Goal: Task Accomplishment & Management: Use online tool/utility

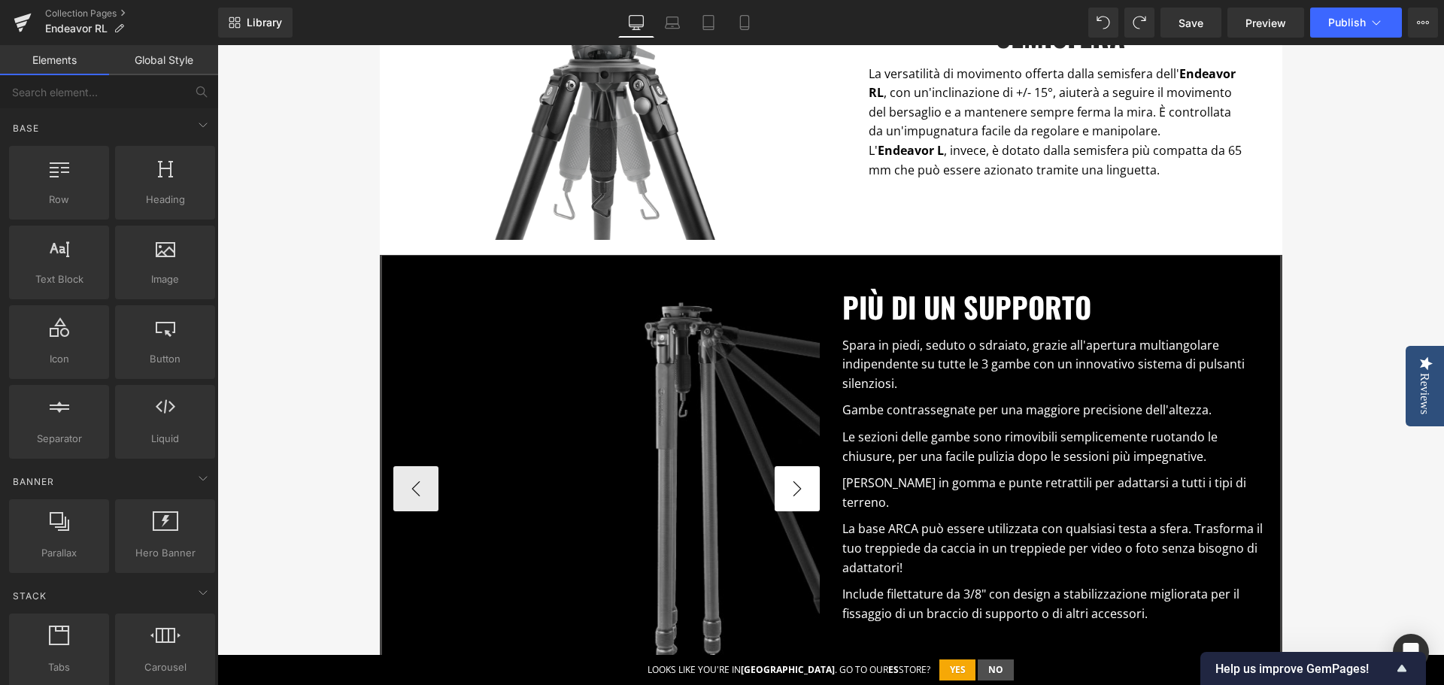
scroll to position [903, 0]
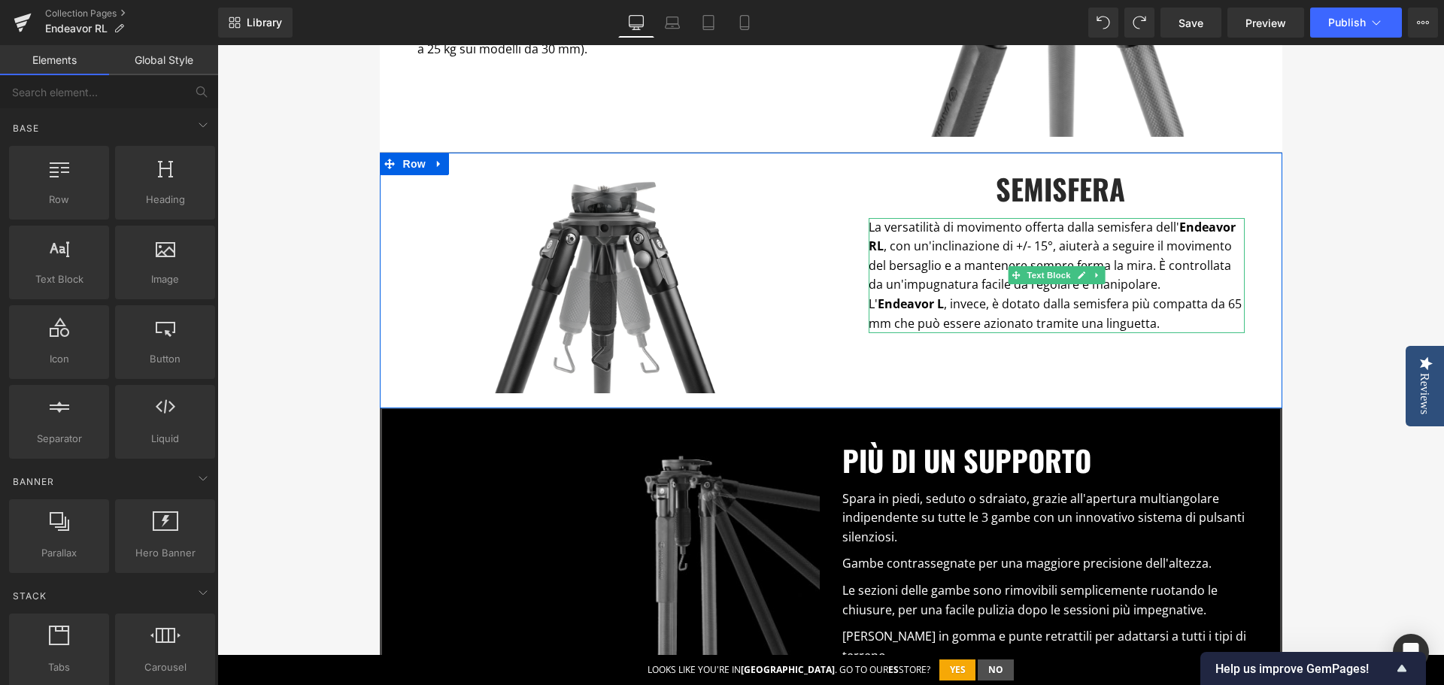
click at [1140, 265] on p "La versatilità di movimento offerta dalla semisfera dell' Endeavor RL , con un'…" at bounding box center [1057, 256] width 376 height 77
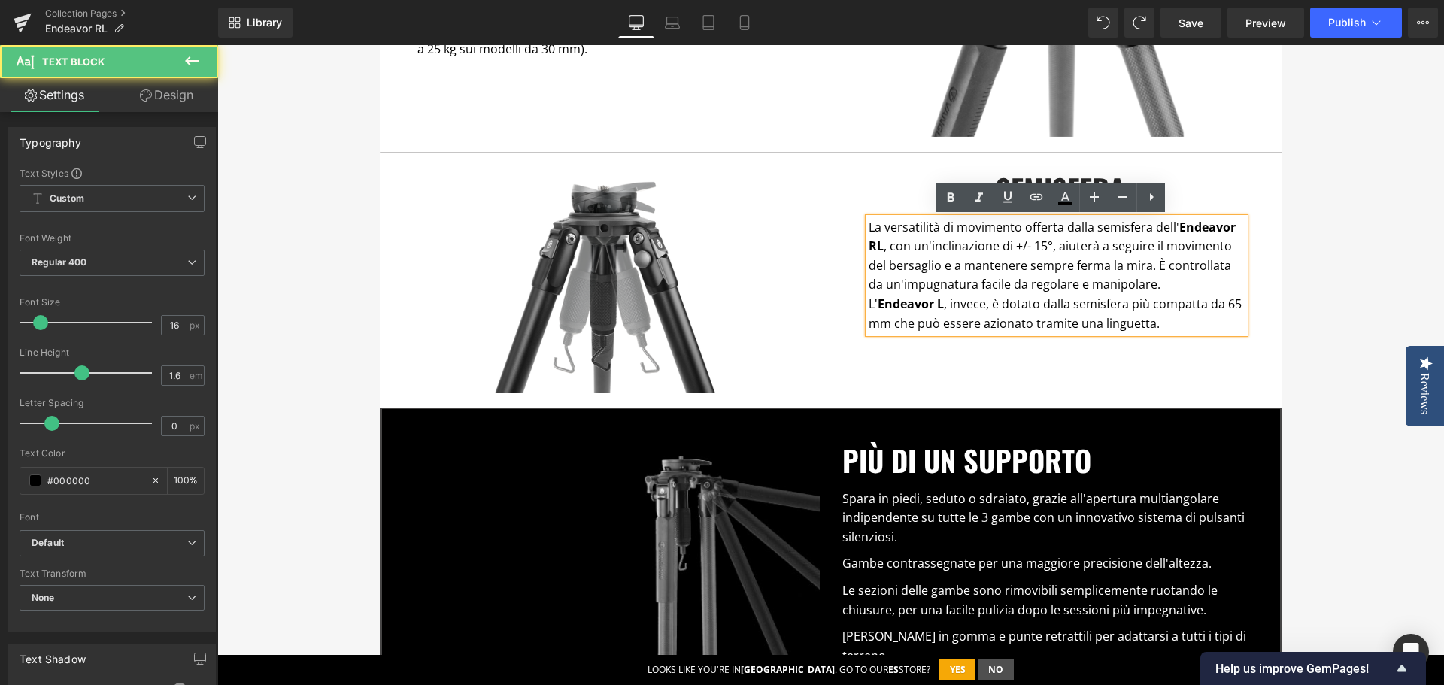
click at [1143, 275] on p "La versatilità di movimento offerta dalla semisfera dell' Endeavor RL , con un'…" at bounding box center [1057, 256] width 376 height 77
click at [1143, 281] on p "La versatilità di movimento offerta dalla semisfera dell' Endeavor RL , con un'…" at bounding box center [1057, 256] width 376 height 77
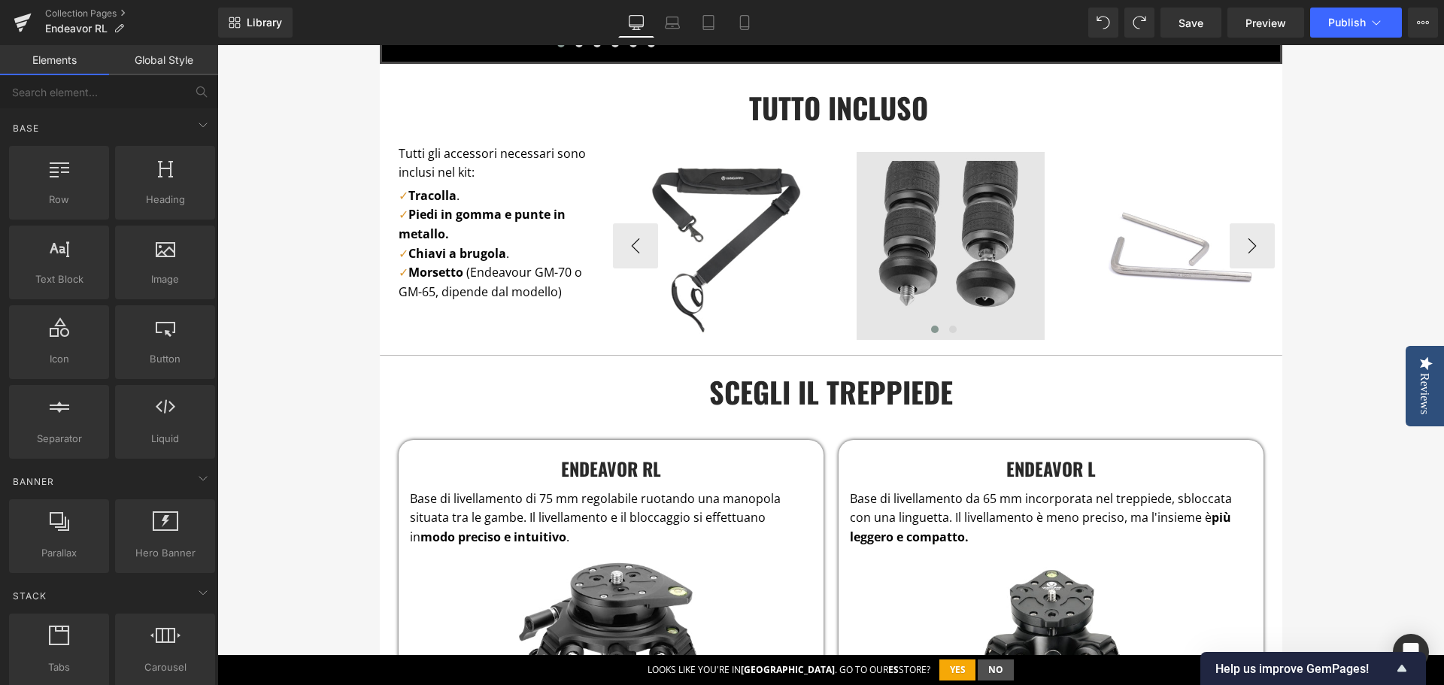
scroll to position [1730, 0]
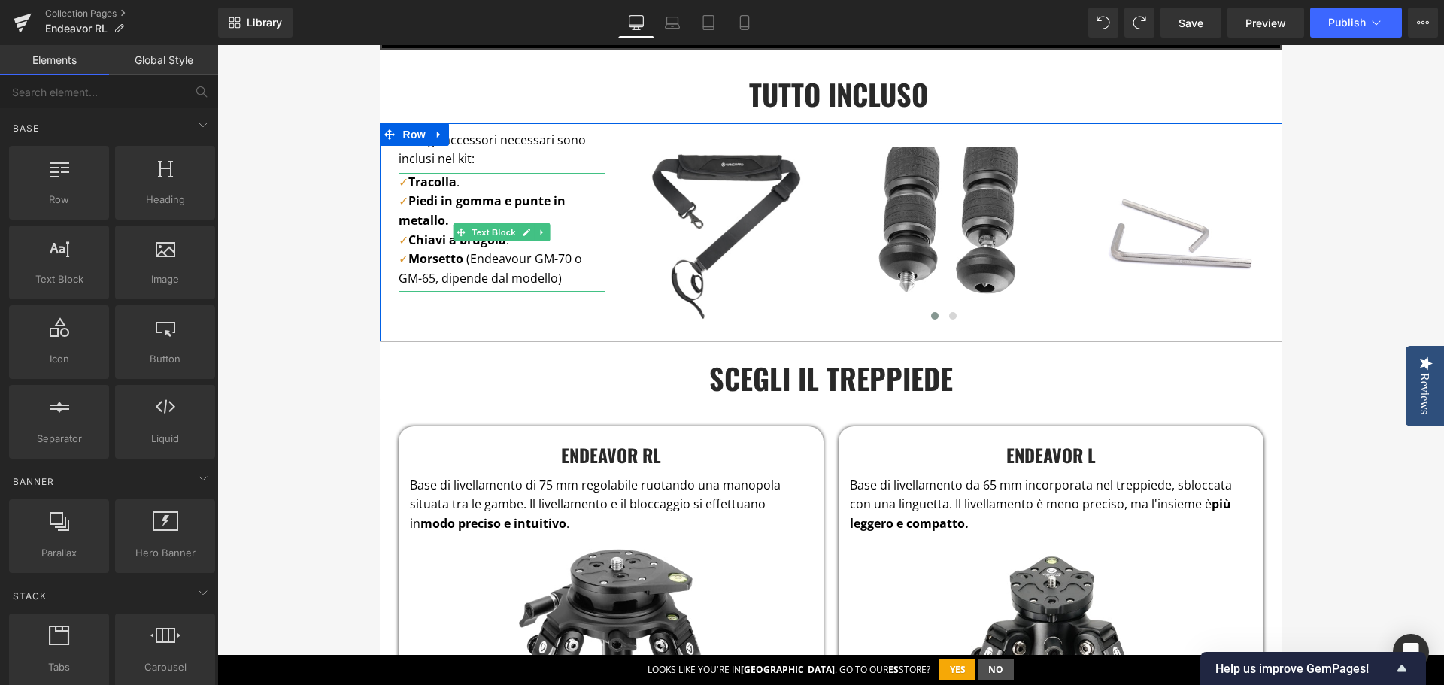
click at [559, 281] on p "✓ Morsetto (Endeavour GM-70 o GM-65, dipende dal modello )" at bounding box center [502, 269] width 207 height 38
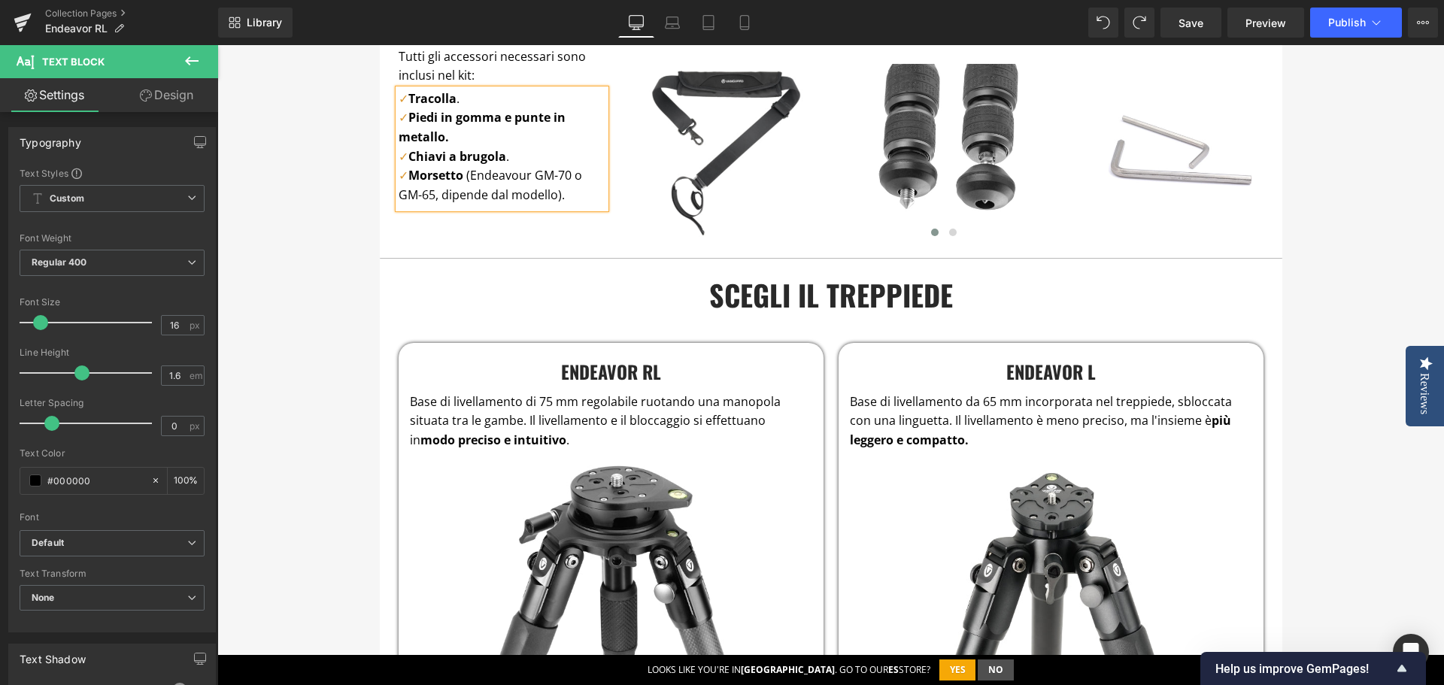
scroll to position [1956, 0]
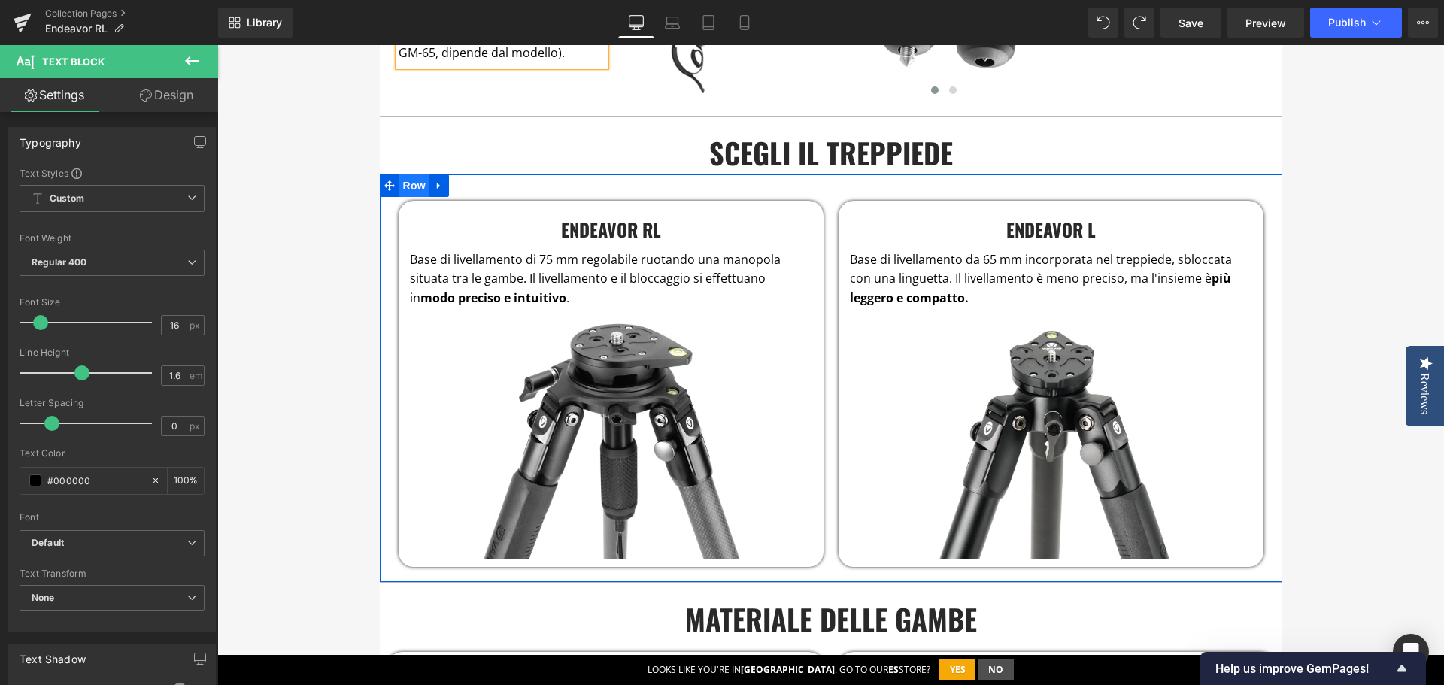
click at [402, 177] on span "Row" at bounding box center [414, 186] width 30 height 23
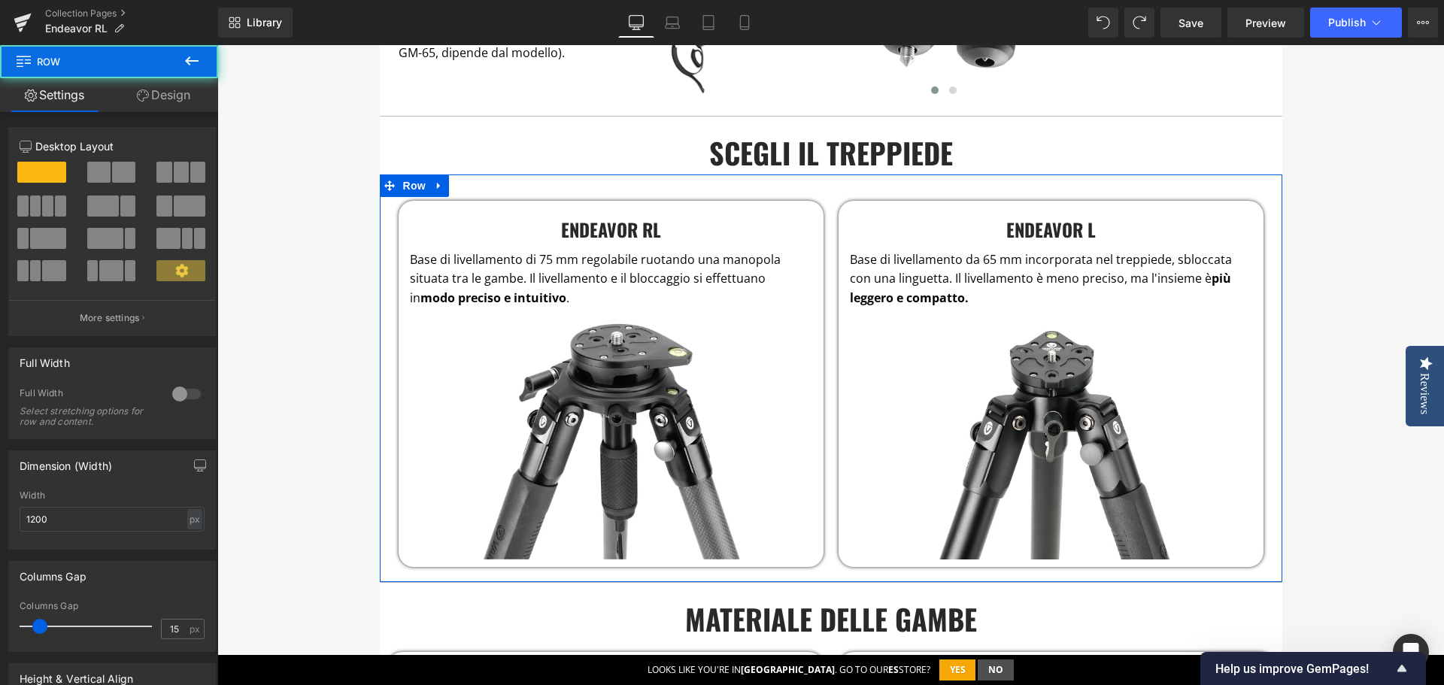
click at [191, 172] on span at bounding box center [197, 172] width 15 height 21
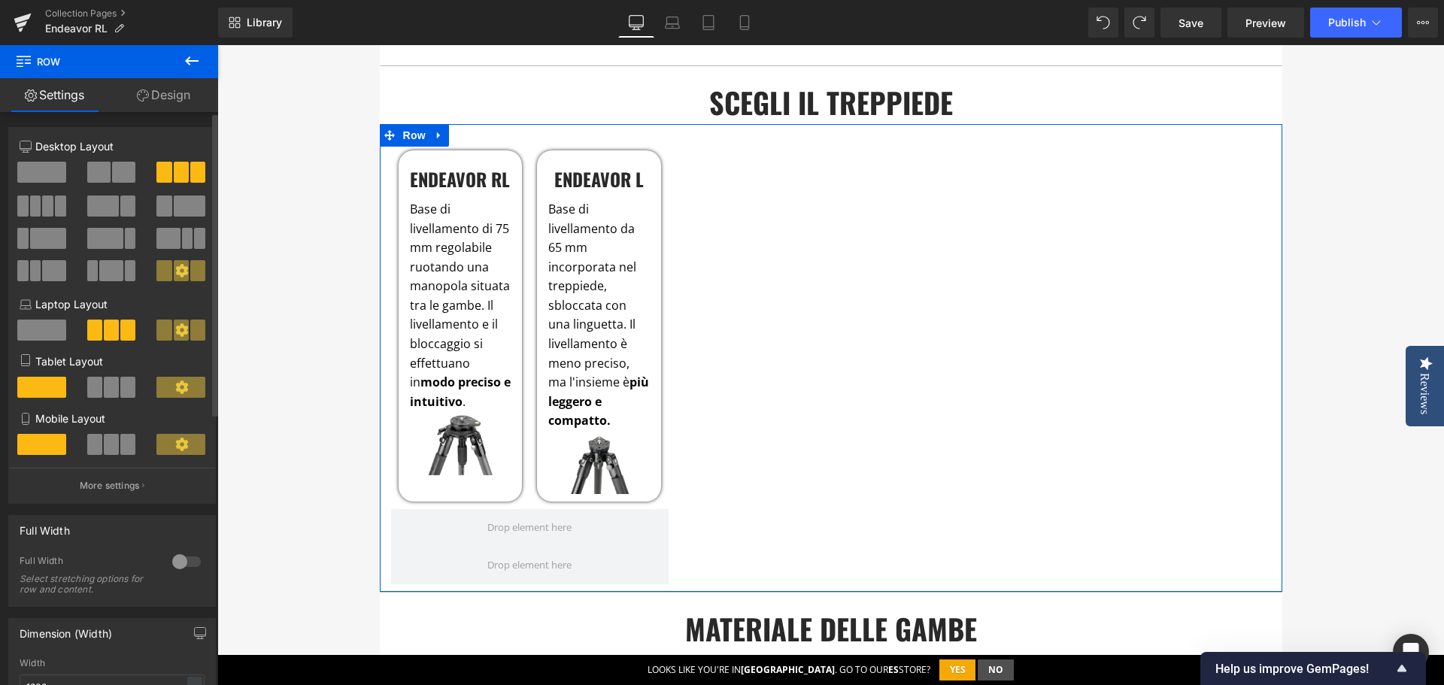
scroll to position [1931, 0]
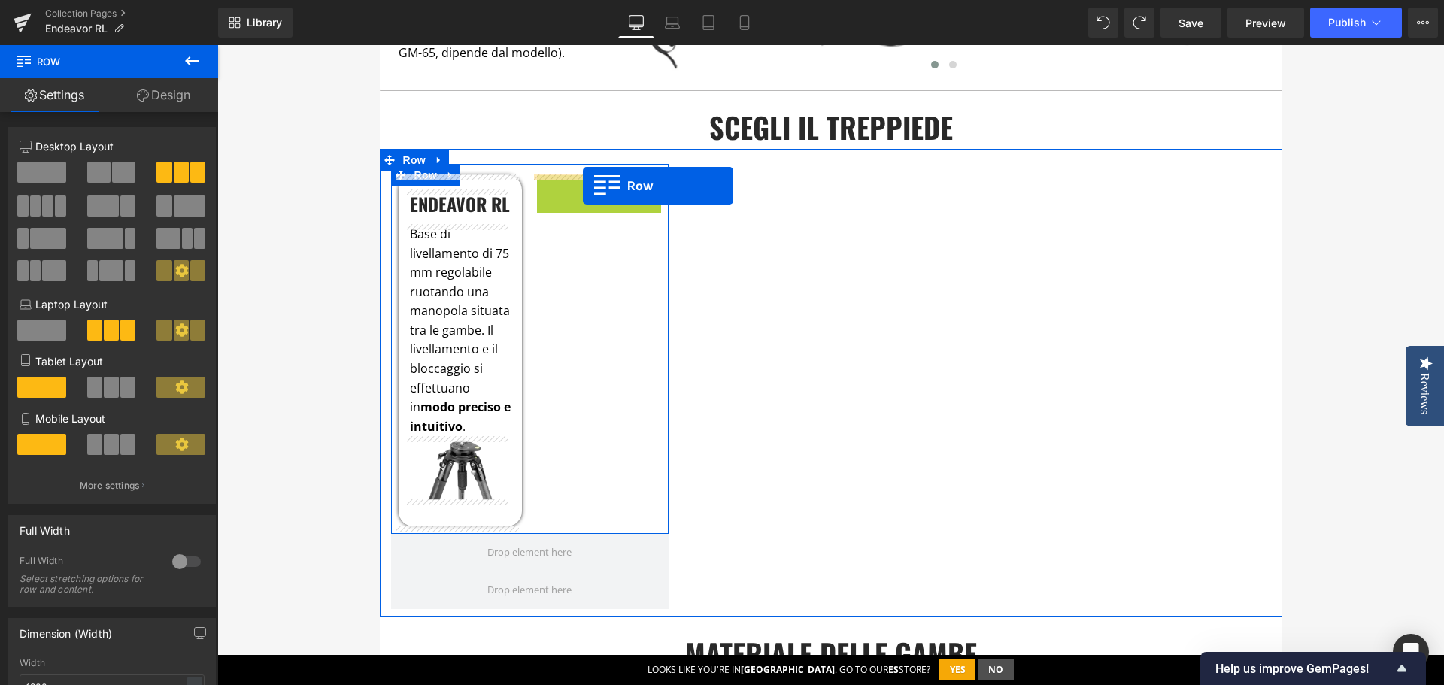
drag, startPoint x: 539, startPoint y: 190, endPoint x: 583, endPoint y: 187, distance: 43.7
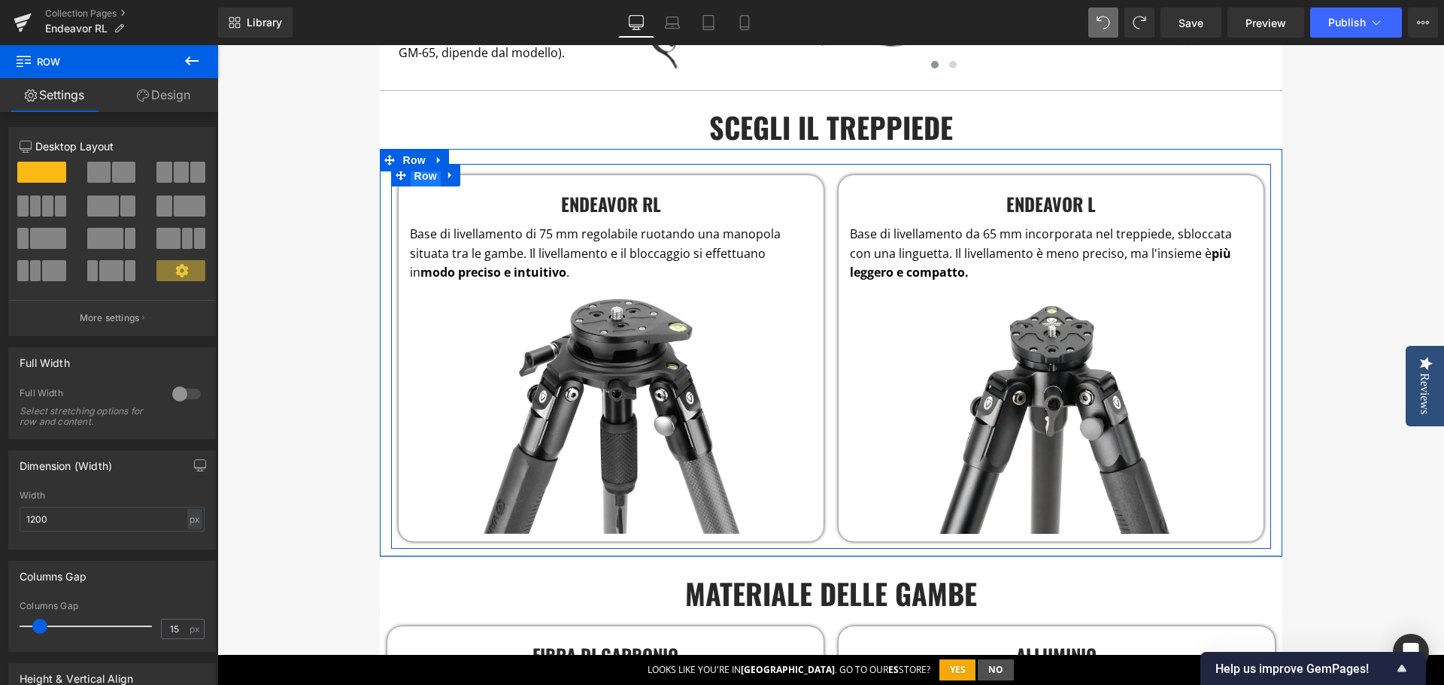
click at [429, 175] on span "Row" at bounding box center [426, 176] width 30 height 23
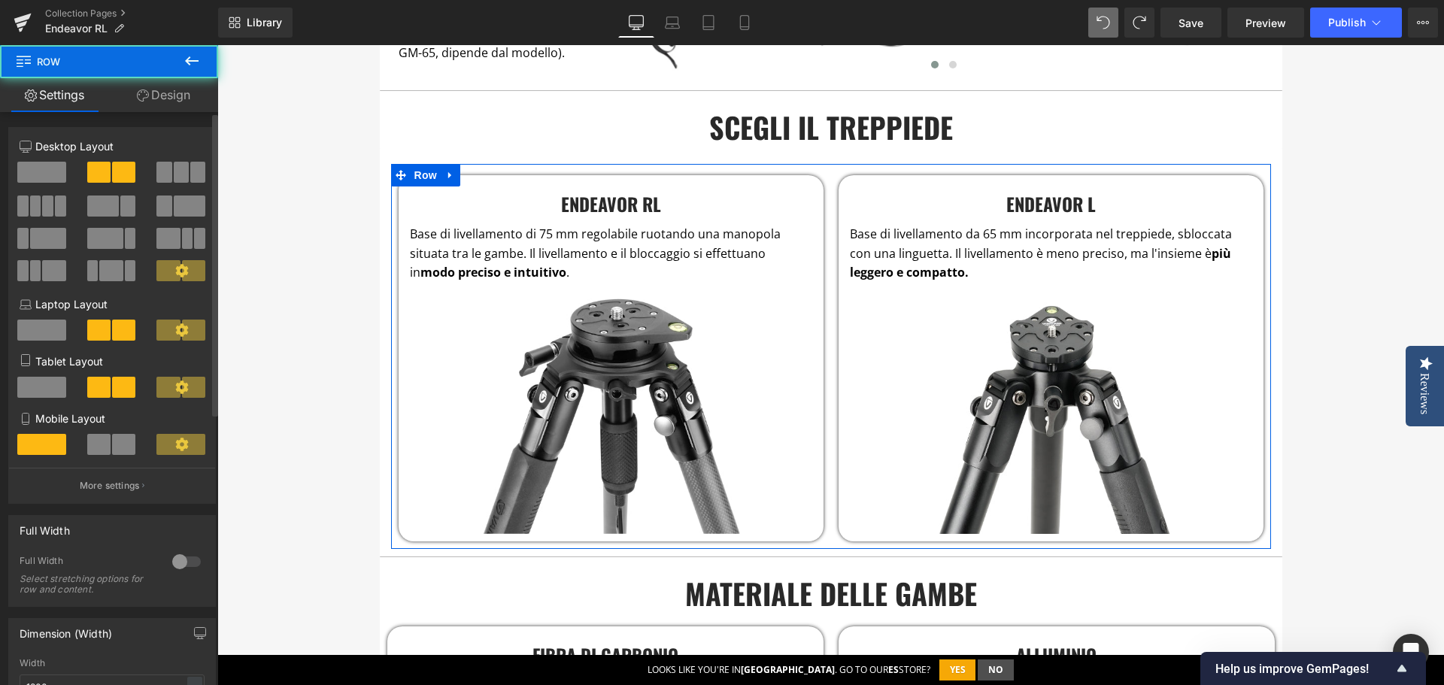
click at [190, 164] on span at bounding box center [197, 172] width 15 height 21
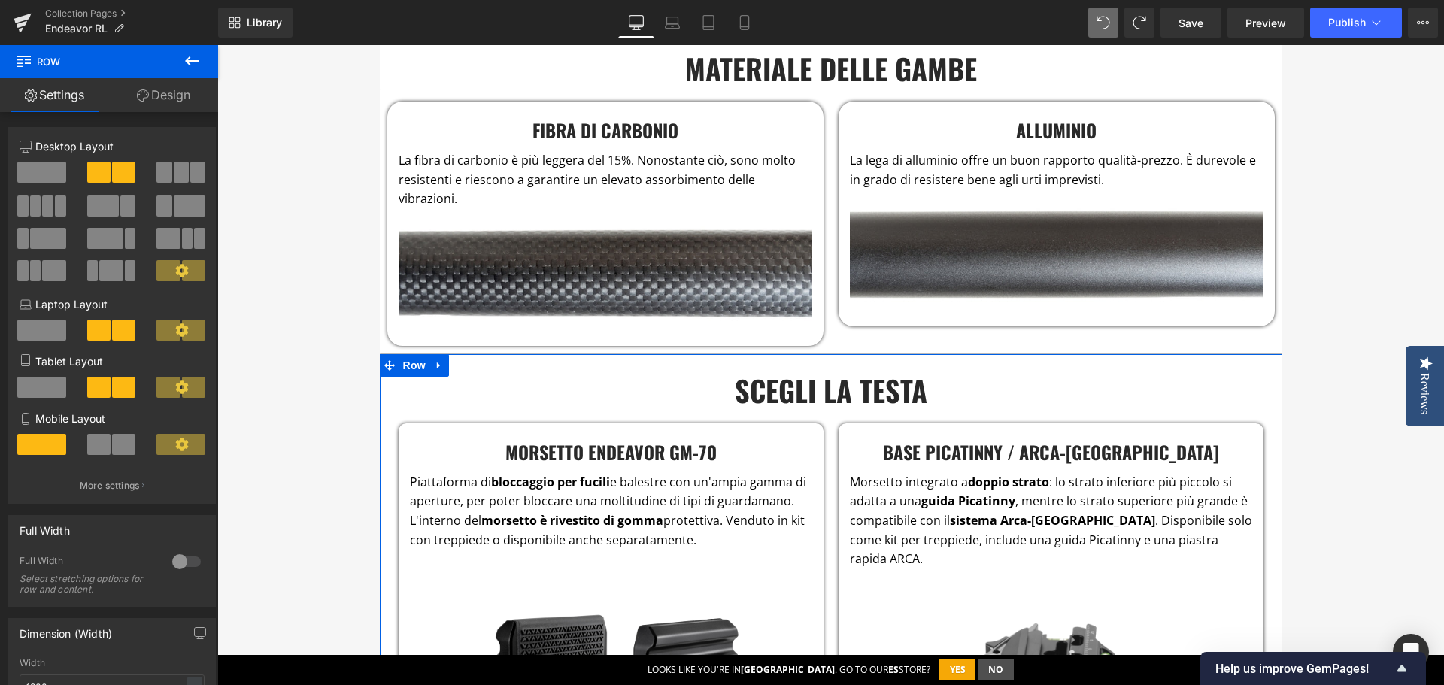
scroll to position [2608, 0]
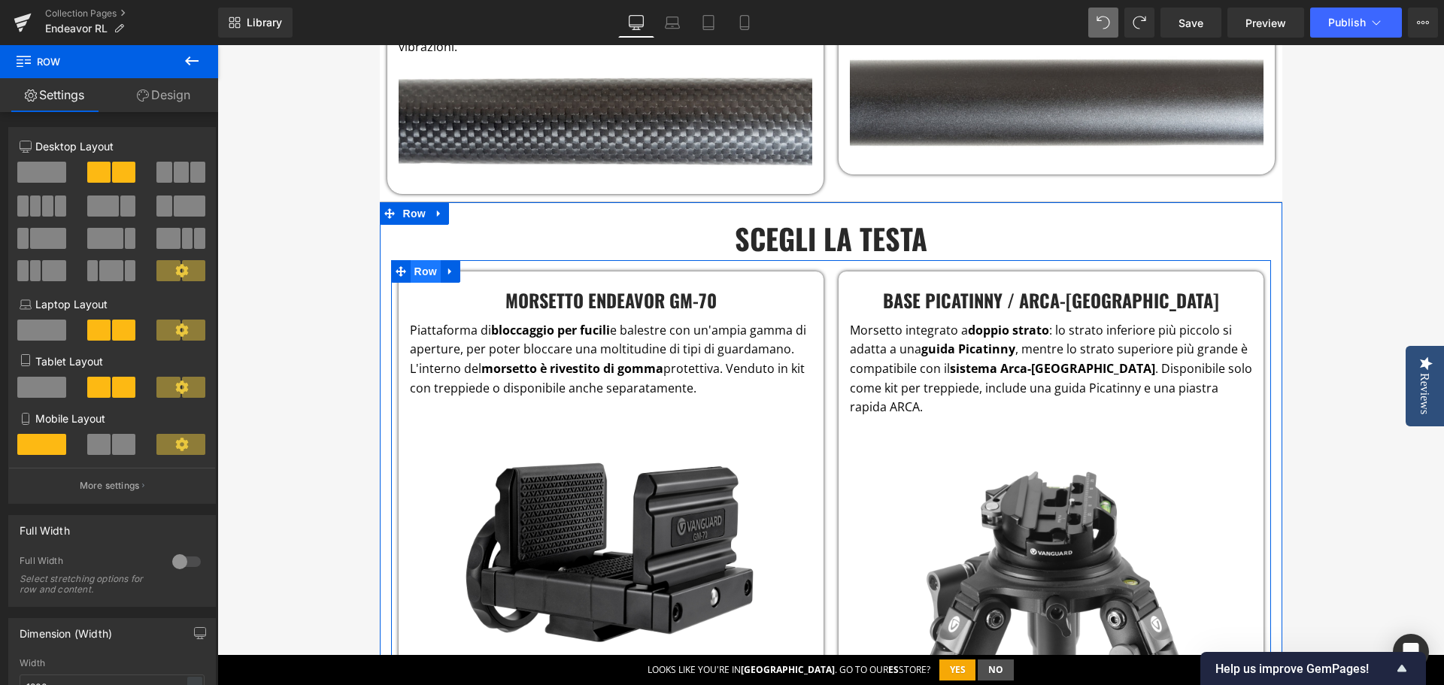
click at [424, 260] on span "Row" at bounding box center [426, 271] width 30 height 23
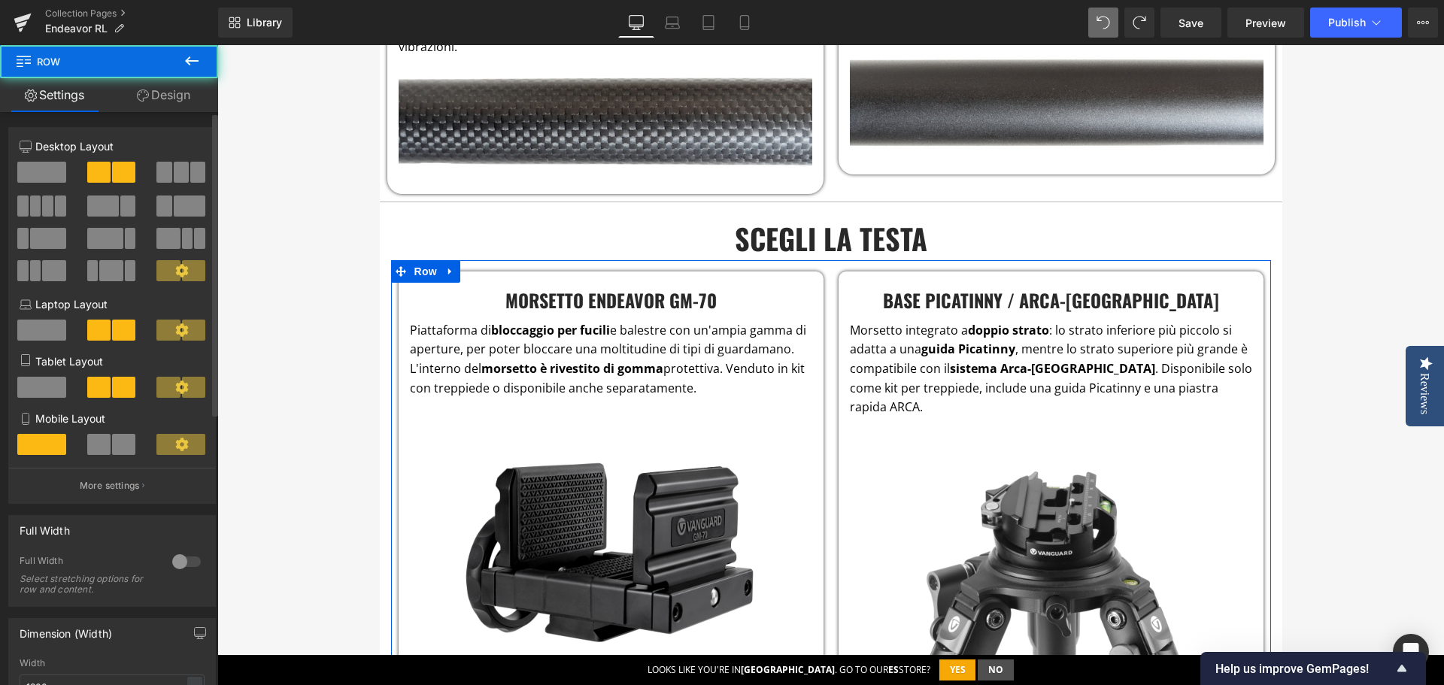
click at [162, 170] on span at bounding box center [163, 172] width 15 height 21
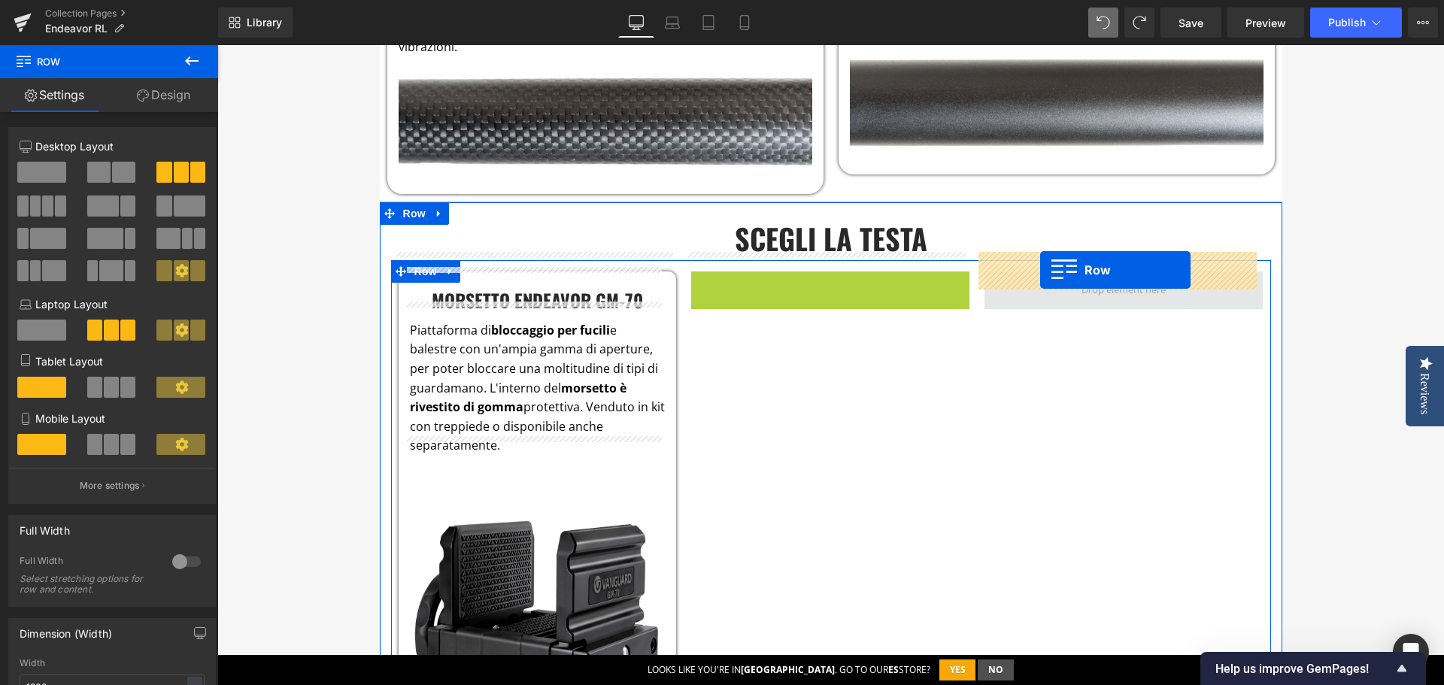
drag, startPoint x: 689, startPoint y: 268, endPoint x: 1040, endPoint y: 270, distance: 351.3
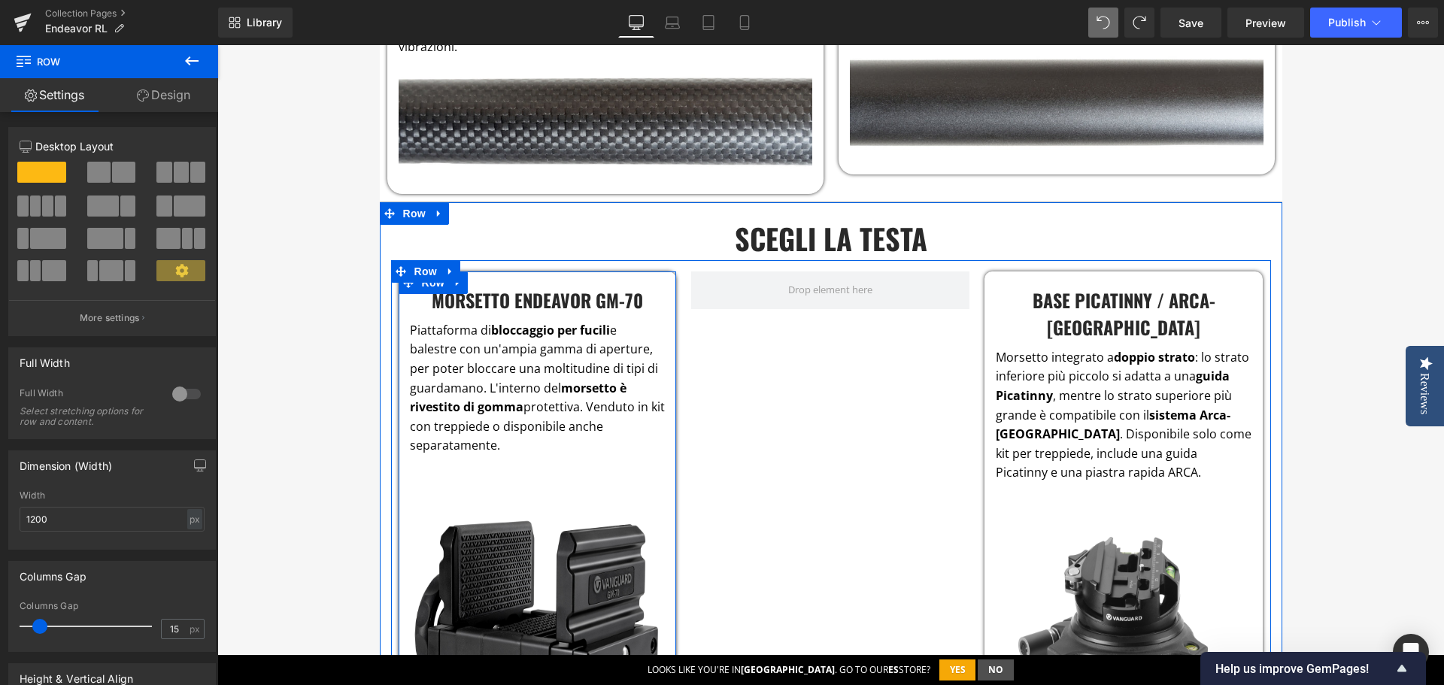
click at [453, 277] on icon at bounding box center [458, 282] width 11 height 11
click at [472, 277] on icon at bounding box center [477, 282] width 11 height 11
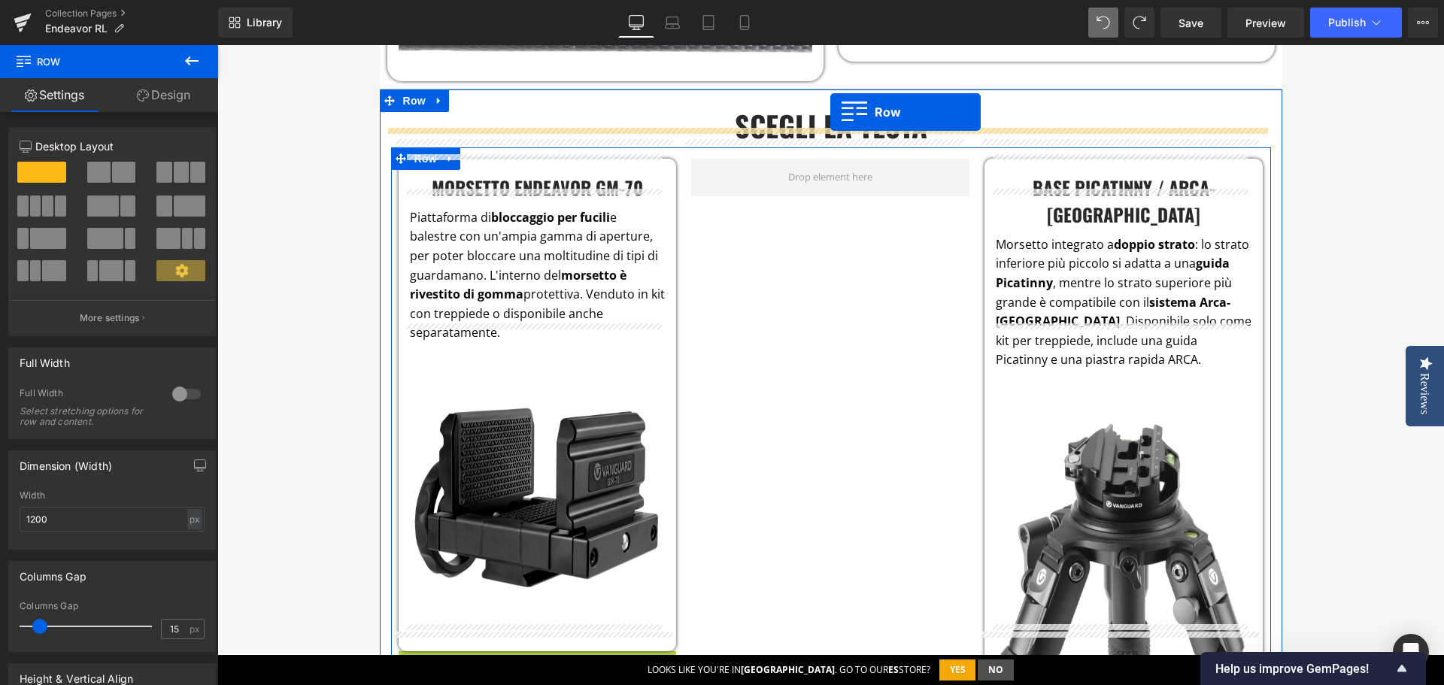
scroll to position [2706, 0]
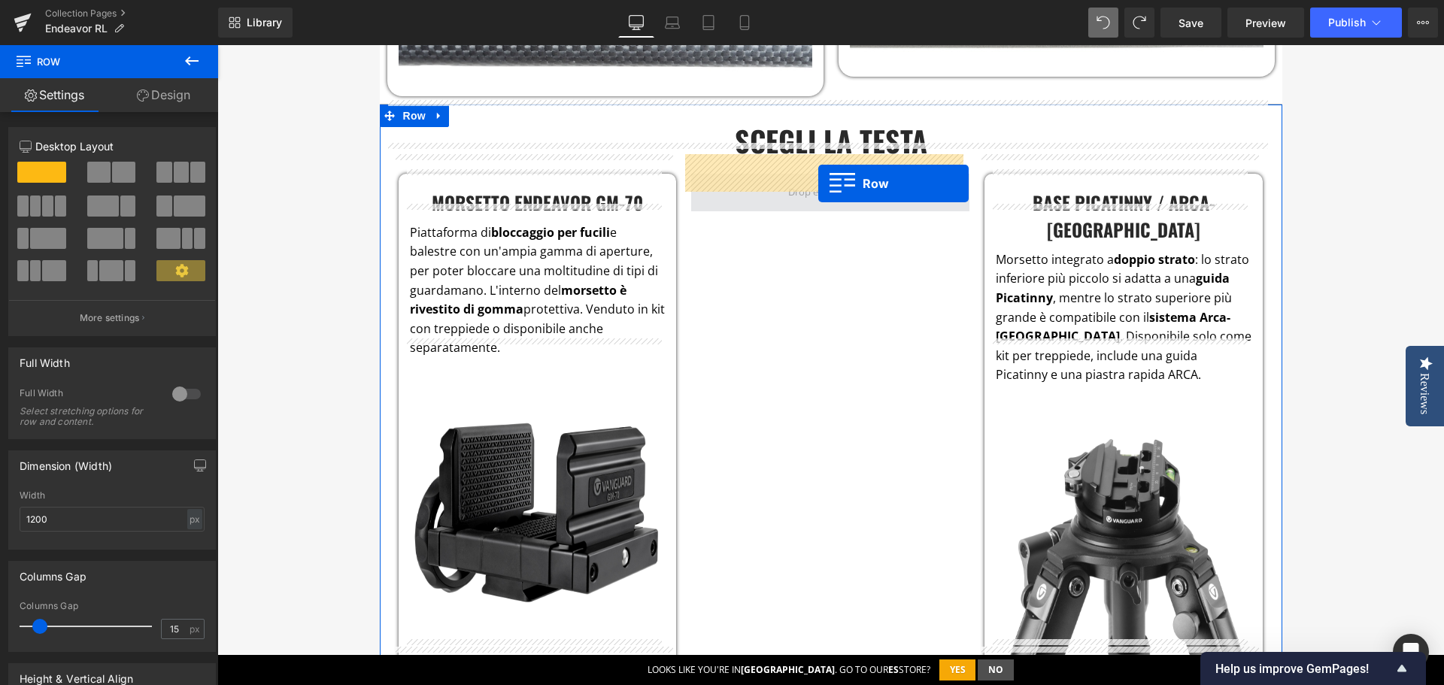
drag, startPoint x: 401, startPoint y: 196, endPoint x: 818, endPoint y: 184, distance: 417.7
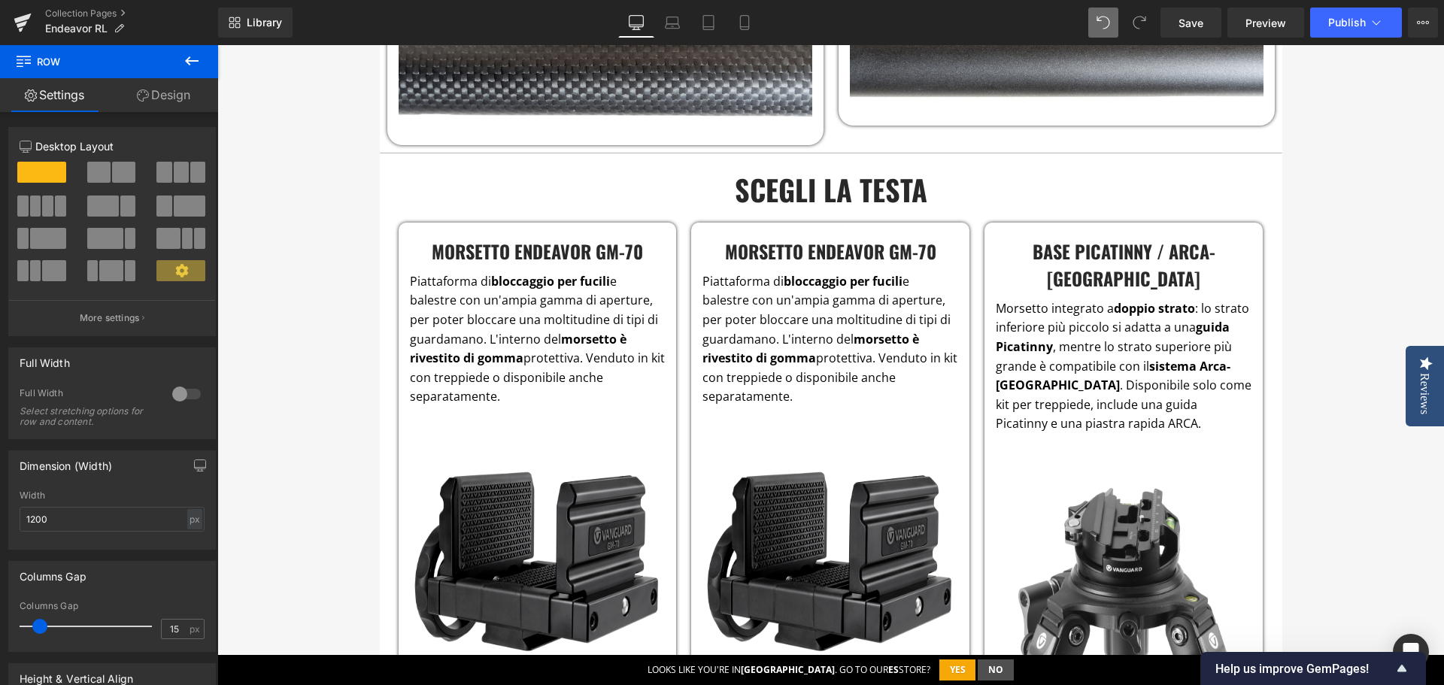
scroll to position [2631, 0]
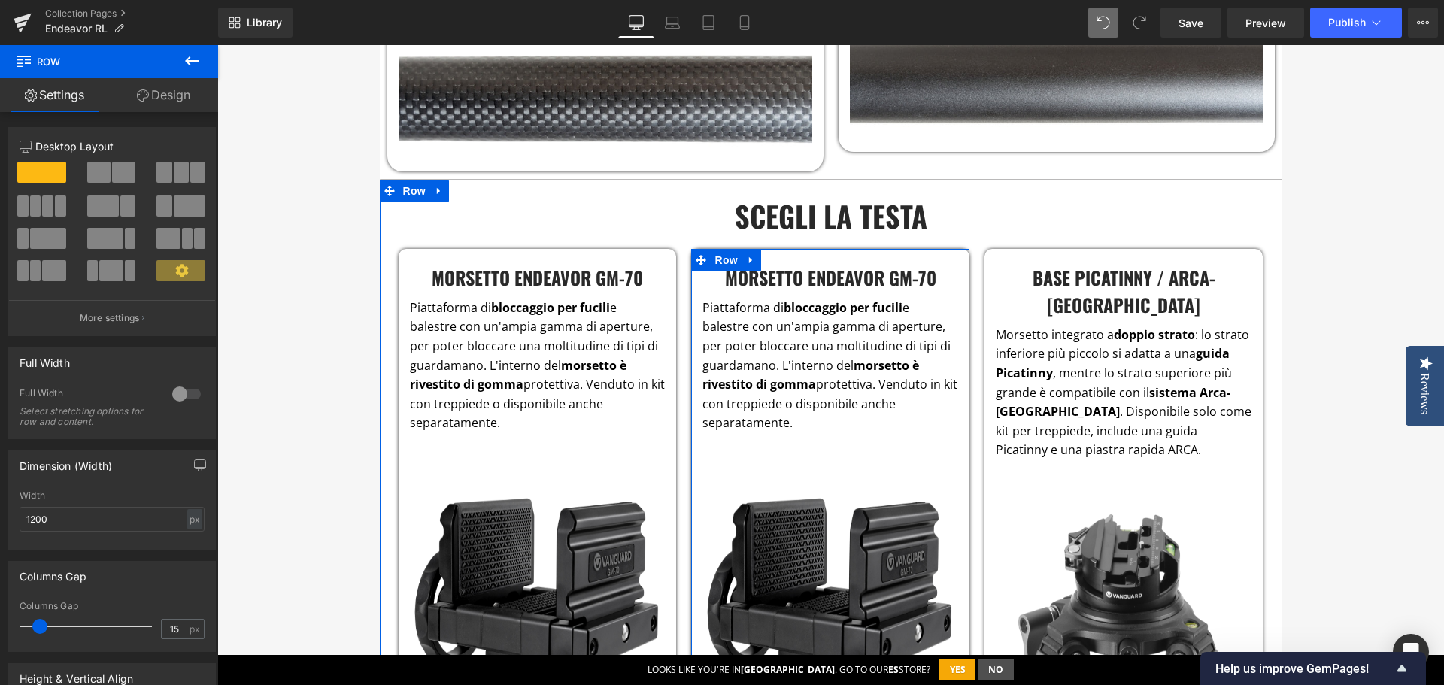
click at [780, 266] on h4 "Morsetto ENDEAVOR GM-70" at bounding box center [831, 277] width 256 height 27
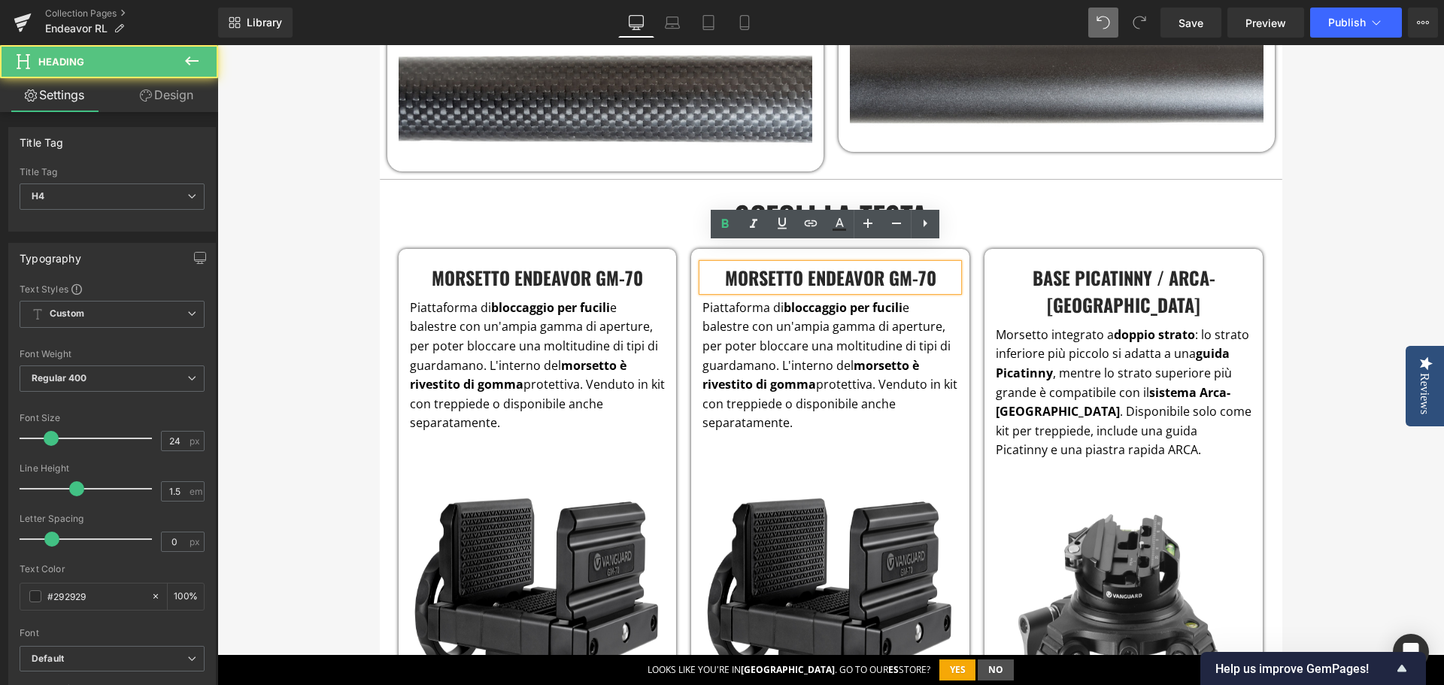
click at [821, 264] on h4 "Morsetto ENDEAVOR GM-70" at bounding box center [831, 277] width 256 height 27
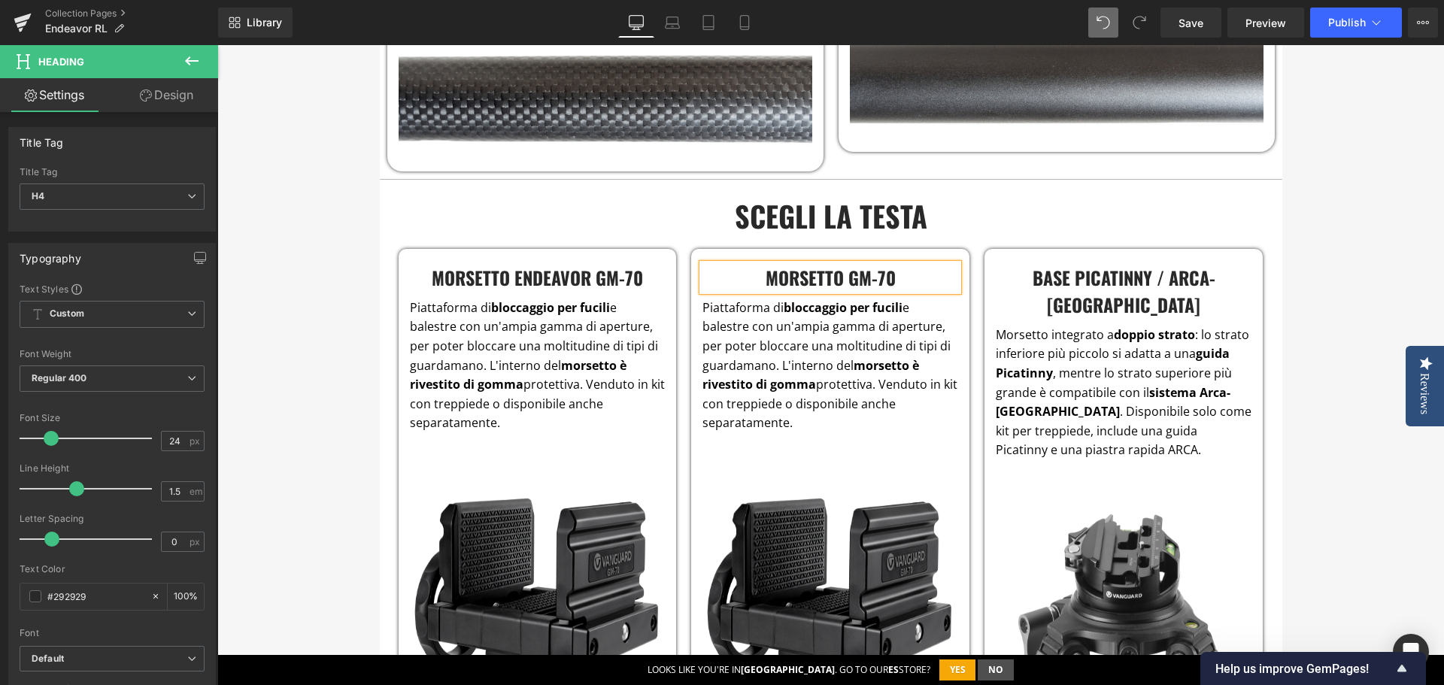
click at [880, 264] on h4 "Morsetto GM-70" at bounding box center [831, 277] width 256 height 27
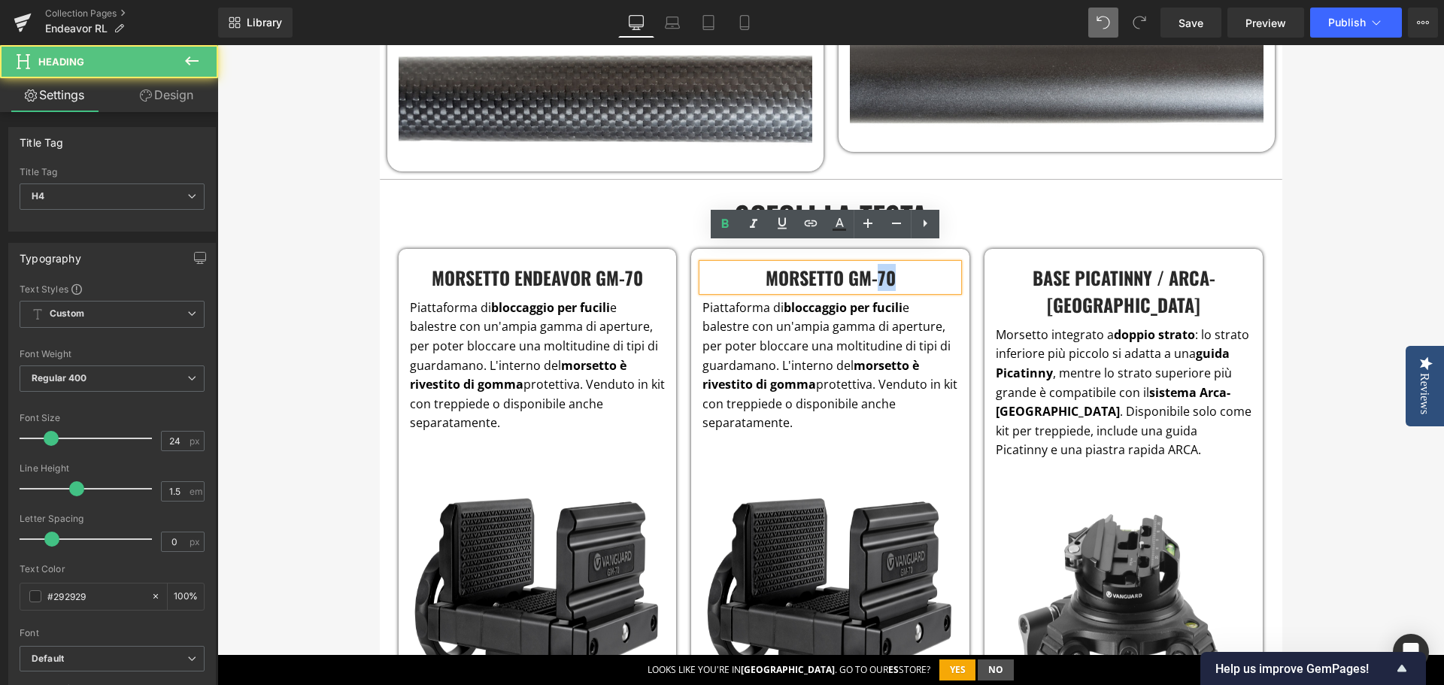
click at [880, 264] on h4 "Morsetto GM-70" at bounding box center [831, 277] width 256 height 27
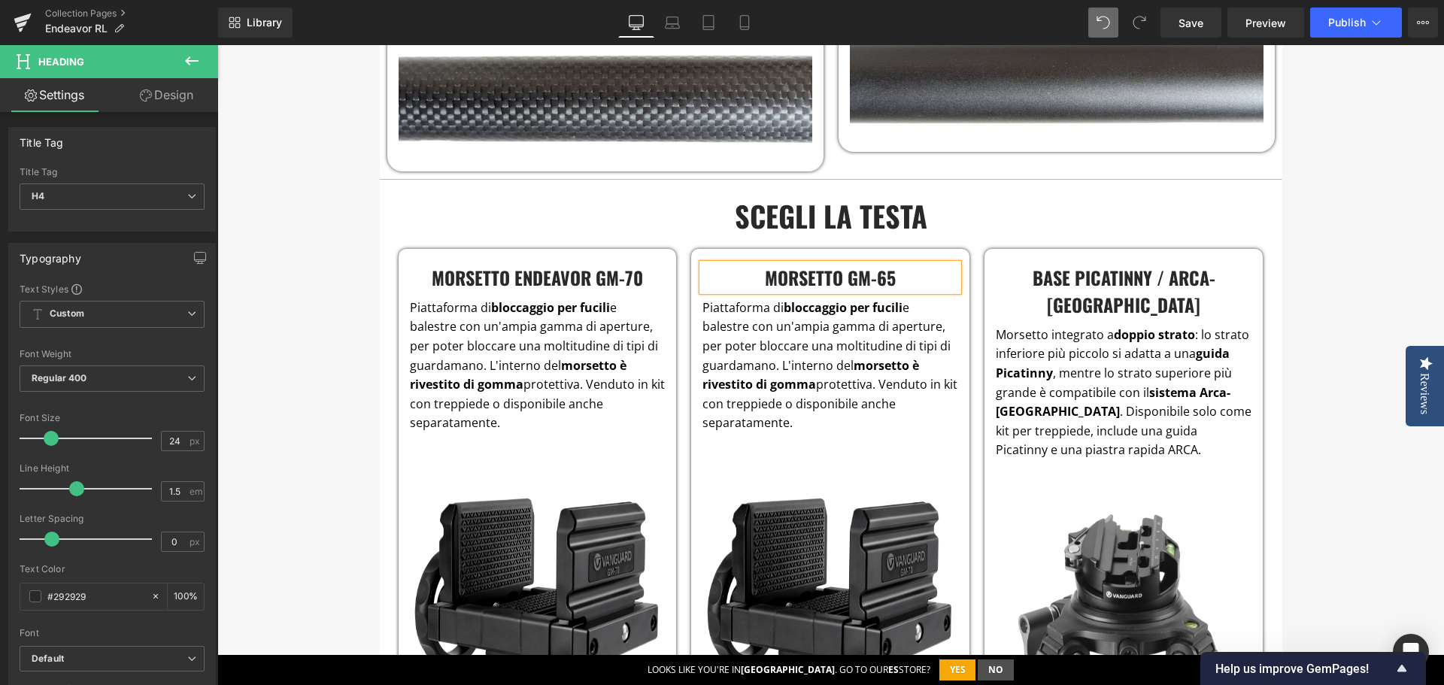
click at [779, 299] on p "Piattaforma di bloccaggio per fucili e balestre con un'ampia gamma di aperture,…" at bounding box center [831, 366] width 256 height 135
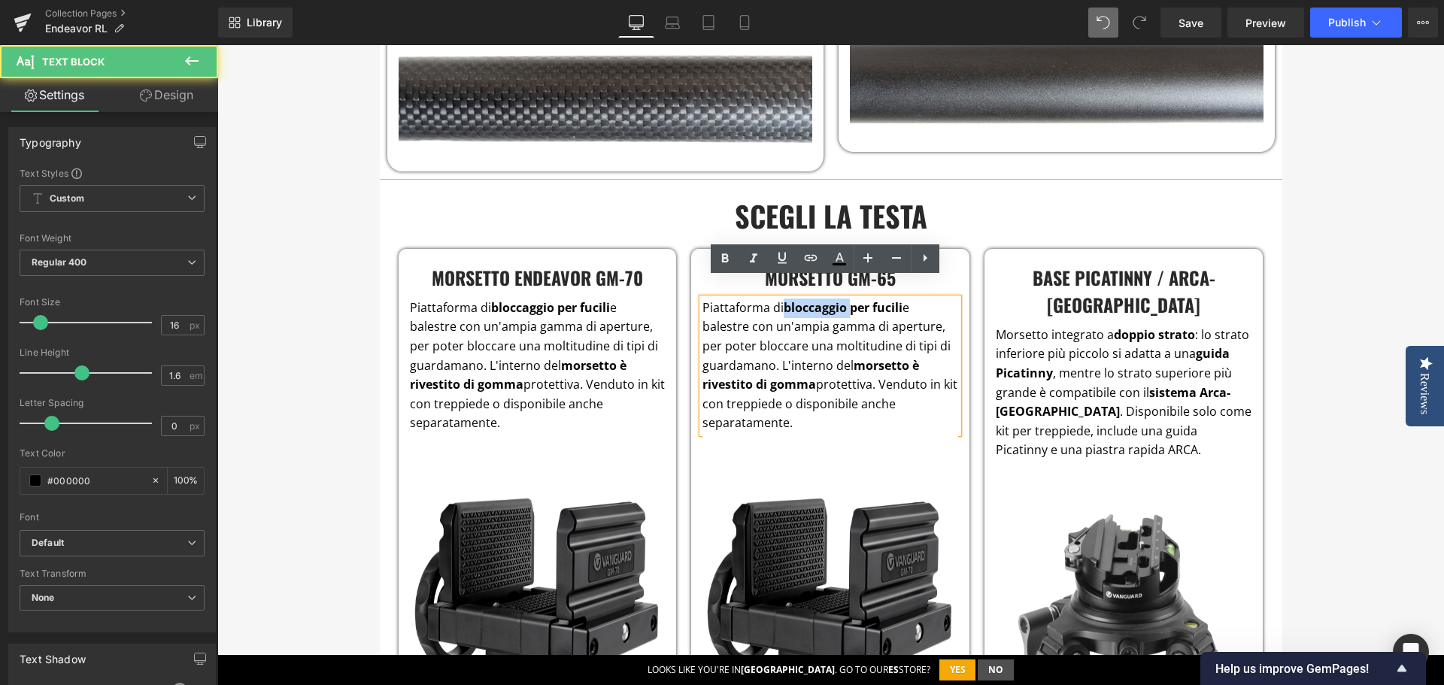
click at [779, 299] on p "Piattaforma di bloccaggio per fucili e balestre con un'ampia gamma di aperture,…" at bounding box center [831, 366] width 256 height 135
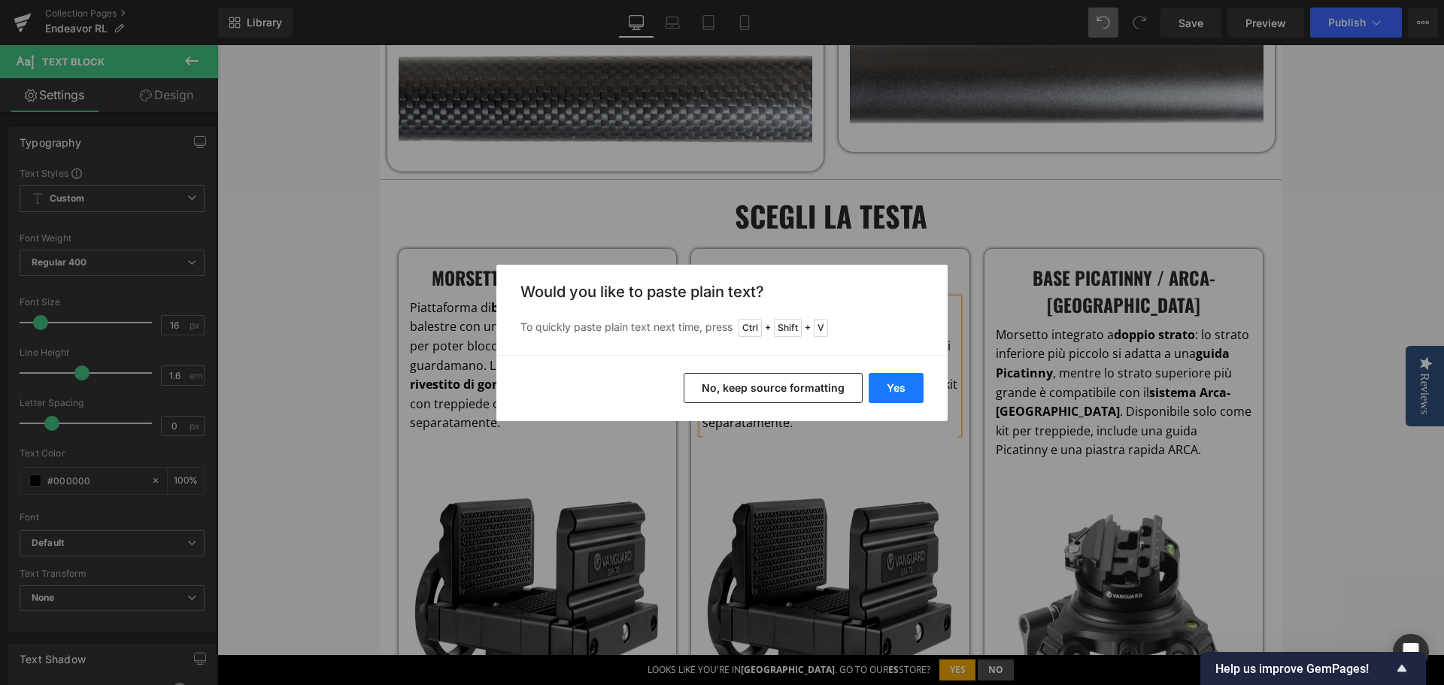
click at [886, 385] on button "Yes" at bounding box center [896, 388] width 55 height 30
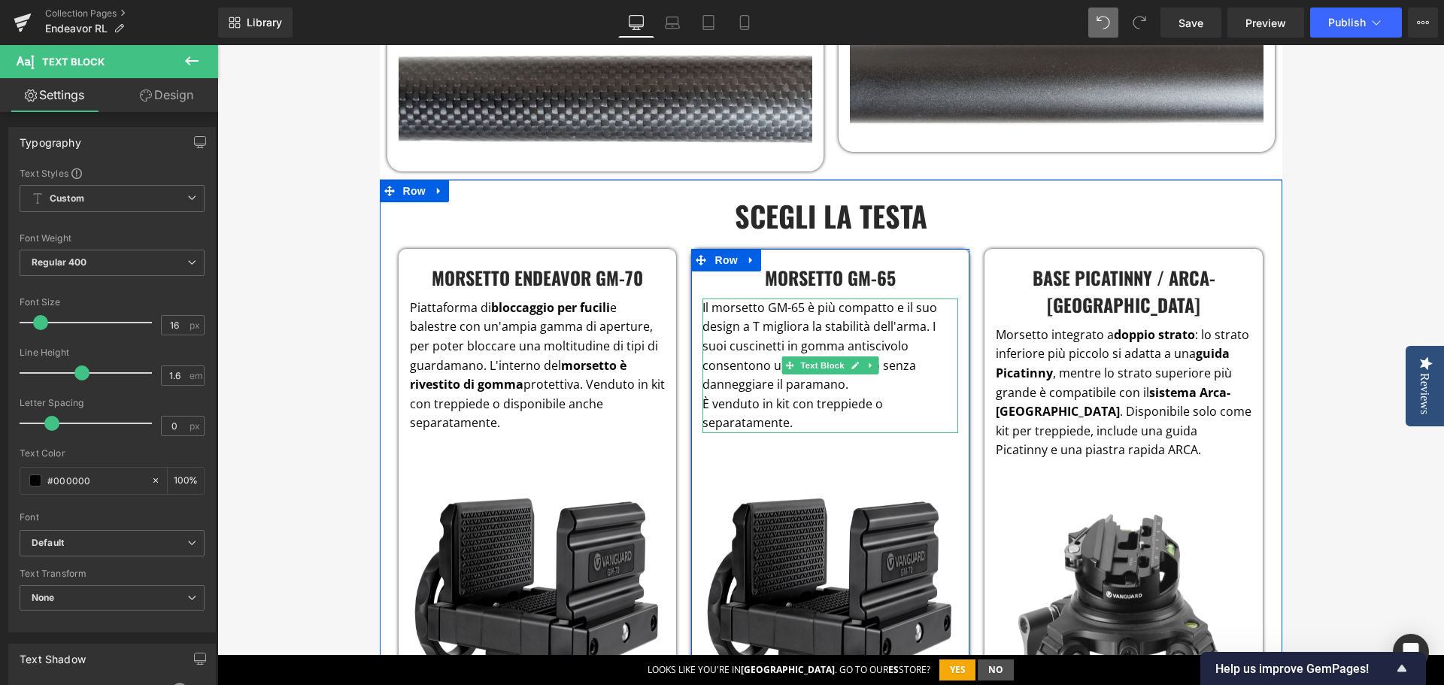
click at [895, 369] on p "Il morsetto GM-65 è più compatto e il suo design a T migliora la stabilità dell…" at bounding box center [831, 347] width 256 height 96
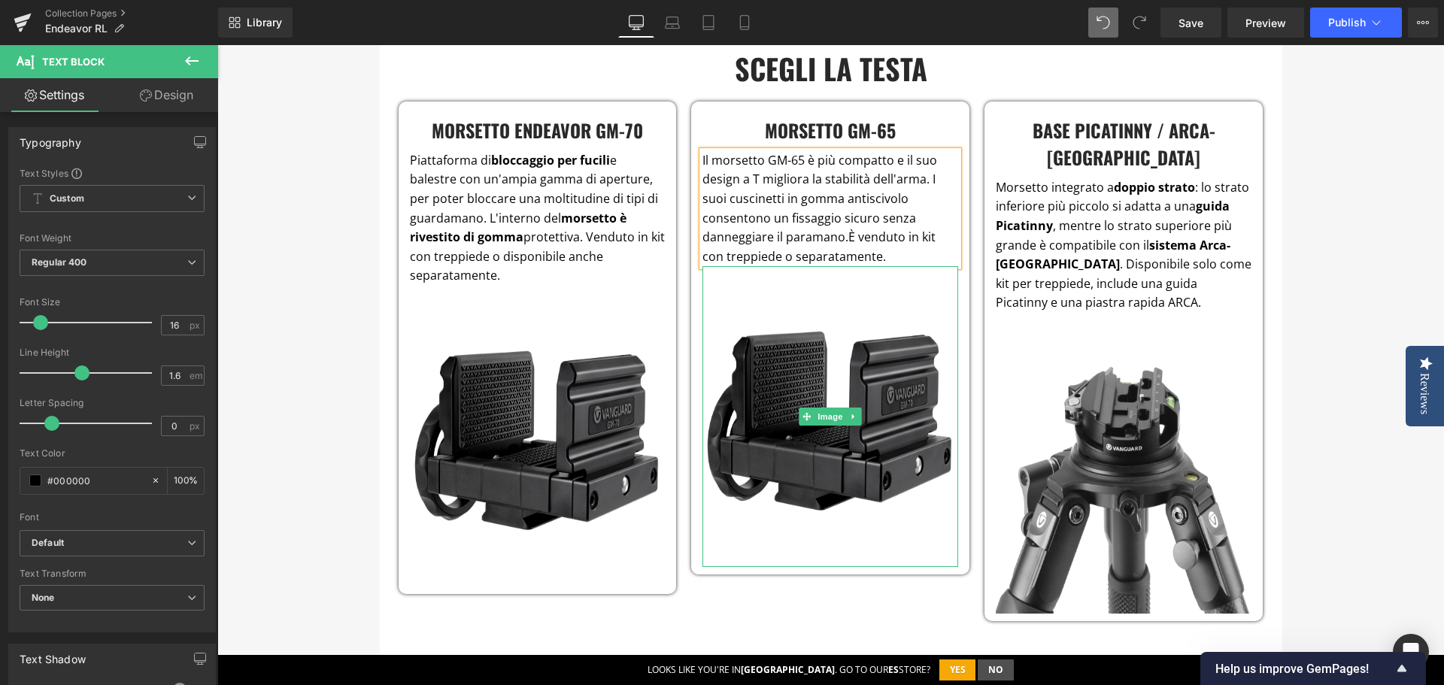
scroll to position [2706, 0]
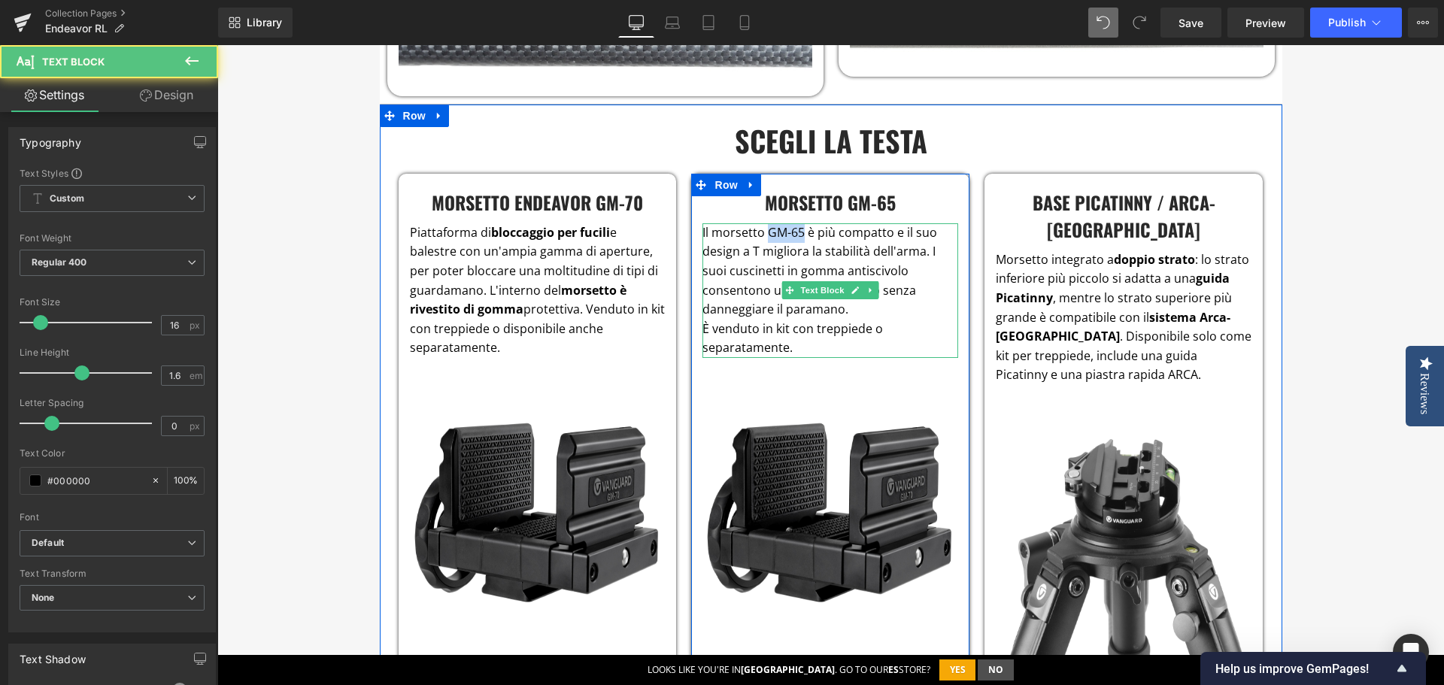
drag, startPoint x: 763, startPoint y: 214, endPoint x: 798, endPoint y: 213, distance: 35.4
click at [798, 223] on p "Il morsetto GM-65 è più compatto e il suo design a T migliora la stabilità dell…" at bounding box center [831, 271] width 256 height 96
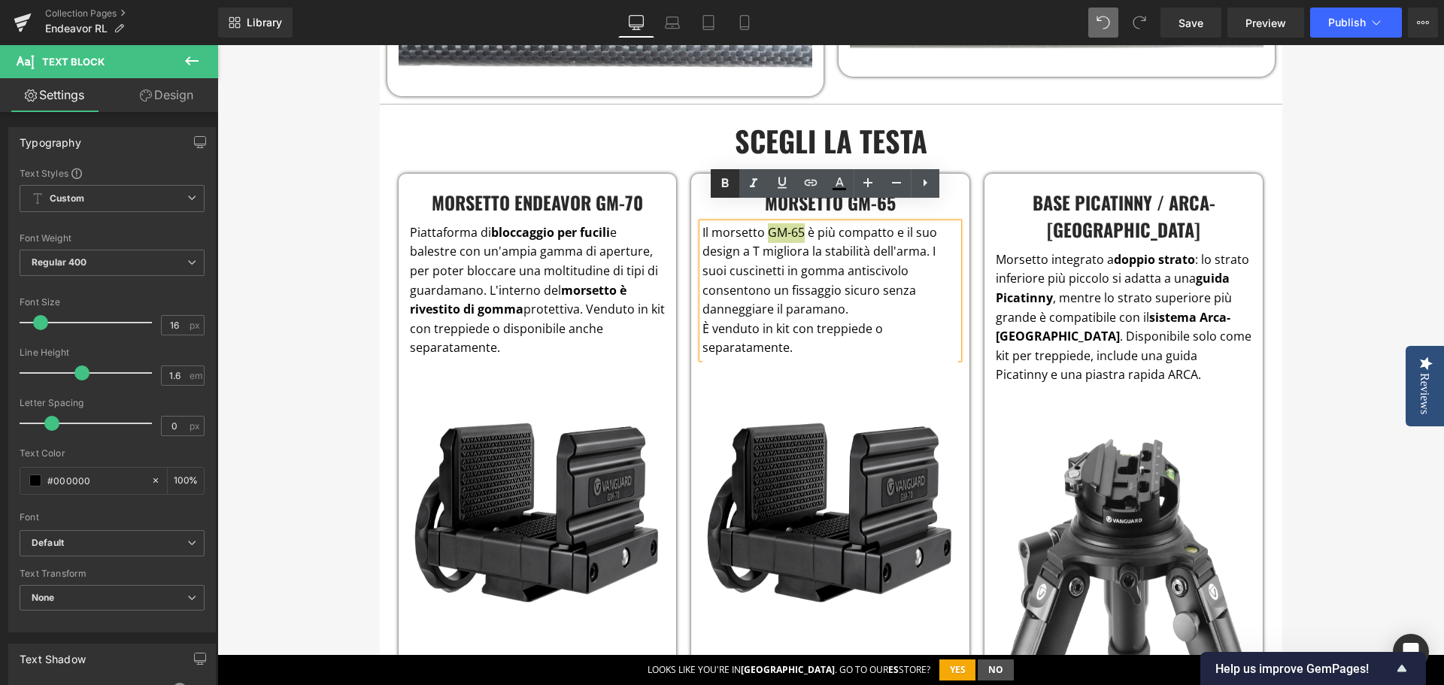
click at [730, 177] on icon at bounding box center [725, 184] width 18 height 18
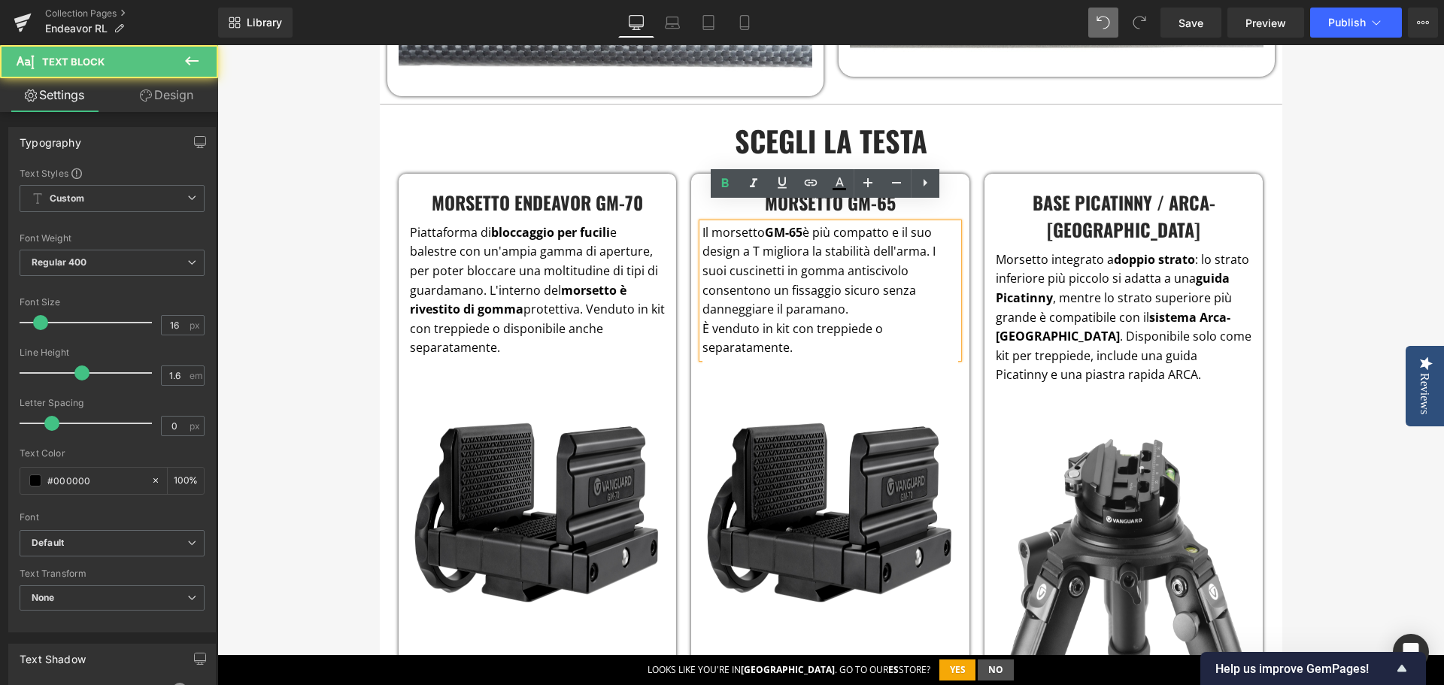
click at [888, 260] on p "Il morsetto GM-65 è più compatto e il suo design a T migliora la stabilità dell…" at bounding box center [831, 271] width 256 height 96
click at [925, 231] on p "Il morsetto GM-65 è più compatto e il suo design a T migliora la stabilità dell…" at bounding box center [831, 271] width 256 height 96
click at [703, 231] on p "Il morsetto GM-65 è più compatto e il suo design a T migliora la stabilità dell…" at bounding box center [831, 242] width 256 height 38
click at [750, 230] on p "Il morsetto GM-65 è più compatto e il suo design a T migliora la stabilità dell…" at bounding box center [831, 242] width 256 height 38
click at [760, 237] on p "Il morsetto GM-65 è più compatto e il suo design a "T migliora la stabilità del…" at bounding box center [831, 242] width 256 height 38
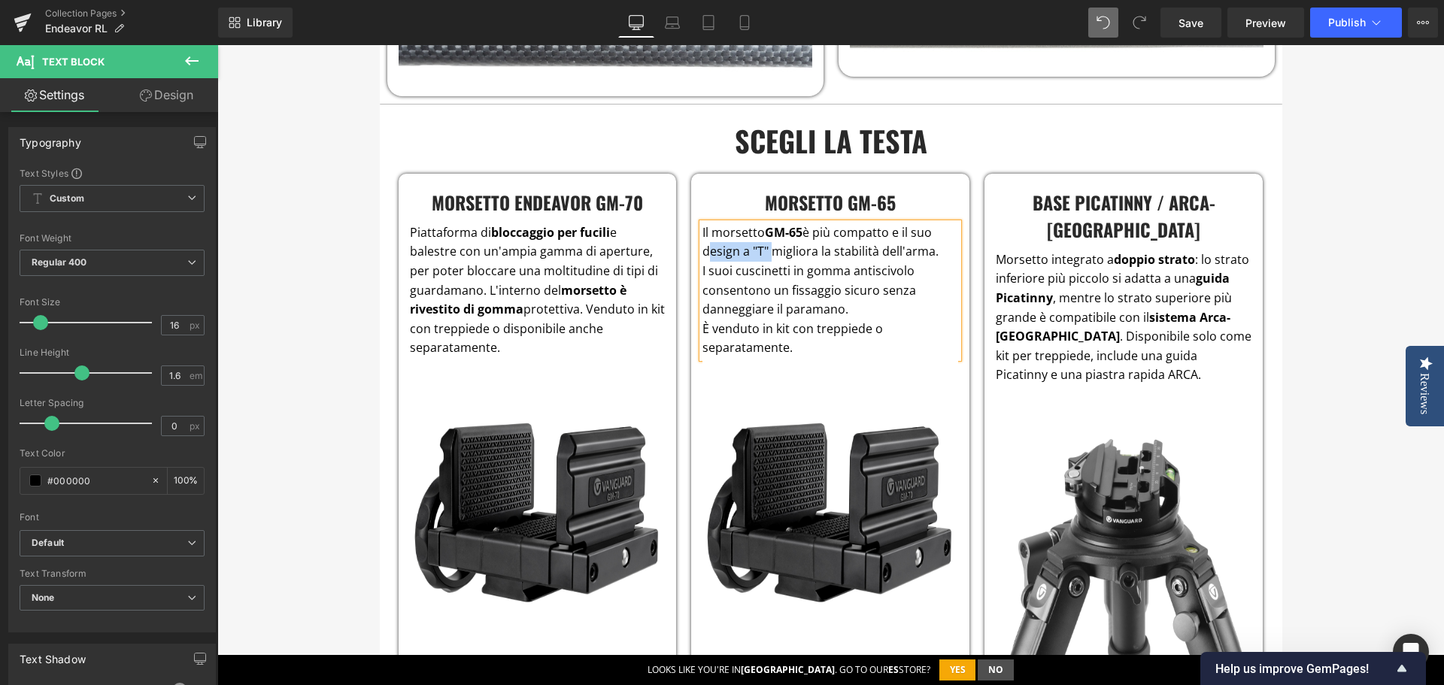
drag, startPoint x: 764, startPoint y: 230, endPoint x: 699, endPoint y: 230, distance: 65.4
click at [703, 230] on p "Il morsetto GM-65 è più compatto e il suo design a "T" migliora la stabilità de…" at bounding box center [831, 242] width 256 height 38
click at [721, 190] on icon at bounding box center [725, 184] width 18 height 18
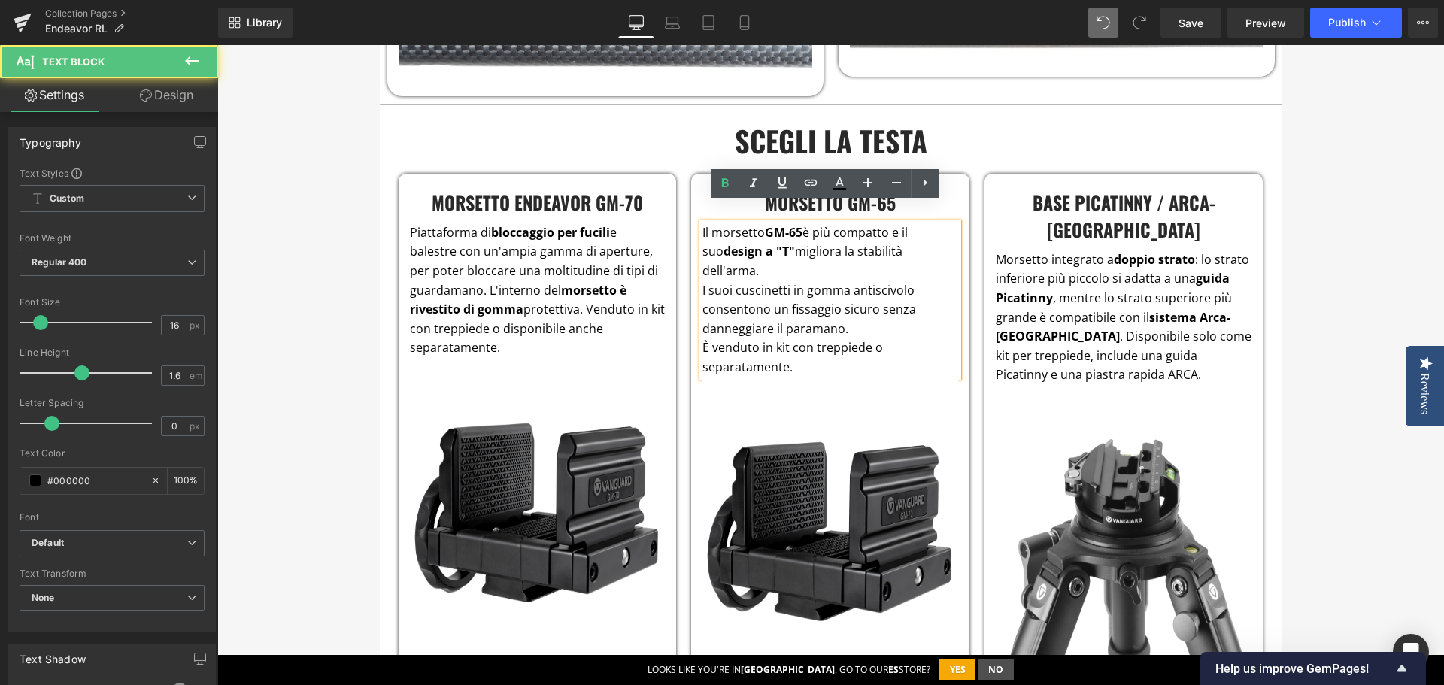
click at [798, 281] on p "I suoi cuscinetti in gomma antiscivolo consentono un fissaggio sicuro senza dan…" at bounding box center [831, 310] width 256 height 58
click at [817, 281] on p "I suoi cuscinetti in gomma antiscivolo consentono un fissaggio sicuro senza dan…" at bounding box center [831, 310] width 256 height 58
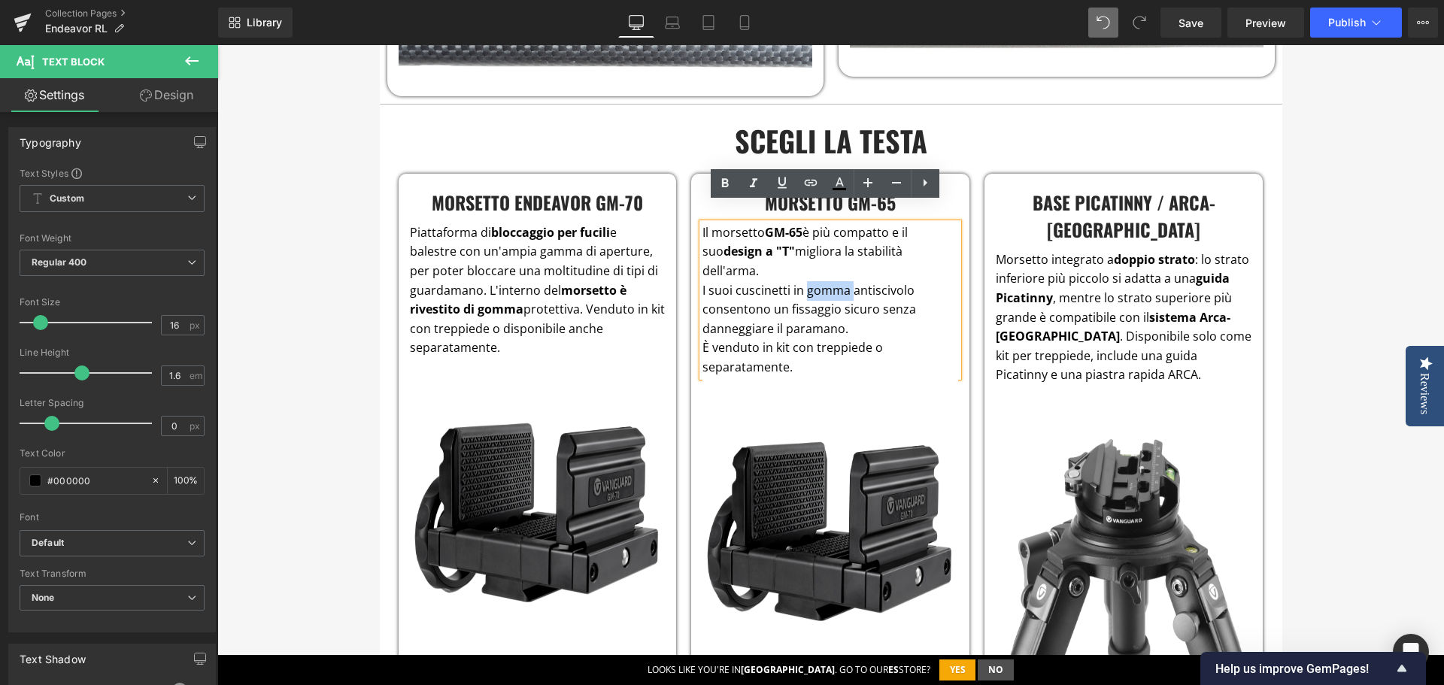
click at [817, 281] on p "I suoi cuscinetti in gomma antiscivolo consentono un fissaggio sicuro senza dan…" at bounding box center [831, 310] width 256 height 58
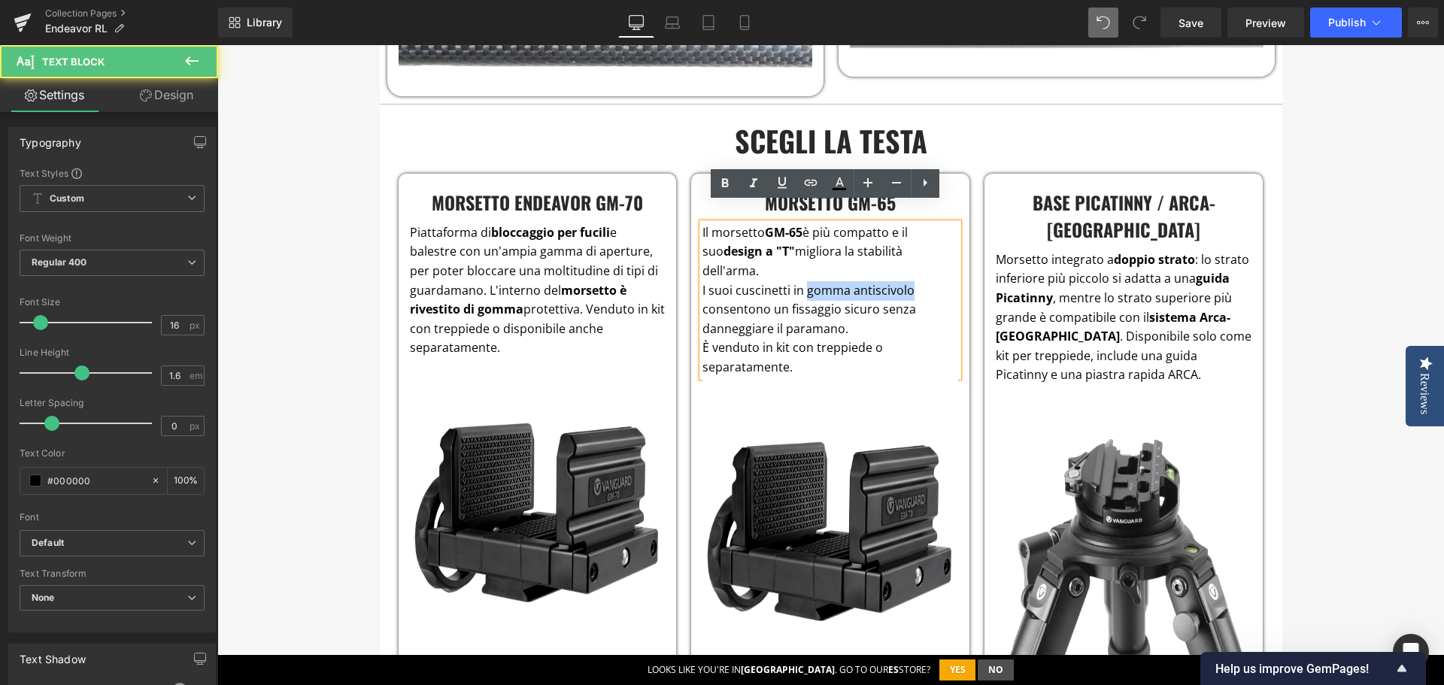
drag, startPoint x: 801, startPoint y: 254, endPoint x: 932, endPoint y: 256, distance: 130.9
click at [932, 281] on p "I suoi cuscinetti in gomma antiscivolo consentono un fissaggio sicuro senza dan…" at bounding box center [831, 310] width 256 height 58
drag, startPoint x: 913, startPoint y: 255, endPoint x: 803, endPoint y: 251, distance: 110.6
click at [803, 281] on p "I suoi cuscinetti in gomma antiscivolo consentono un fissaggio sicuro senza dan…" at bounding box center [831, 310] width 256 height 58
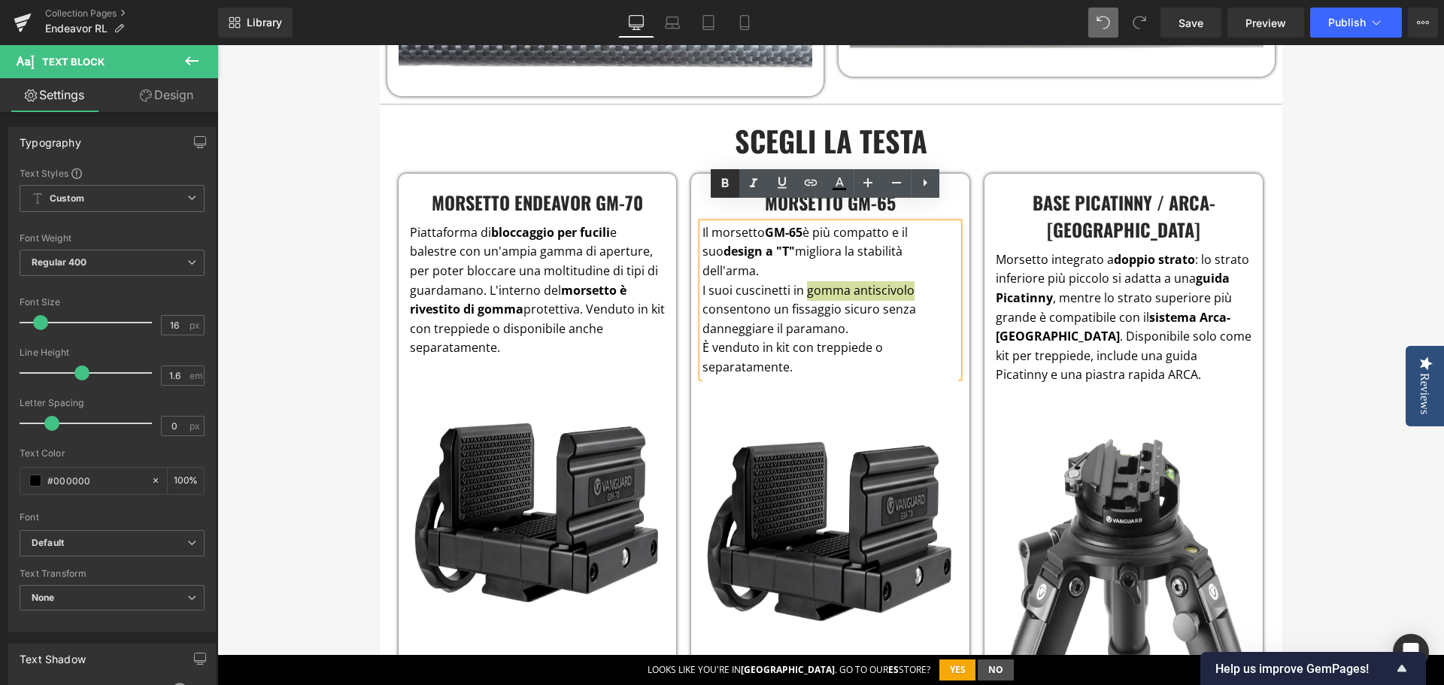
click at [719, 184] on icon at bounding box center [725, 184] width 18 height 18
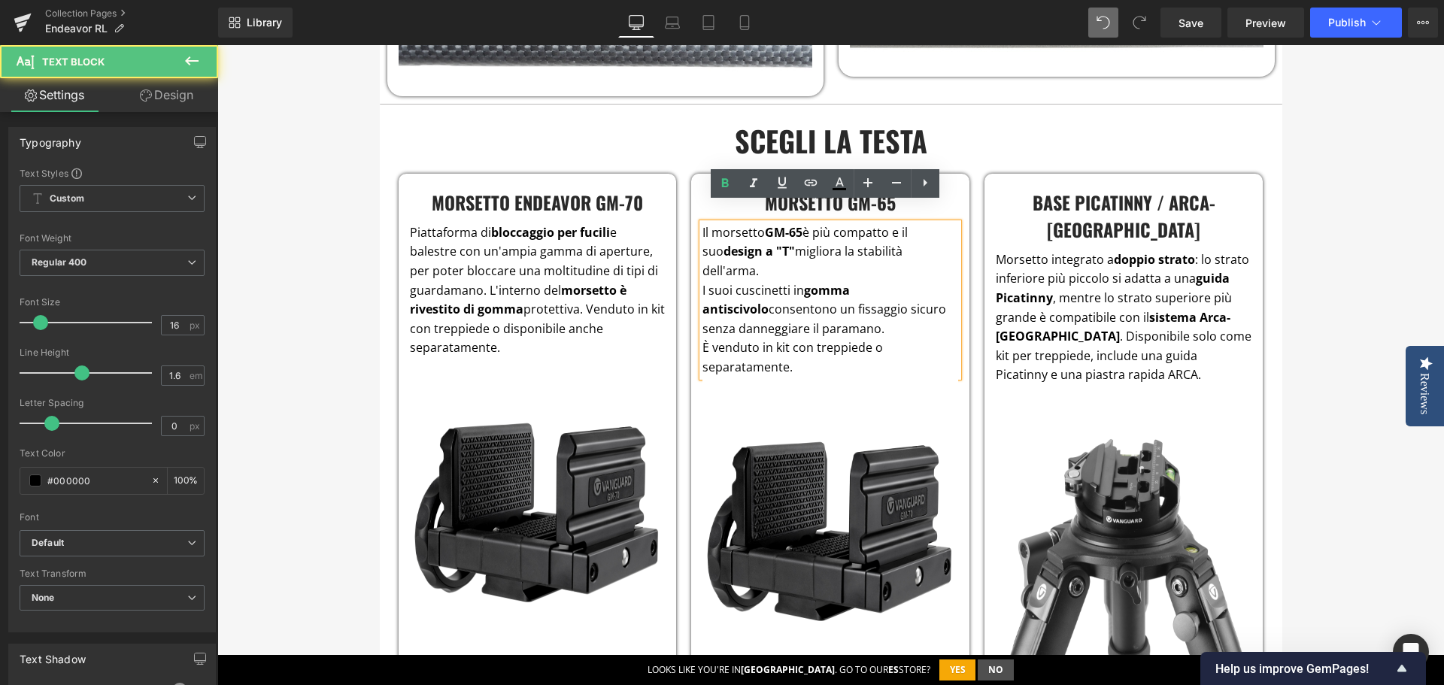
click at [776, 295] on p "I suoi cuscinetti in gomma antiscivolo consentono un fissaggio sicuro senza dan…" at bounding box center [831, 310] width 256 height 58
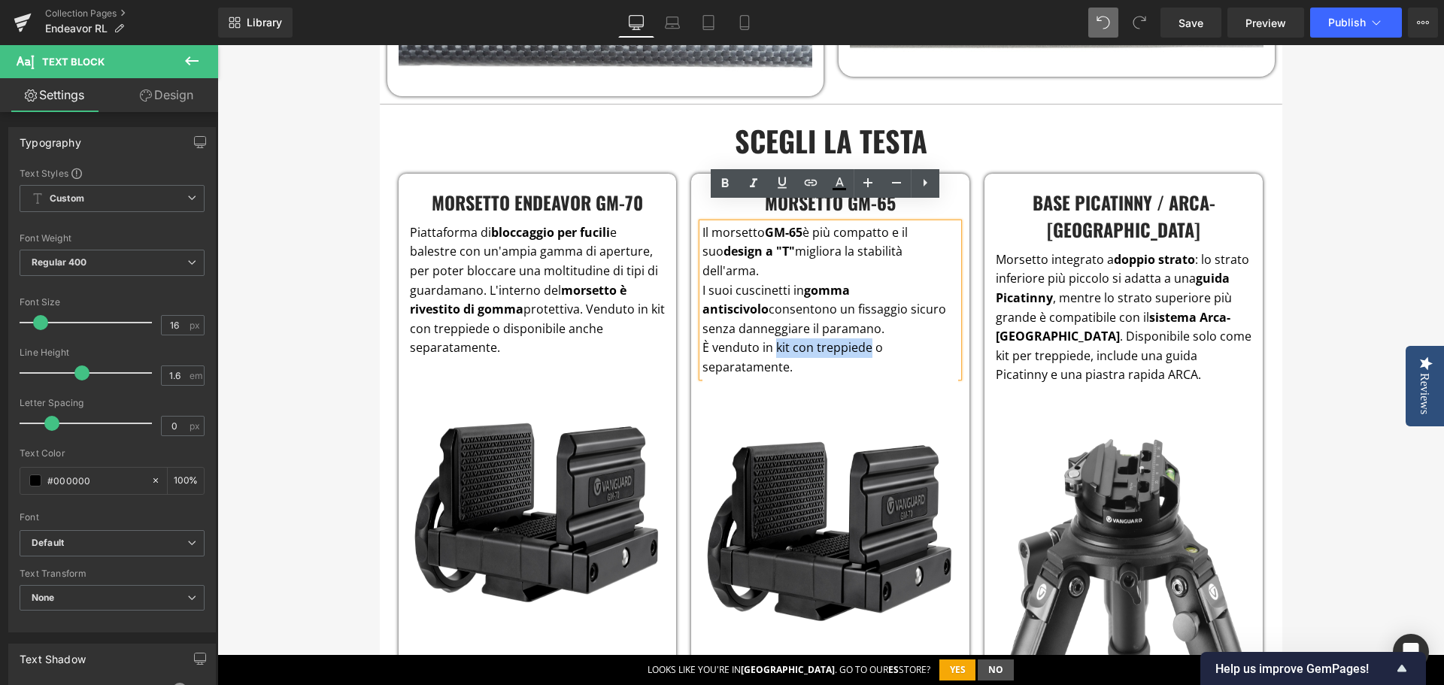
drag, startPoint x: 770, startPoint y: 308, endPoint x: 863, endPoint y: 311, distance: 92.6
click at [863, 339] on span "È venduto in kit con treppiede o separatamente." at bounding box center [793, 357] width 181 height 36
drag, startPoint x: 726, startPoint y: 183, endPoint x: 512, endPoint y: 253, distance: 225.5
click at [726, 183] on icon at bounding box center [725, 182] width 7 height 9
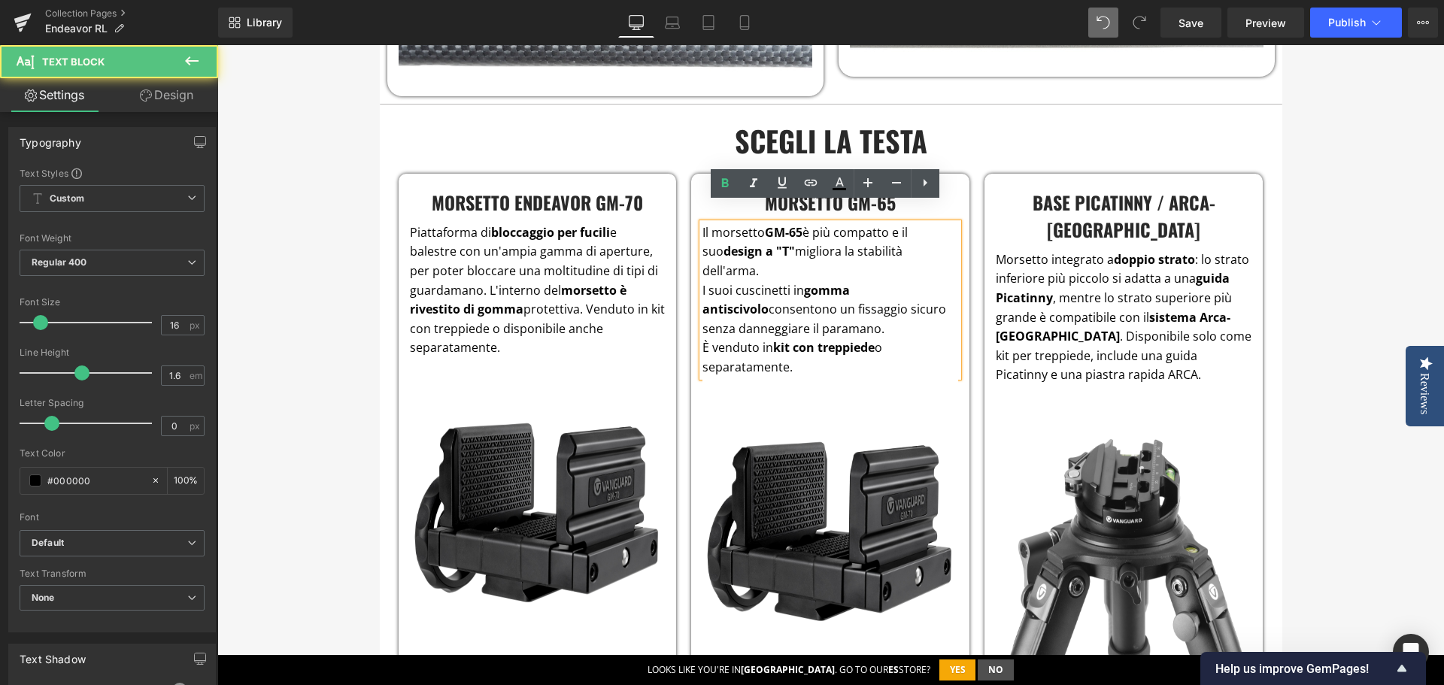
click at [736, 339] on span "È venduto in kit con treppiede o separatamente." at bounding box center [793, 357] width 180 height 36
drag, startPoint x: 723, startPoint y: 181, endPoint x: 554, endPoint y: 159, distance: 169.9
click at [723, 181] on icon at bounding box center [725, 182] width 7 height 9
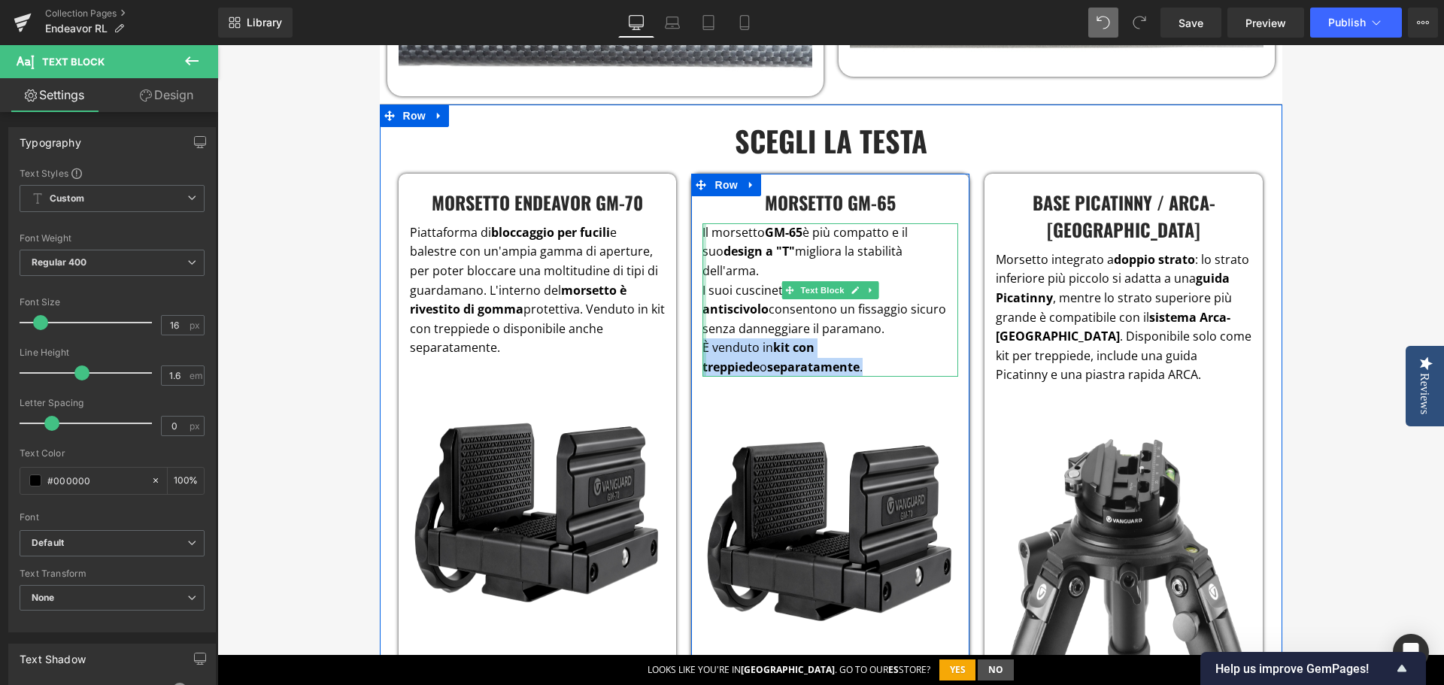
drag, startPoint x: 802, startPoint y: 329, endPoint x: 698, endPoint y: 309, distance: 105.8
click at [703, 309] on div "Il morsetto GM-65 è più compatto e il suo design a "T" migliora la stabilità de…" at bounding box center [831, 300] width 256 height 154
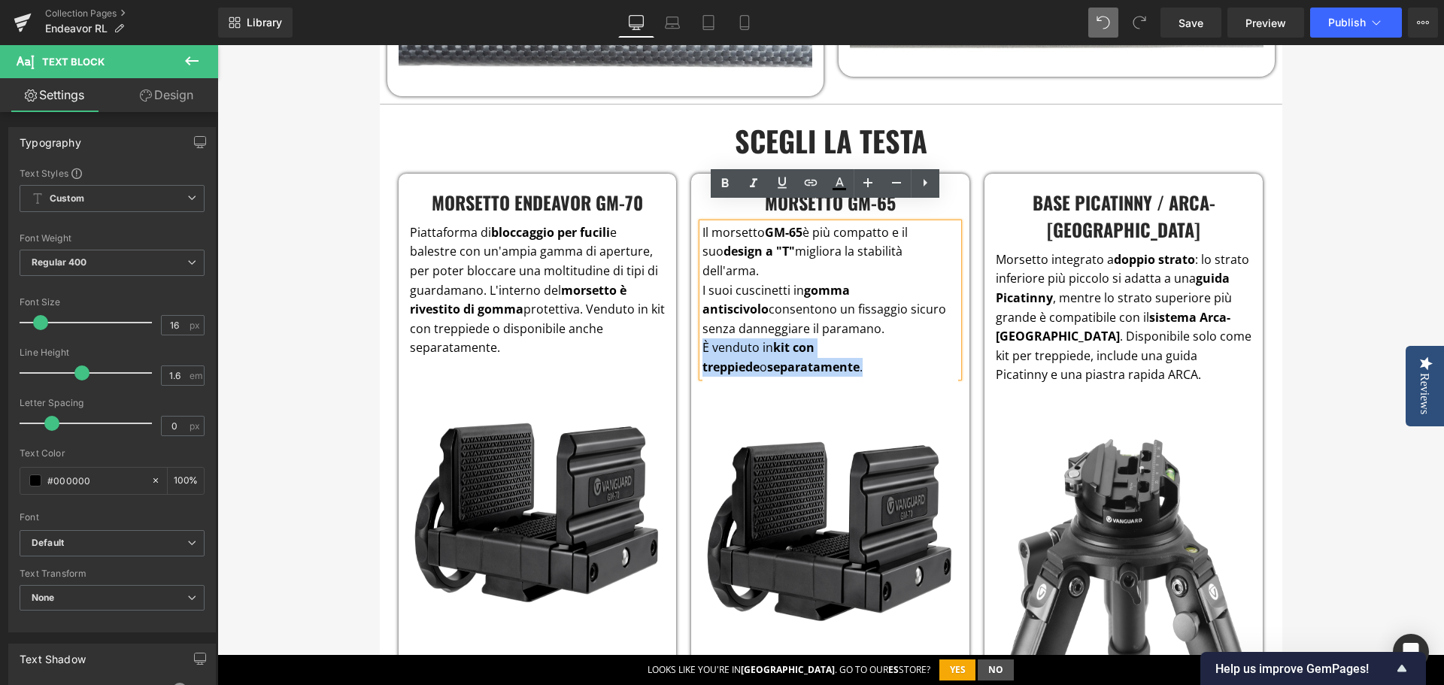
copy span "È venduto in kit con treppiede o separatamente ."
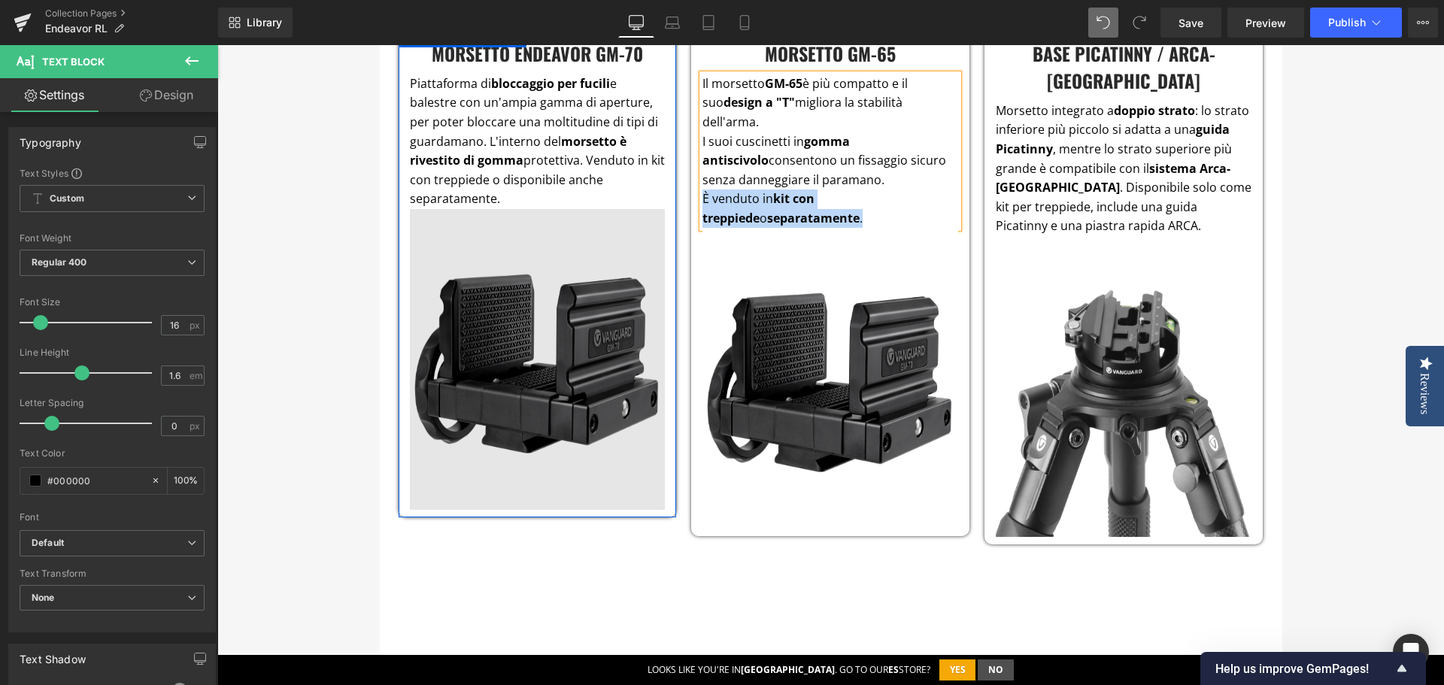
scroll to position [2781, 0]
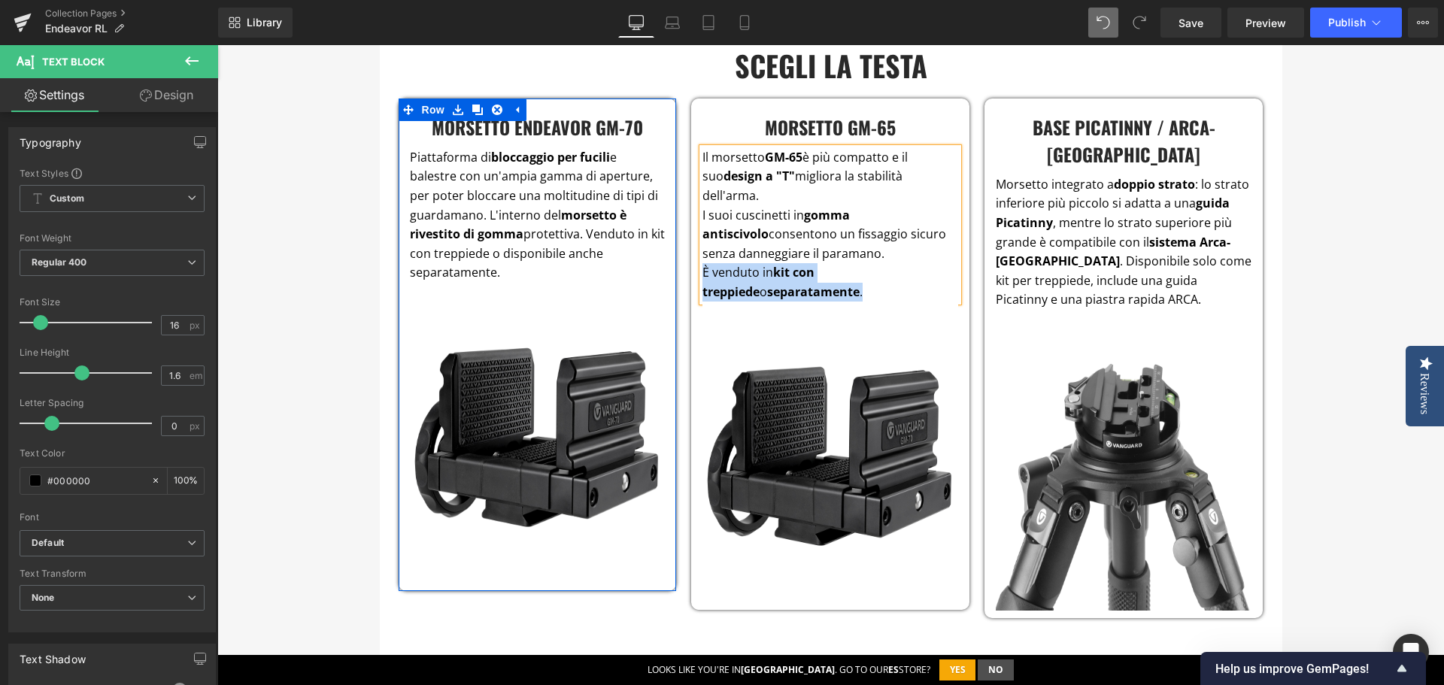
click at [527, 254] on p "Piattaforma di bloccaggio per fucili e balestre con un'ampia gamma di aperture,…" at bounding box center [538, 215] width 256 height 135
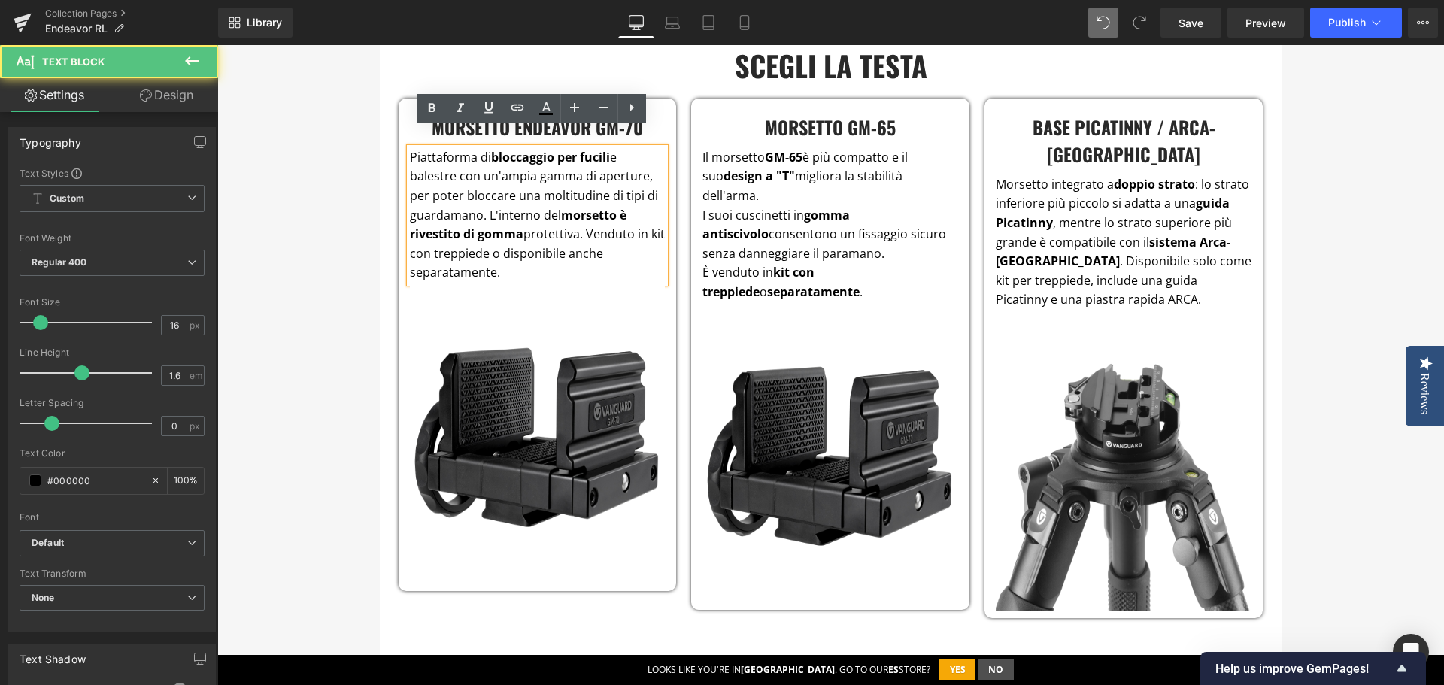
click at [526, 252] on p "Piattaforma di bloccaggio per fucili e balestre con un'ampia gamma di aperture,…" at bounding box center [538, 215] width 256 height 135
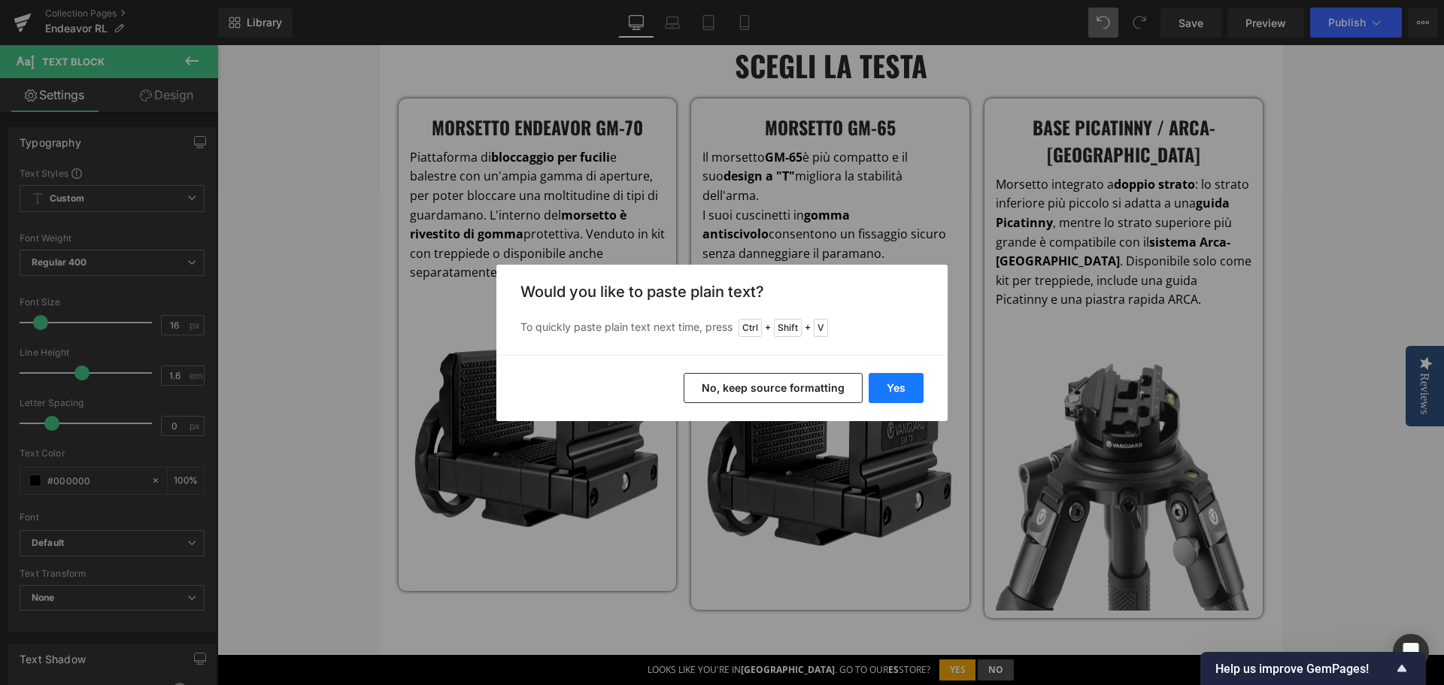
click at [886, 378] on button "Yes" at bounding box center [896, 388] width 55 height 30
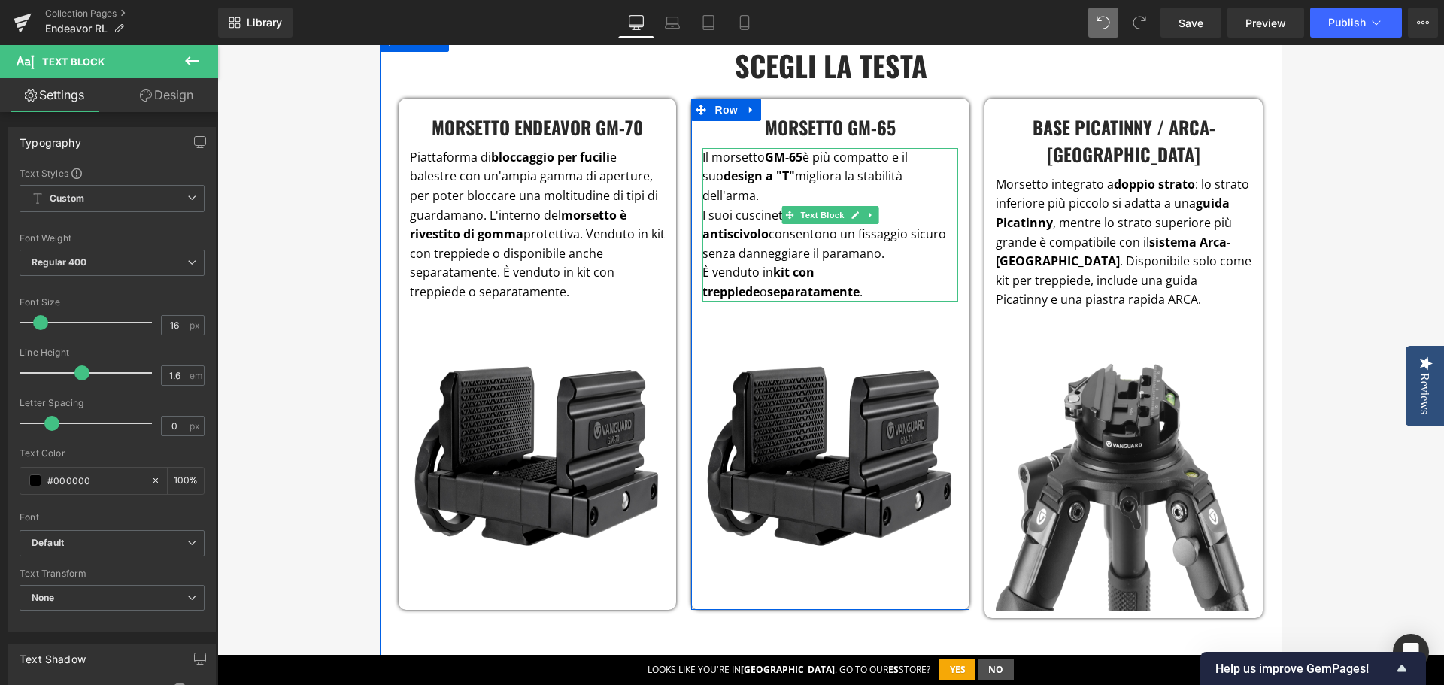
click at [871, 211] on p "I suoi cuscinetti in gomma antiscivolo consentono un fissaggio sicuro senza dan…" at bounding box center [831, 235] width 256 height 58
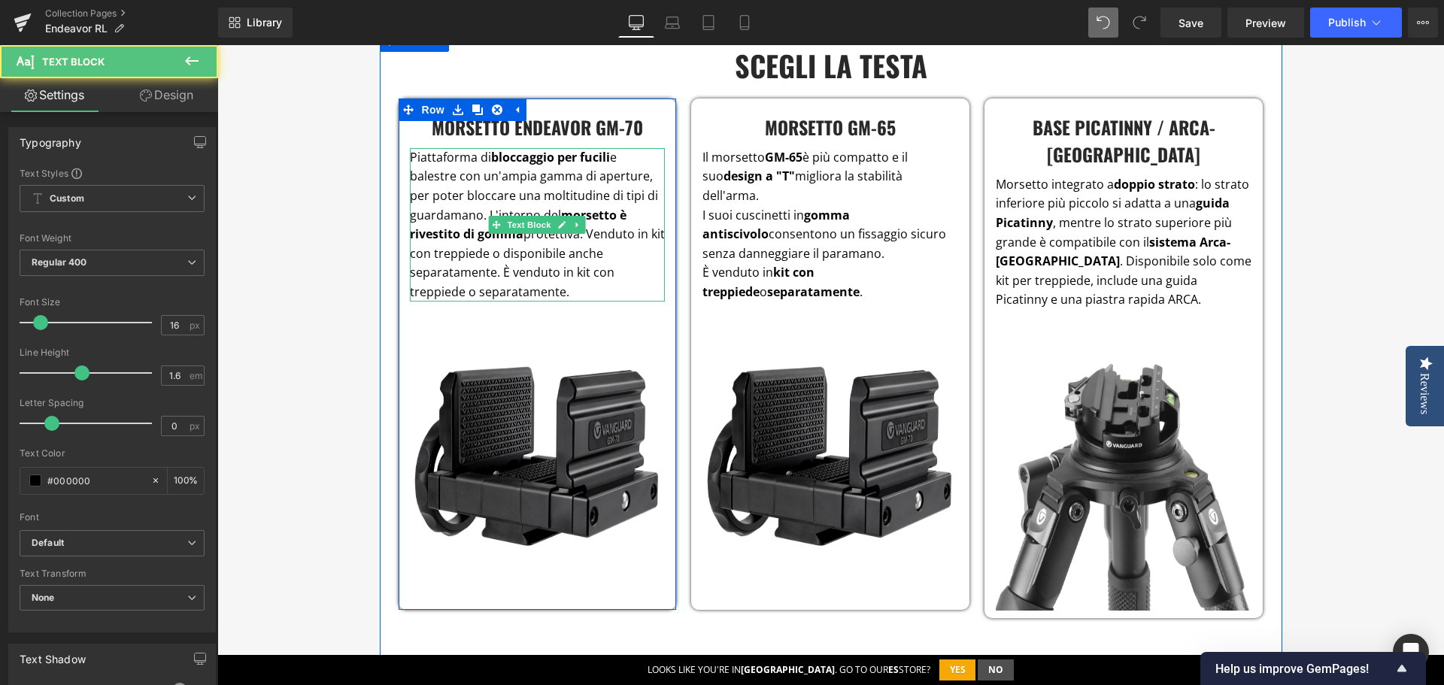
drag, startPoint x: 534, startPoint y: 262, endPoint x: 496, endPoint y: 254, distance: 39.2
click at [496, 254] on p "Piattaforma di bloccaggio per fucili e balestre con un'ampia gamma di aperture,…" at bounding box center [538, 225] width 256 height 154
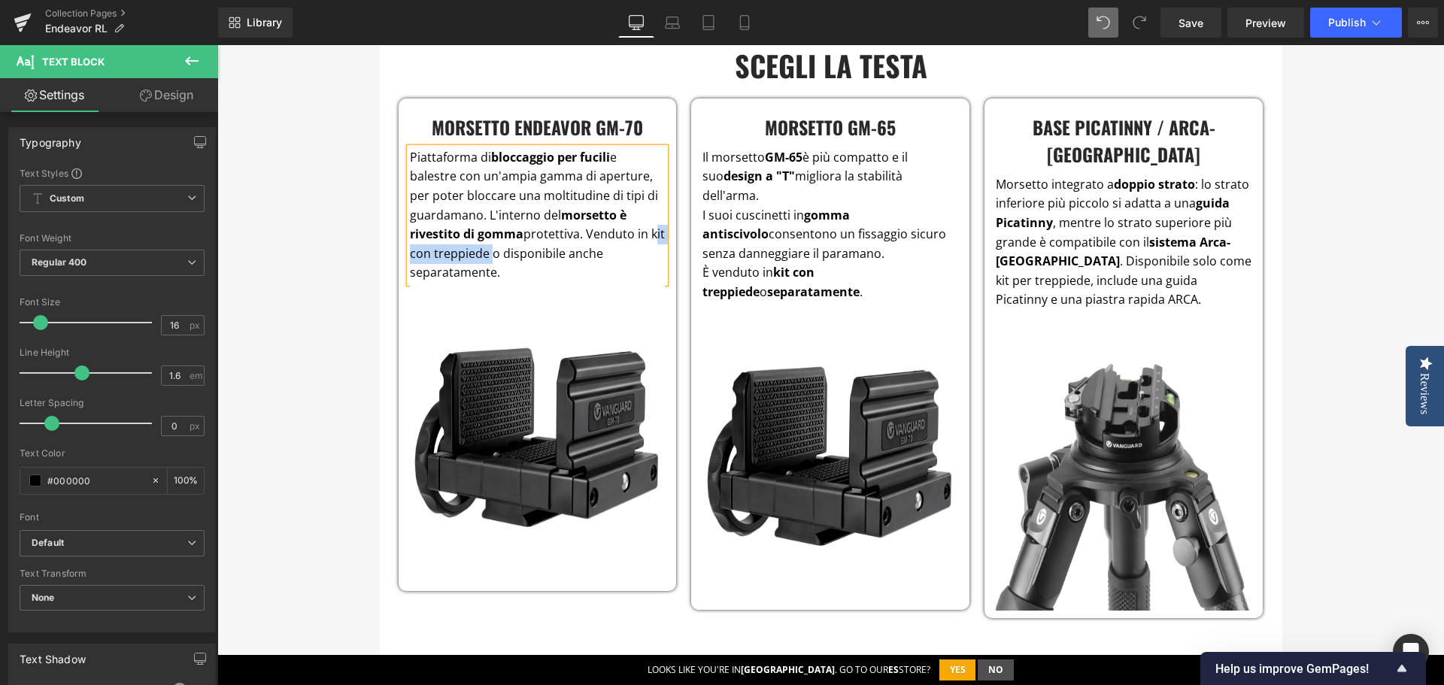
drag, startPoint x: 647, startPoint y: 214, endPoint x: 481, endPoint y: 227, distance: 166.0
click at [481, 227] on p "Piattaforma di bloccaggio per fucili e balestre con un'ampia gamma di aperture,…" at bounding box center [538, 215] width 256 height 135
click at [439, 107] on icon at bounding box center [432, 108] width 18 height 18
click at [457, 251] on p "Piattaforma di bloccaggio per fucili e balestre con un'ampia gamma di aperture,…" at bounding box center [538, 215] width 256 height 135
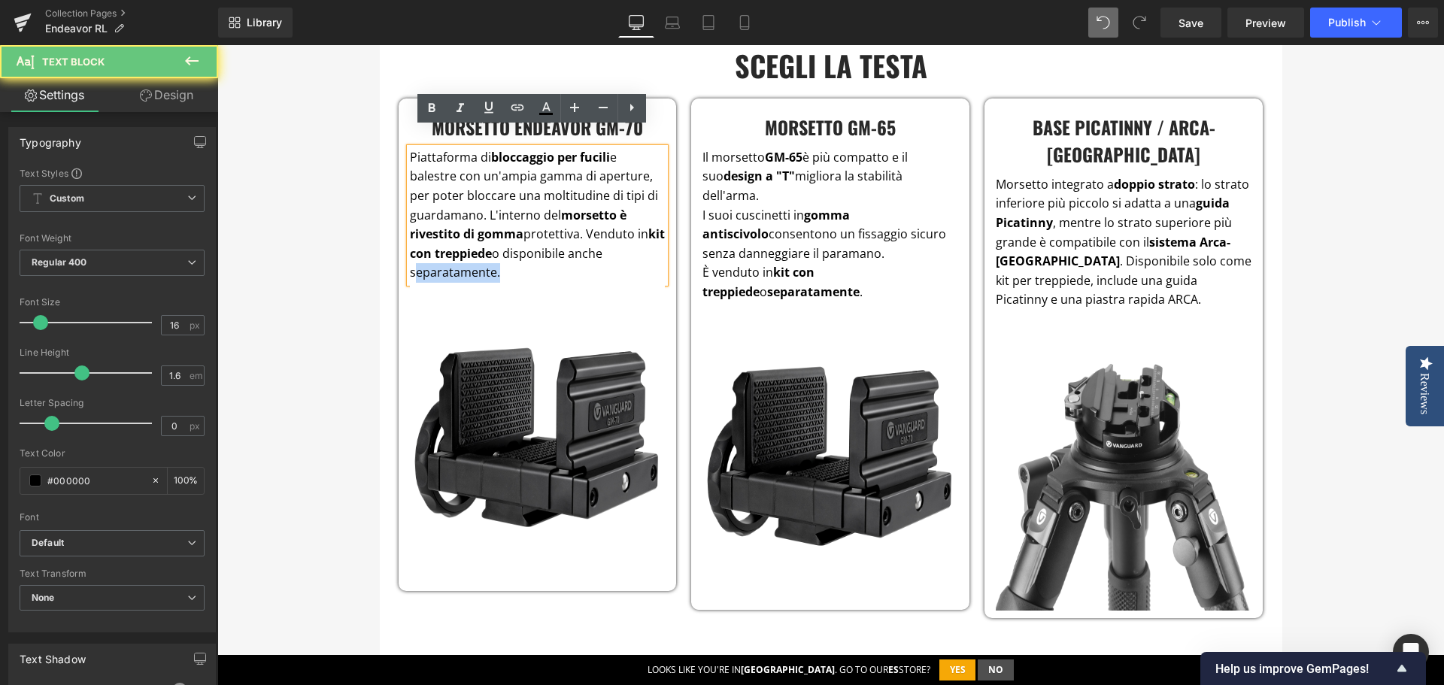
click at [457, 251] on p "Piattaforma di bloccaggio per fucili e balestre con un'ampia gamma di aperture,…" at bounding box center [538, 215] width 256 height 135
click at [436, 98] on link at bounding box center [432, 108] width 29 height 29
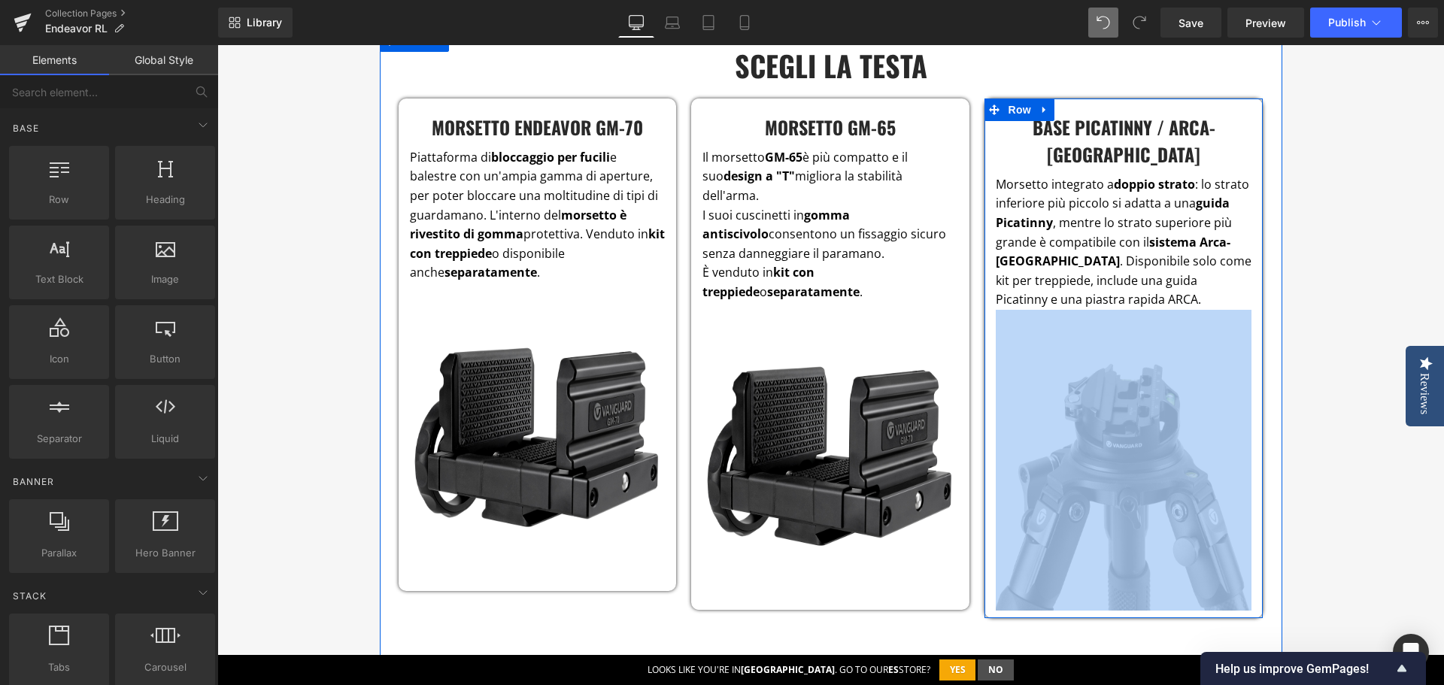
click at [1126, 248] on p "Morsetto integrato a doppio strato : lo strato inferiore più piccolo si adatta …" at bounding box center [1124, 242] width 256 height 135
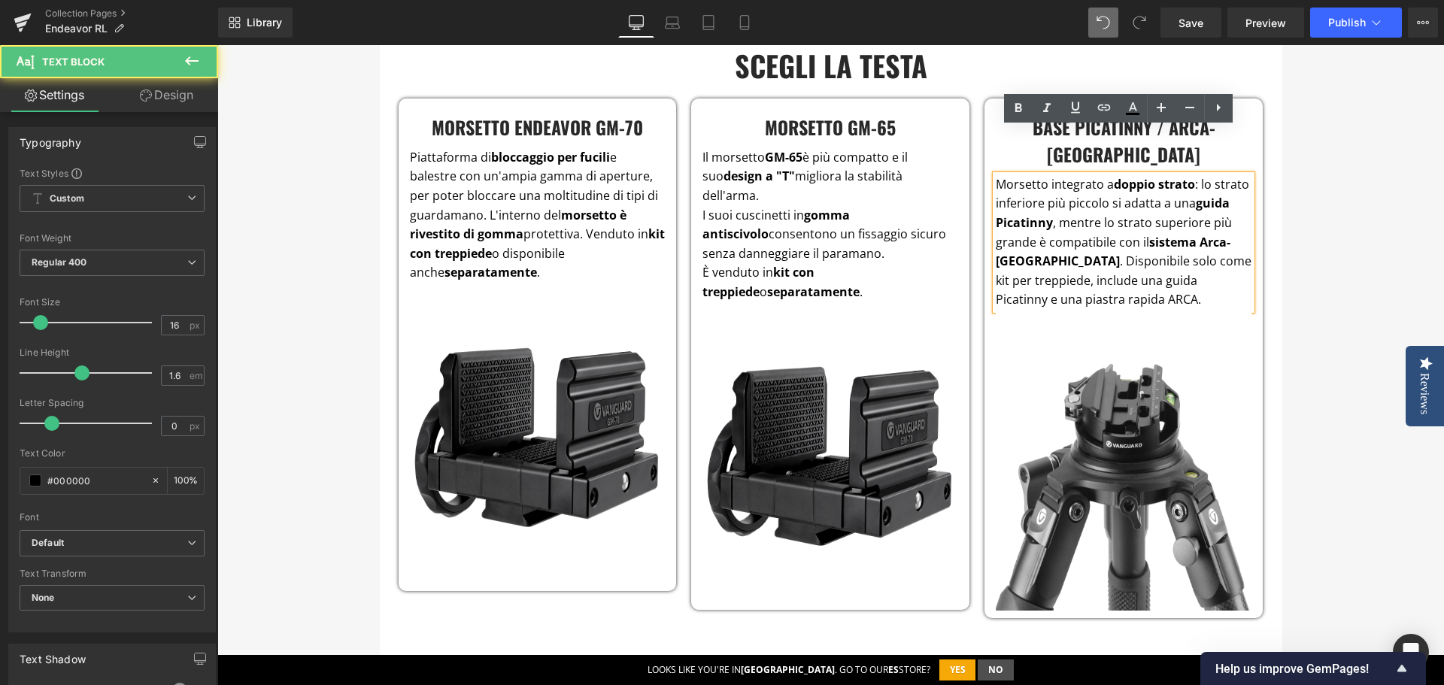
click at [1131, 257] on p "Morsetto integrato a doppio strato : lo strato inferiore più piccolo si adatta …" at bounding box center [1124, 242] width 256 height 135
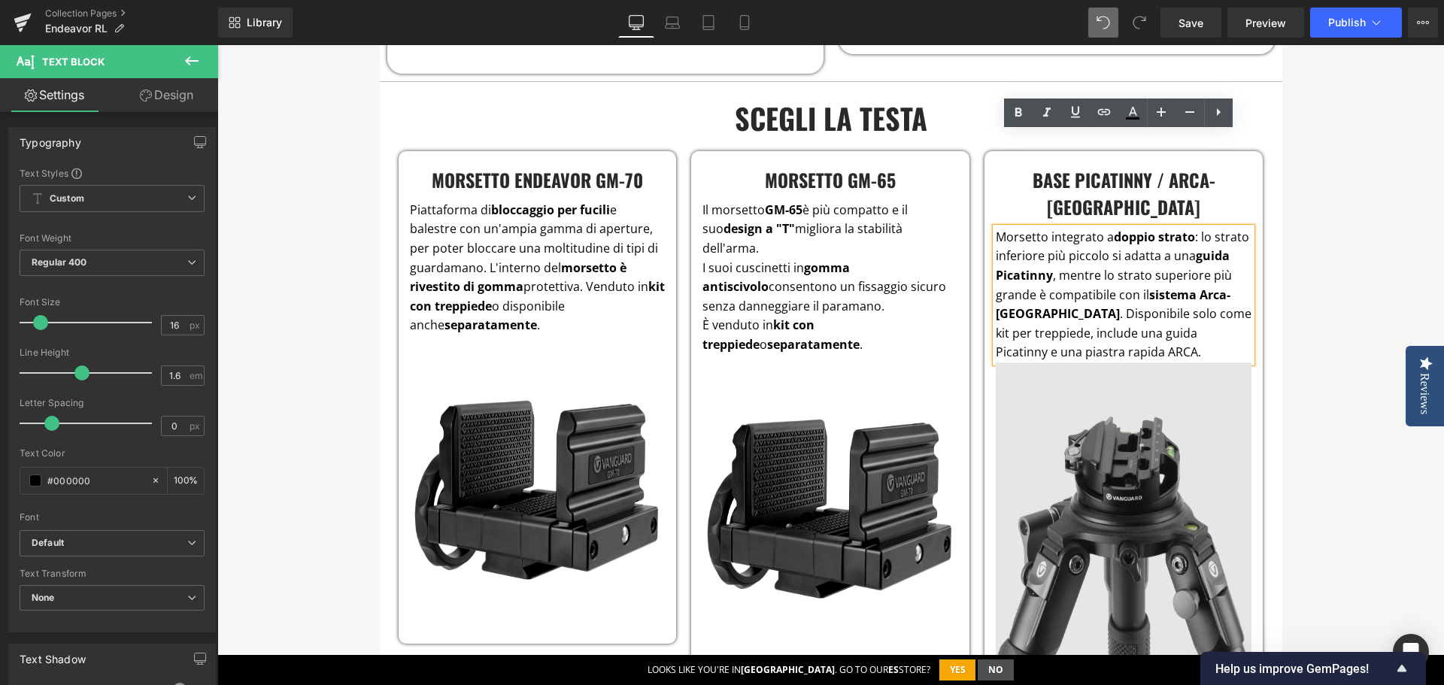
scroll to position [2706, 0]
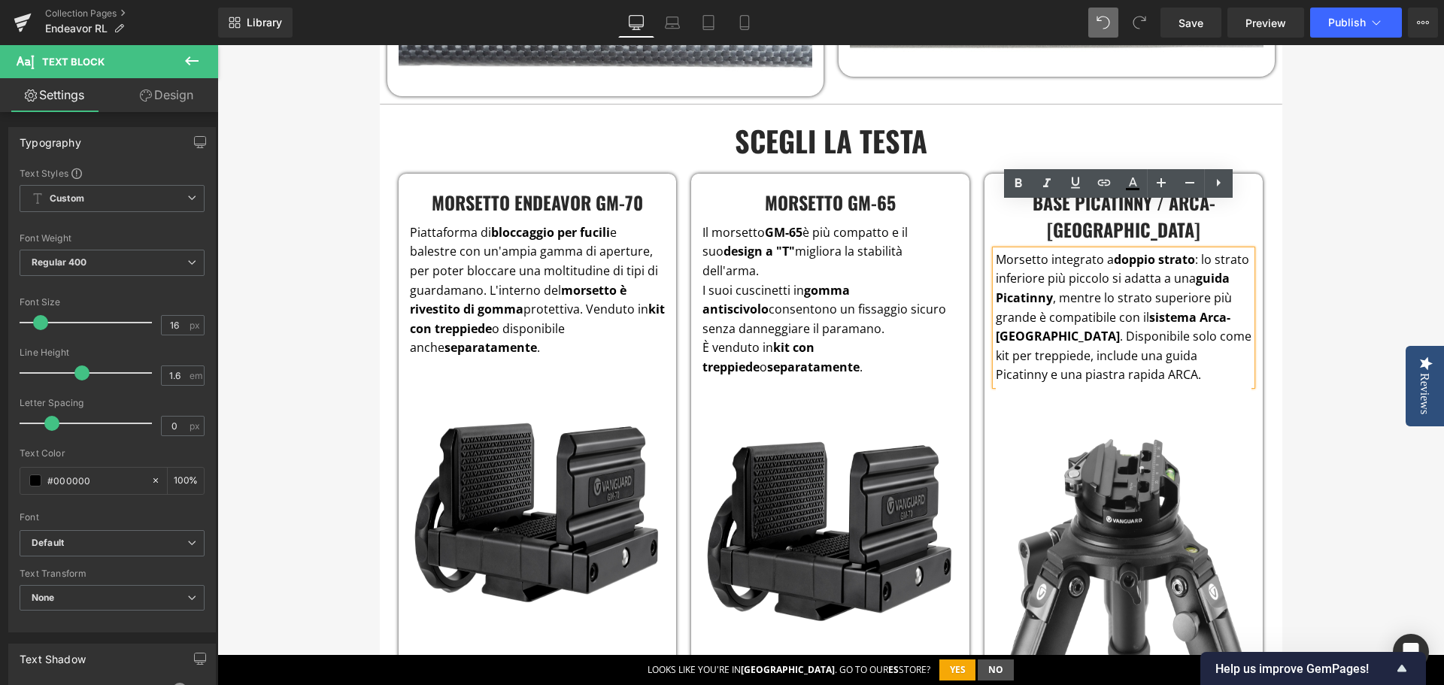
click at [1152, 260] on p "Morsetto integrato a doppio strato : lo strato inferiore più piccolo si adatta …" at bounding box center [1124, 318] width 256 height 135
drag, startPoint x: 1031, startPoint y: 290, endPoint x: 1056, endPoint y: 305, distance: 29.0
click at [1056, 305] on p "Morsetto integrato a doppio strato : lo strato inferiore più piccolo si adatta …" at bounding box center [1124, 318] width 256 height 135
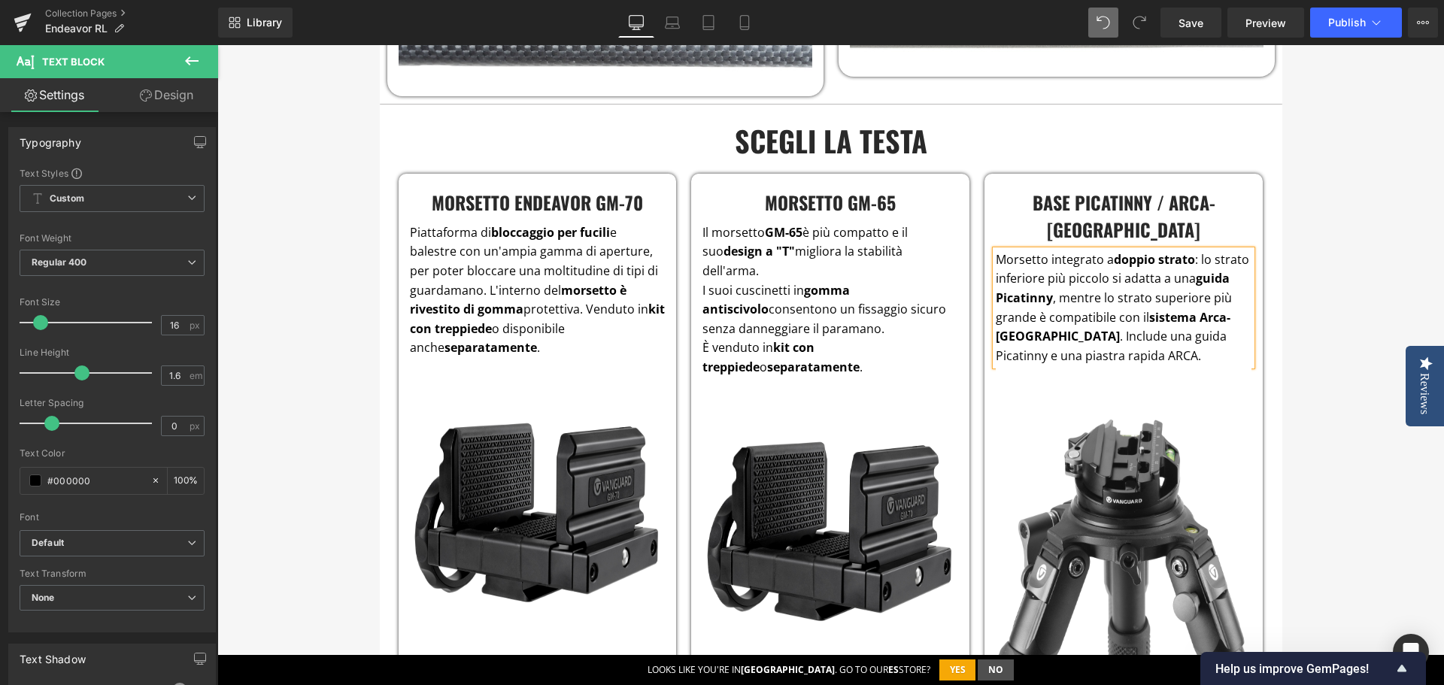
click at [1144, 309] on p "Morsetto integrato a doppio strato : lo strato inferiore più piccolo si adatta …" at bounding box center [1124, 309] width 256 height 116
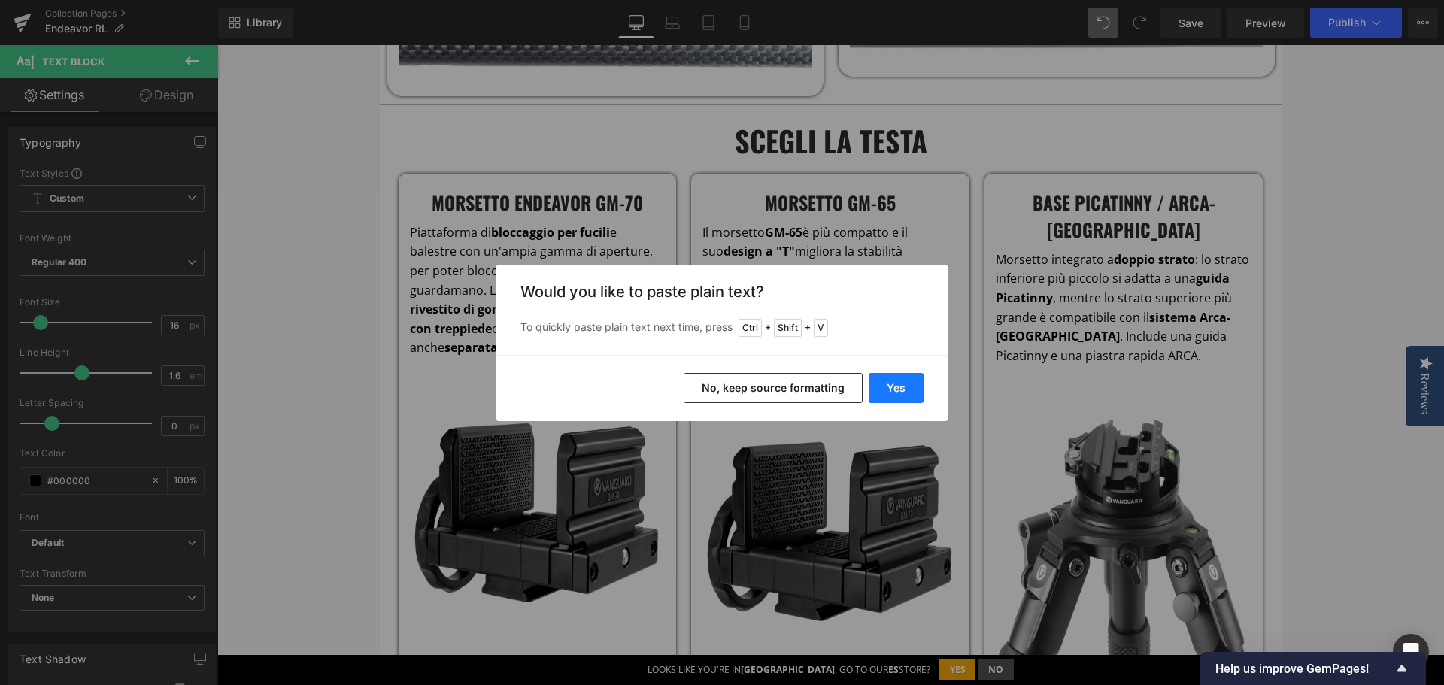
click at [895, 392] on button "Yes" at bounding box center [896, 388] width 55 height 30
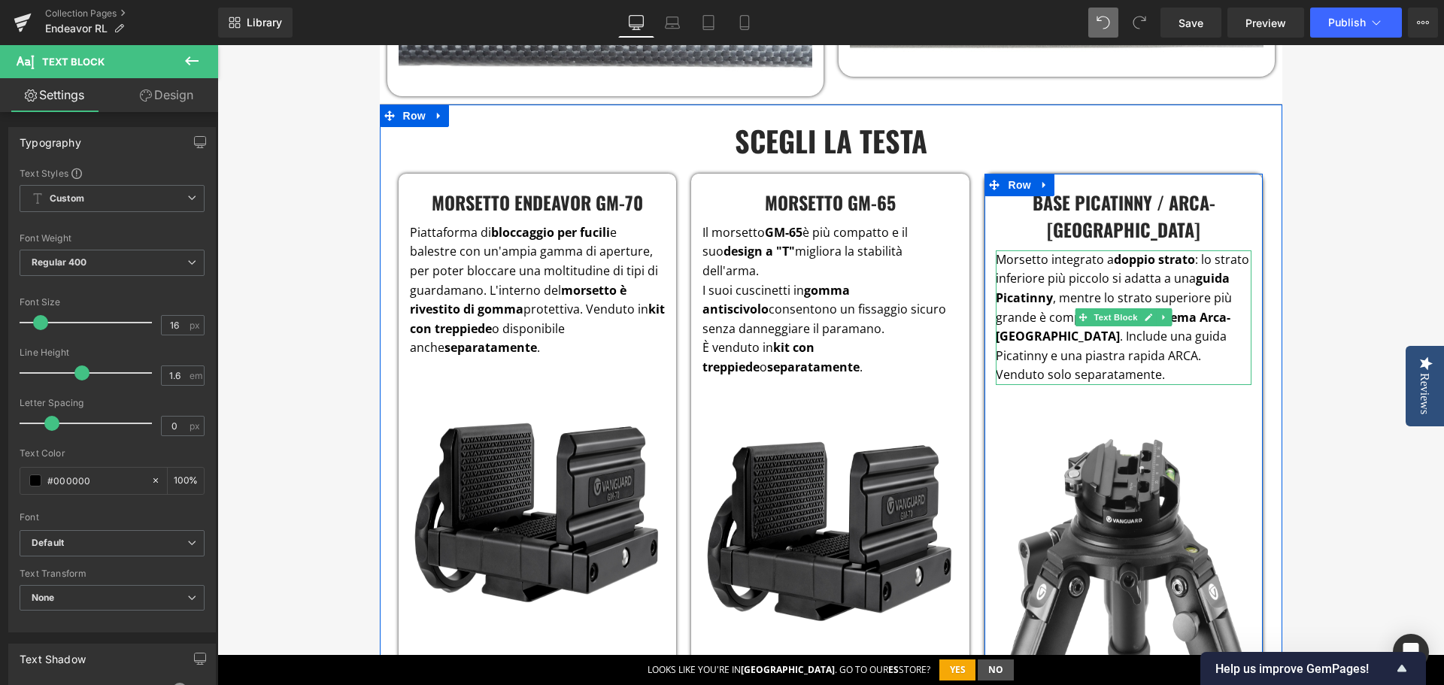
click at [1192, 330] on p "Morsetto integrato a doppio strato : lo strato inferiore più piccolo si adatta …" at bounding box center [1124, 318] width 256 height 135
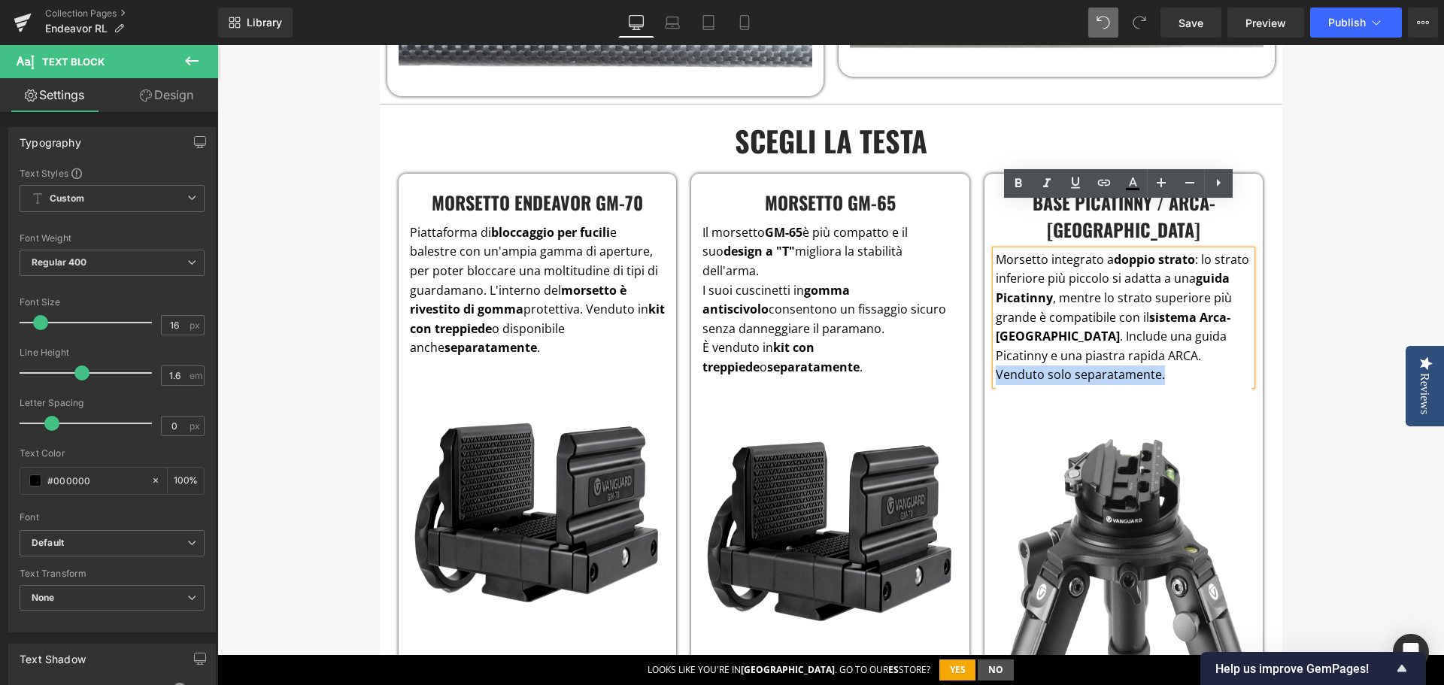
drag, startPoint x: 1137, startPoint y: 326, endPoint x: 1110, endPoint y: 311, distance: 30.3
click at [1110, 311] on p "Morsetto integrato a doppio strato : lo strato inferiore più piccolo si adatta …" at bounding box center [1124, 318] width 256 height 135
click at [1019, 187] on icon at bounding box center [1019, 182] width 7 height 9
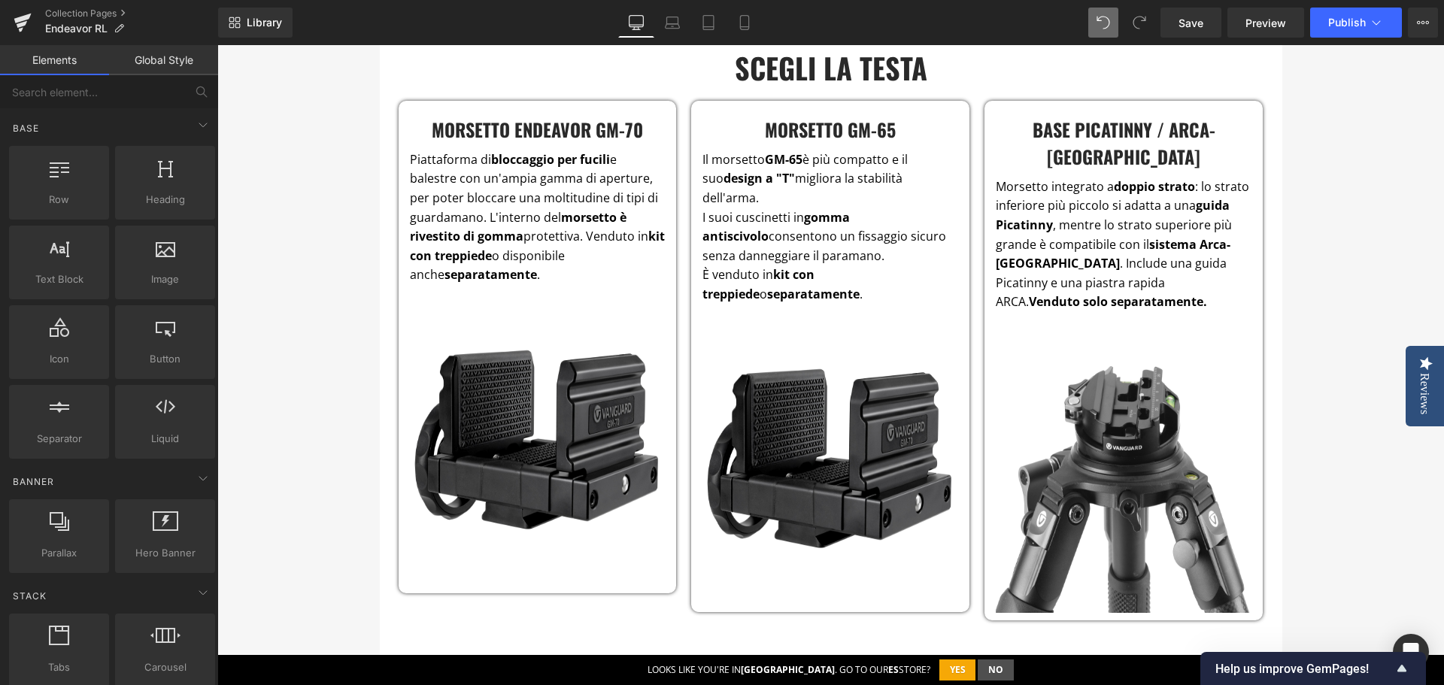
scroll to position [2781, 0]
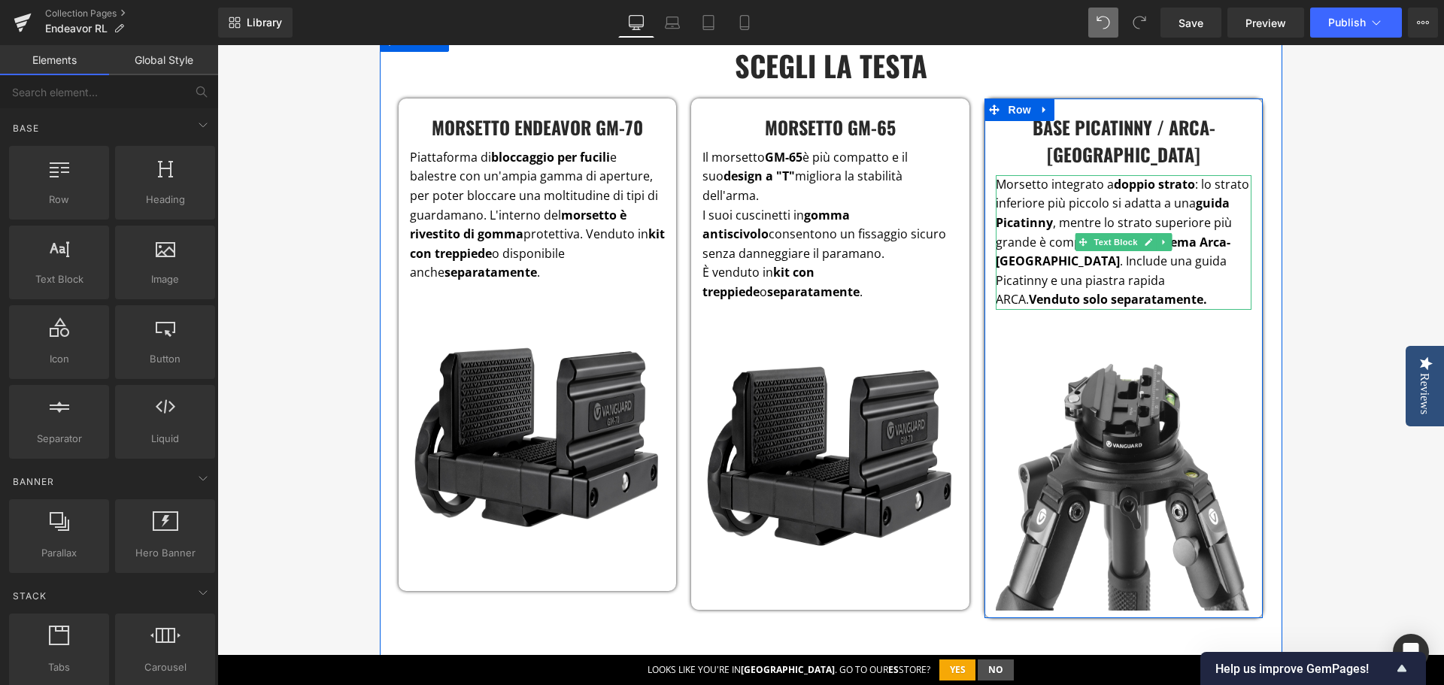
click at [1110, 291] on strong "Venduto solo separatamente." at bounding box center [1118, 299] width 178 height 17
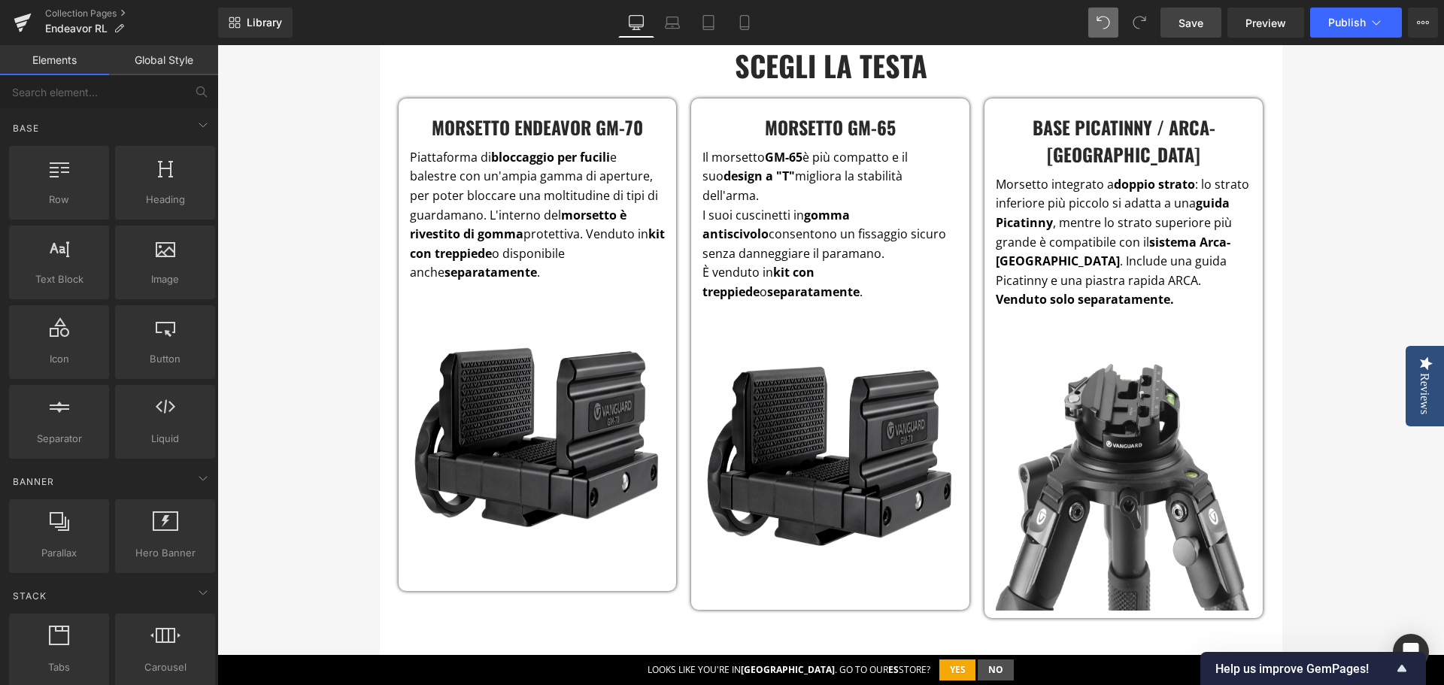
drag, startPoint x: 1189, startPoint y: 30, endPoint x: 1091, endPoint y: 111, distance: 127.2
click at [1189, 30] on span "Save" at bounding box center [1191, 23] width 25 height 16
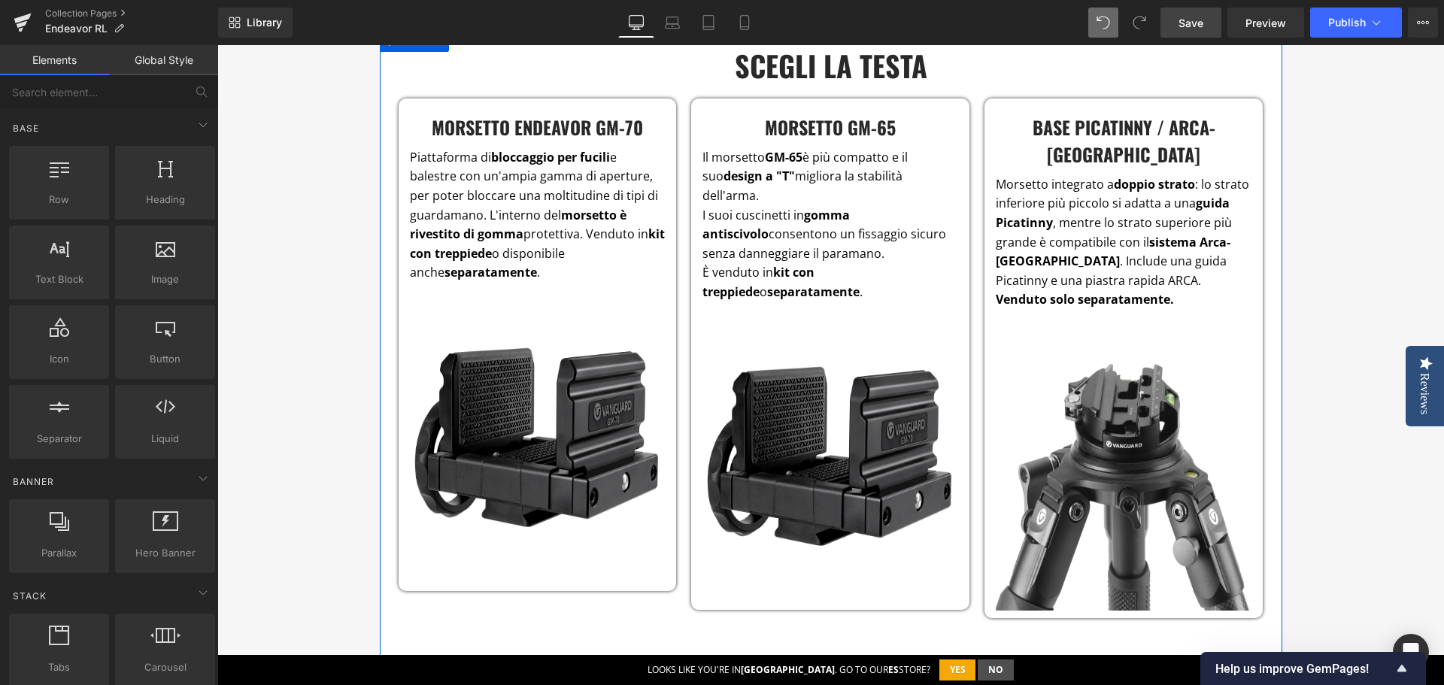
click at [1055, 217] on p "Morsetto integrato a doppio strato : lo strato inferiore più piccolo si adatta …" at bounding box center [1124, 233] width 256 height 116
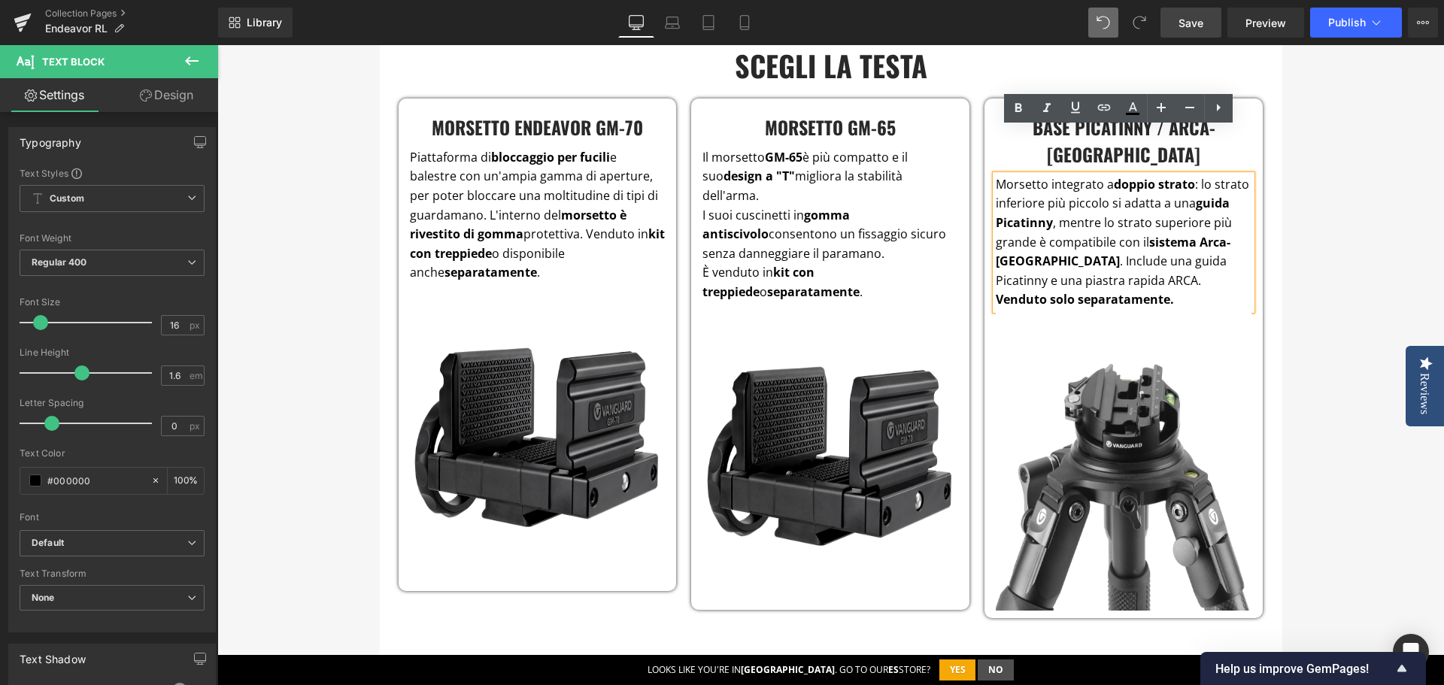
drag, startPoint x: 1122, startPoint y: 232, endPoint x: 995, endPoint y: 135, distance: 160.4
click at [996, 175] on p "Morsetto integrato a doppio strato : lo strato inferiore più piccolo si adatta …" at bounding box center [1124, 233] width 256 height 116
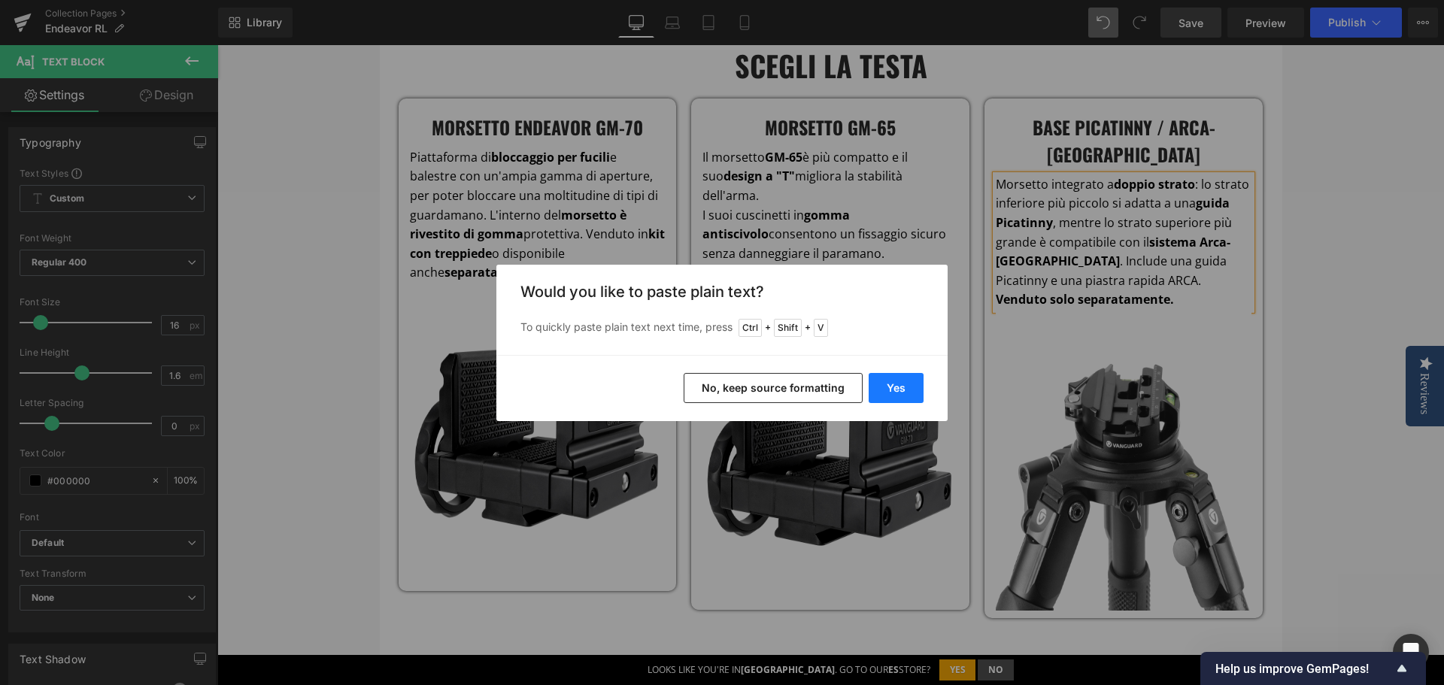
click at [894, 386] on button "Yes" at bounding box center [896, 388] width 55 height 30
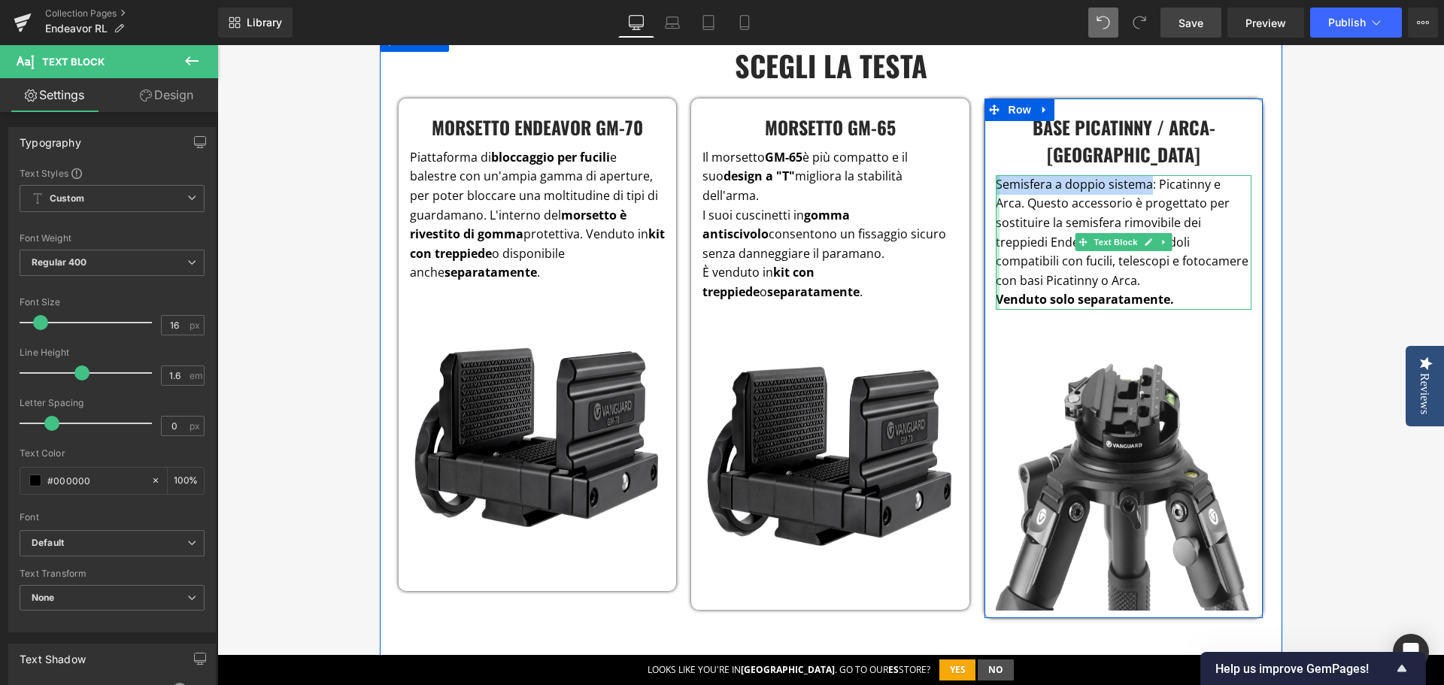
drag, startPoint x: 1145, startPoint y: 138, endPoint x: 992, endPoint y: 136, distance: 152.7
click at [996, 175] on div "Semisfera a doppio sistema: Picatinny e Arca. Questo accessorio è progettato pe…" at bounding box center [1124, 242] width 256 height 135
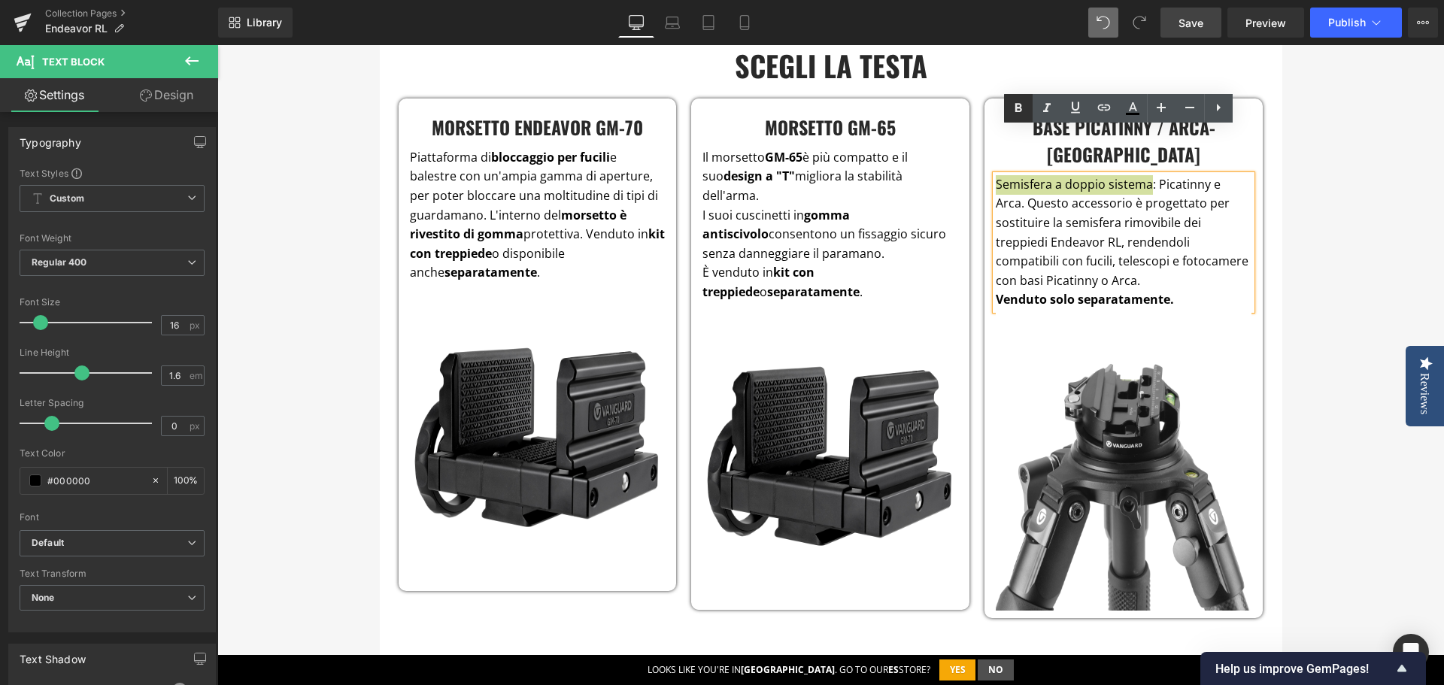
click at [1017, 106] on icon at bounding box center [1019, 107] width 7 height 9
drag, startPoint x: 1164, startPoint y: 139, endPoint x: 1016, endPoint y: 153, distance: 148.1
click at [1016, 175] on p "Semisfera a doppio sistema : Picatinny e Arca. Questo accessorio è progettato p…" at bounding box center [1124, 233] width 256 height 116
click at [1013, 110] on icon at bounding box center [1019, 108] width 18 height 18
click at [1140, 217] on p "Semisfera a doppio sistema : Picatinny e Arca . Questo accessorio è progettato …" at bounding box center [1124, 233] width 256 height 116
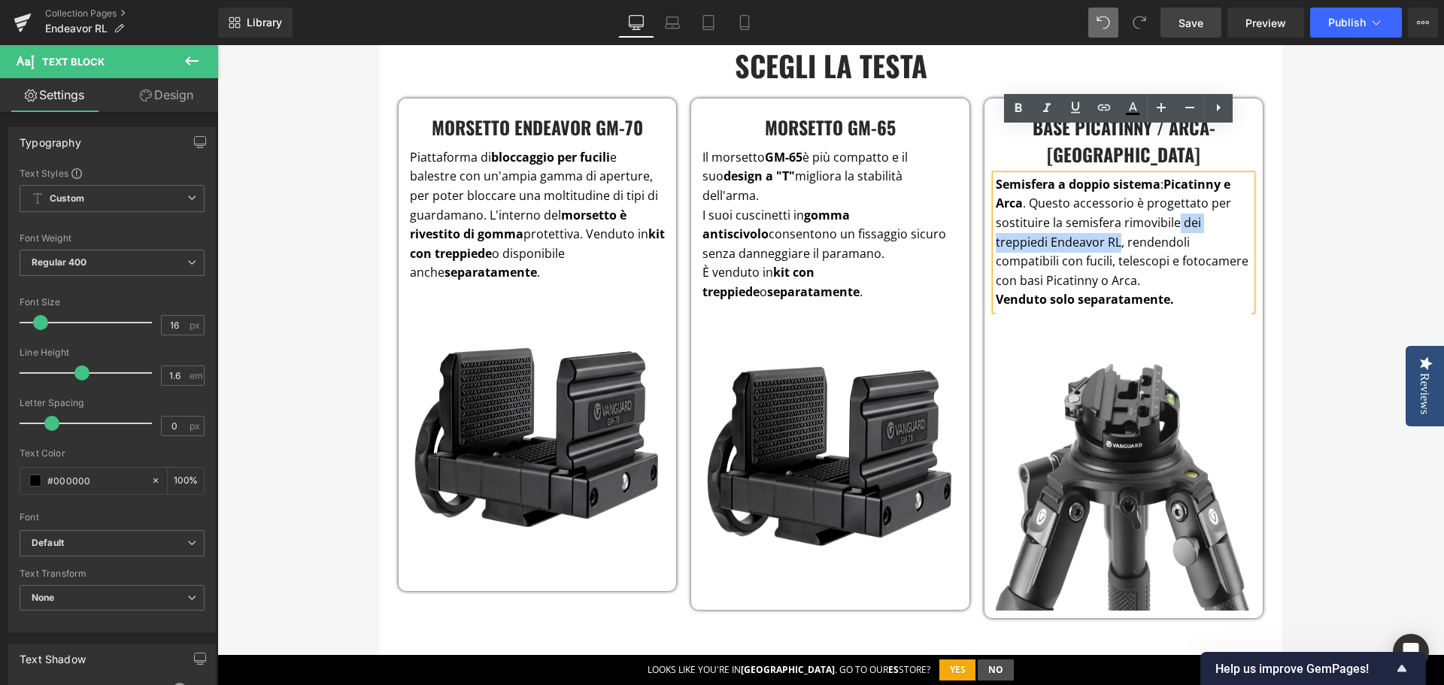
drag, startPoint x: 1113, startPoint y: 196, endPoint x: 1170, endPoint y: 178, distance: 59.0
click at [1170, 178] on p "Semisfera a doppio sistema : Picatinny e Arca . Questo accessorio è progettato …" at bounding box center [1124, 233] width 256 height 116
click at [1138, 200] on p "Semisfera a doppio sistema : Picatinny e Arca . Questo accessorio è progettato …" at bounding box center [1124, 233] width 256 height 116
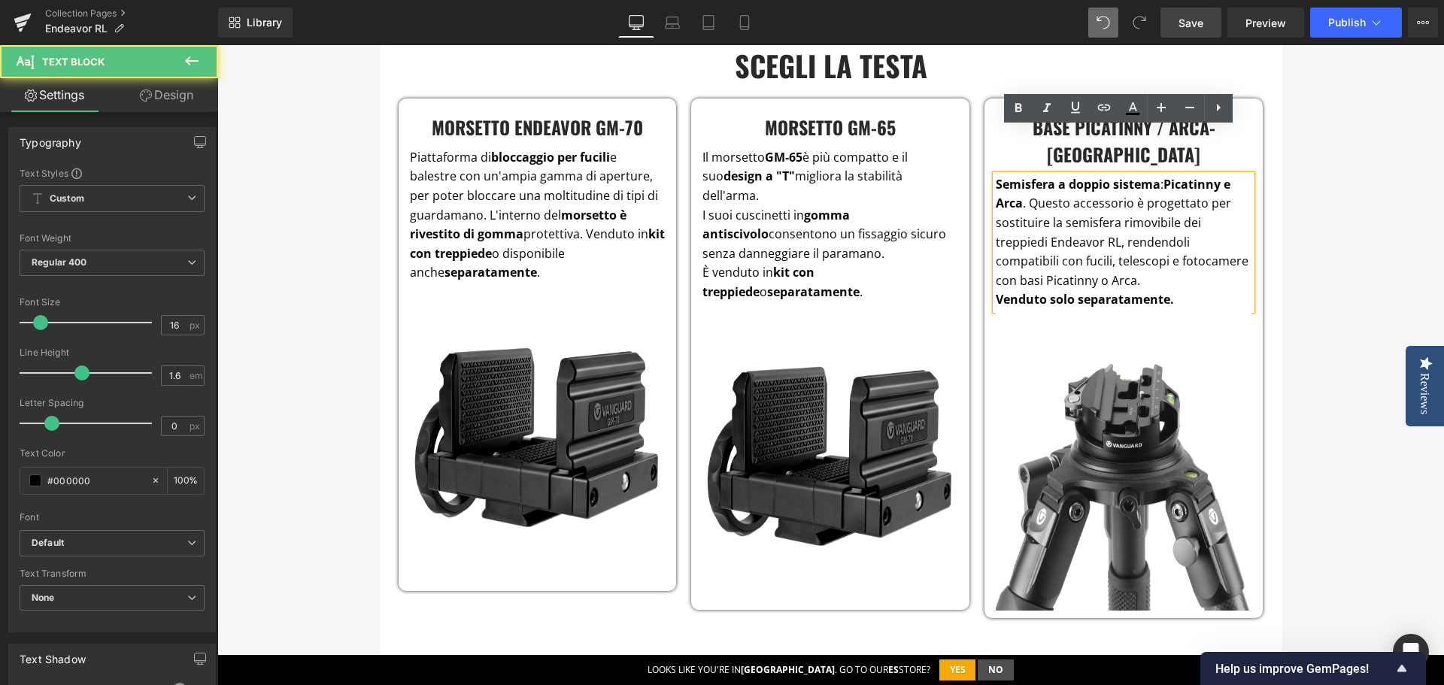
click at [1149, 228] on p "Semisfera a doppio sistema : Picatinny e Arca . Questo accessorio è progettato …" at bounding box center [1124, 233] width 256 height 116
click at [1155, 242] on p "Semisfera a doppio sistema : Picatinny e Arca . Questo accessorio è progettato …" at bounding box center [1124, 233] width 256 height 116
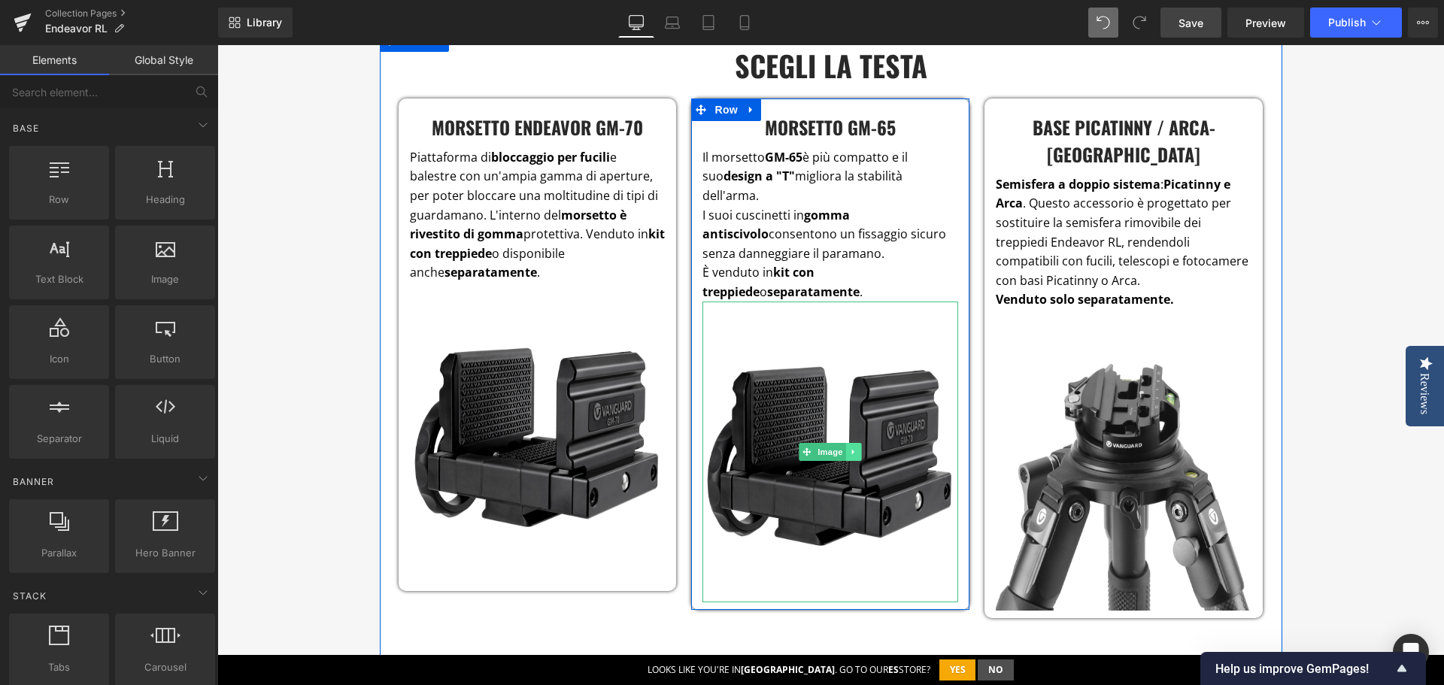
click at [856, 443] on link at bounding box center [854, 452] width 16 height 18
click at [861, 443] on link at bounding box center [863, 452] width 16 height 18
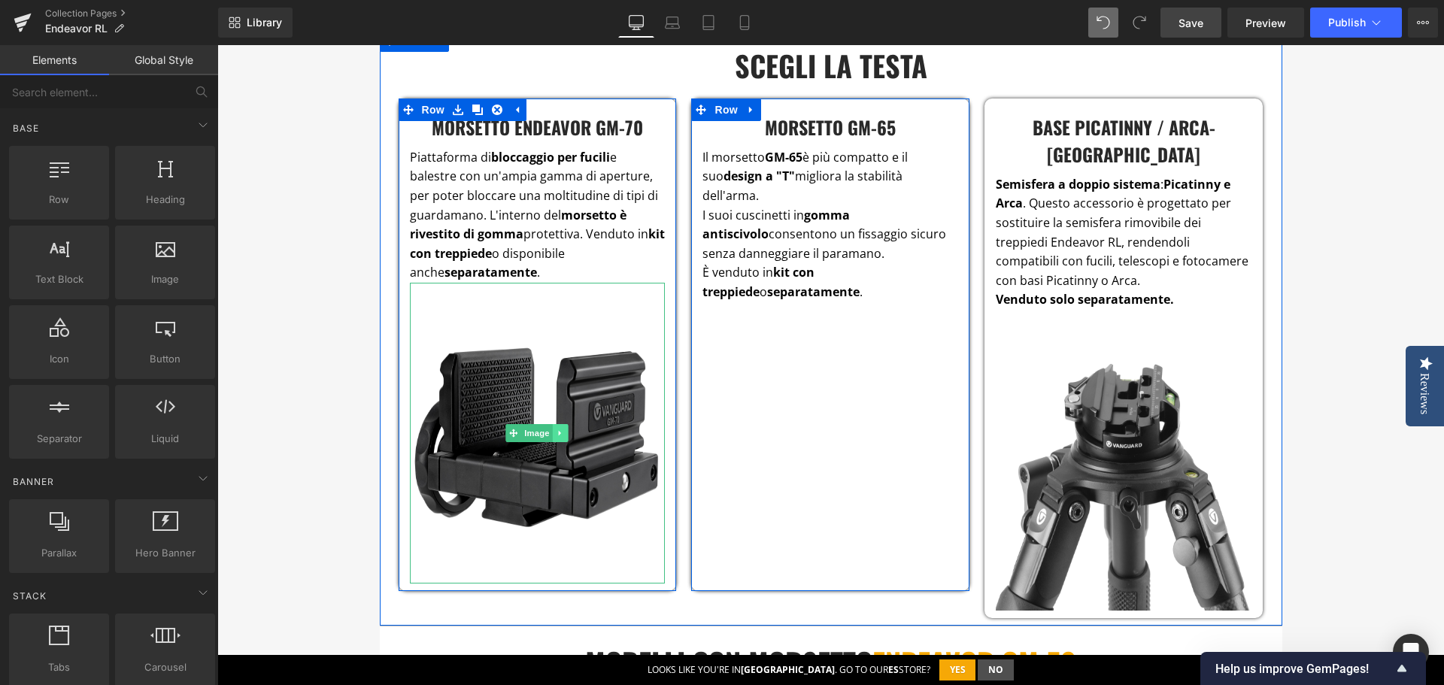
click at [560, 424] on link at bounding box center [561, 433] width 16 height 18
click at [566, 429] on icon at bounding box center [568, 433] width 8 height 8
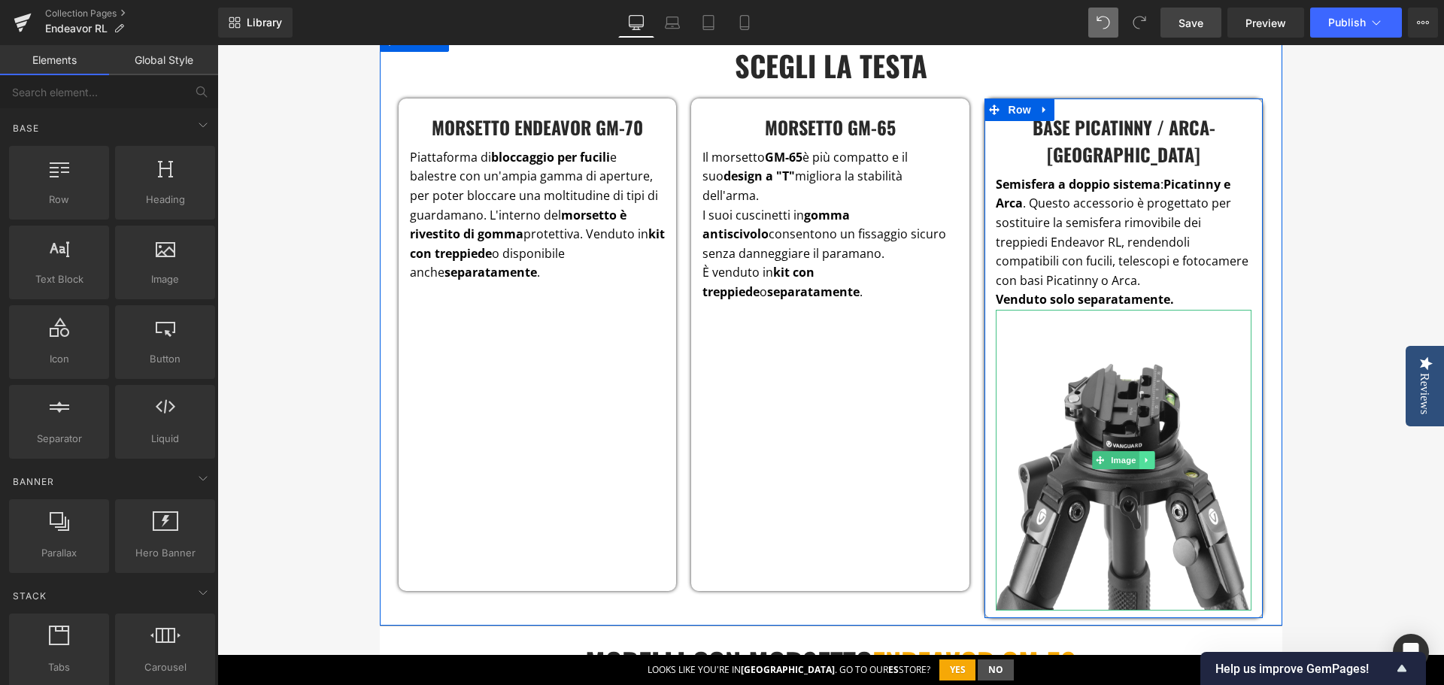
click at [1146, 457] on icon at bounding box center [1147, 459] width 2 height 5
click at [1155, 451] on link at bounding box center [1156, 460] width 16 height 18
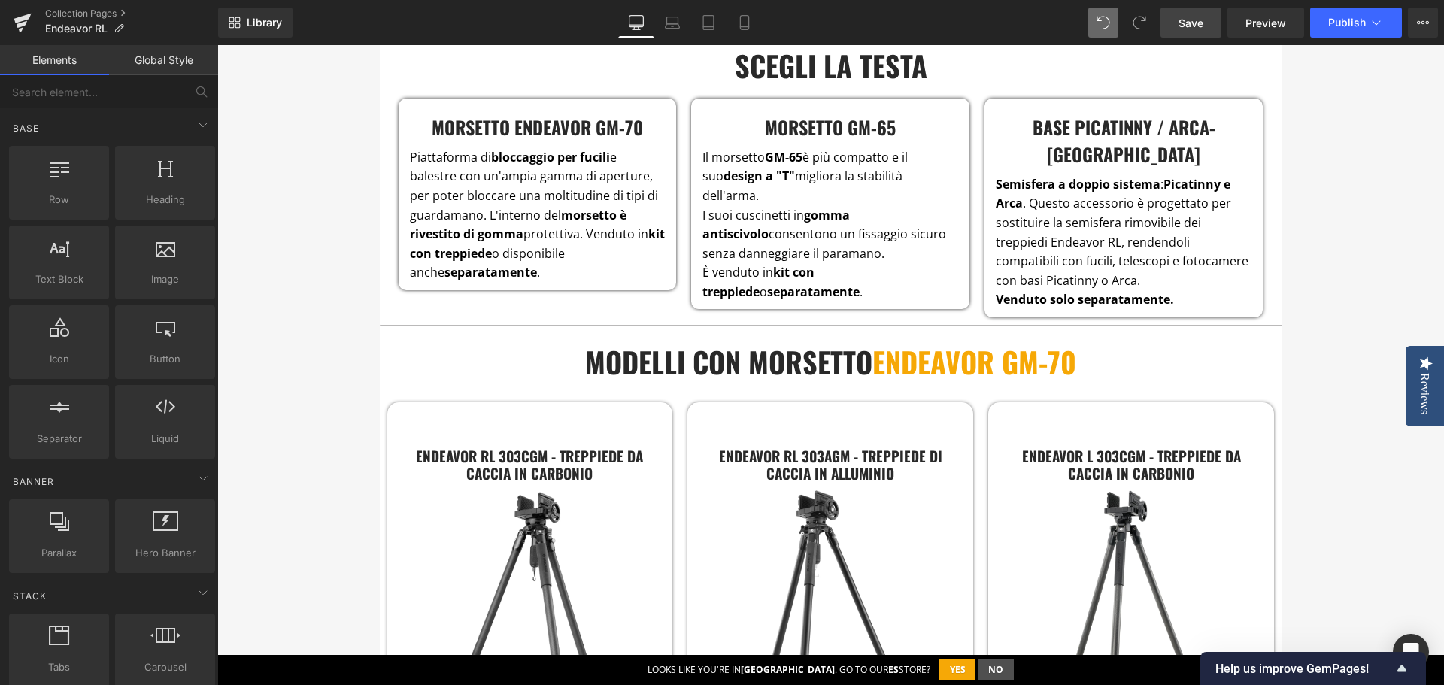
click at [1201, 114] on h4 "BASE PICATINNY / ARCA-[GEOGRAPHIC_DATA]" at bounding box center [1124, 141] width 256 height 54
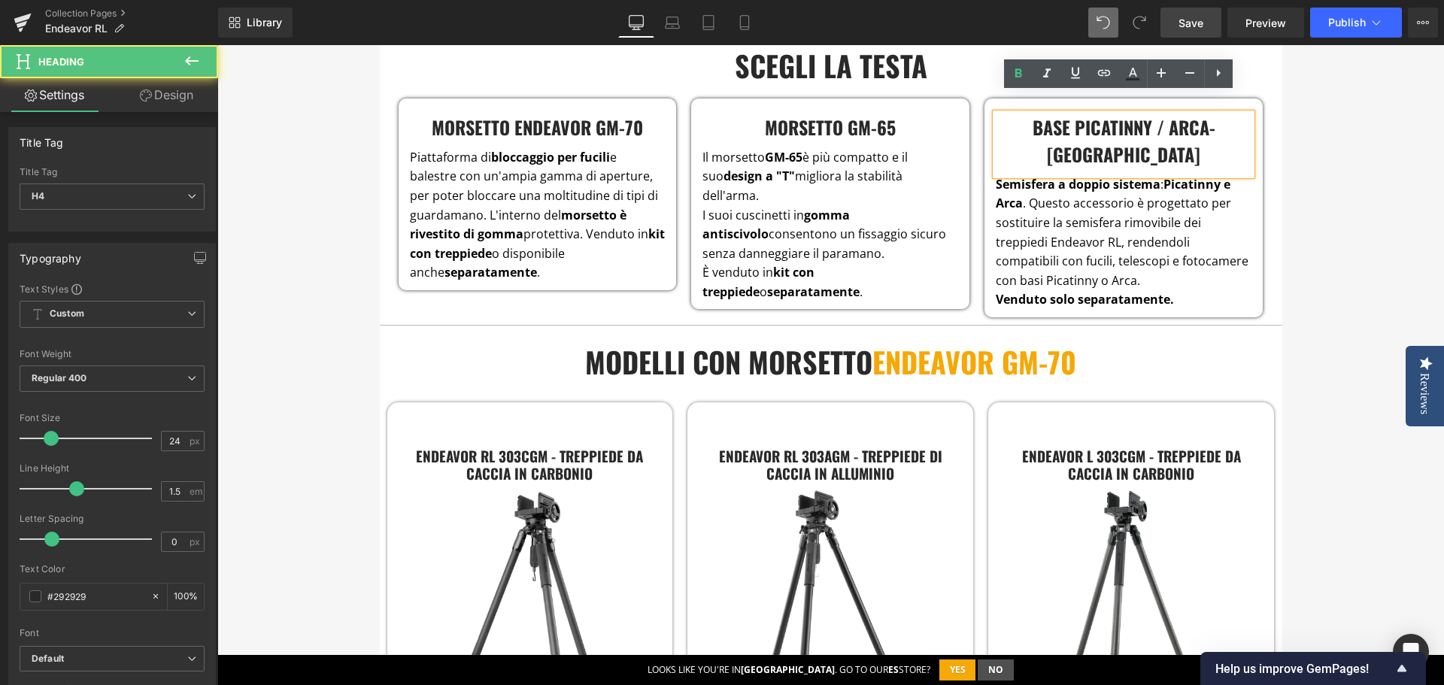
click at [1148, 114] on h4 "BASE PICATINNY / ARCA-[GEOGRAPHIC_DATA]" at bounding box center [1124, 141] width 256 height 54
click at [1143, 114] on h4 "BASE PICATINNY / ARCA-[GEOGRAPHIC_DATA]" at bounding box center [1124, 141] width 256 height 54
paste div
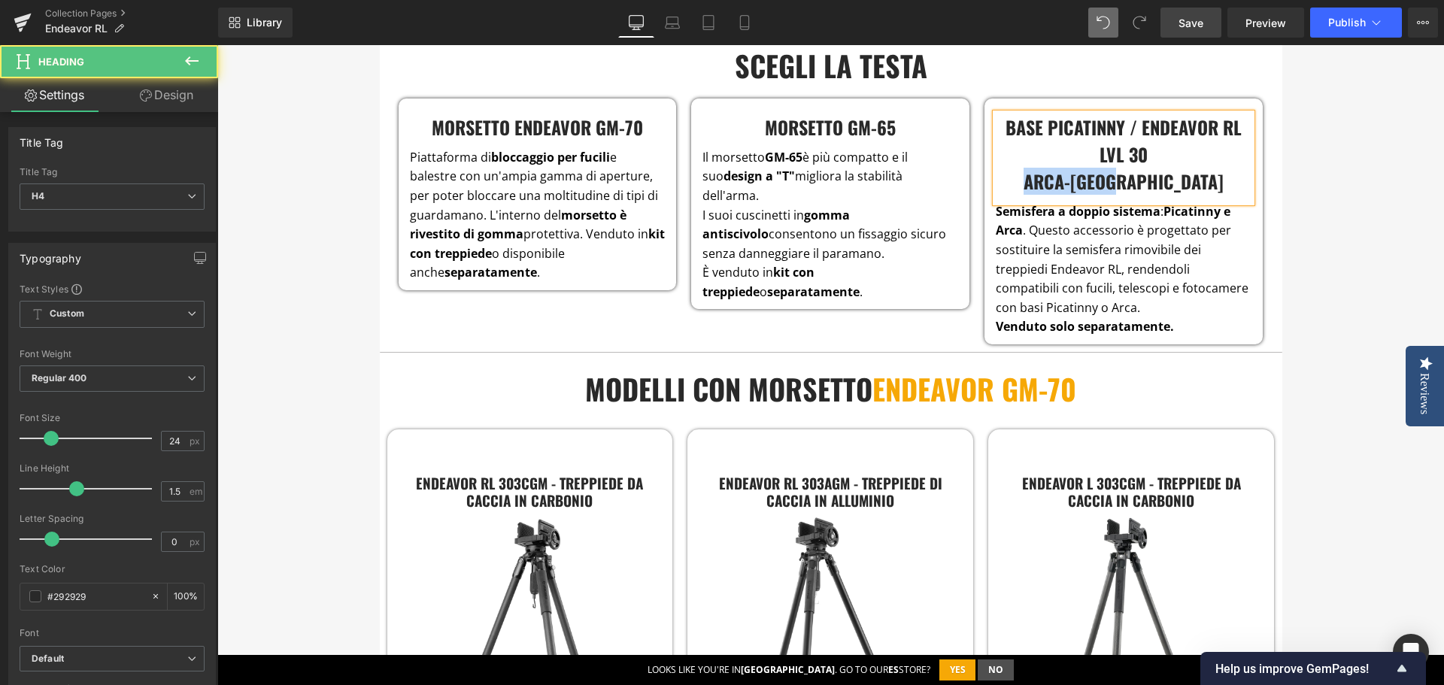
drag, startPoint x: 1177, startPoint y: 167, endPoint x: 1073, endPoint y: 166, distance: 103.8
click at [1073, 168] on h4 "ARCA-[GEOGRAPHIC_DATA]" at bounding box center [1124, 181] width 256 height 27
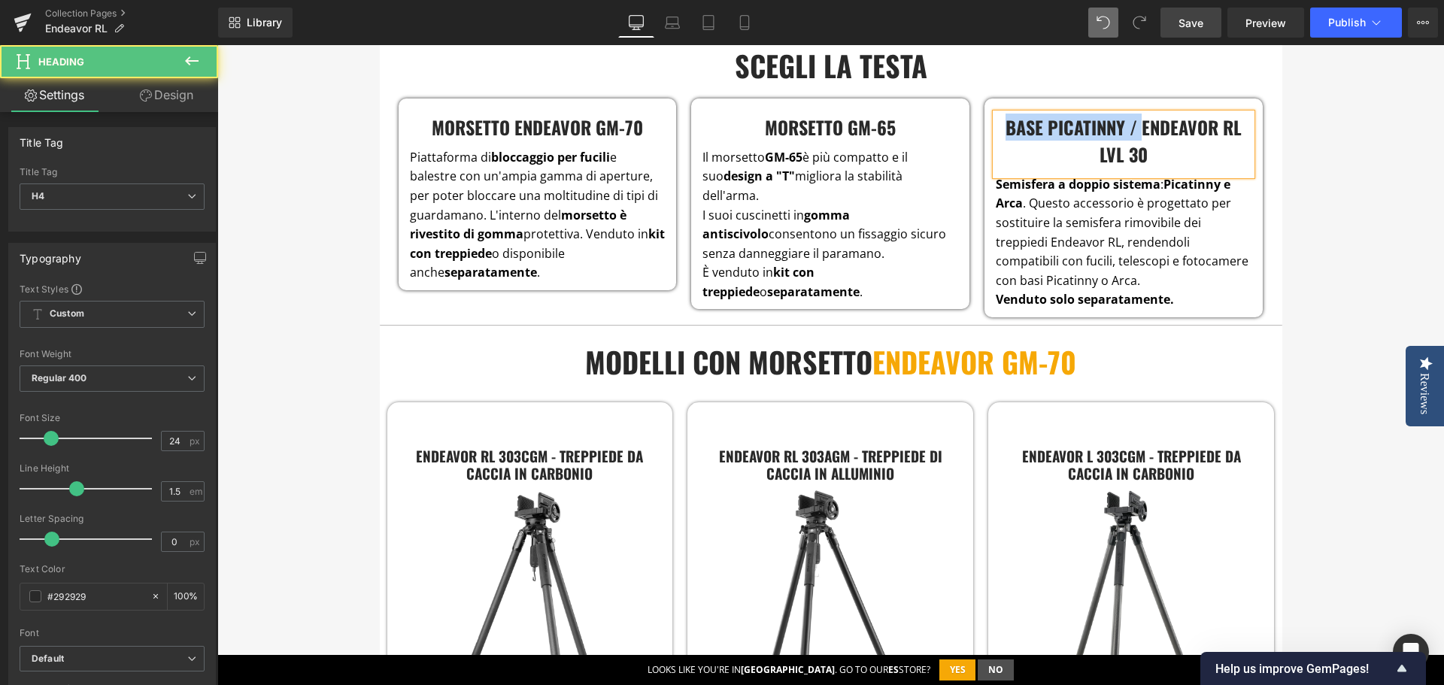
drag, startPoint x: 1139, startPoint y: 109, endPoint x: 1002, endPoint y: 102, distance: 137.1
click at [1002, 114] on h4 "BASE PICATINNY / endeavor rl lvl 30" at bounding box center [1124, 141] width 256 height 54
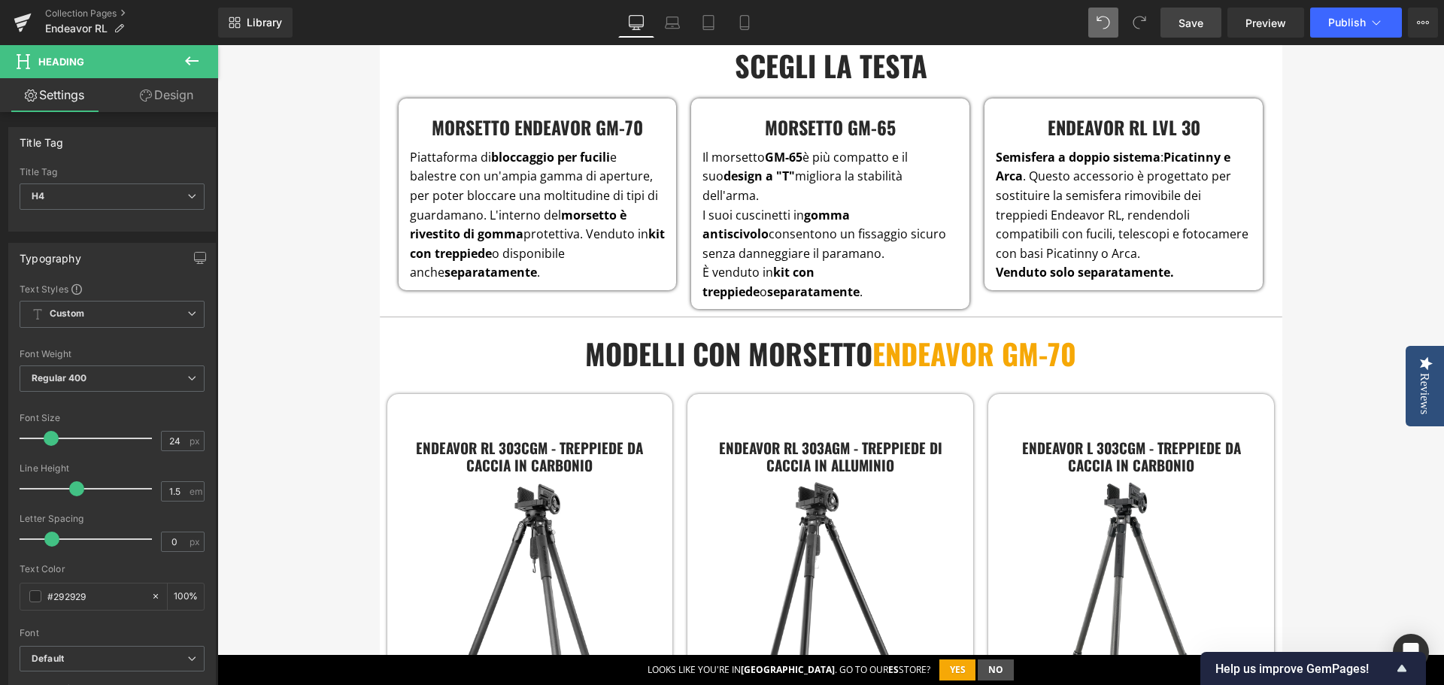
click at [193, 64] on icon at bounding box center [192, 61] width 18 height 18
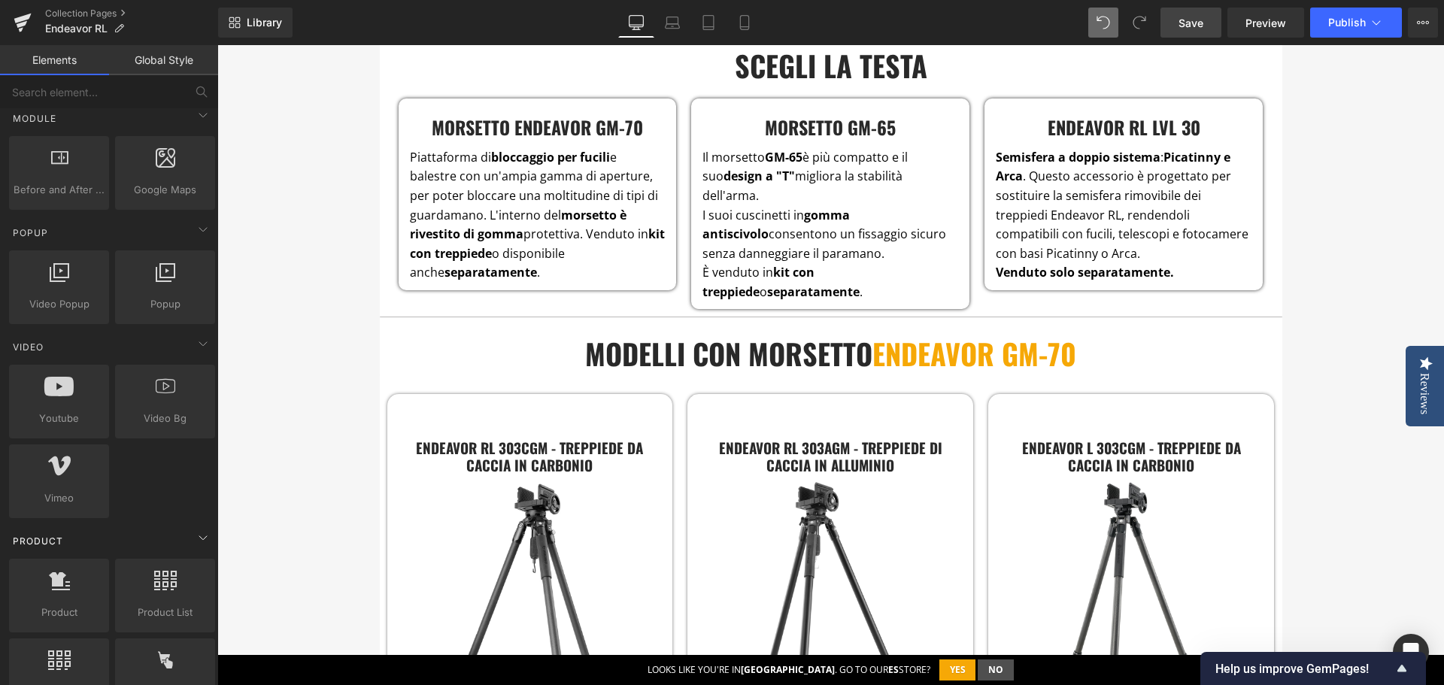
scroll to position [978, 0]
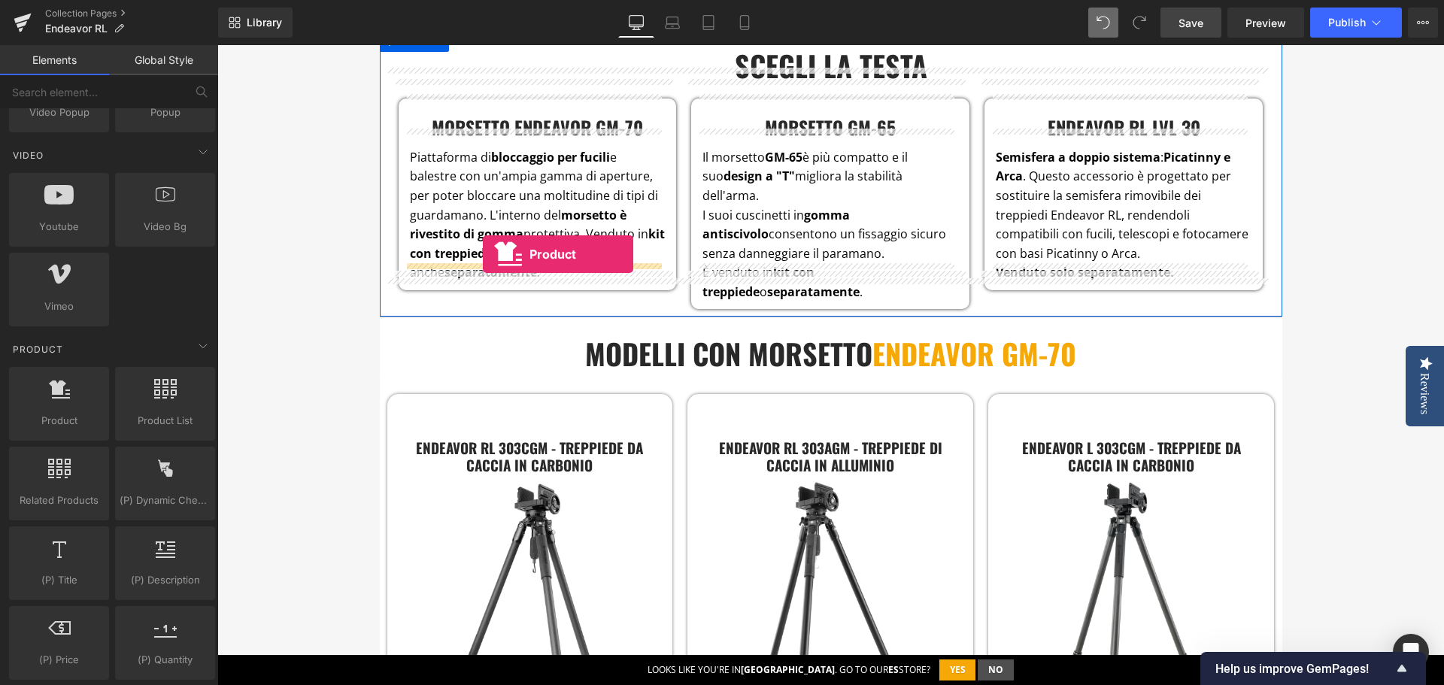
drag, startPoint x: 352, startPoint y: 424, endPoint x: 483, endPoint y: 254, distance: 214.6
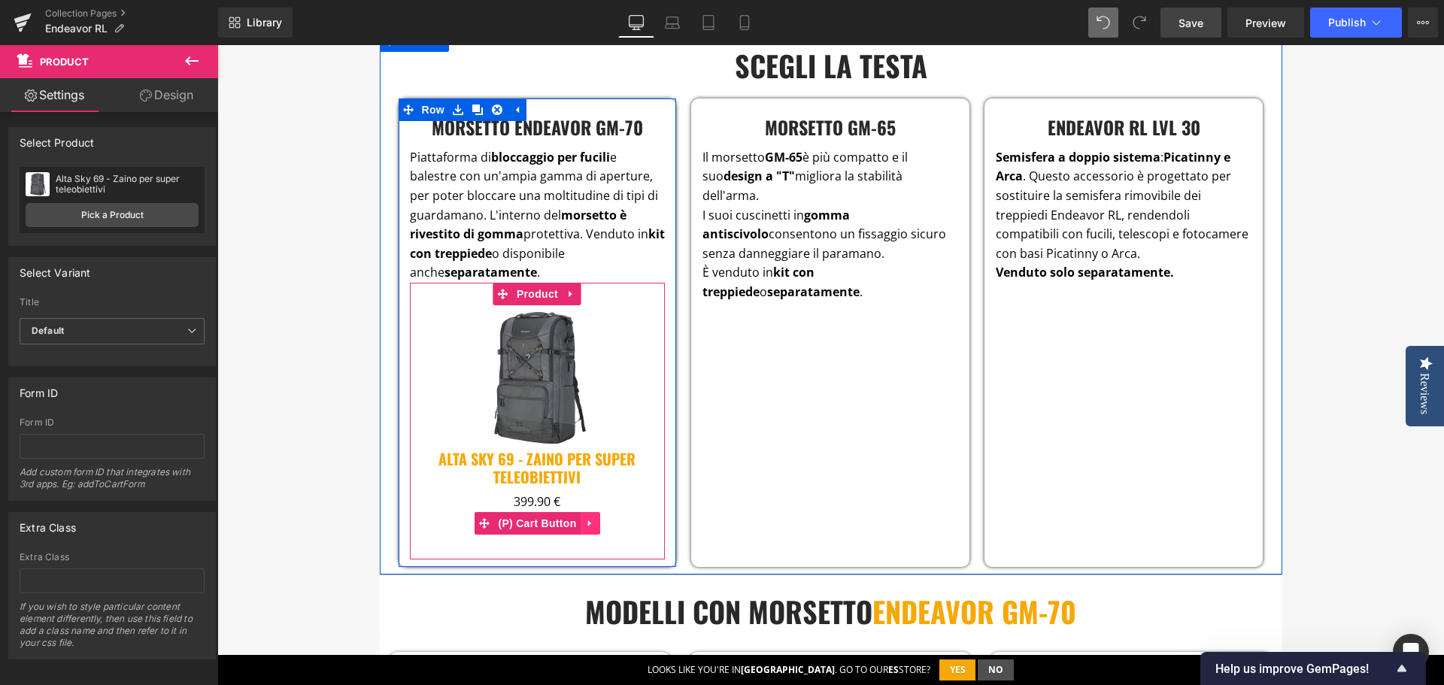
click at [585, 518] on icon at bounding box center [590, 523] width 11 height 11
click at [595, 518] on icon at bounding box center [600, 523] width 11 height 11
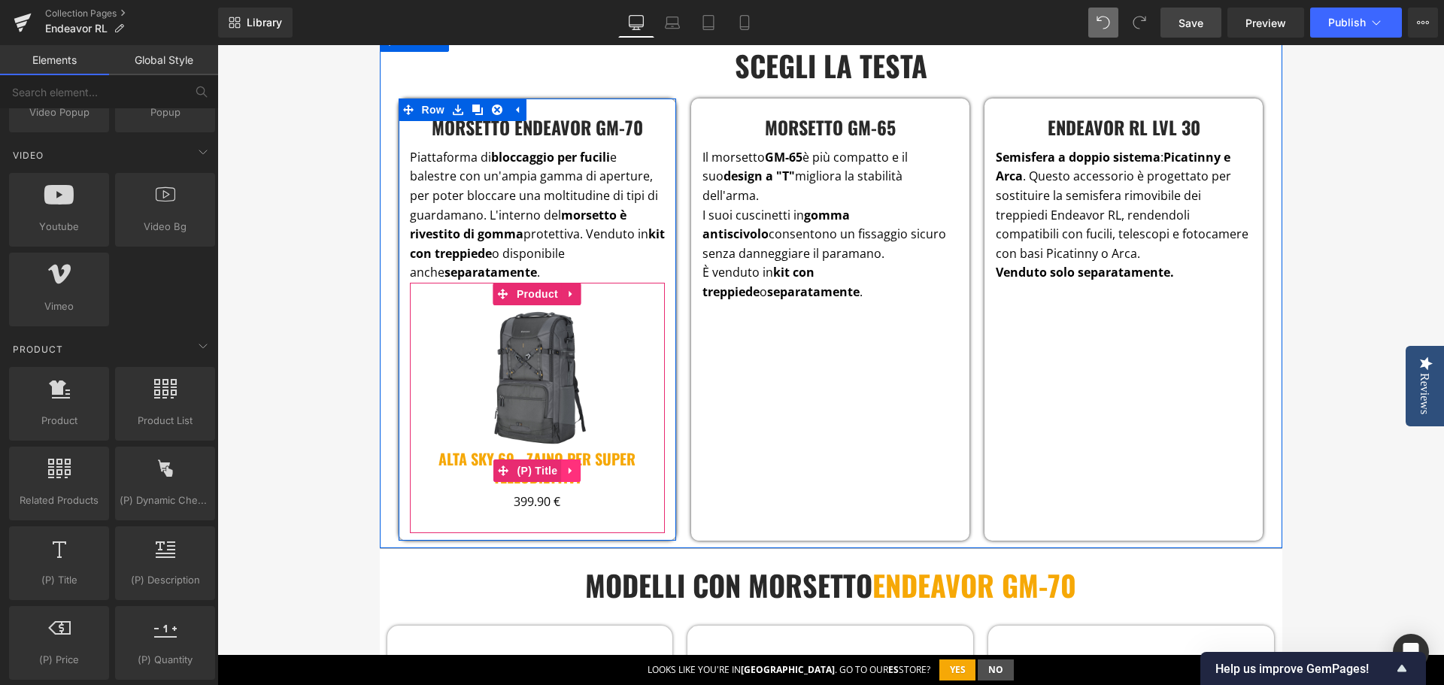
click at [569, 468] on icon at bounding box center [570, 471] width 3 height 7
click at [575, 466] on icon at bounding box center [580, 471] width 11 height 11
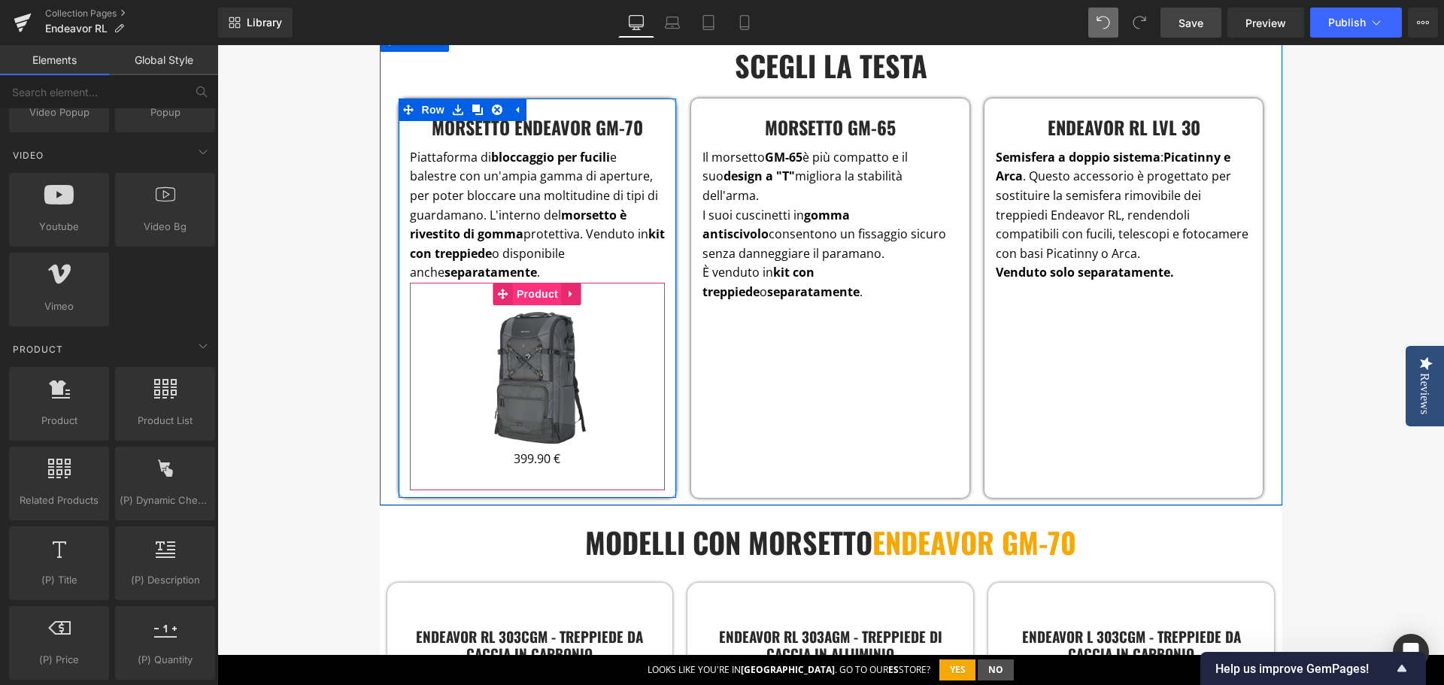
click at [530, 283] on span "Product" at bounding box center [537, 294] width 49 height 23
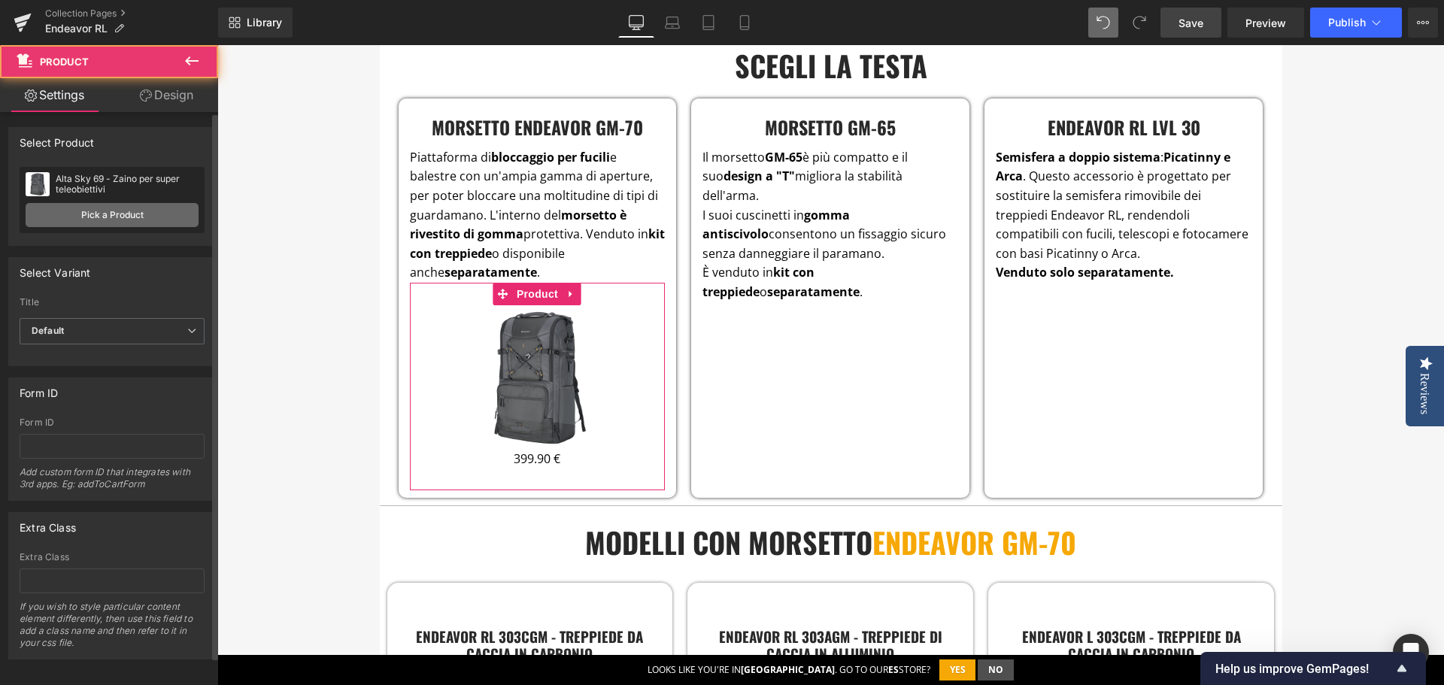
click at [162, 218] on link "Pick a Product" at bounding box center [112, 215] width 173 height 24
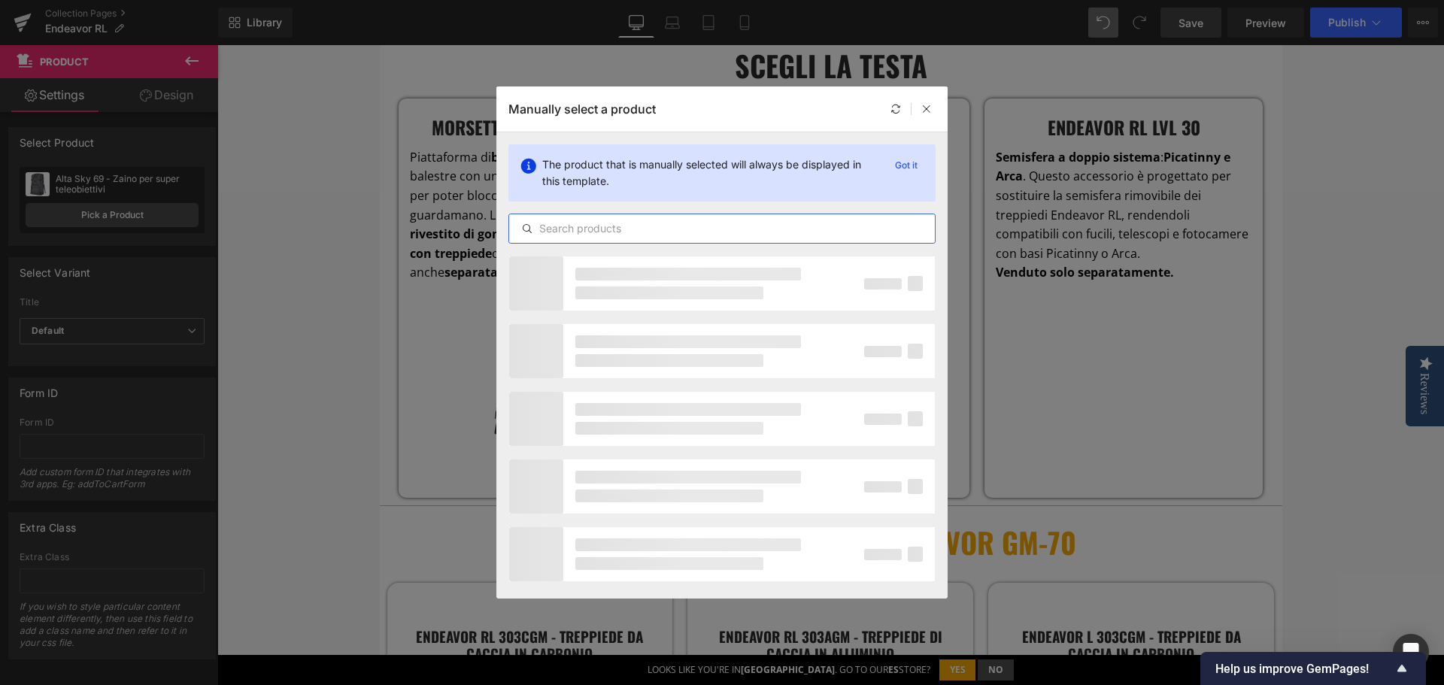
click at [603, 228] on input "text" at bounding box center [722, 229] width 426 height 18
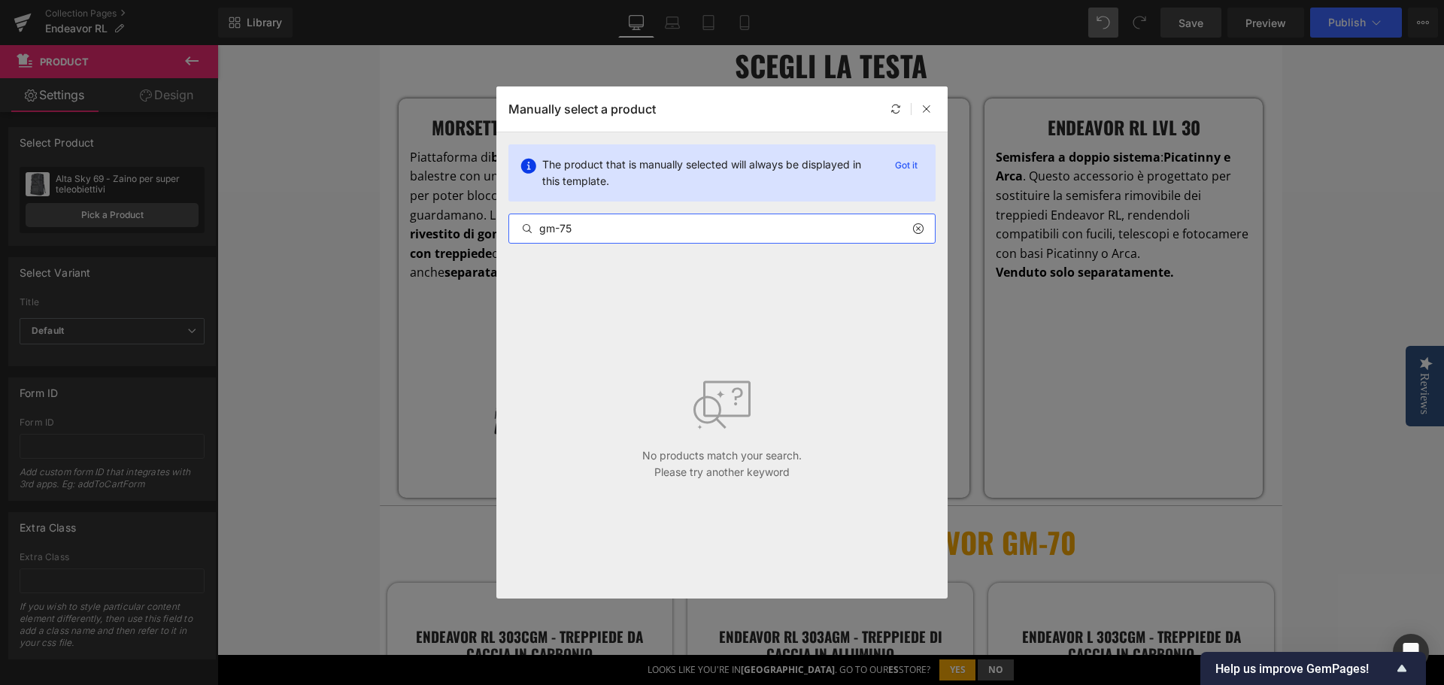
drag, startPoint x: 605, startPoint y: 221, endPoint x: 566, endPoint y: 218, distance: 38.5
click at [566, 218] on div "gm-75" at bounding box center [722, 229] width 427 height 30
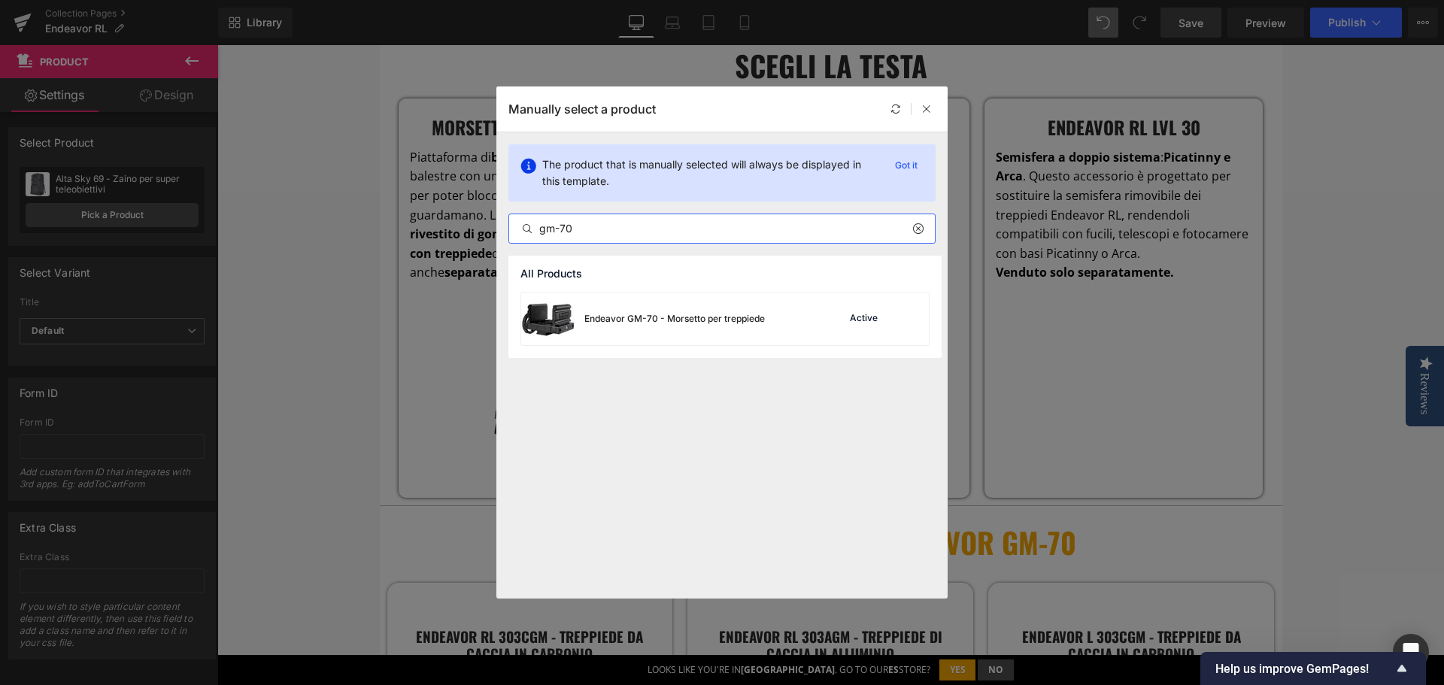
type input "gm-70"
click at [673, 320] on div "Endeavor GM-70 - Morsetto per treppiede" at bounding box center [675, 319] width 181 height 14
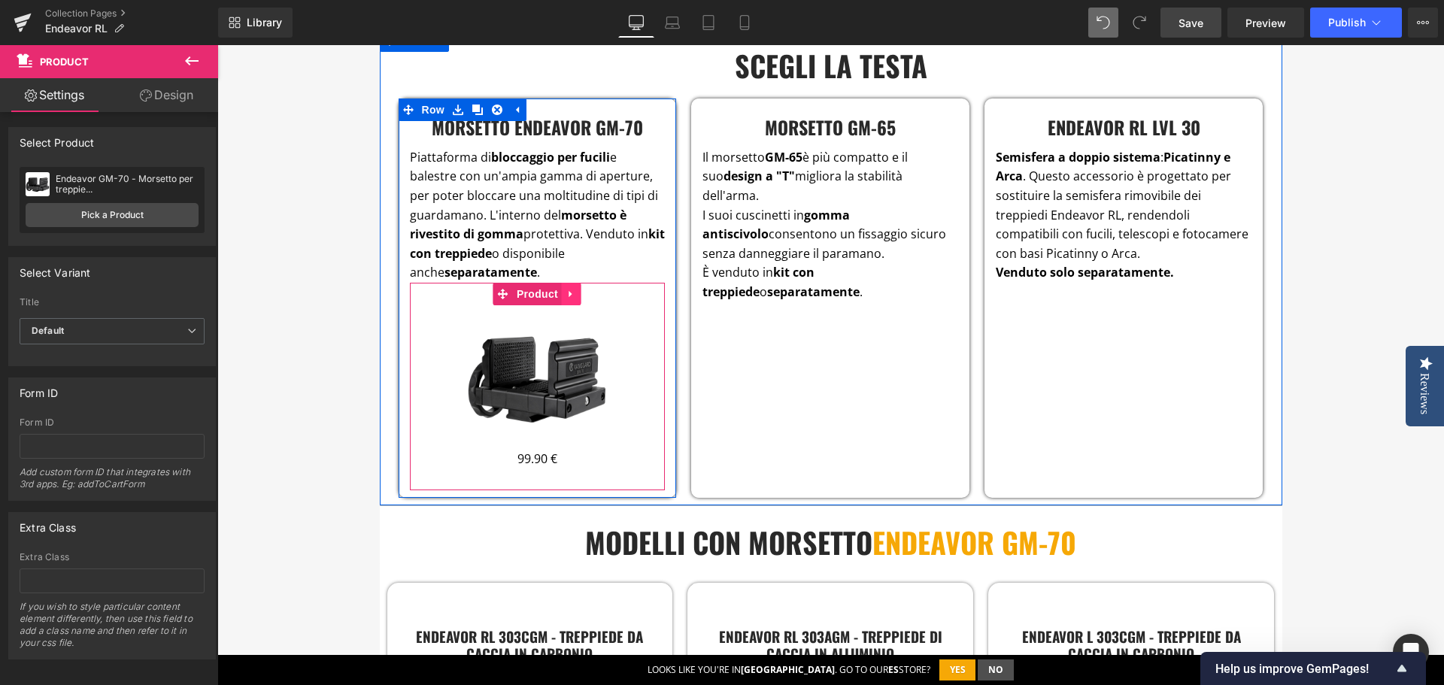
click at [568, 288] on icon at bounding box center [571, 293] width 11 height 11
click at [557, 289] on icon at bounding box center [562, 294] width 11 height 11
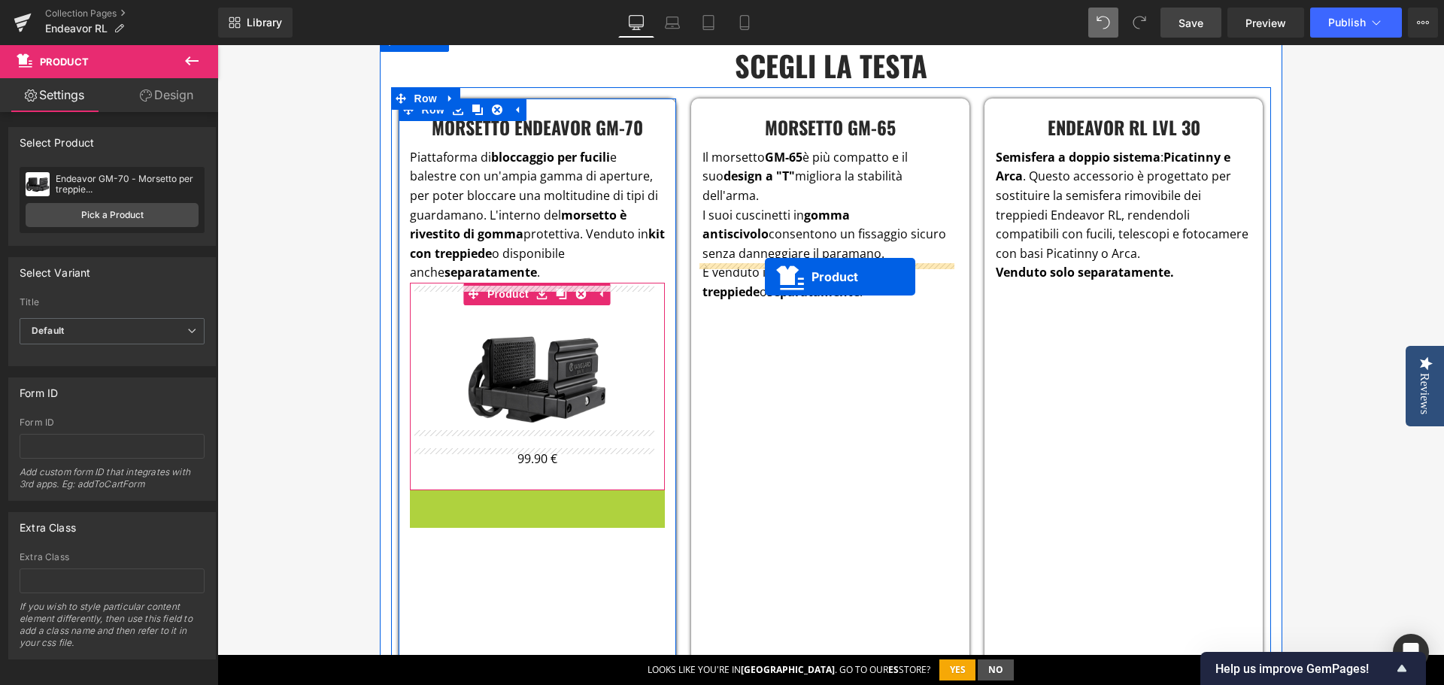
drag, startPoint x: 508, startPoint y: 474, endPoint x: 765, endPoint y: 277, distance: 324.1
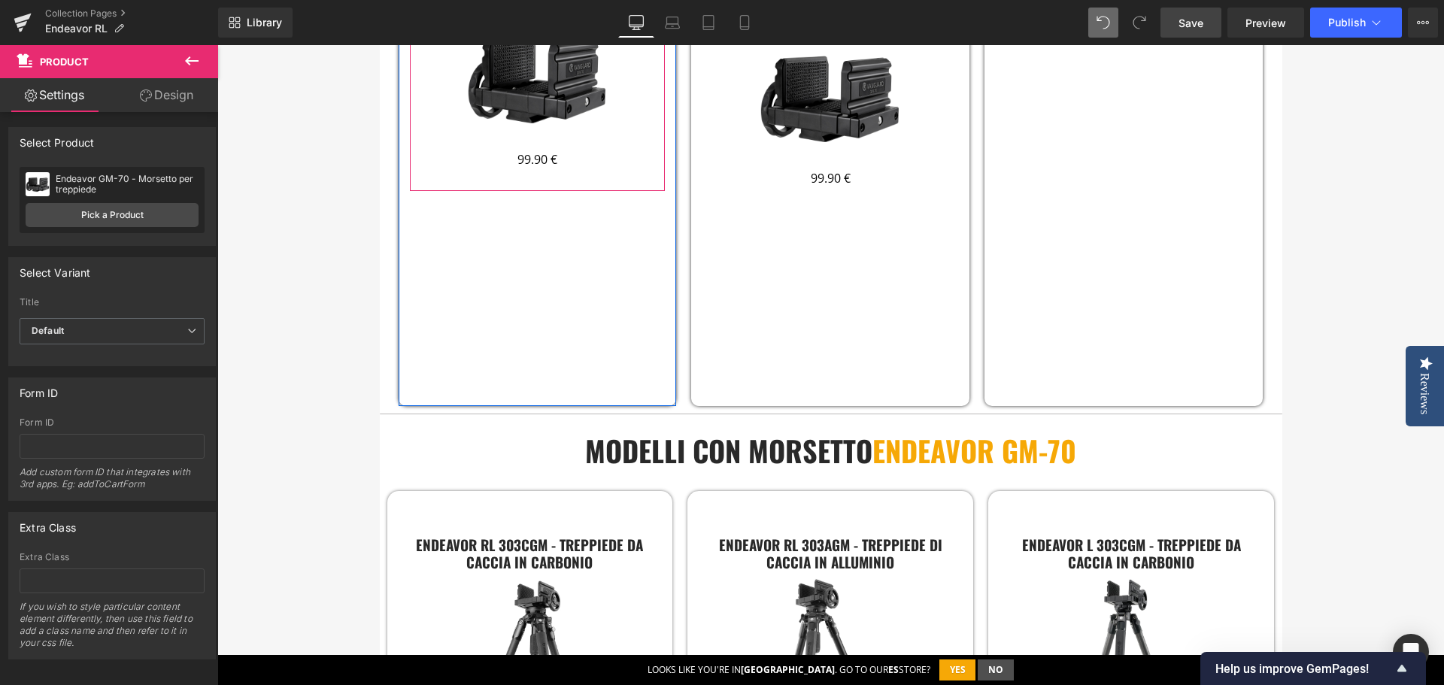
scroll to position [3082, 0]
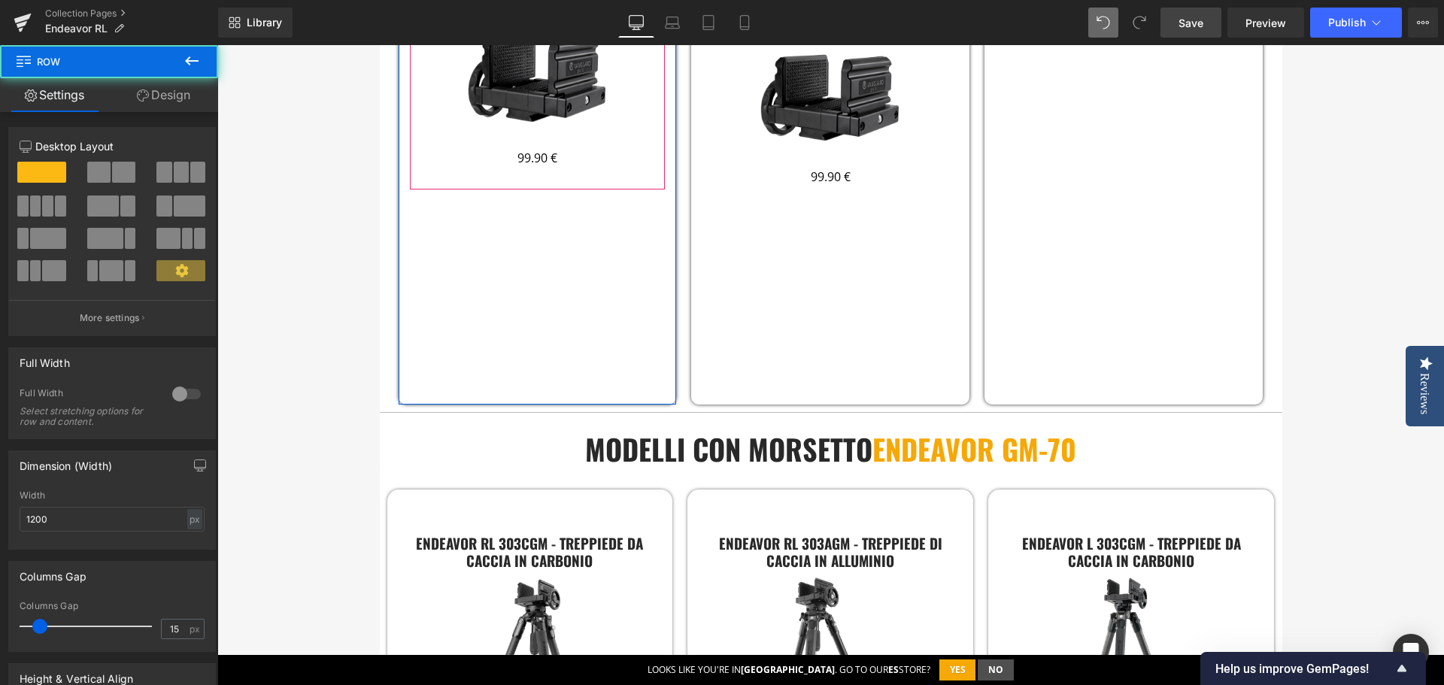
click at [1057, 301] on div "endeavor rl lvl 30 Heading Semisfera a doppio sistema : Picatinny e Arca . Ques…" at bounding box center [1124, 101] width 278 height 607
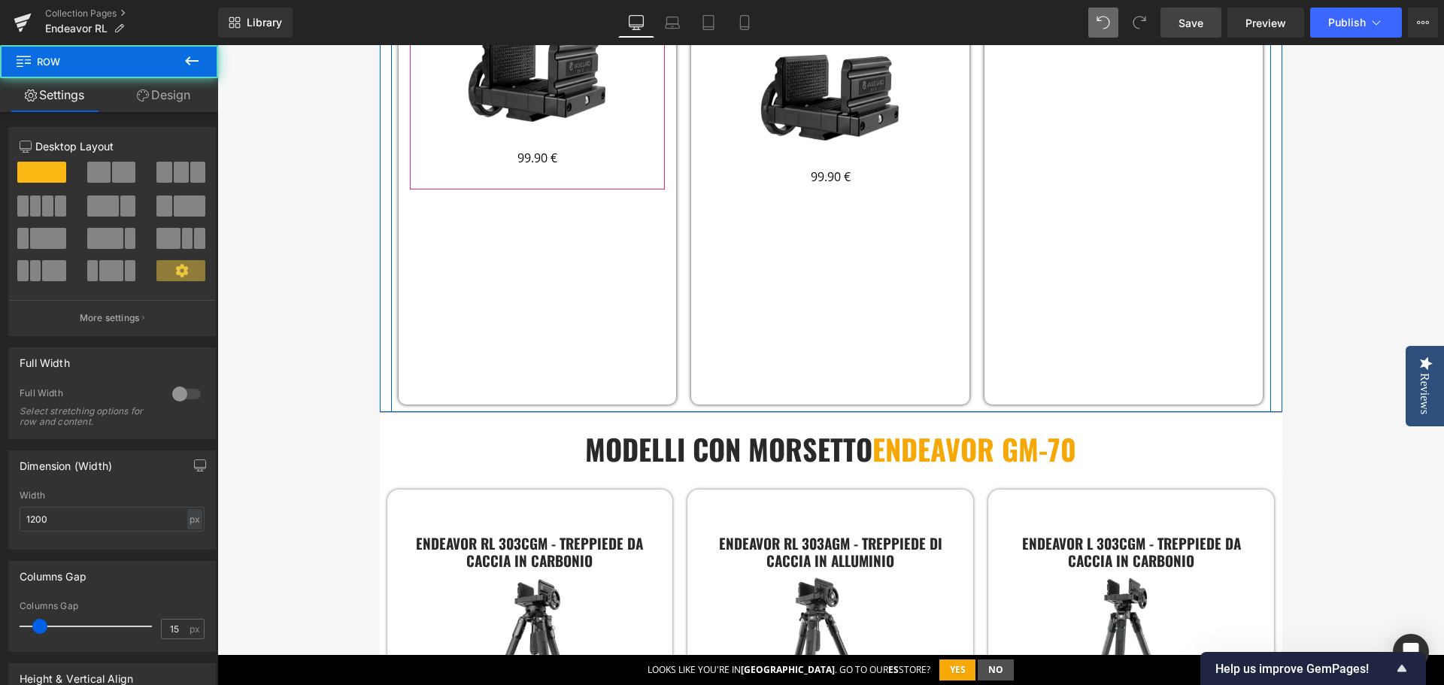
click at [770, 249] on div "Morsetto GM-65 Heading Il morsetto GM-65 è più compatto e il suo design a "T" m…" at bounding box center [830, 101] width 278 height 607
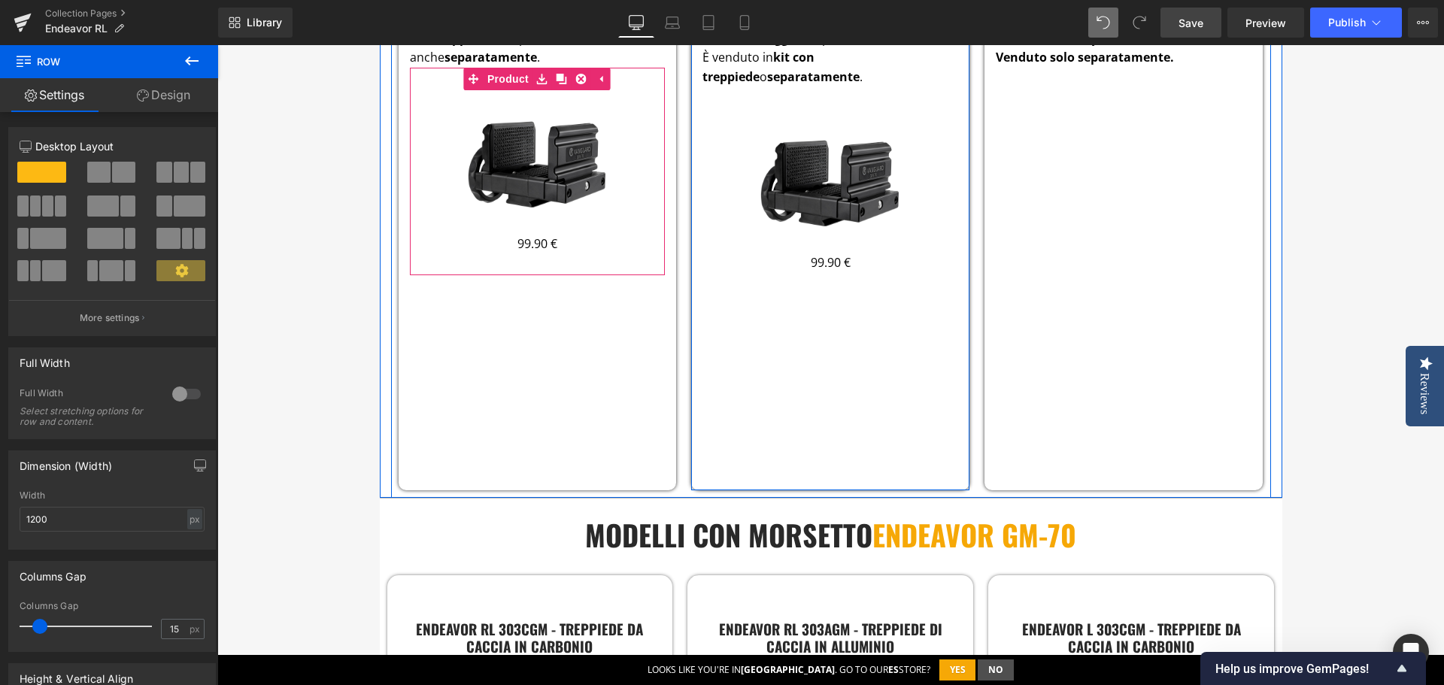
scroll to position [2932, 0]
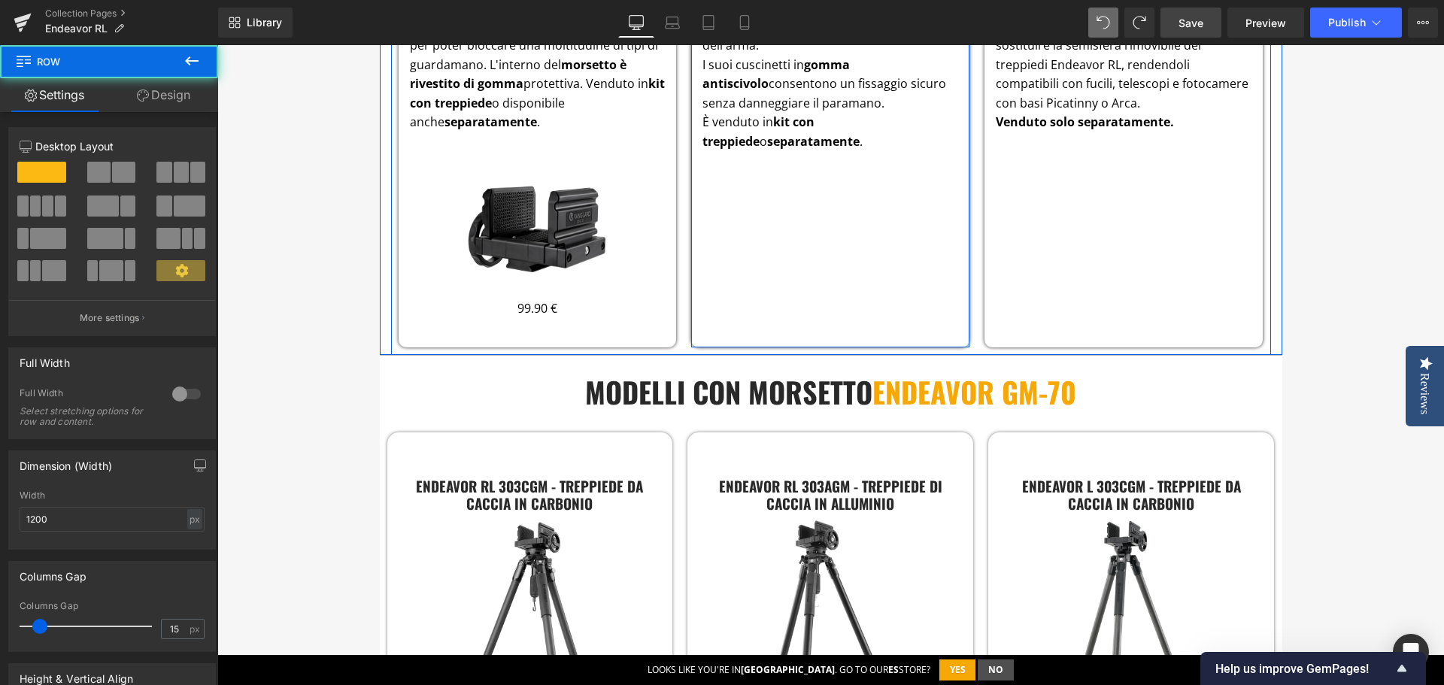
click at [766, 129] on div "Morsetto GM-65 Heading Il morsetto GM-65 è più compatto e il suo design a "T" m…" at bounding box center [830, 147] width 278 height 399
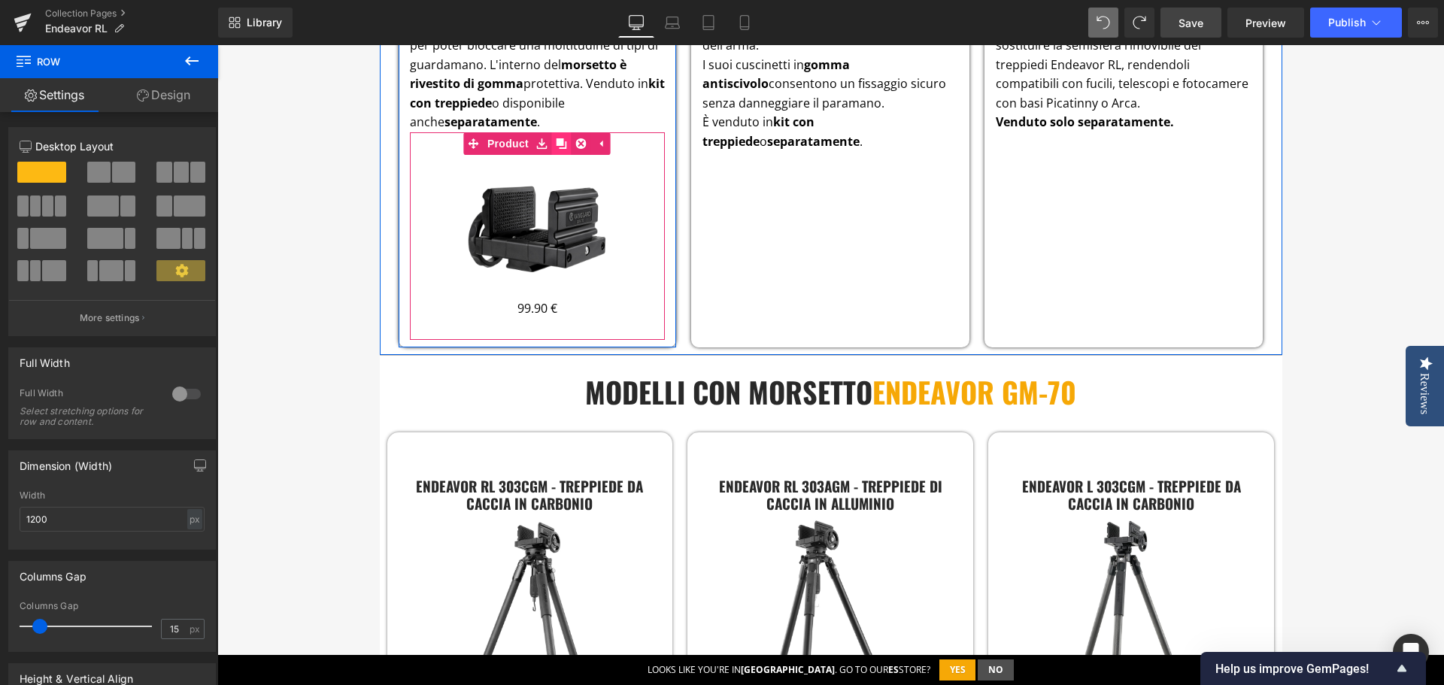
click at [557, 138] on icon at bounding box center [562, 143] width 11 height 11
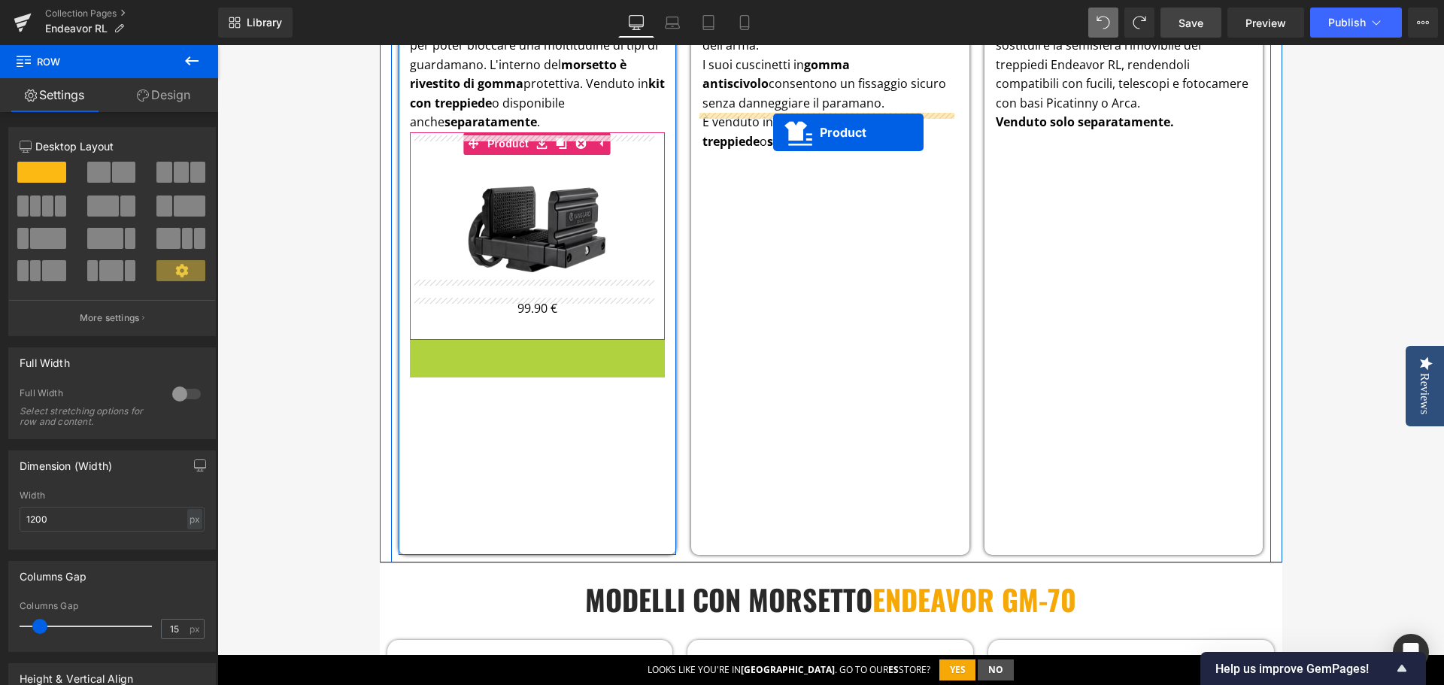
drag, startPoint x: 500, startPoint y: 332, endPoint x: 773, endPoint y: 131, distance: 339.0
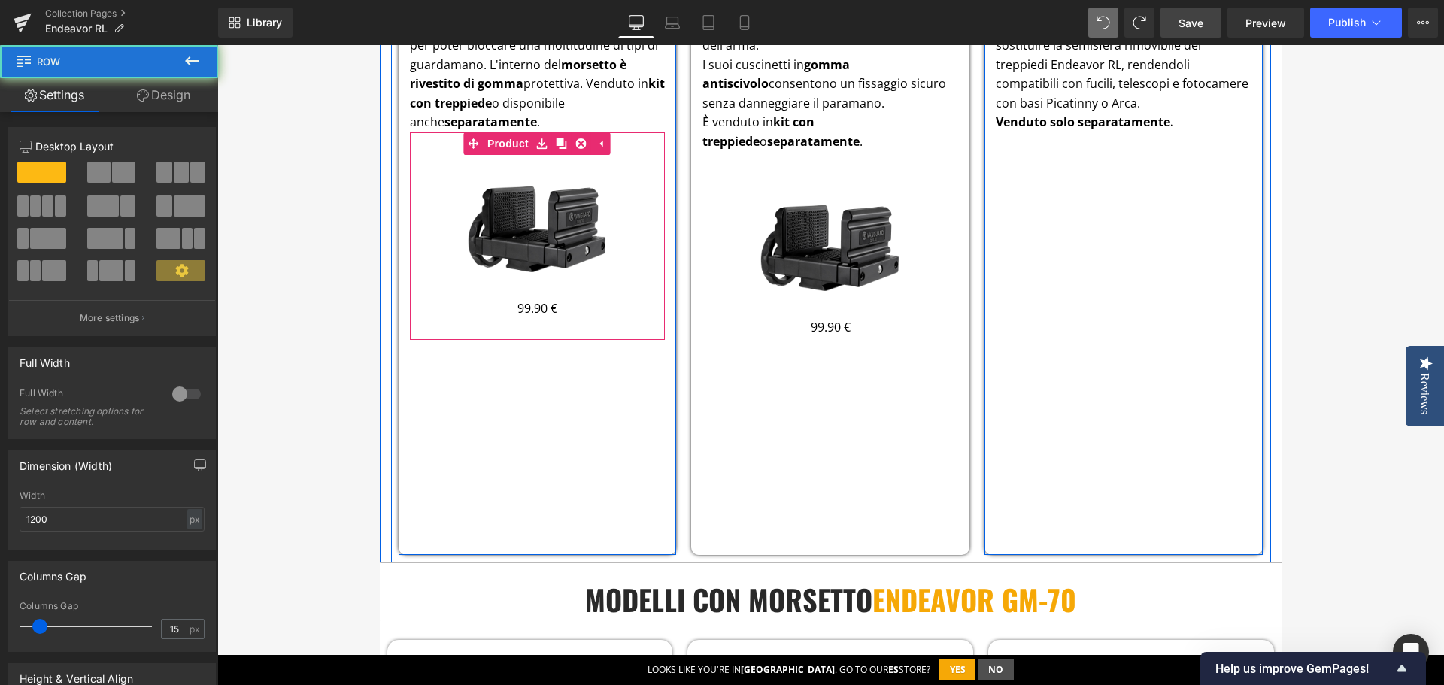
click at [1066, 274] on div "endeavor rl lvl 30 Heading Semisfera a doppio sistema : Picatinny e Arca . Ques…" at bounding box center [1124, 251] width 278 height 607
click at [839, 174] on img at bounding box center [830, 246] width 144 height 144
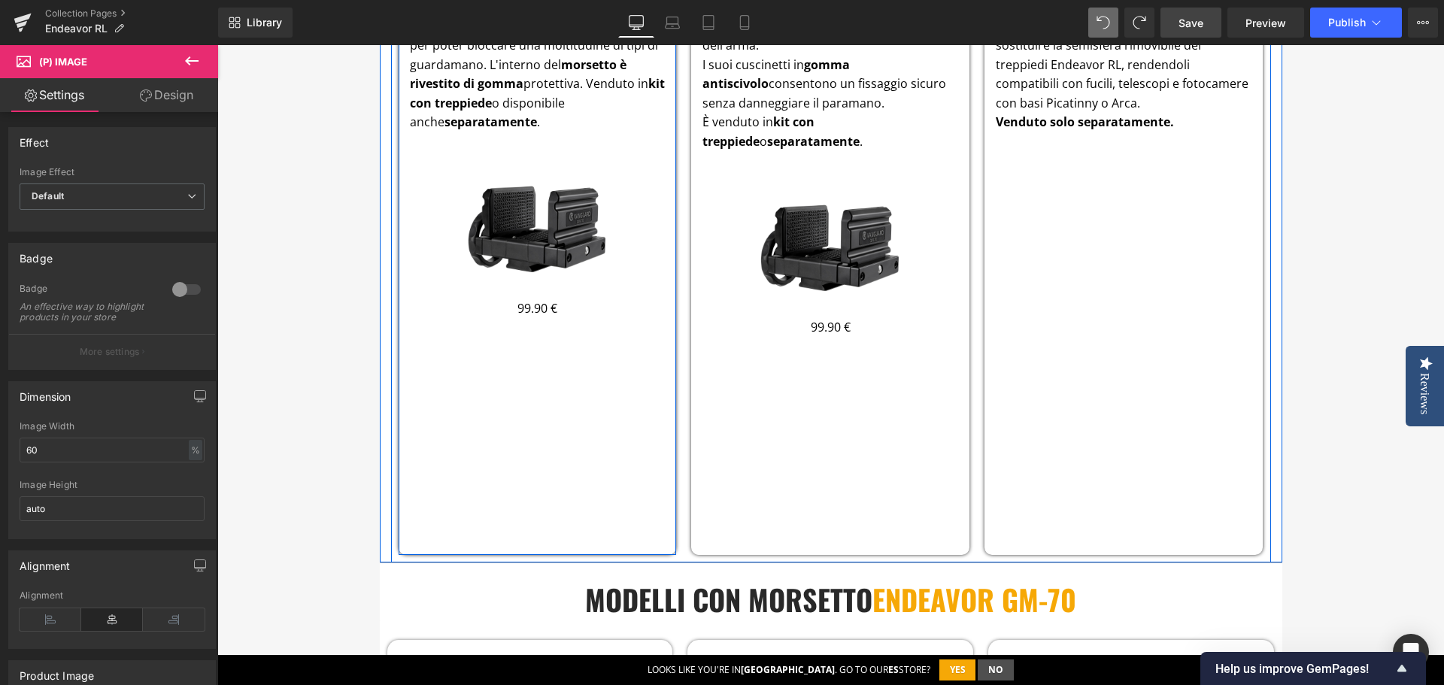
click at [545, 363] on div "Morsetto ENDEAVOR GM-70 Heading Piattaforma di bloccaggio per fucili e balestre…" at bounding box center [538, 251] width 278 height 607
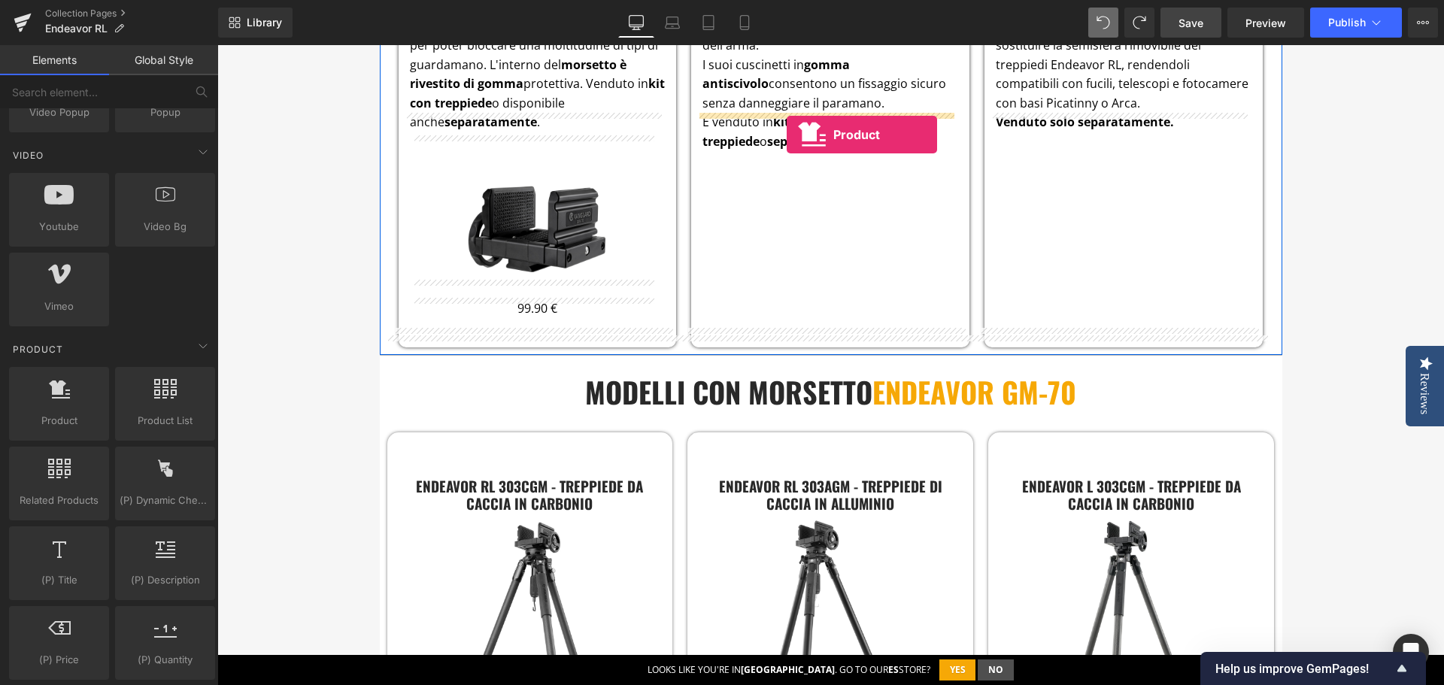
drag, startPoint x: 296, startPoint y: 445, endPoint x: 787, endPoint y: 135, distance: 580.2
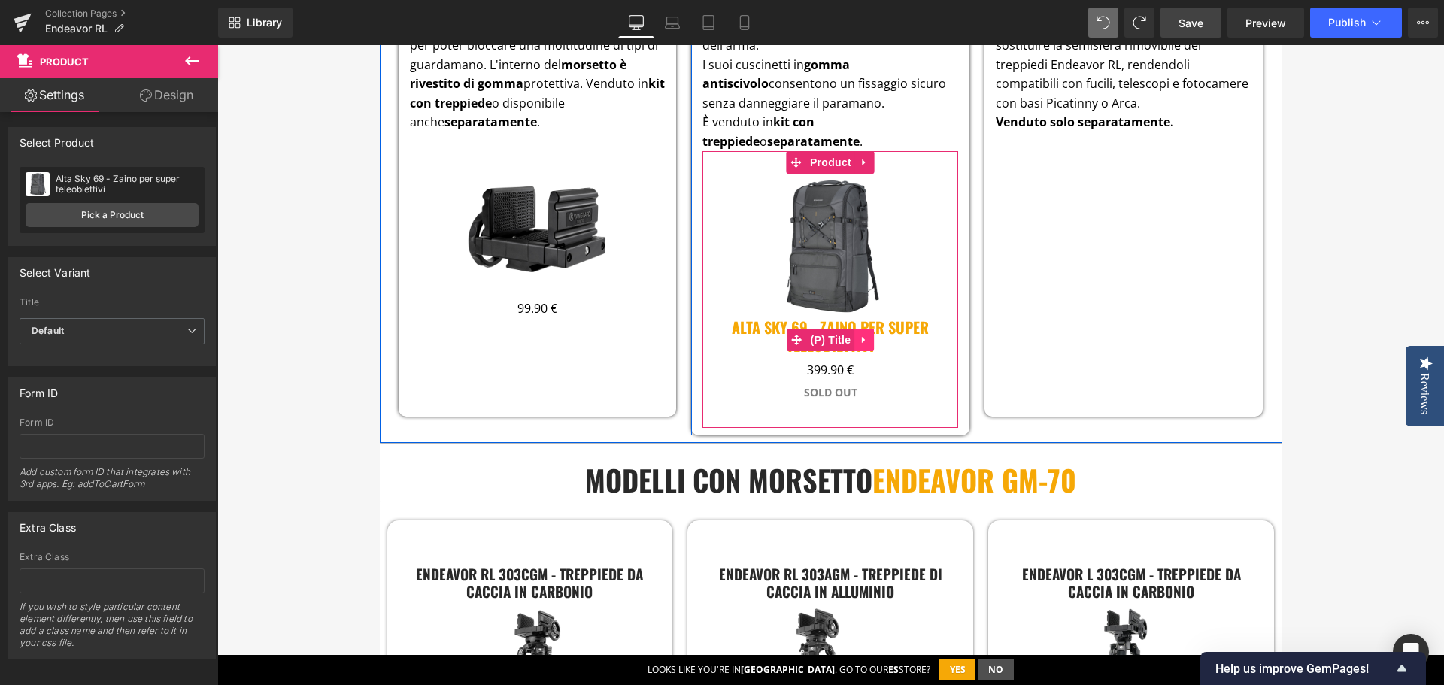
click at [859, 334] on icon at bounding box center [864, 339] width 11 height 11
click at [870, 329] on link at bounding box center [874, 340] width 20 height 23
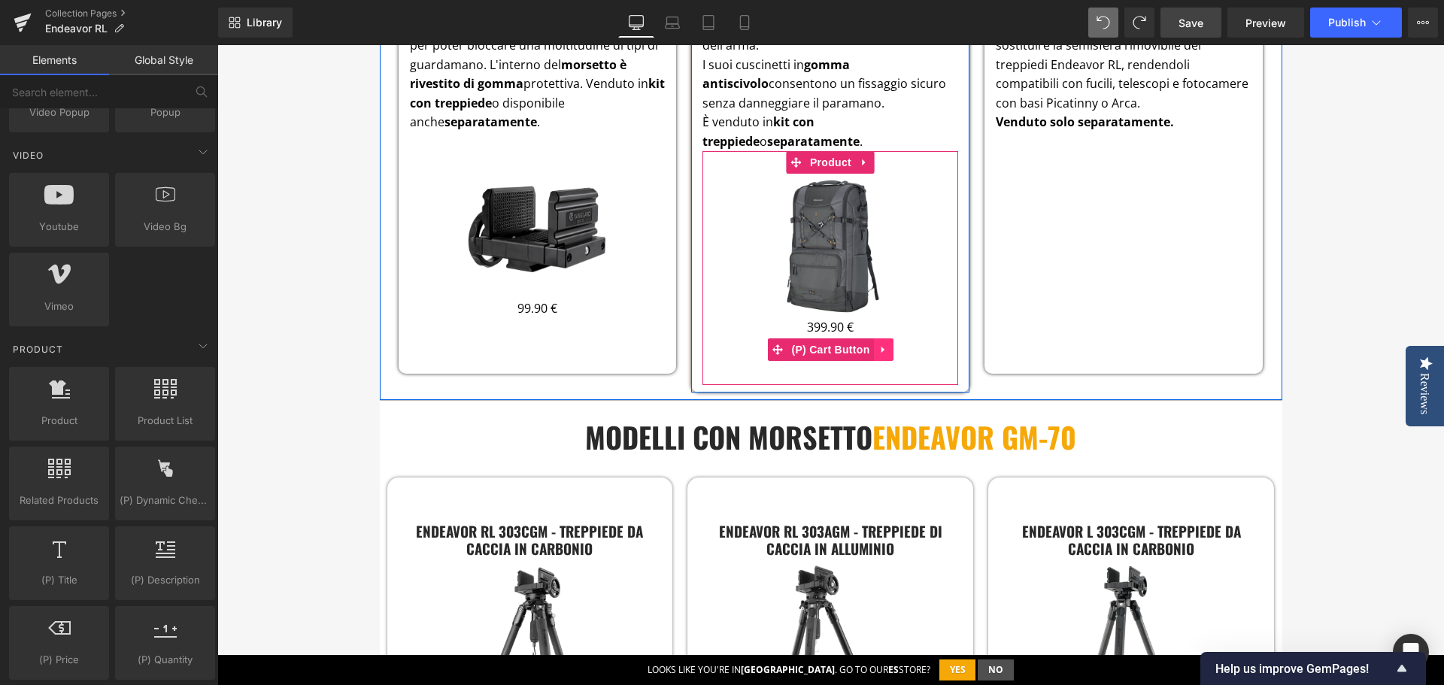
click at [879, 344] on icon at bounding box center [883, 349] width 11 height 11
click at [888, 344] on icon at bounding box center [893, 349] width 11 height 11
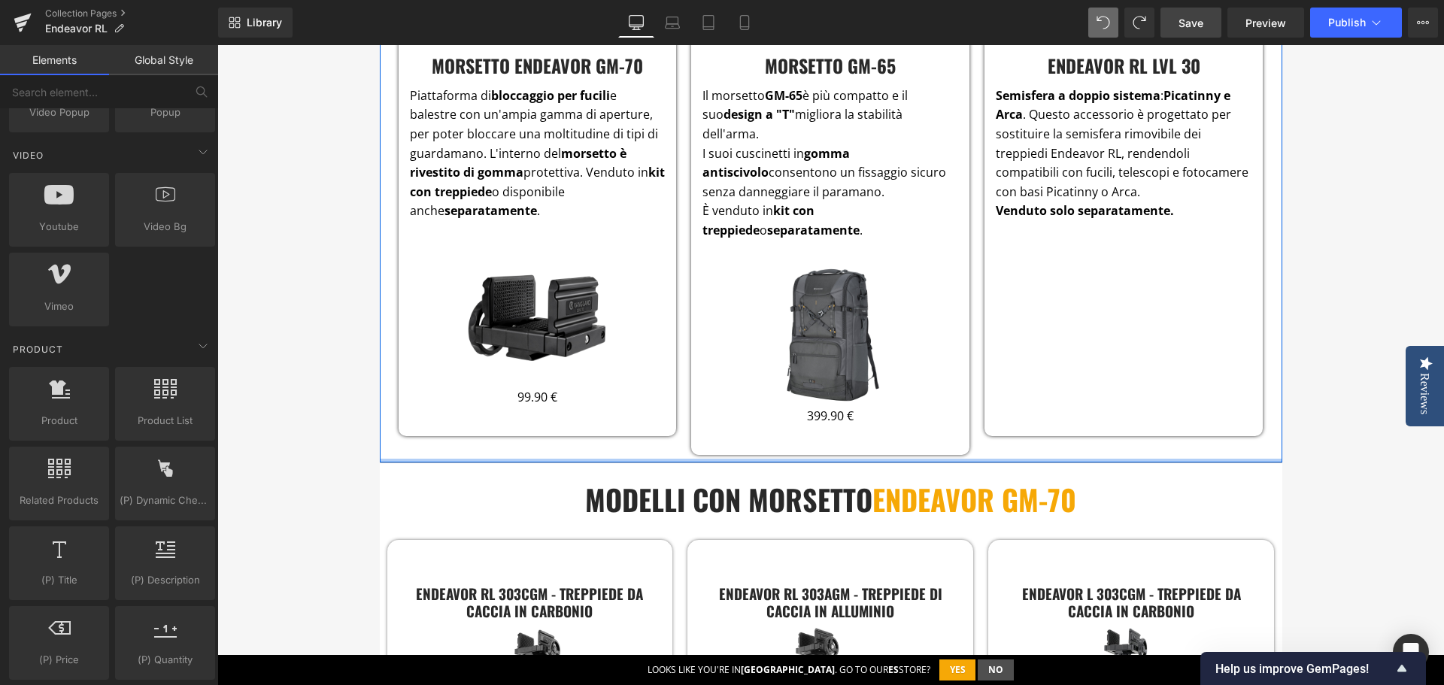
scroll to position [2706, 0]
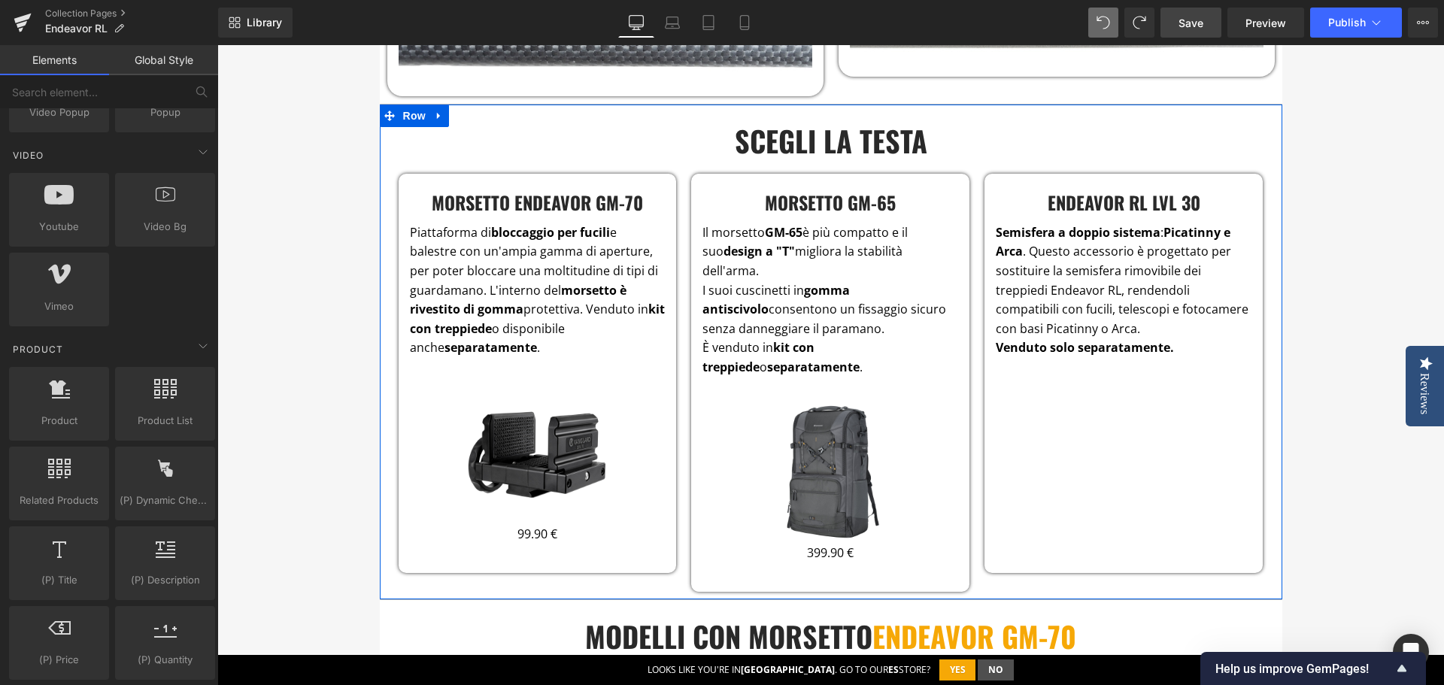
click at [831, 439] on div "Sale Off (P) Image" at bounding box center [830, 471] width 241 height 144
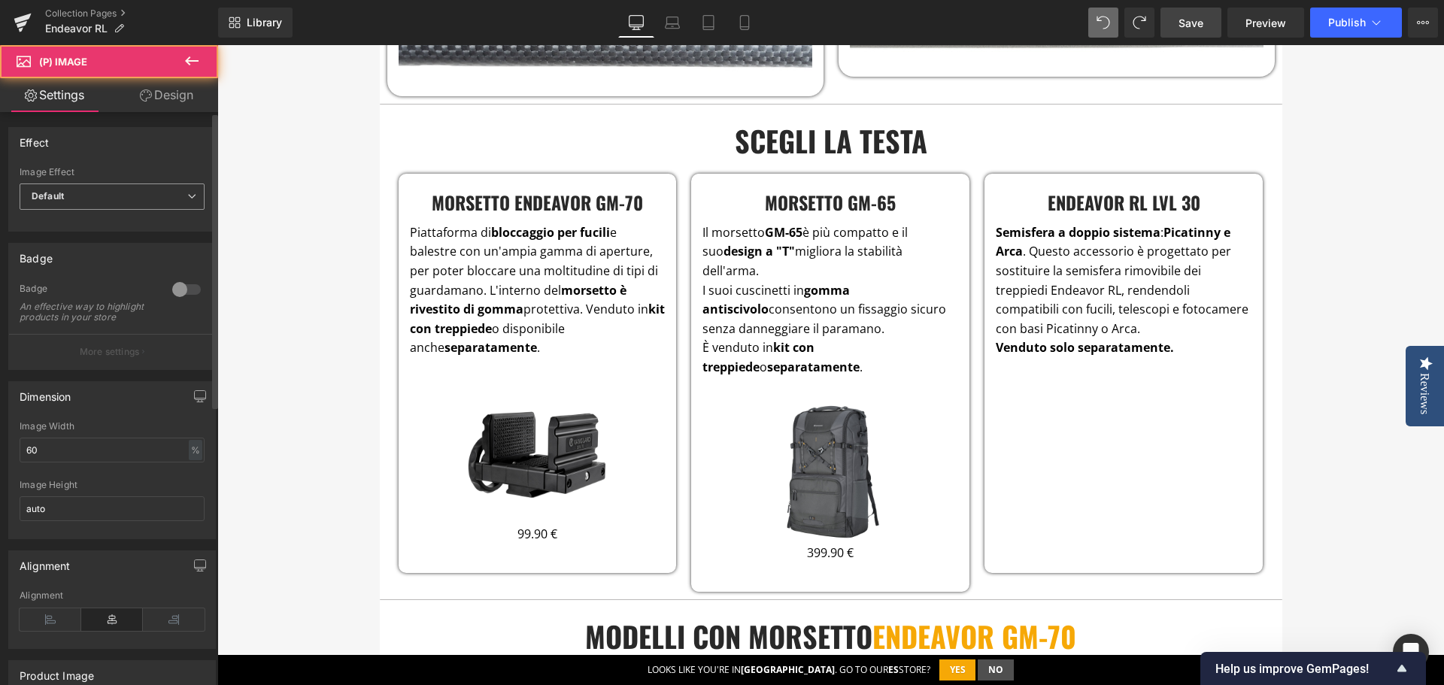
click at [93, 195] on span "Default" at bounding box center [112, 197] width 185 height 26
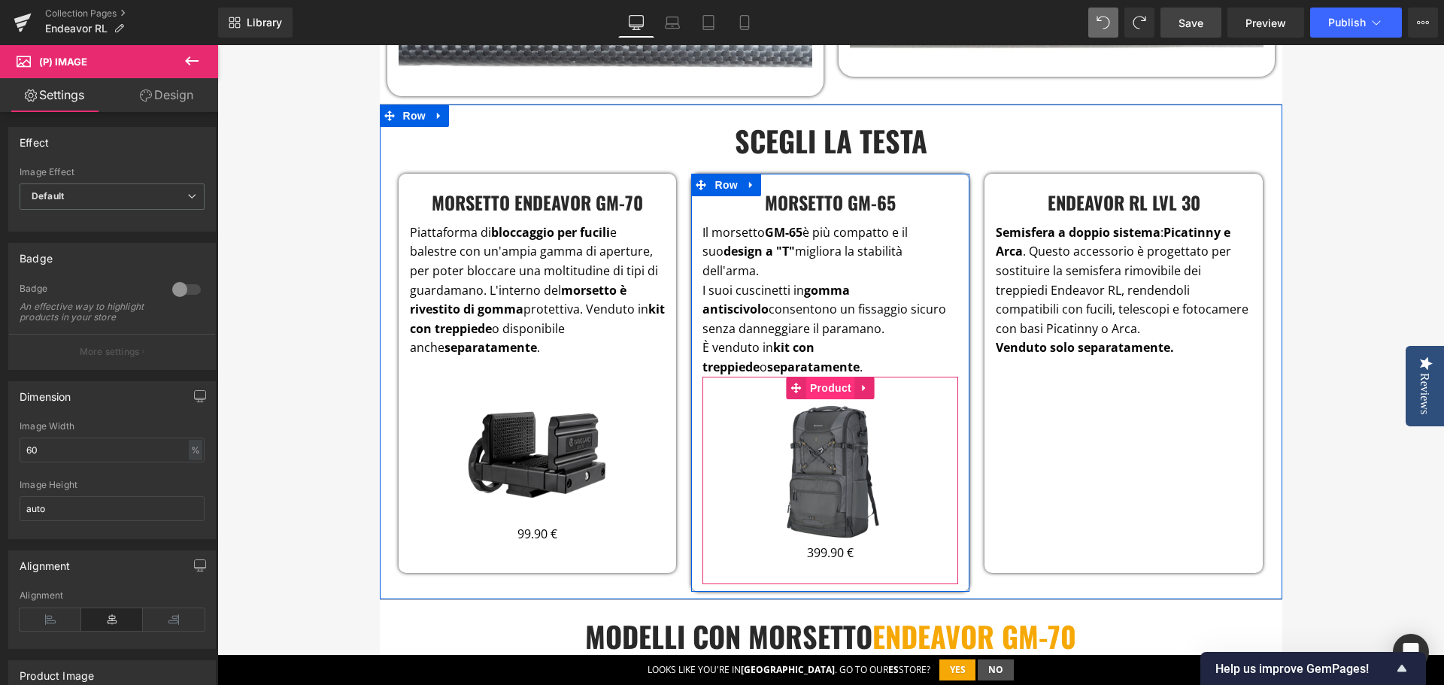
click at [824, 377] on span "Product" at bounding box center [830, 388] width 49 height 23
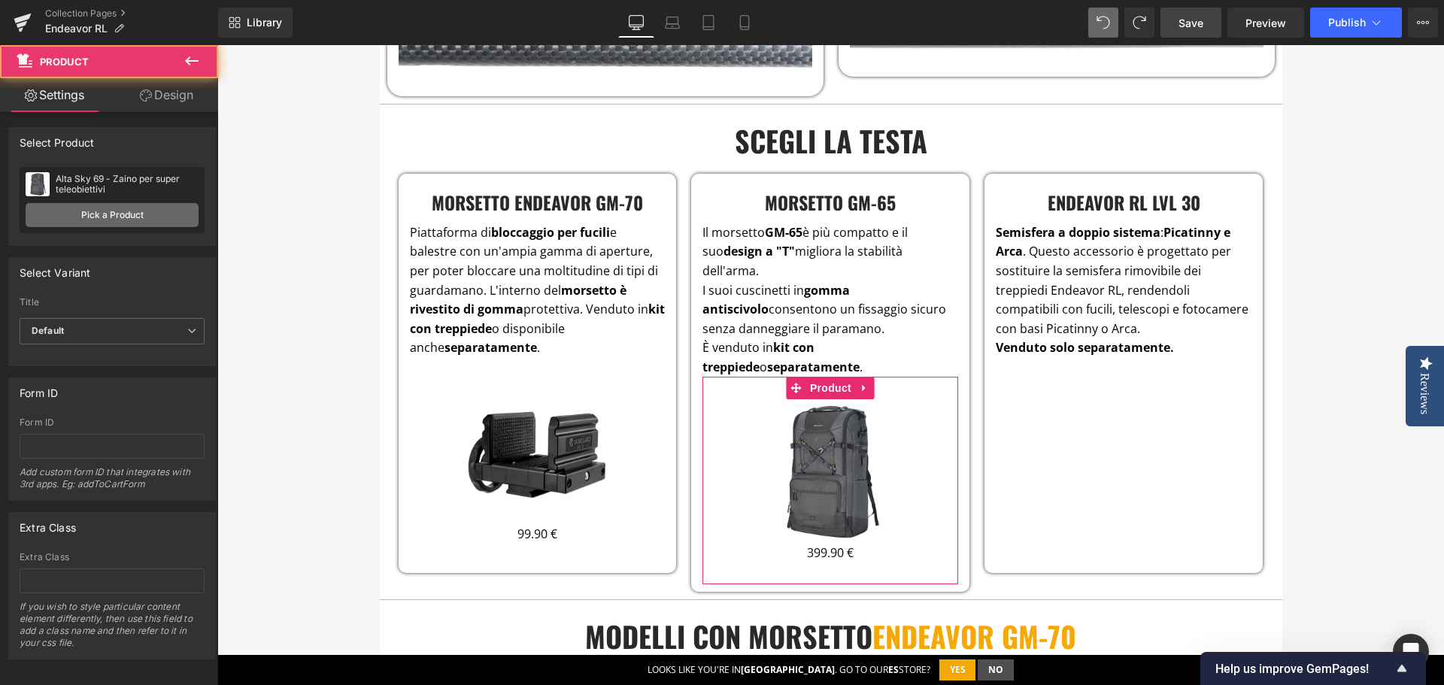
click at [135, 221] on link "Pick a Product" at bounding box center [112, 215] width 173 height 24
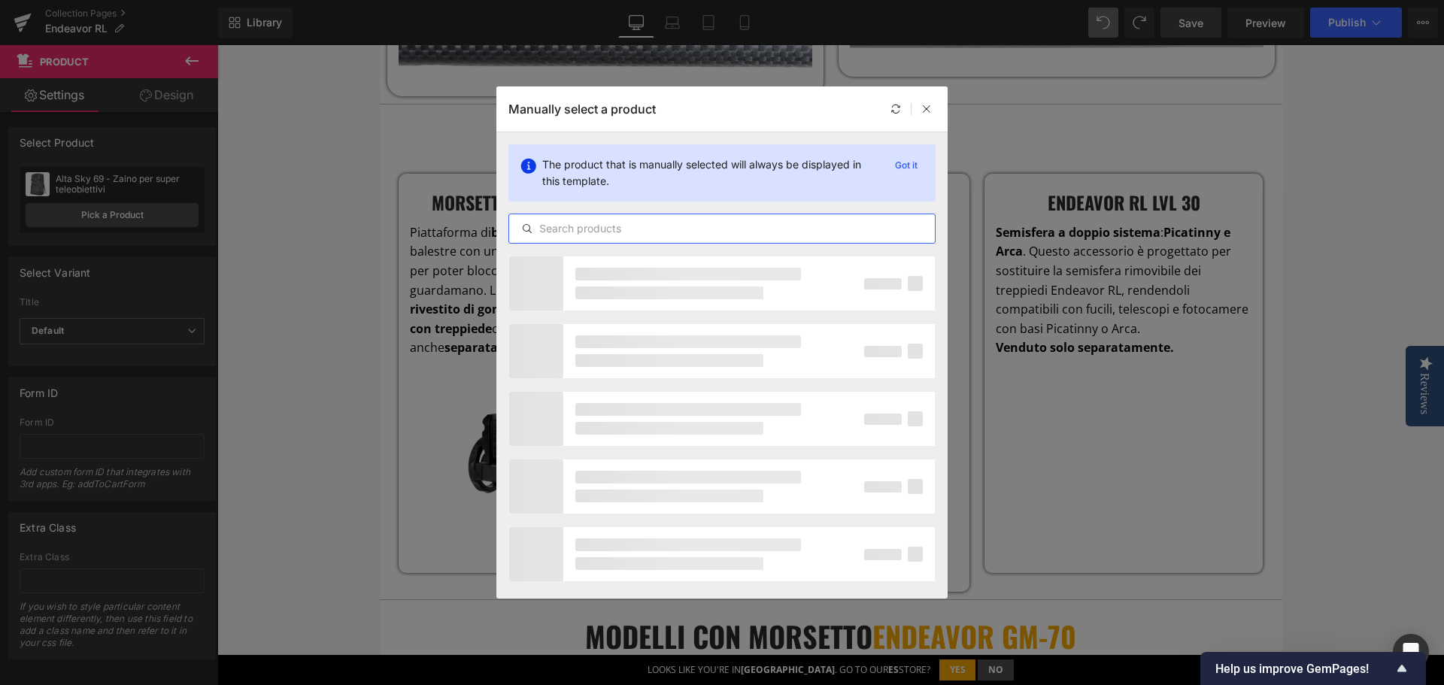
click at [582, 236] on input "text" at bounding box center [722, 229] width 426 height 18
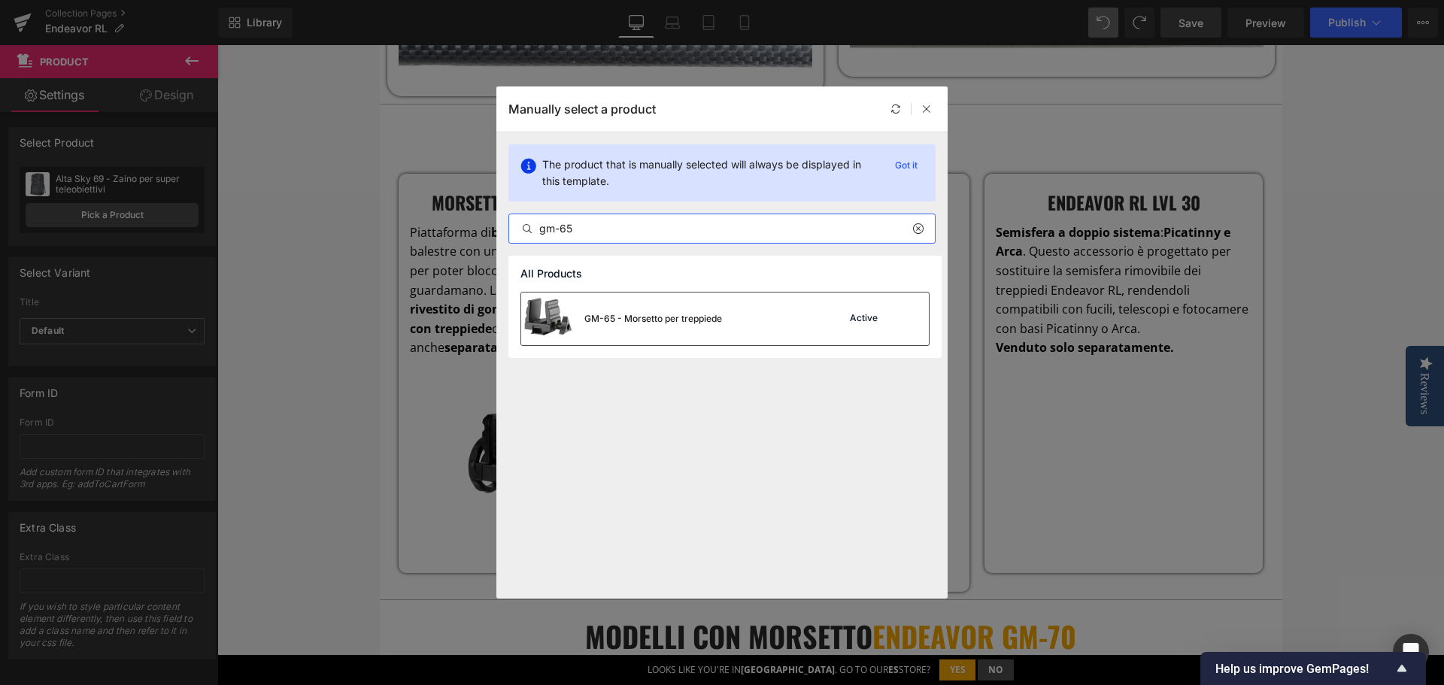
type input "gm-65"
click at [636, 332] on div "GM-65 - Morsetto per treppiede" at bounding box center [621, 319] width 201 height 53
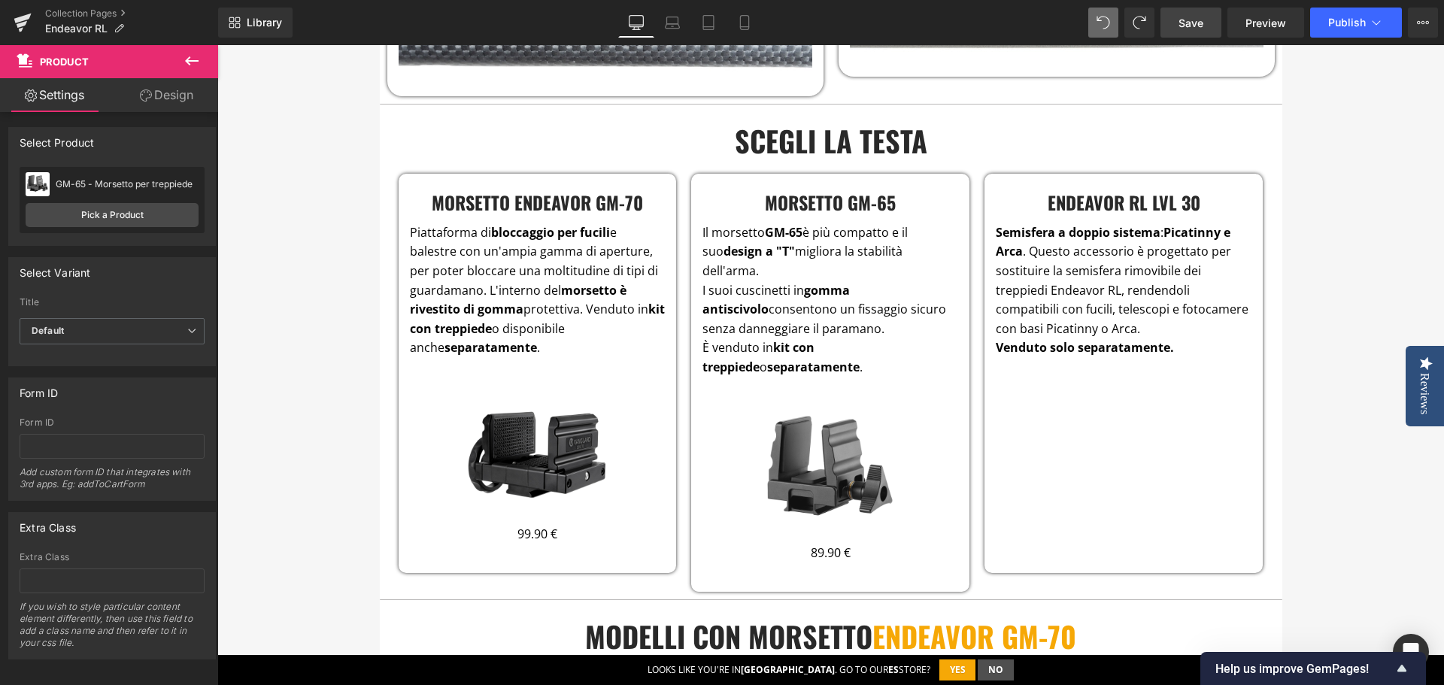
click at [193, 58] on icon at bounding box center [192, 61] width 18 height 18
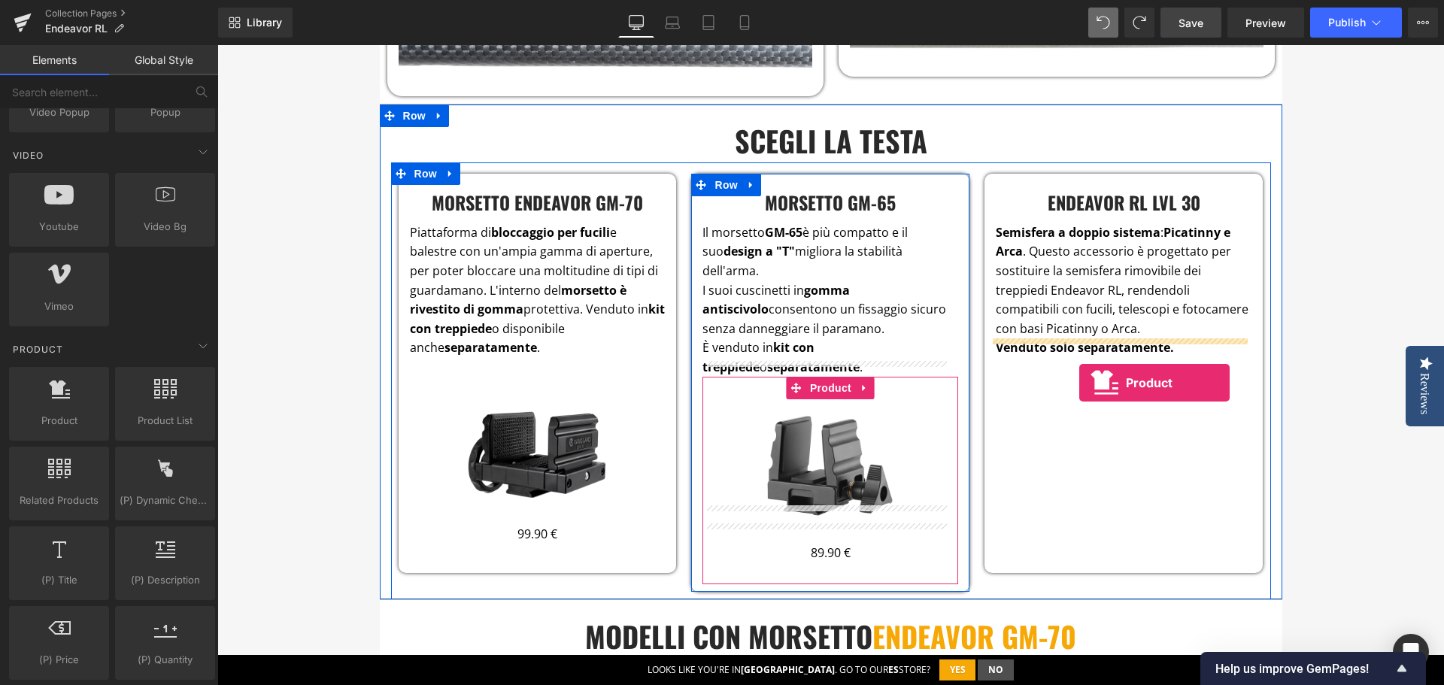
drag, startPoint x: 291, startPoint y: 457, endPoint x: 1080, endPoint y: 383, distance: 791.9
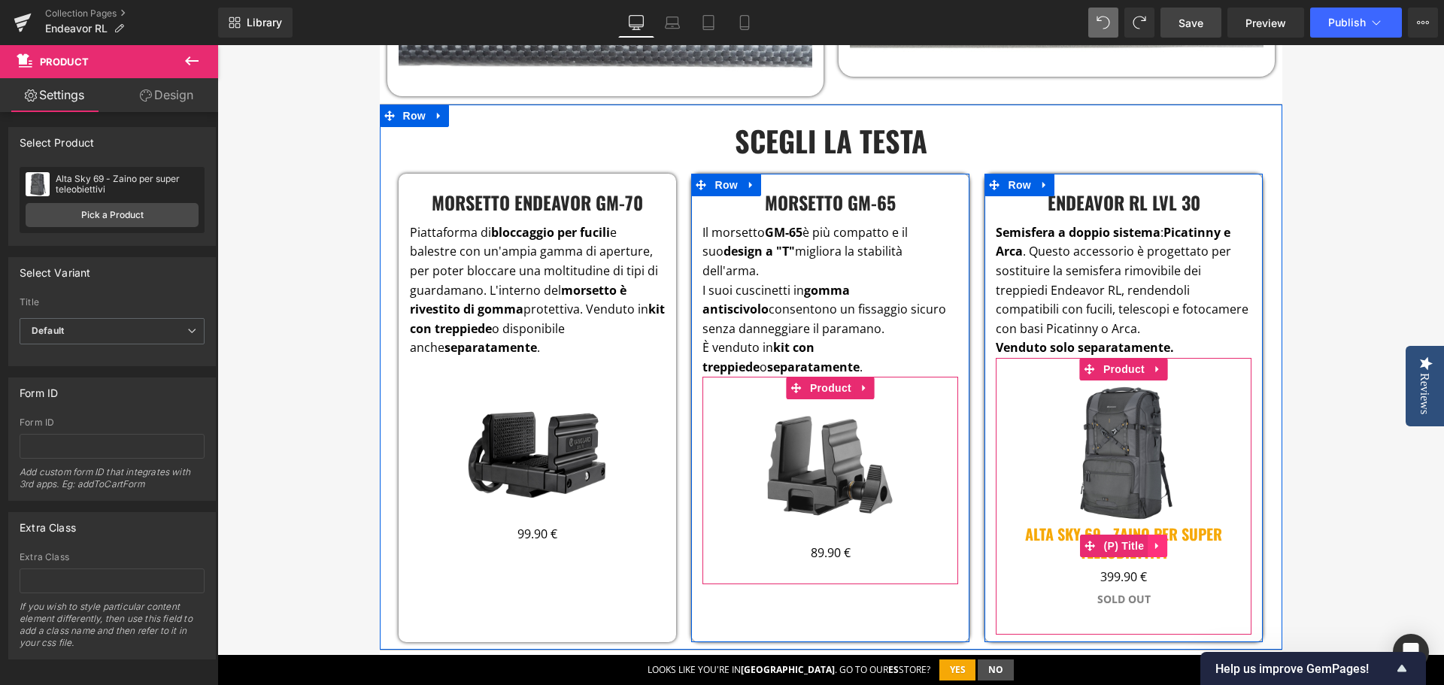
click at [1153, 541] on icon at bounding box center [1157, 546] width 11 height 11
click at [1162, 541] on icon at bounding box center [1167, 546] width 11 height 11
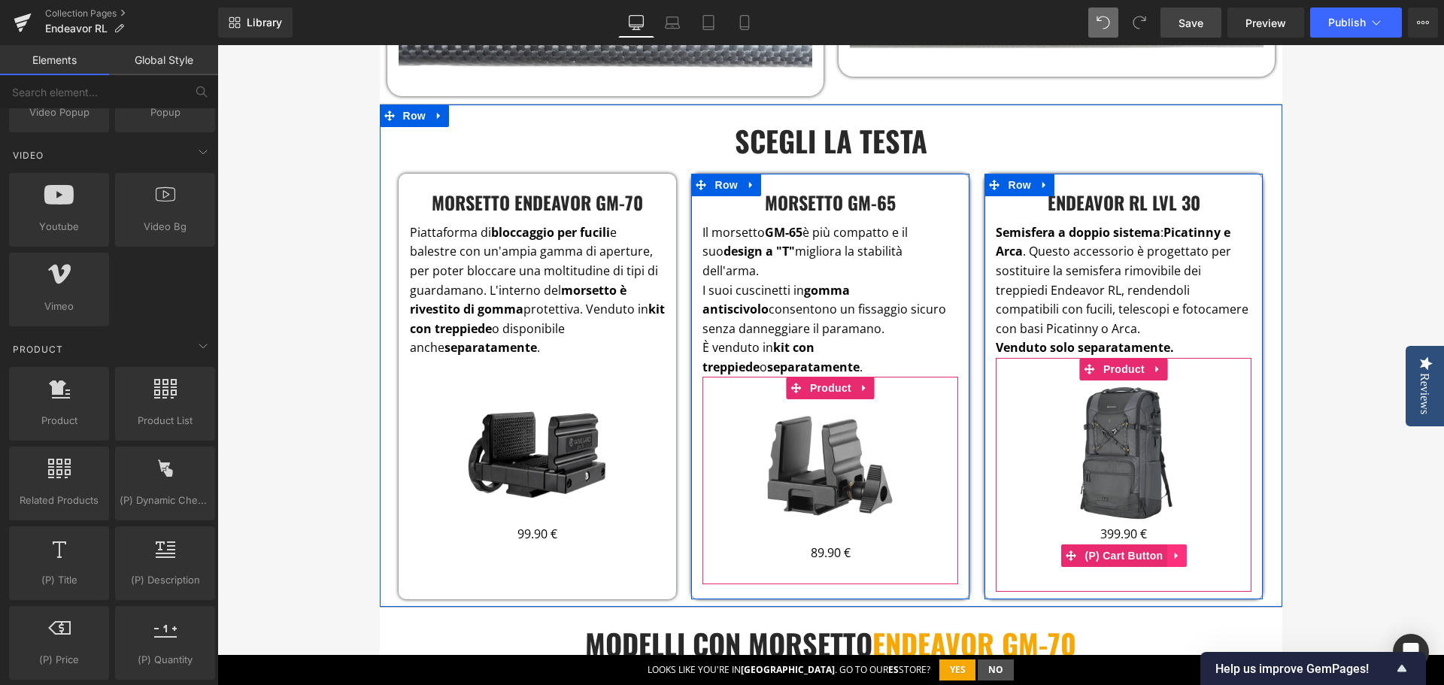
click at [1171, 551] on icon at bounding box center [1176, 556] width 11 height 11
click at [1181, 551] on icon at bounding box center [1186, 556] width 11 height 11
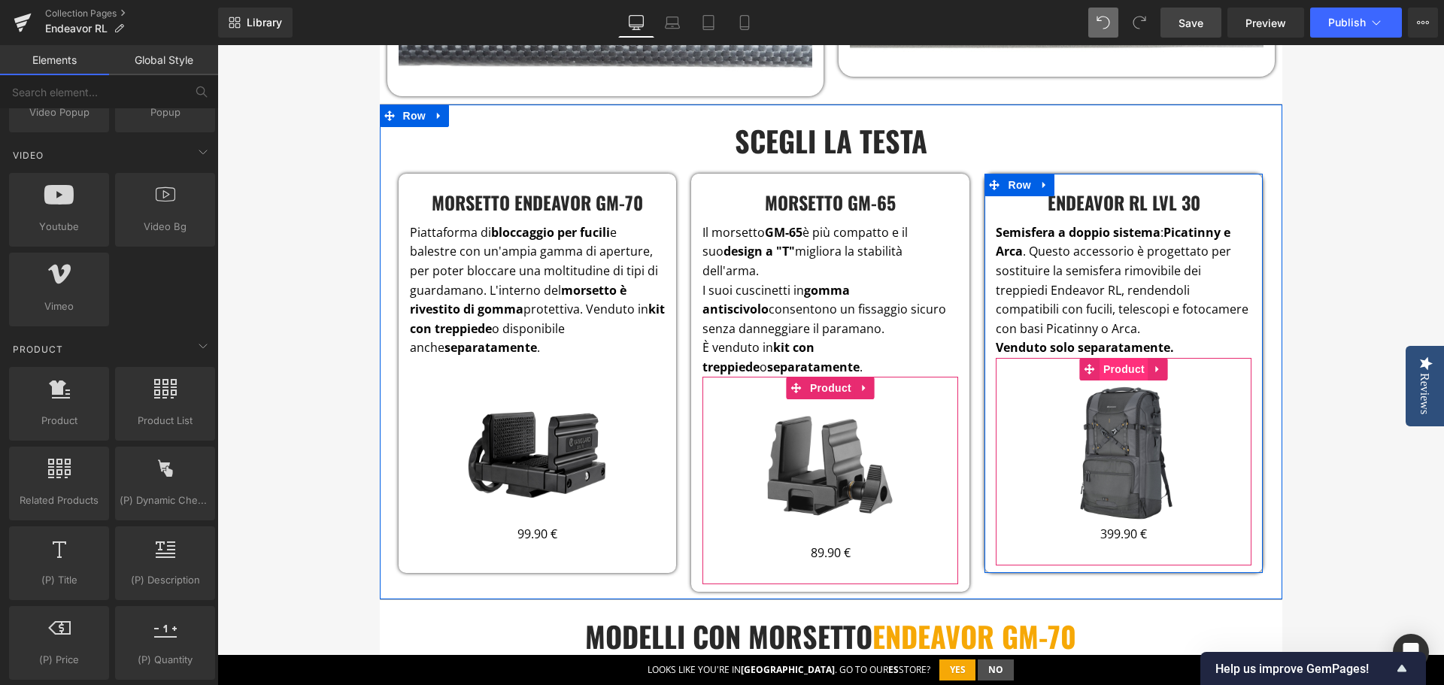
click at [1116, 358] on span "Product" at bounding box center [1124, 369] width 49 height 23
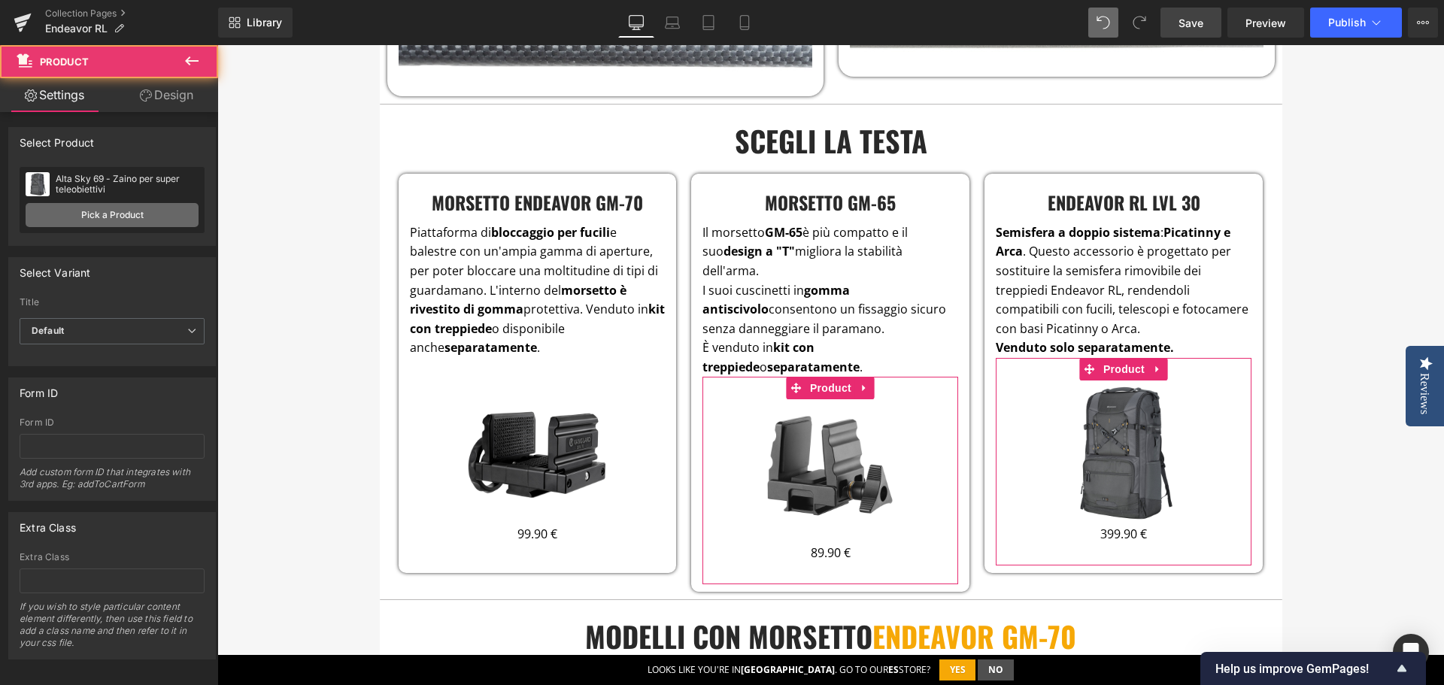
click at [133, 216] on link "Pick a Product" at bounding box center [112, 215] width 173 height 24
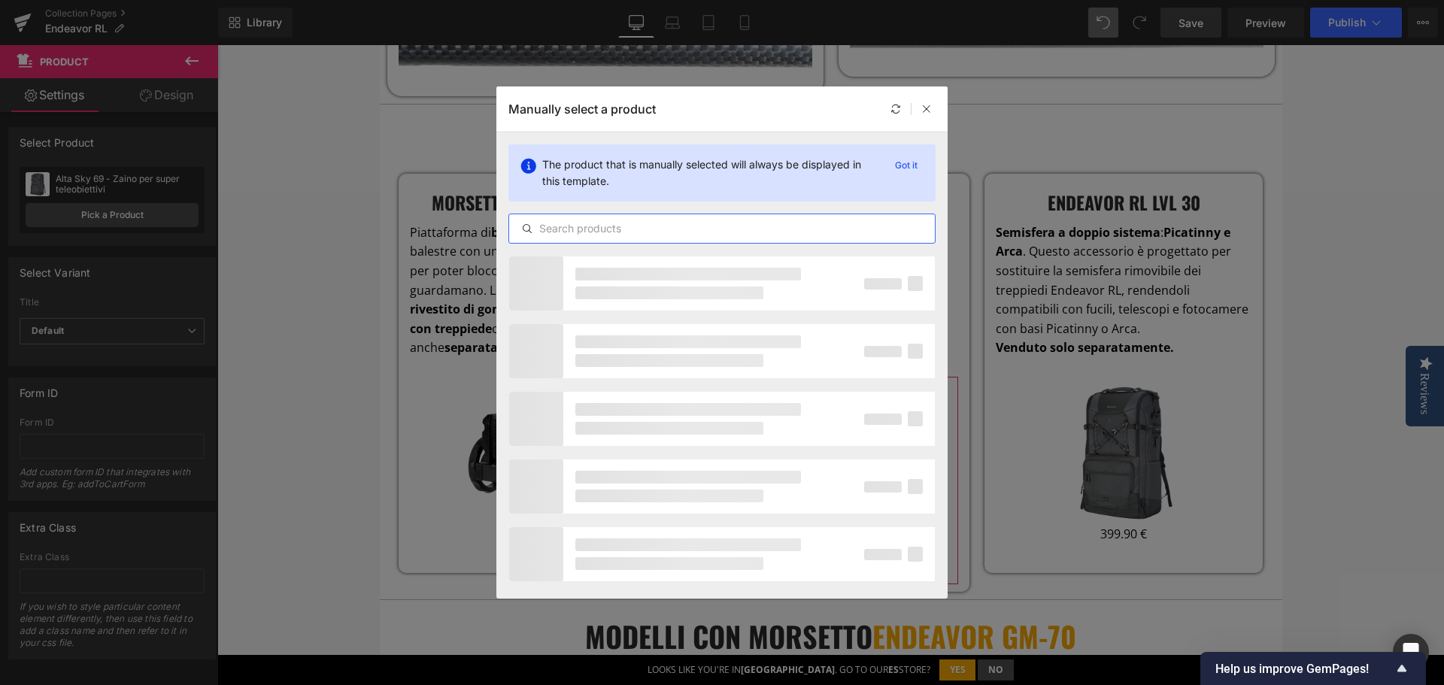
click at [604, 233] on input "text" at bounding box center [722, 229] width 426 height 18
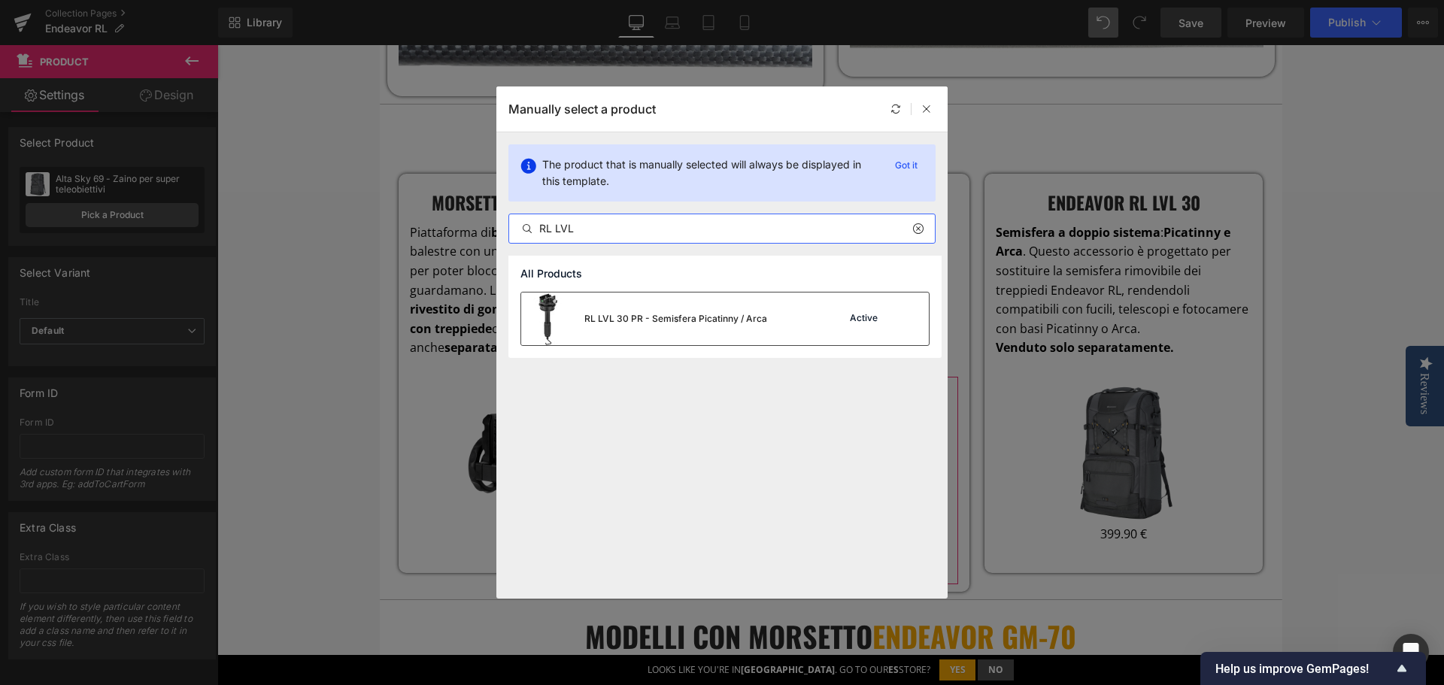
type input "RL LVL"
drag, startPoint x: 516, startPoint y: 275, endPoint x: 733, endPoint y: 320, distance: 222.0
click at [733, 320] on div "RL LVL 30 PR - Semisfera Picatinny / Arca" at bounding box center [676, 319] width 183 height 14
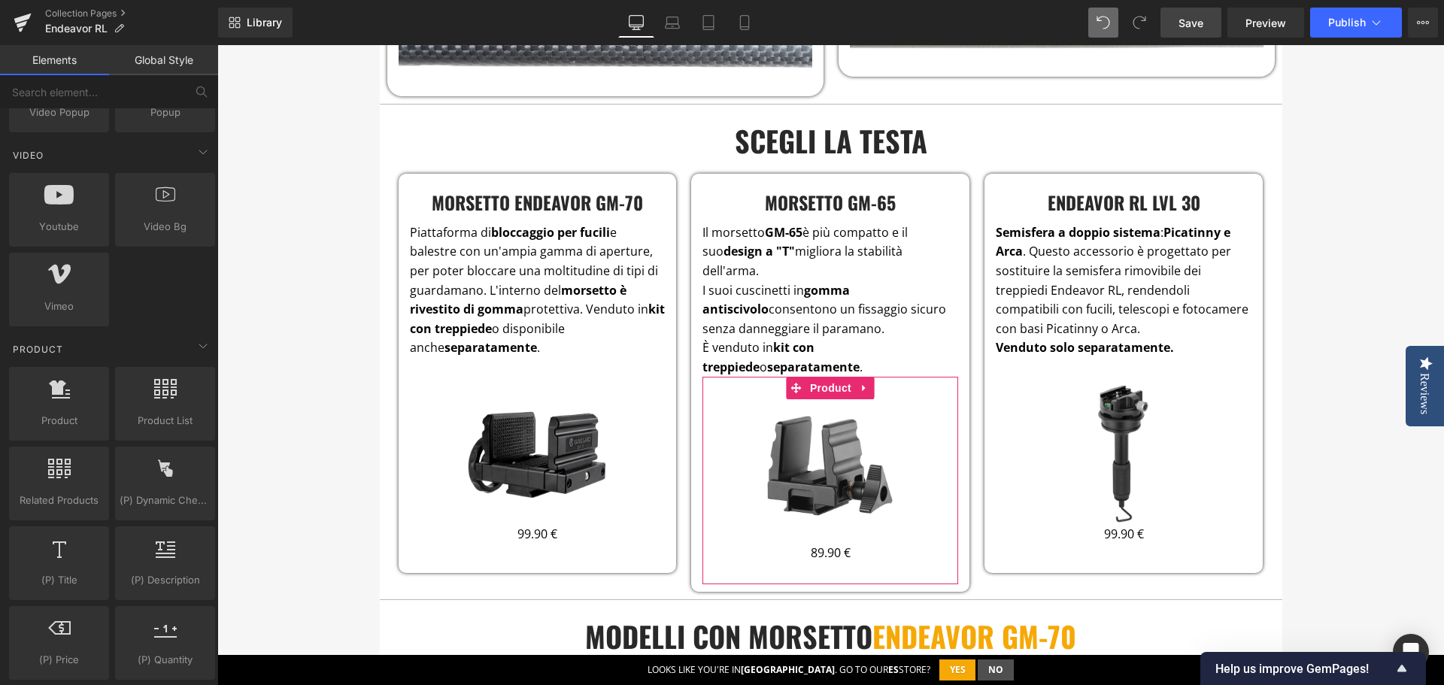
click at [1207, 24] on link "Save" at bounding box center [1191, 23] width 61 height 30
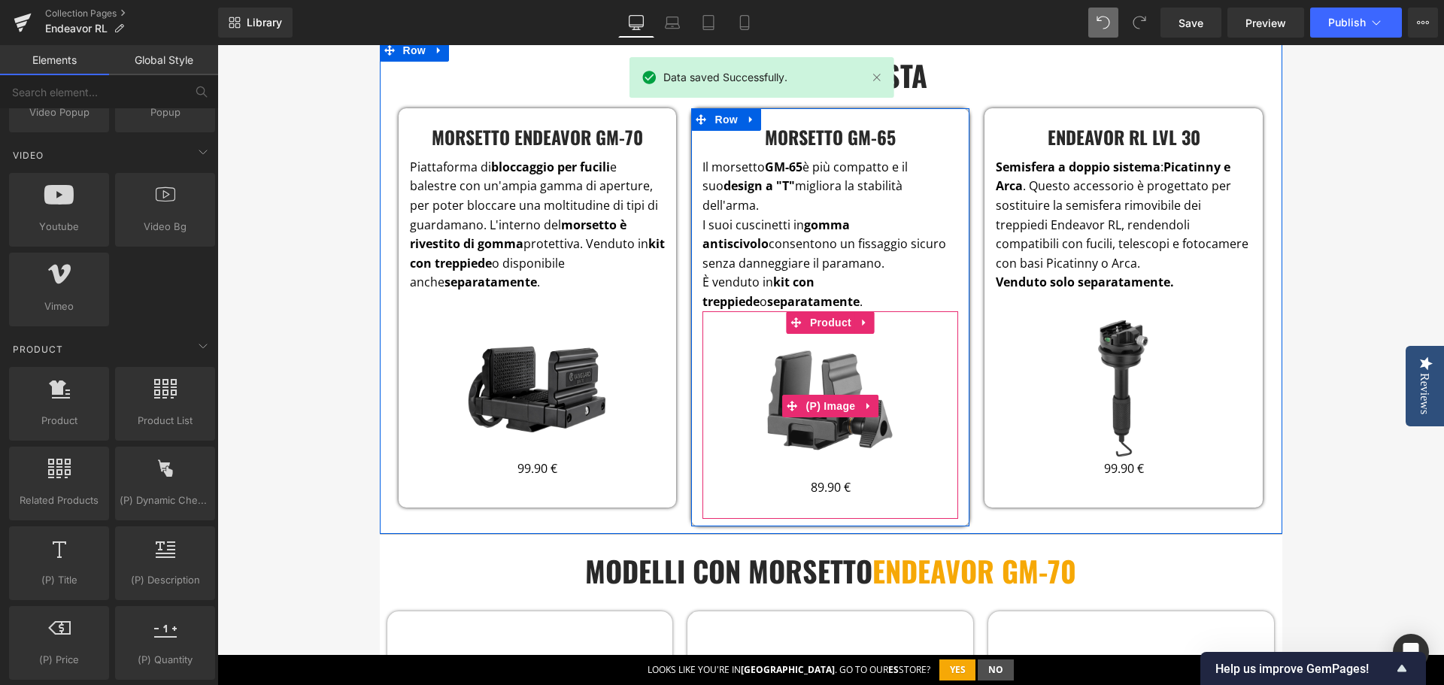
scroll to position [2856, 0]
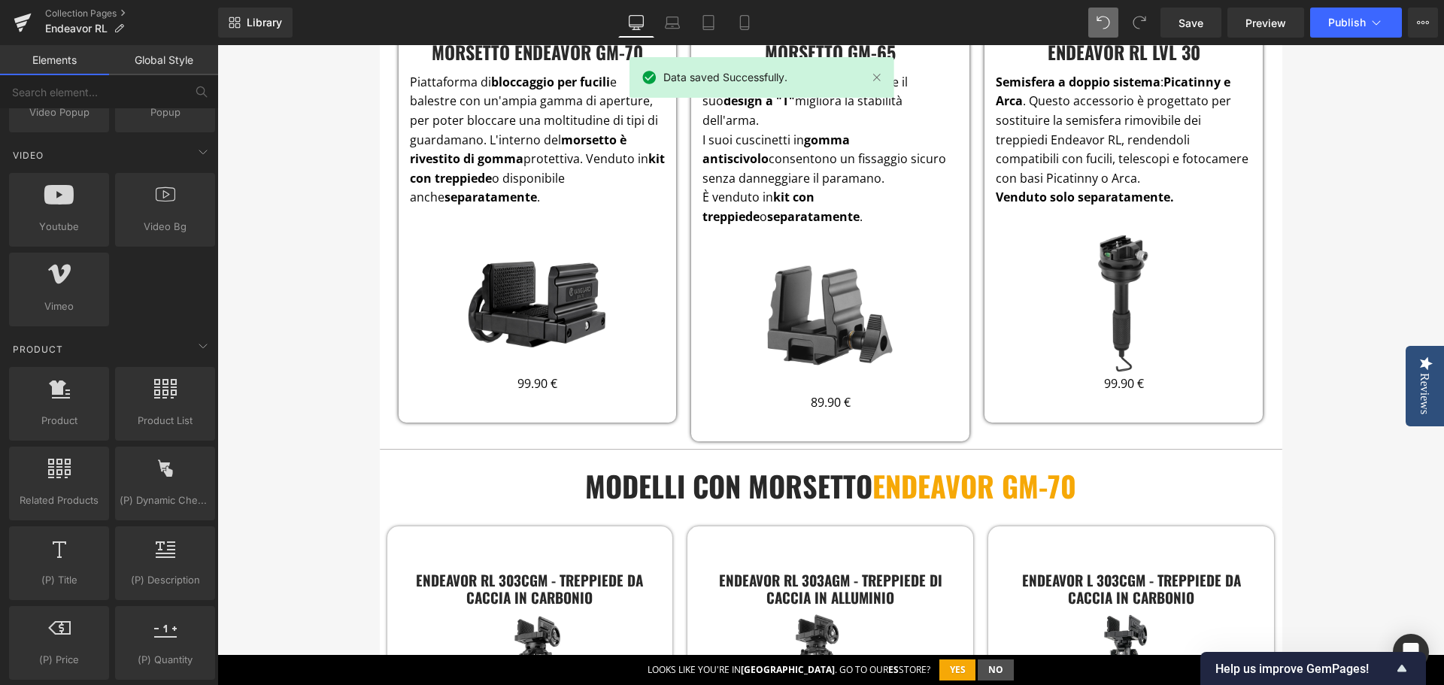
click at [610, 465] on h3 "modelli con Morsetto Endeavor GM-70" at bounding box center [831, 486] width 880 height 43
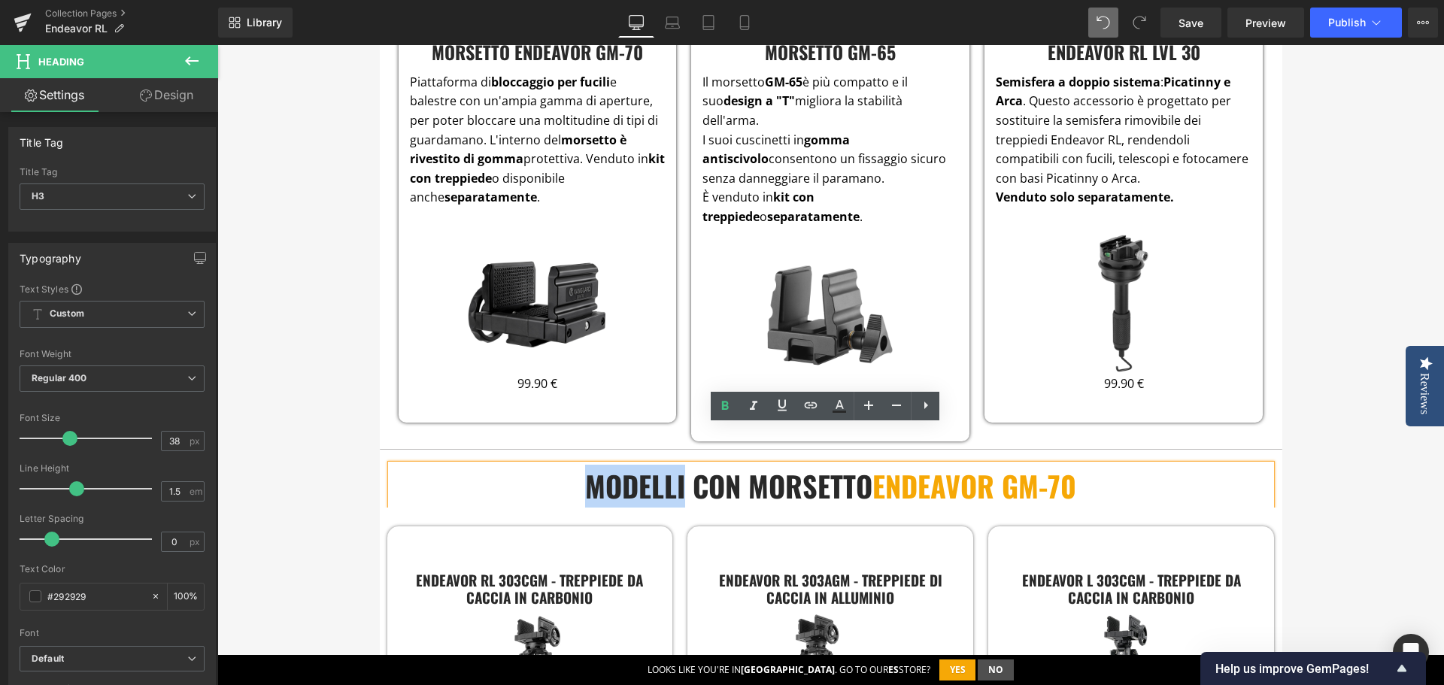
drag, startPoint x: 575, startPoint y: 449, endPoint x: 680, endPoint y: 457, distance: 105.6
click at [680, 465] on h3 "modelli con Morsetto Endeavor GM-70" at bounding box center [831, 486] width 880 height 43
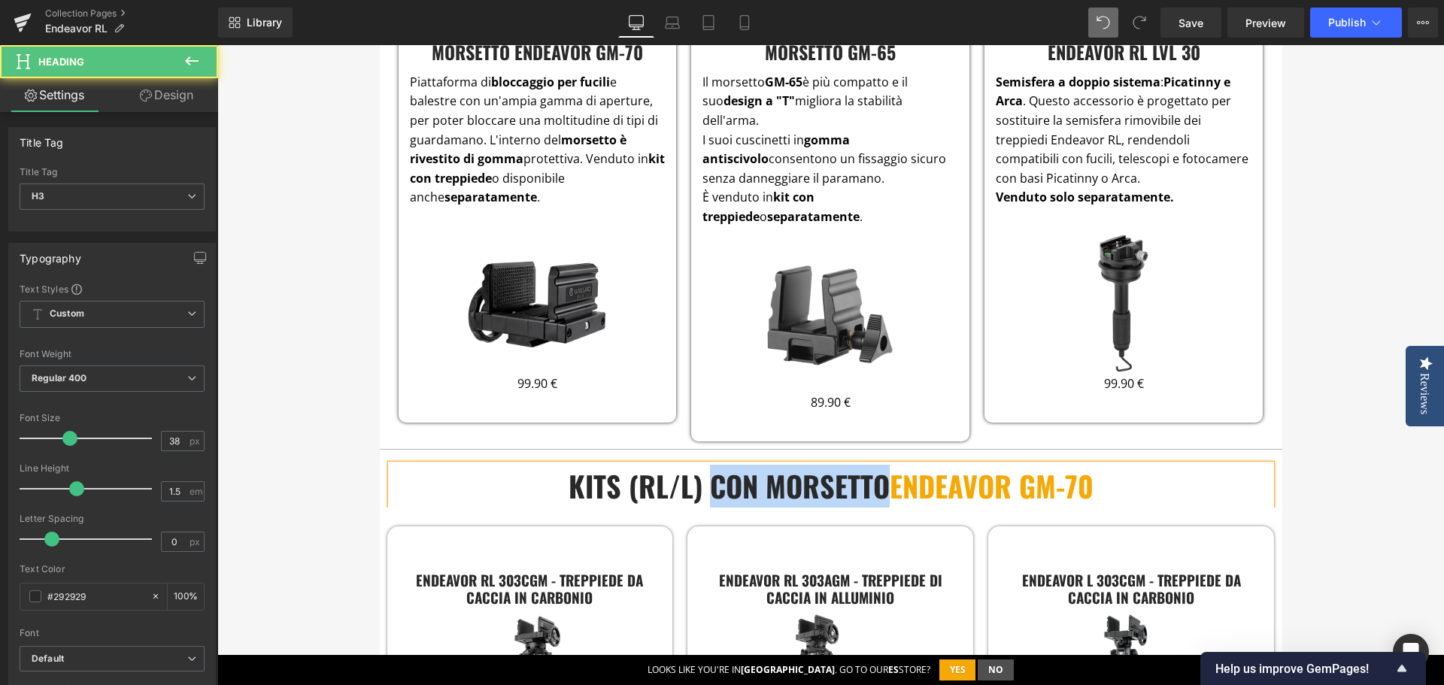
drag, startPoint x: 704, startPoint y: 445, endPoint x: 876, endPoint y: 452, distance: 172.4
click at [876, 465] on h3 "KITS (RL/L) con Morsetto Endeavor GM-70" at bounding box center [831, 486] width 880 height 43
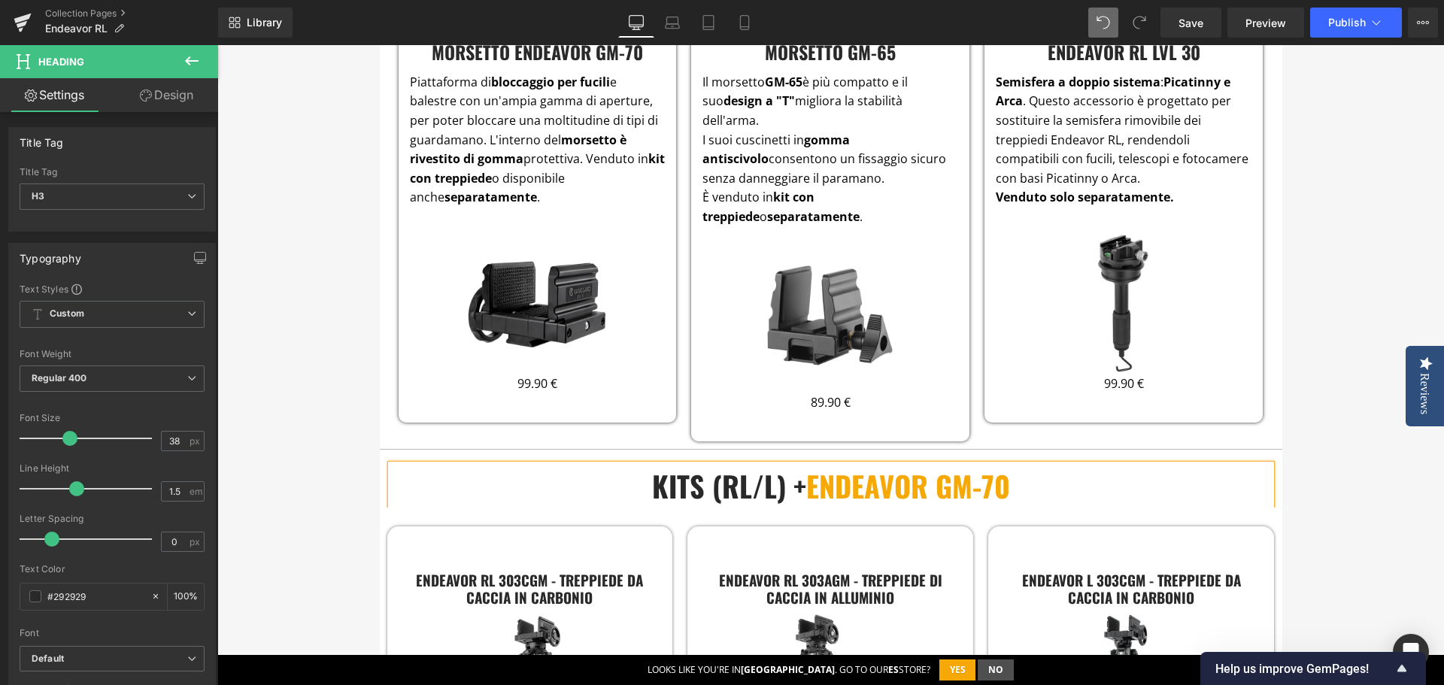
click at [706, 465] on h3 "KITS (RL/L) + Endeavor GM-70" at bounding box center [831, 486] width 880 height 43
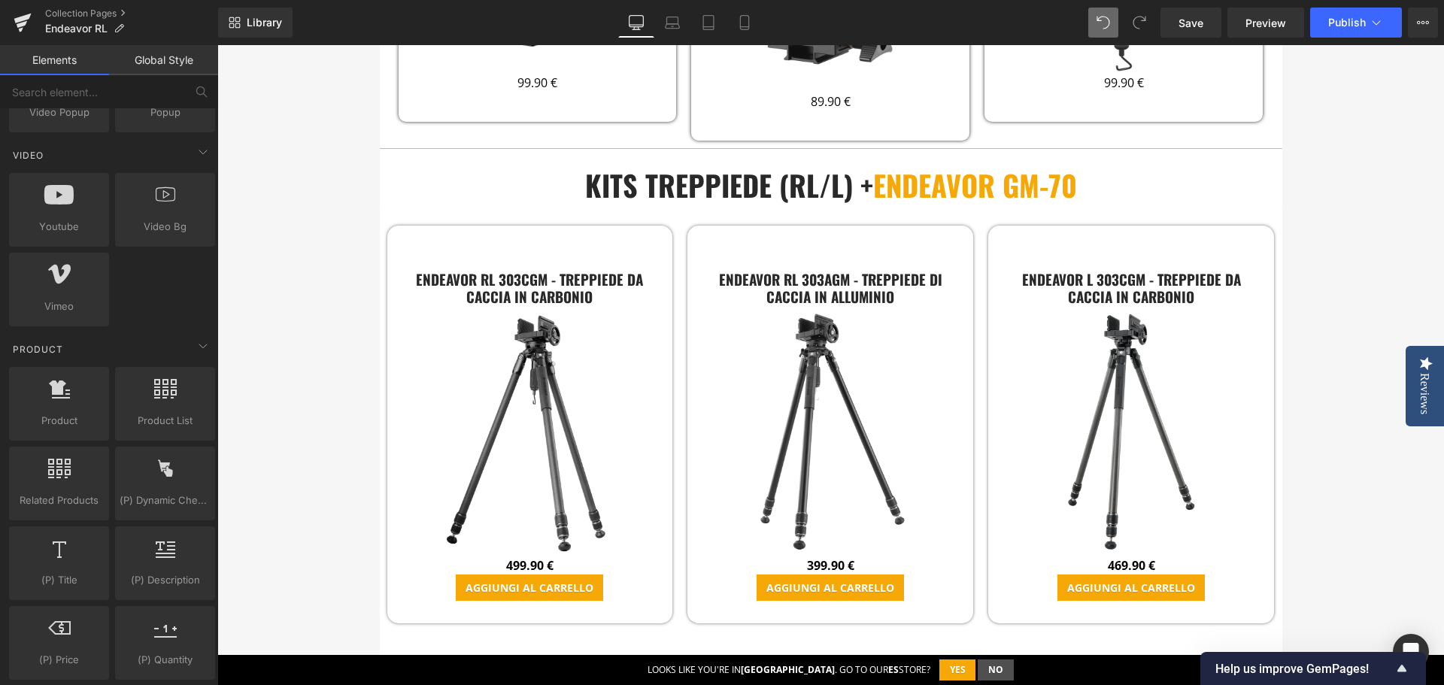
scroll to position [3007, 0]
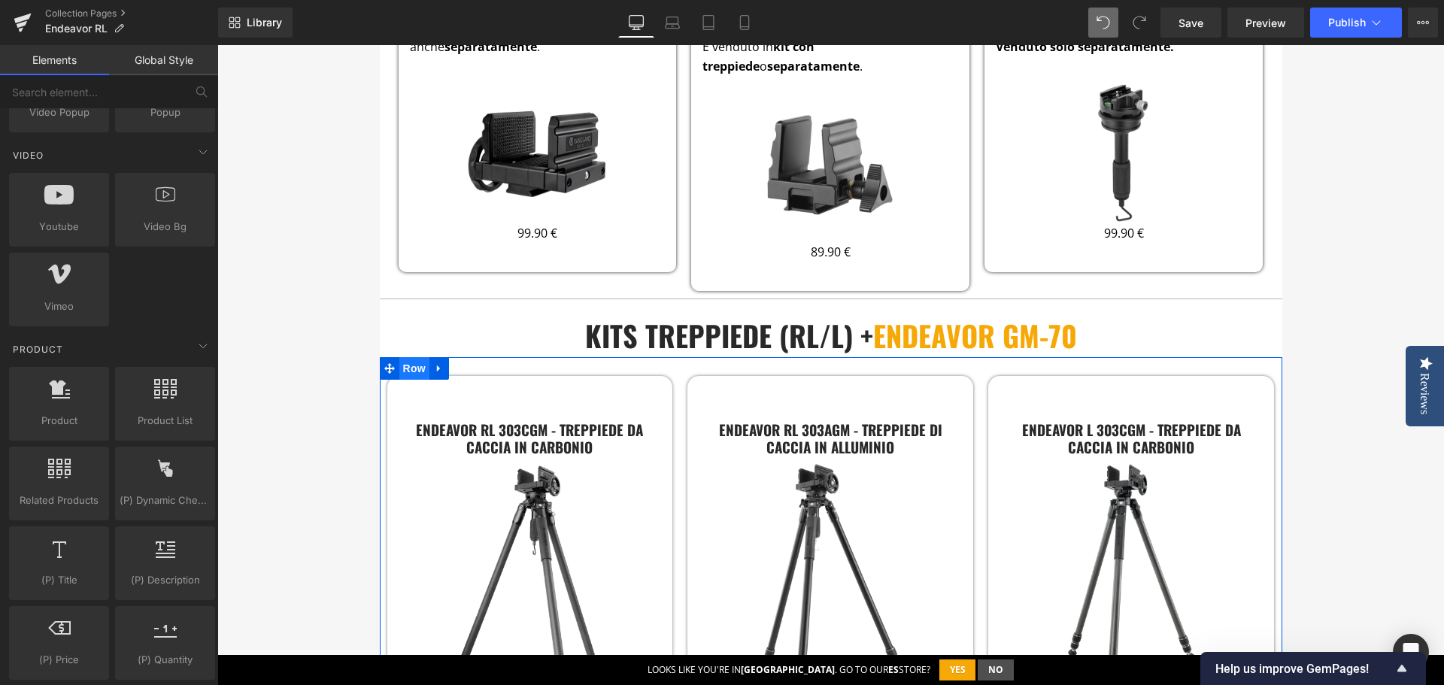
click at [414, 357] on span "Row" at bounding box center [414, 368] width 30 height 23
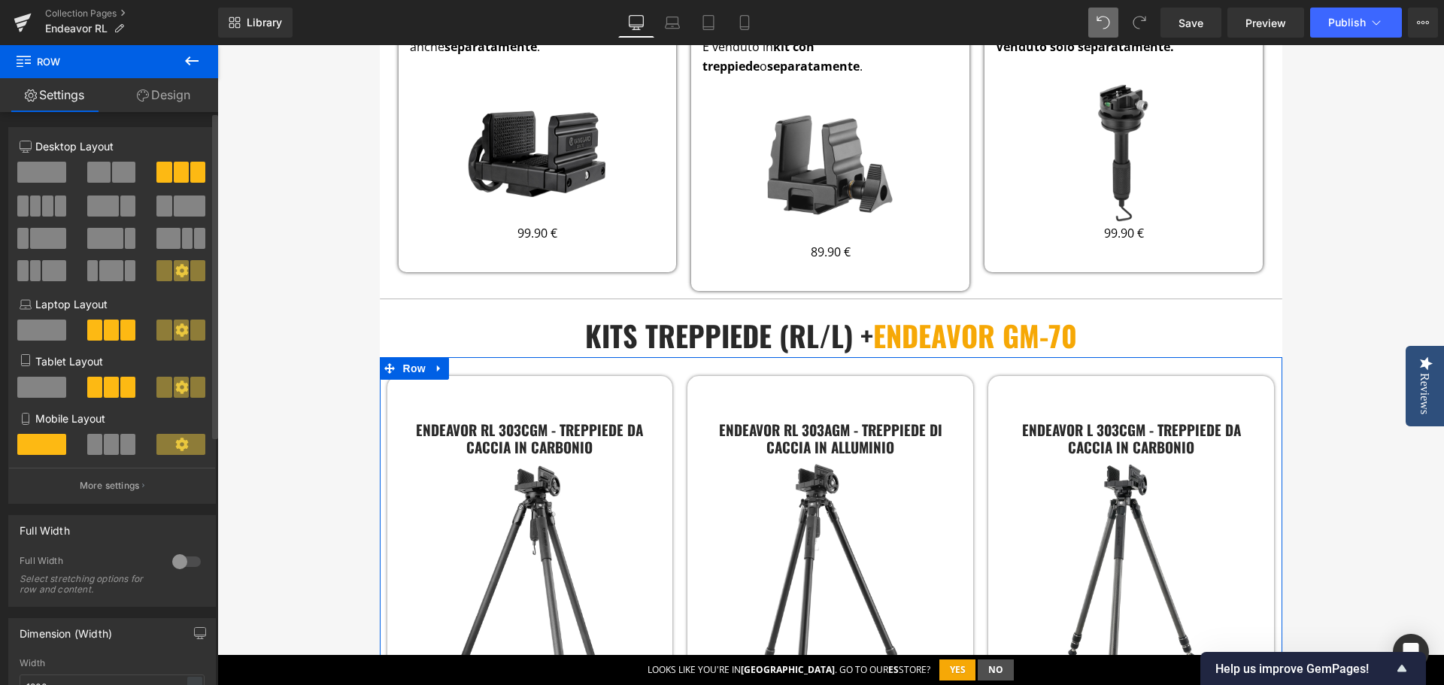
click at [26, 208] on span at bounding box center [22, 206] width 11 height 21
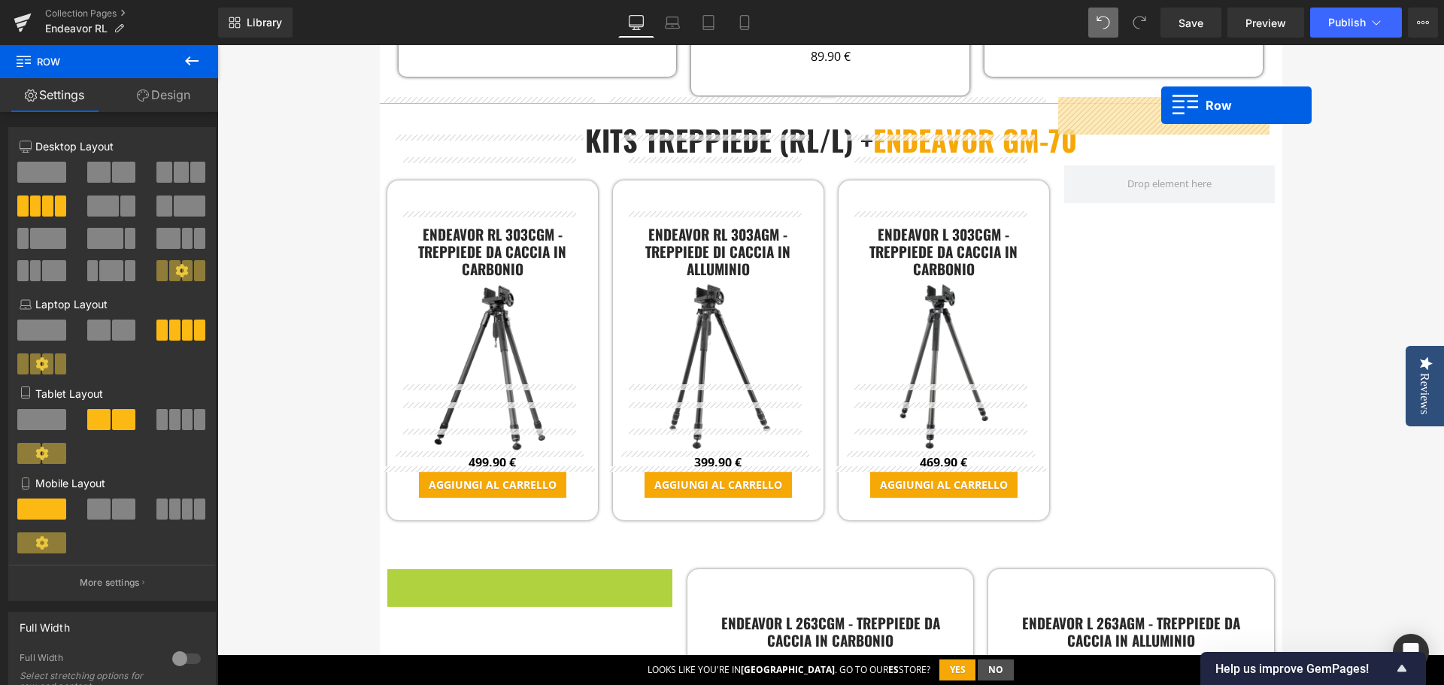
scroll to position [3097, 0]
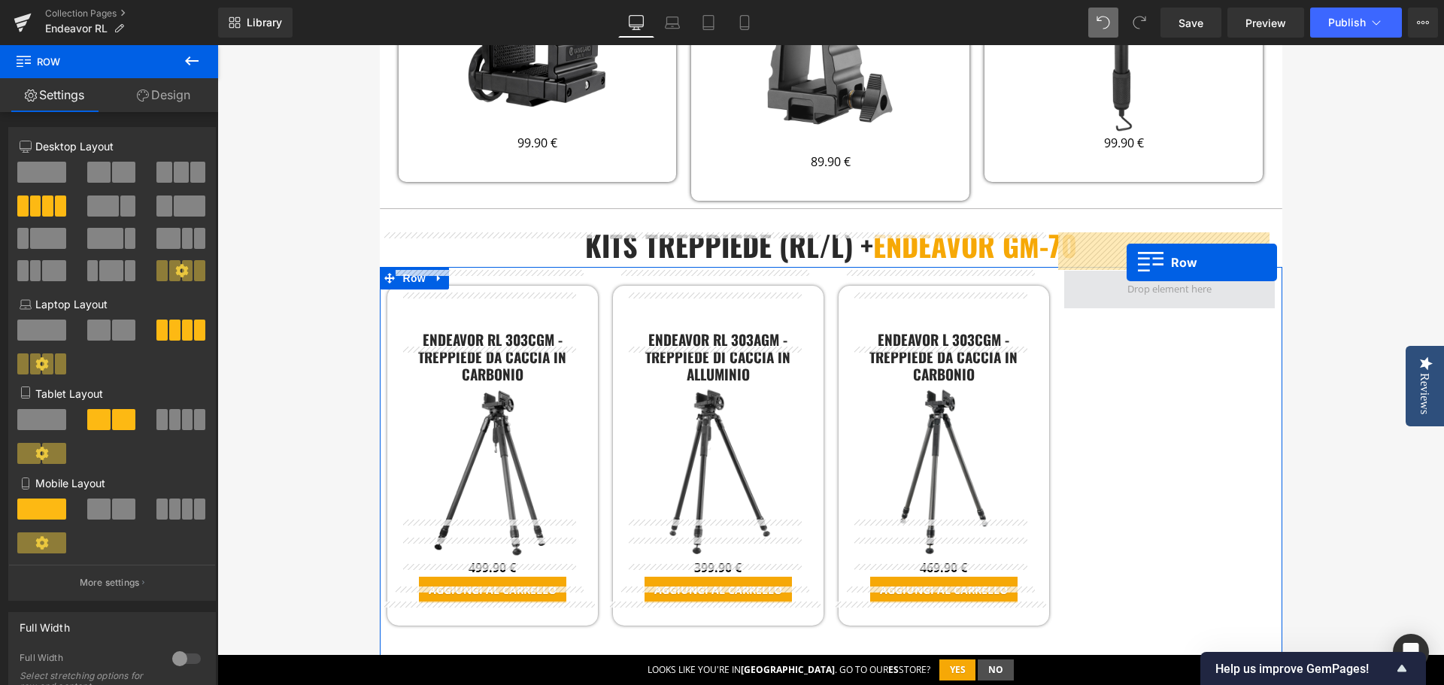
drag, startPoint x: 393, startPoint y: 439, endPoint x: 1127, endPoint y: 263, distance: 755.2
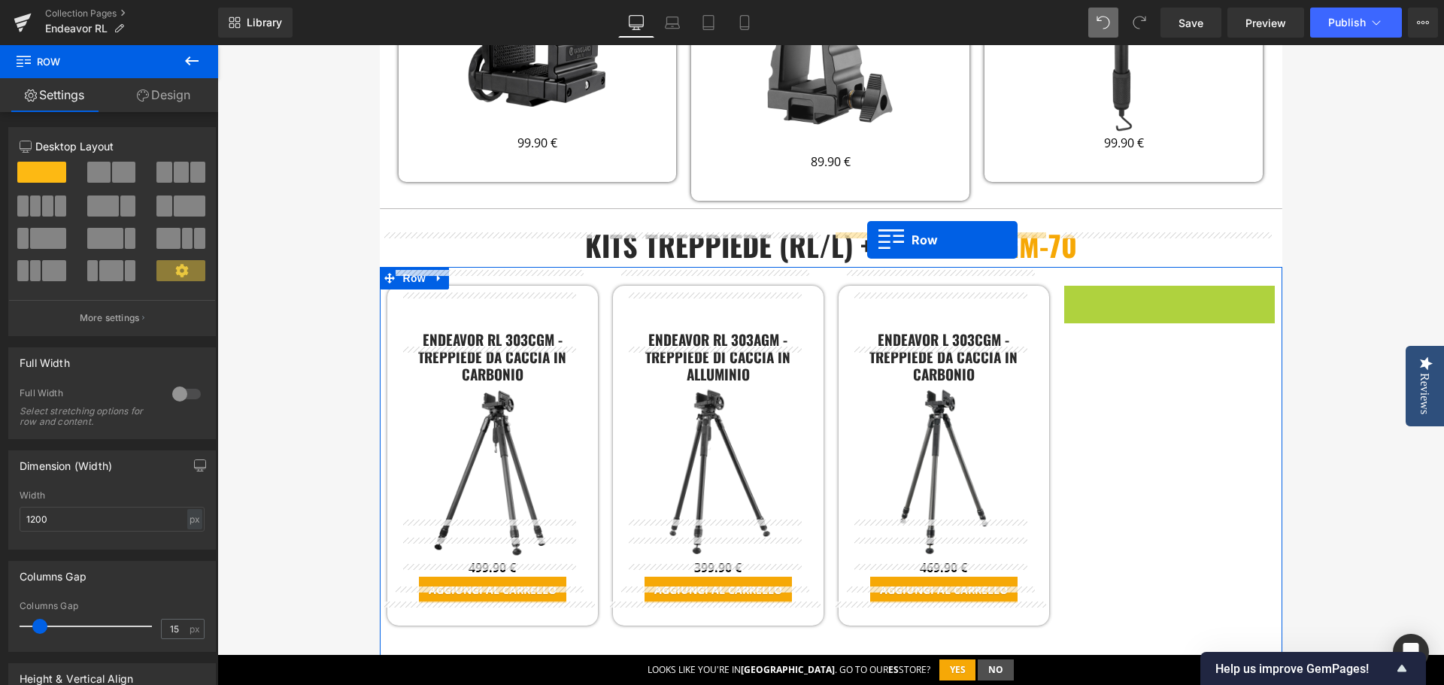
drag, startPoint x: 1066, startPoint y: 260, endPoint x: 867, endPoint y: 240, distance: 199.6
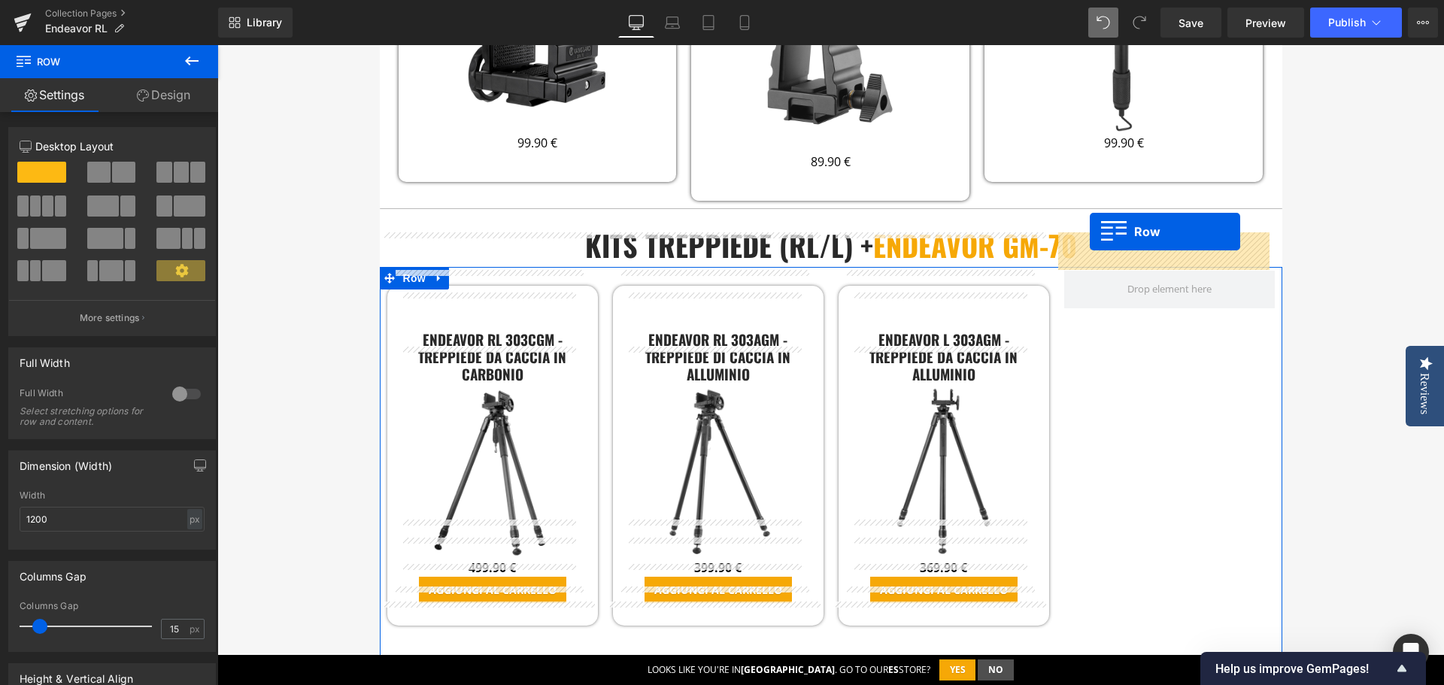
drag, startPoint x: 845, startPoint y: 633, endPoint x: 1090, endPoint y: 232, distance: 470.0
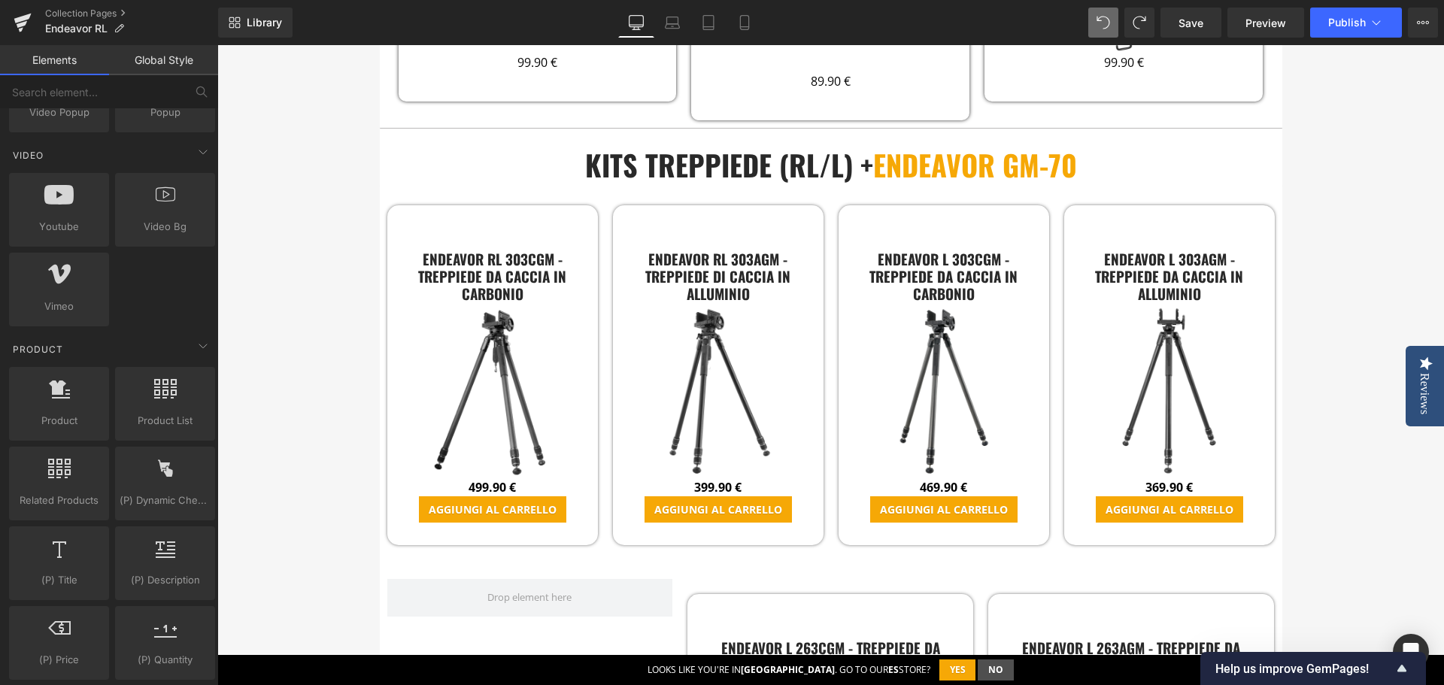
scroll to position [3473, 0]
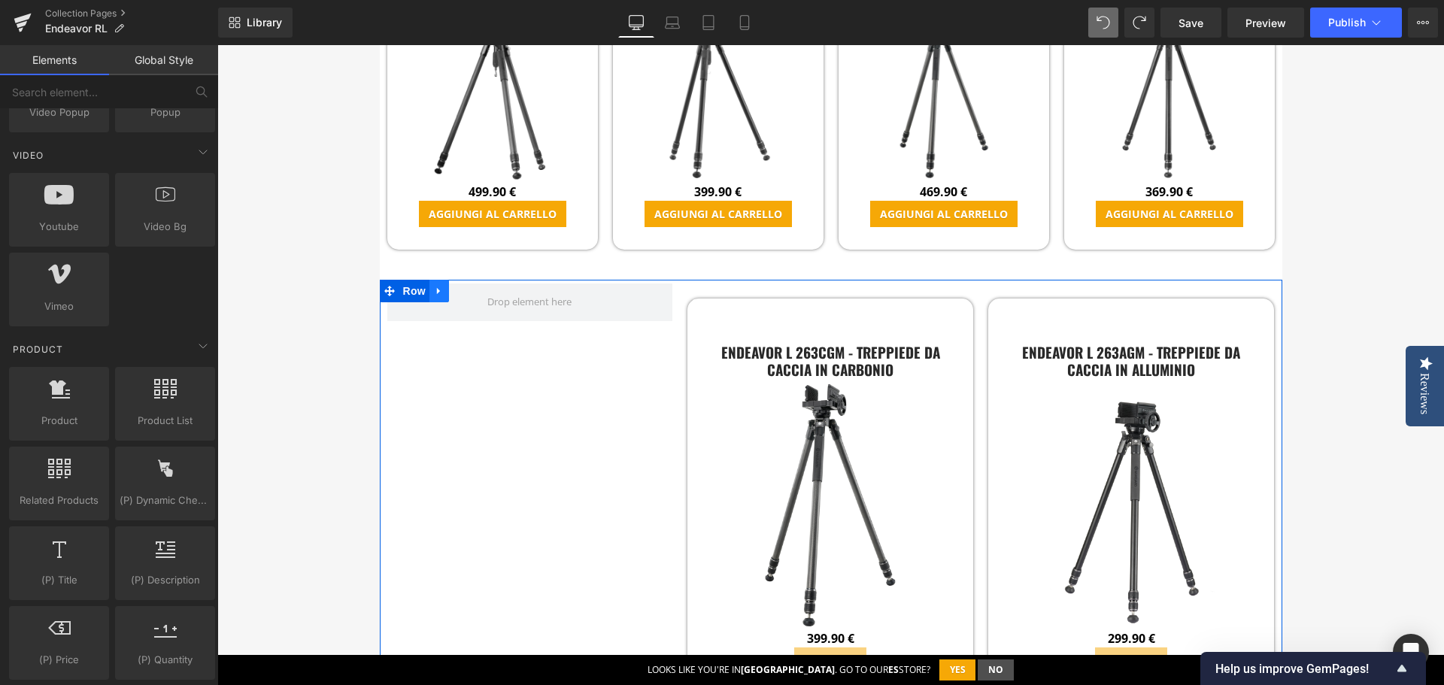
click at [434, 286] on icon at bounding box center [439, 291] width 11 height 11
click at [469, 280] on link at bounding box center [479, 291] width 20 height 23
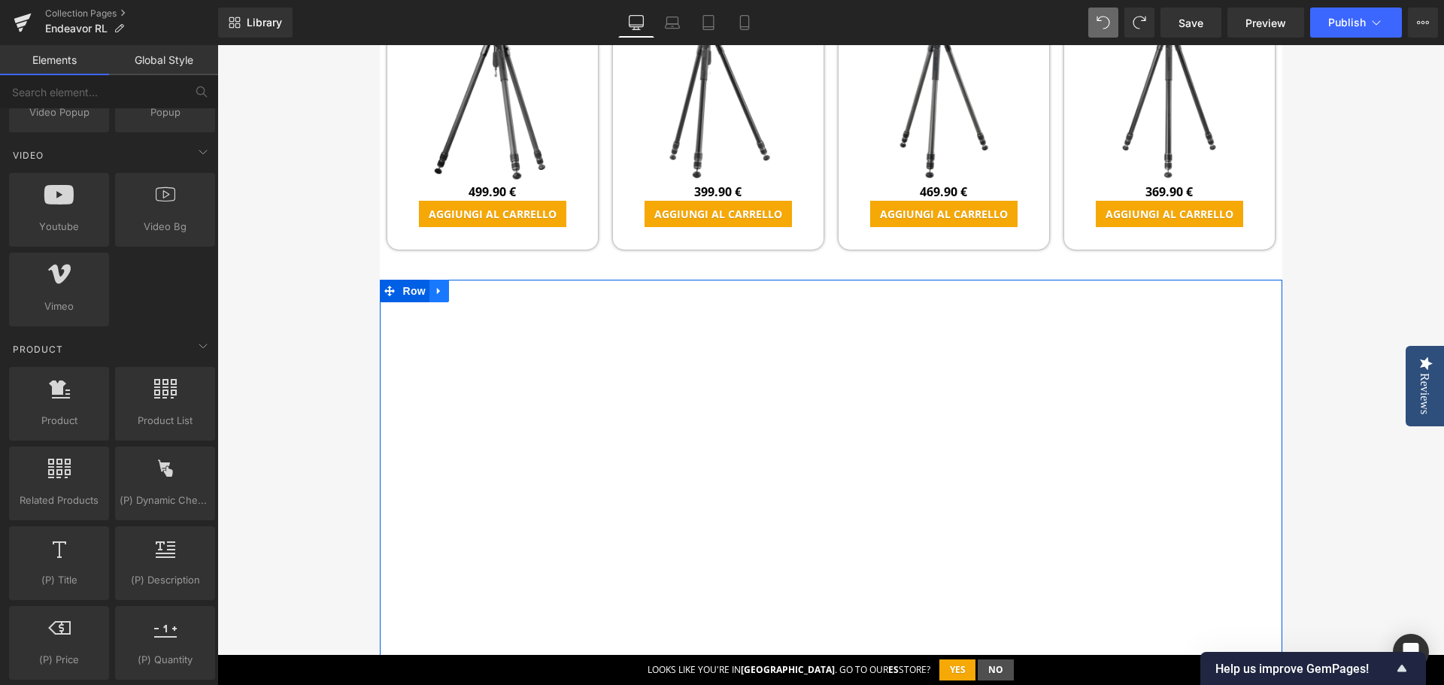
click at [434, 286] on icon at bounding box center [439, 291] width 11 height 11
click at [473, 286] on icon at bounding box center [478, 291] width 11 height 11
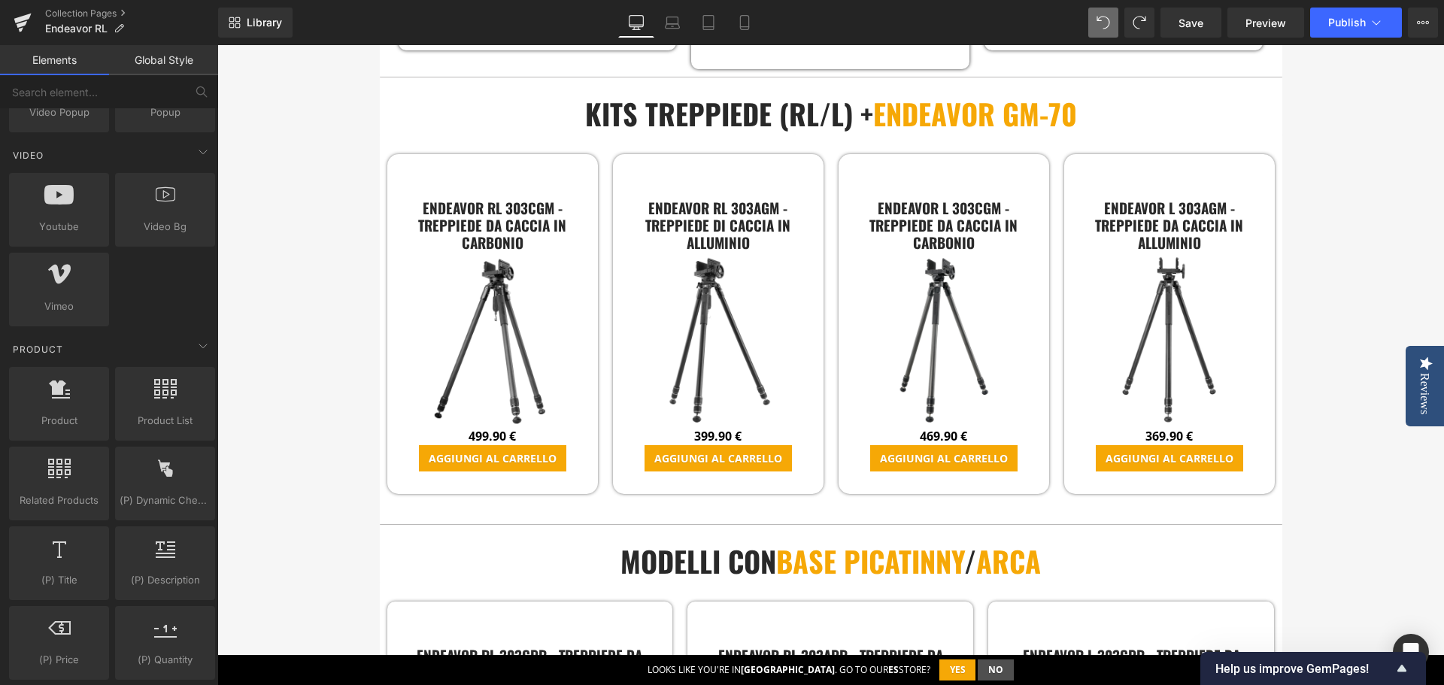
scroll to position [3248, 0]
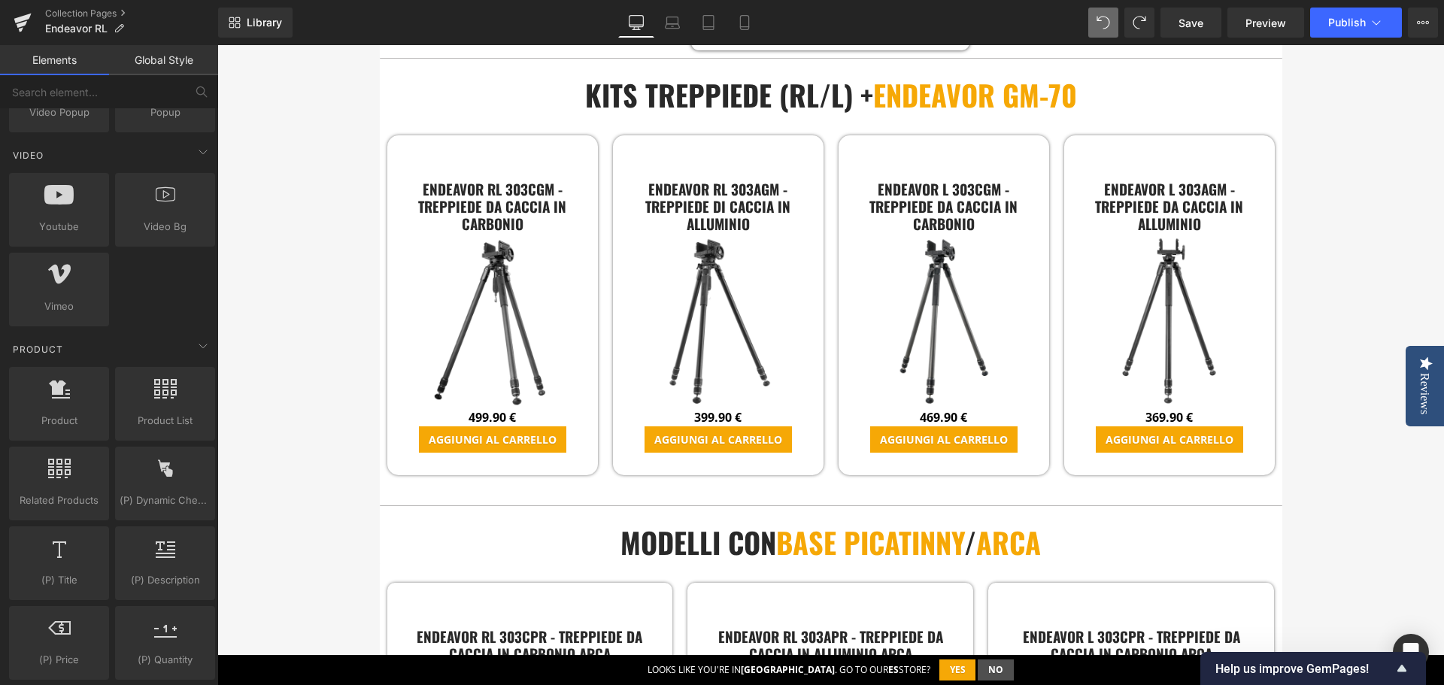
click at [657, 521] on h3 "modelli con base picatinny / arca" at bounding box center [831, 542] width 880 height 43
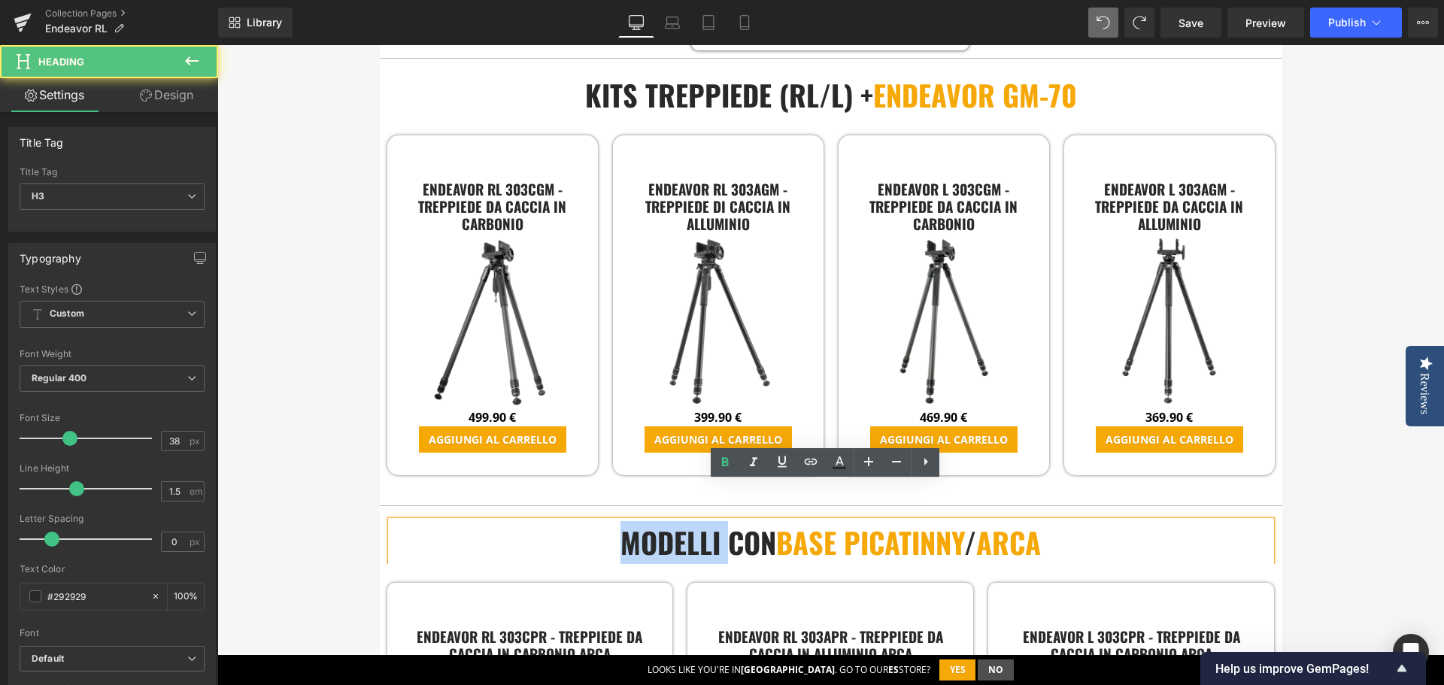
click at [657, 521] on h3 "modelli con base picatinny / arca" at bounding box center [831, 542] width 880 height 43
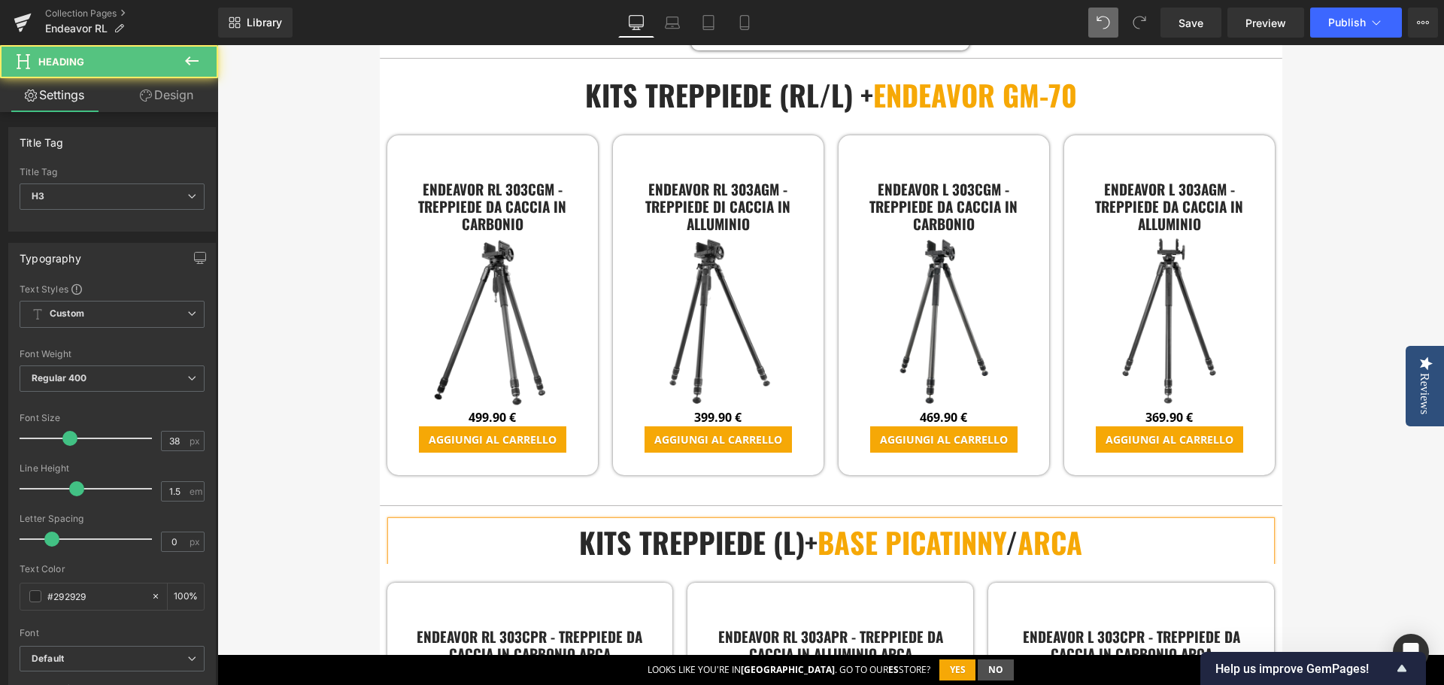
click at [795, 521] on h3 "KITS TREPPIEDE (L)+ base picatinny / arca" at bounding box center [831, 542] width 880 height 43
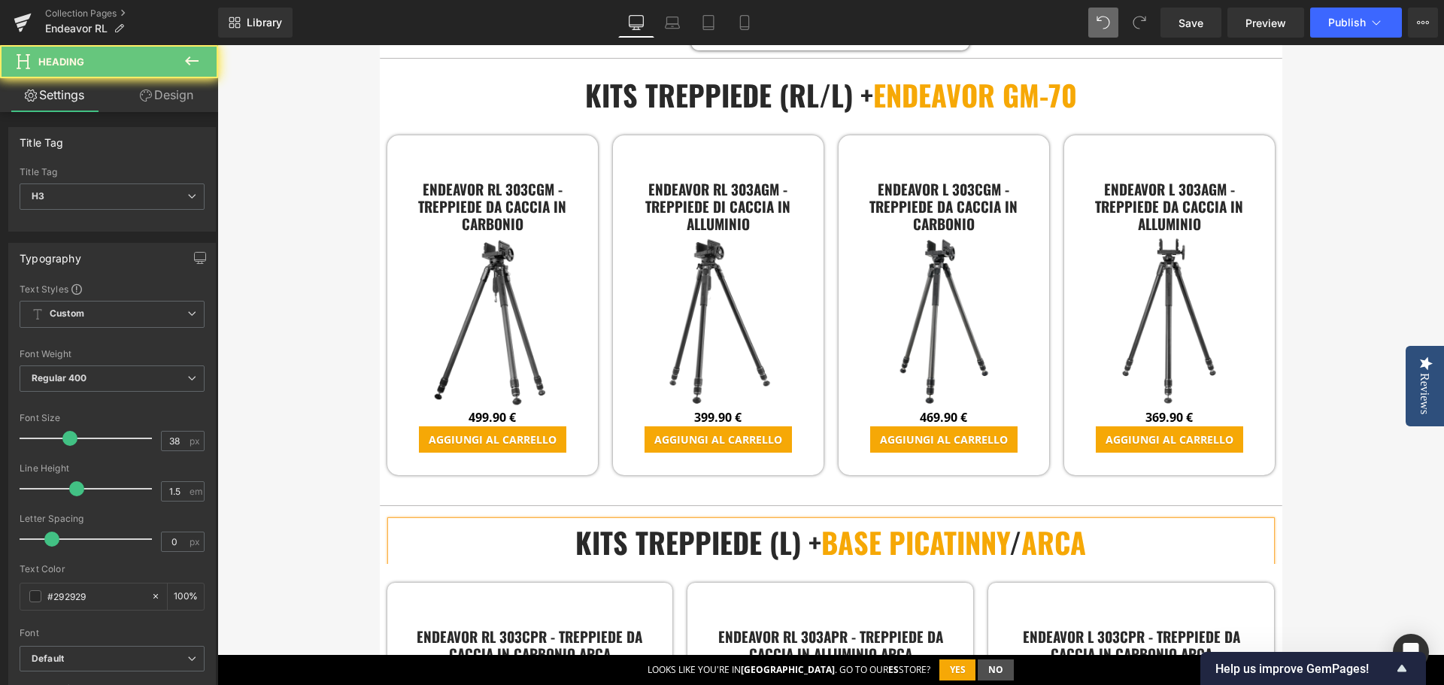
click at [824, 521] on span "base picatinny" at bounding box center [915, 542] width 188 height 42
click at [857, 521] on span "base picatinny" at bounding box center [915, 542] width 188 height 42
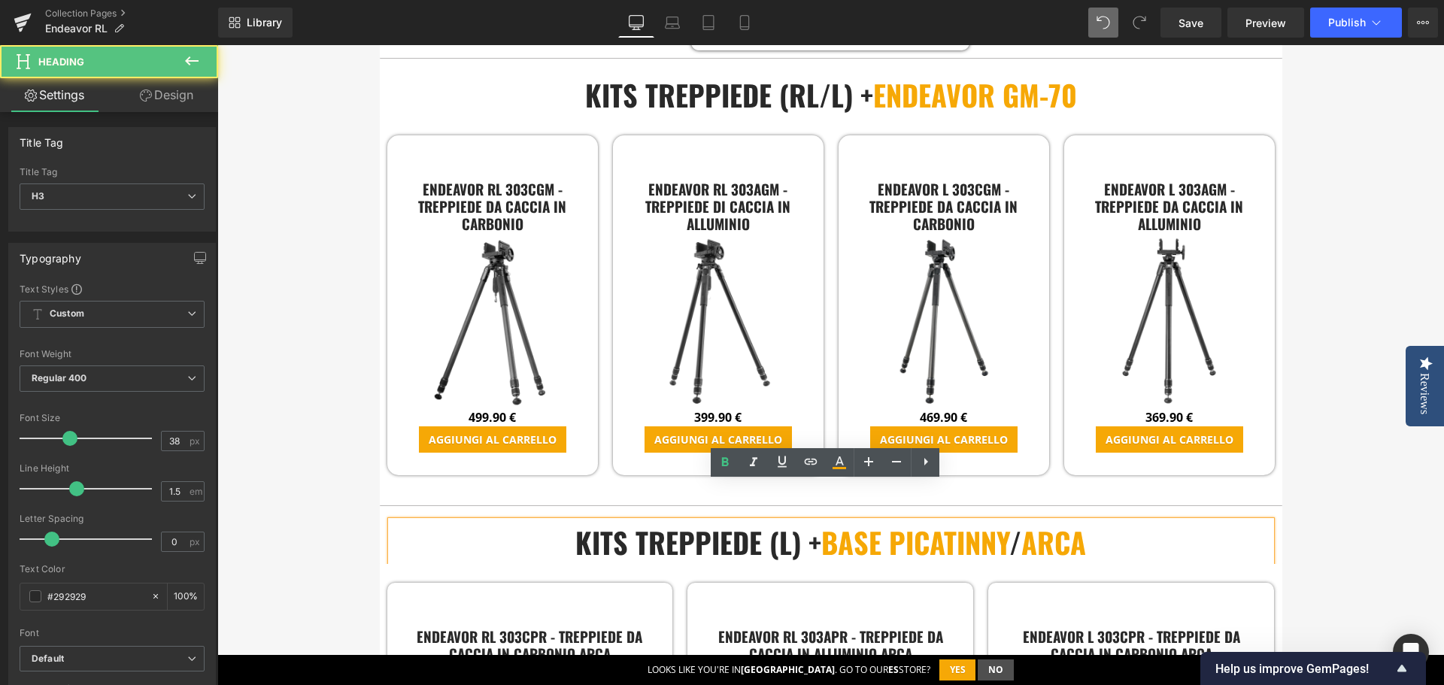
click at [876, 521] on span "base picatinny" at bounding box center [915, 542] width 188 height 42
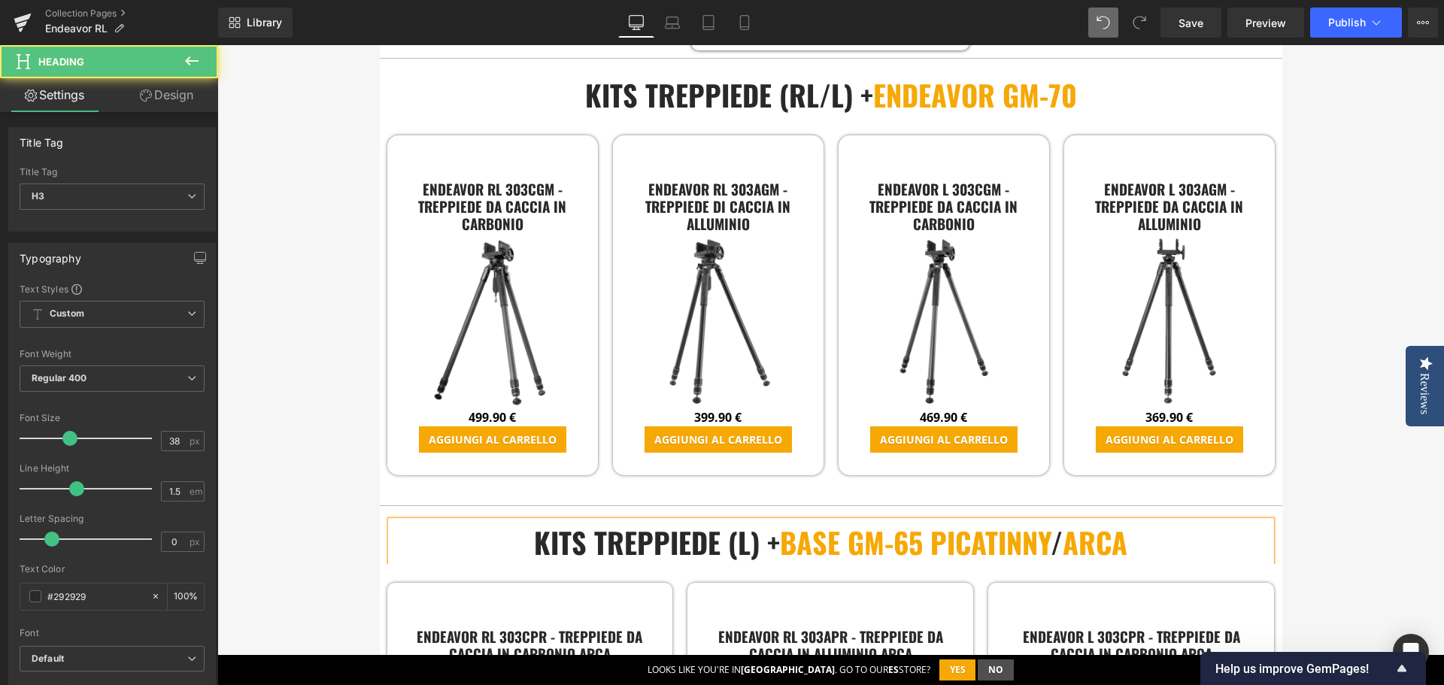
click at [846, 521] on span "base GM-65 picatinny" at bounding box center [915, 542] width 271 height 42
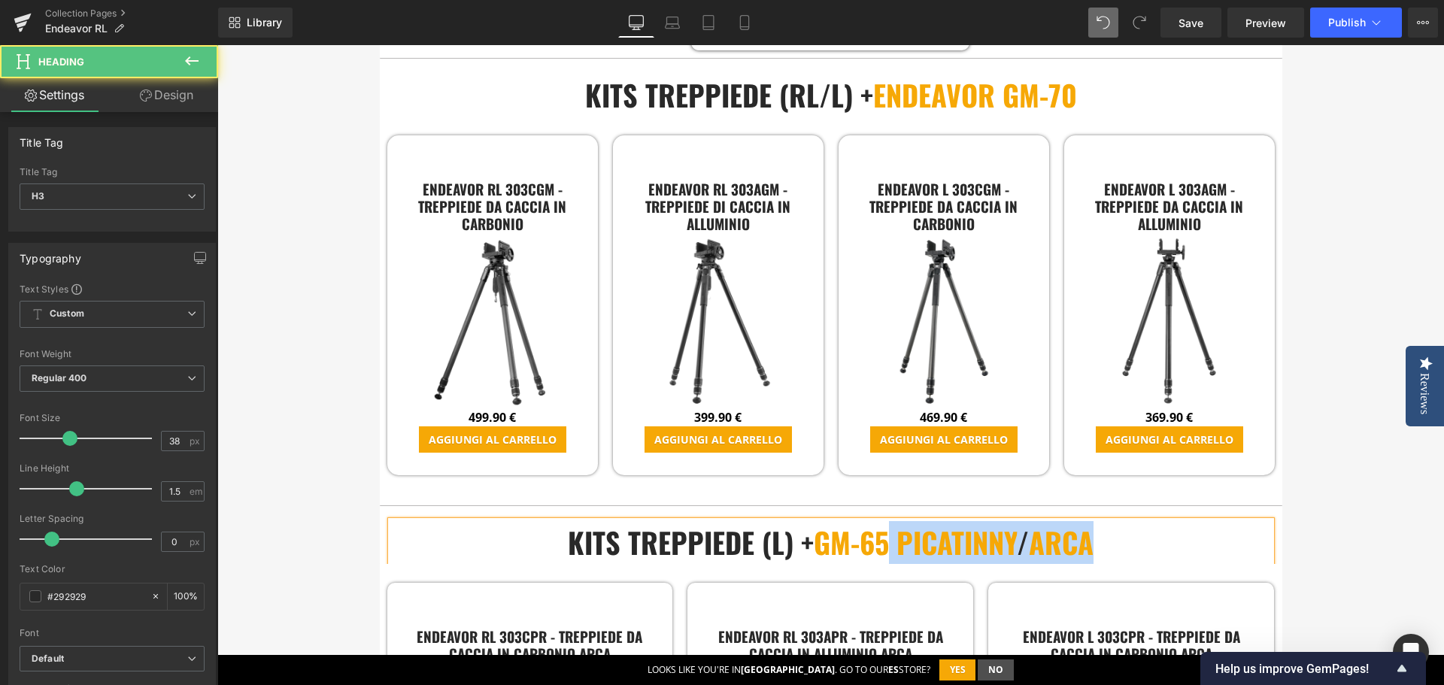
drag, startPoint x: 900, startPoint y: 511, endPoint x: 1095, endPoint y: 510, distance: 194.8
click at [1095, 521] on h3 "KITS TREPPIEDE (L) + GM-65 picatinny / arca" at bounding box center [831, 542] width 880 height 43
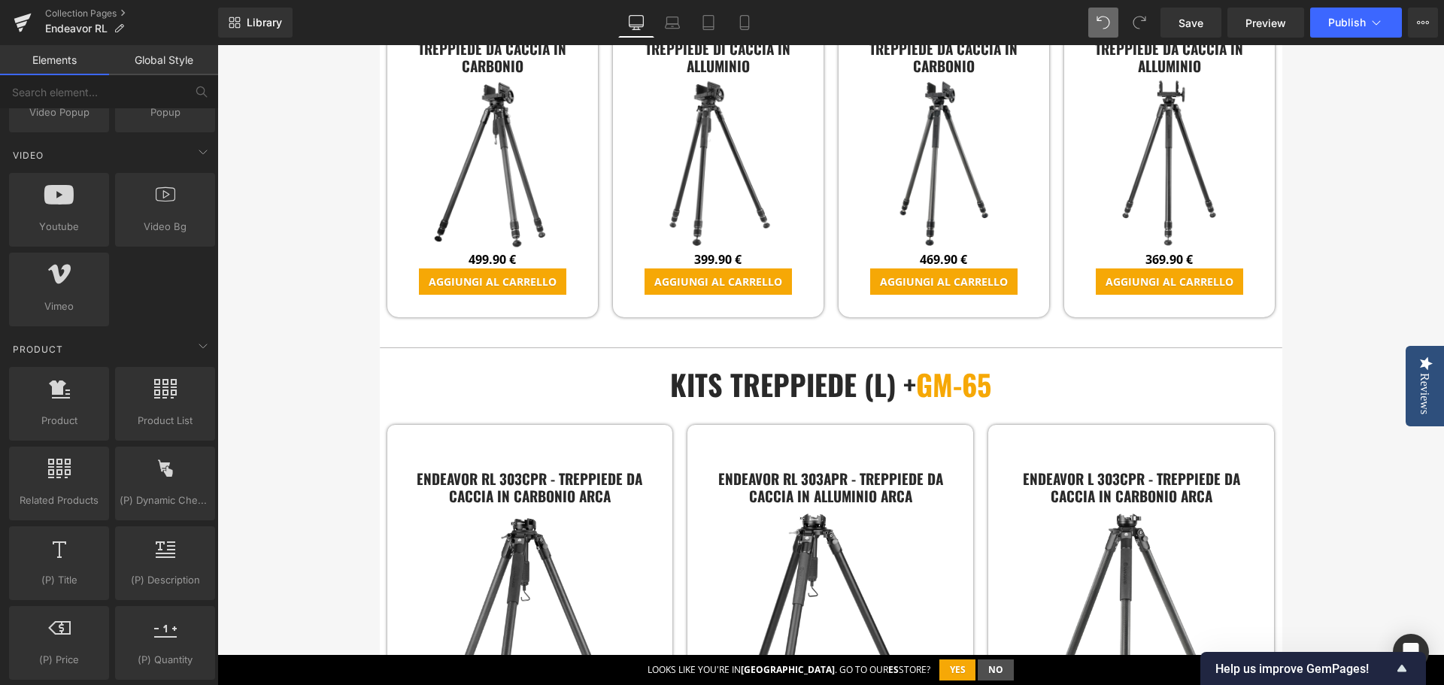
scroll to position [3548, 0]
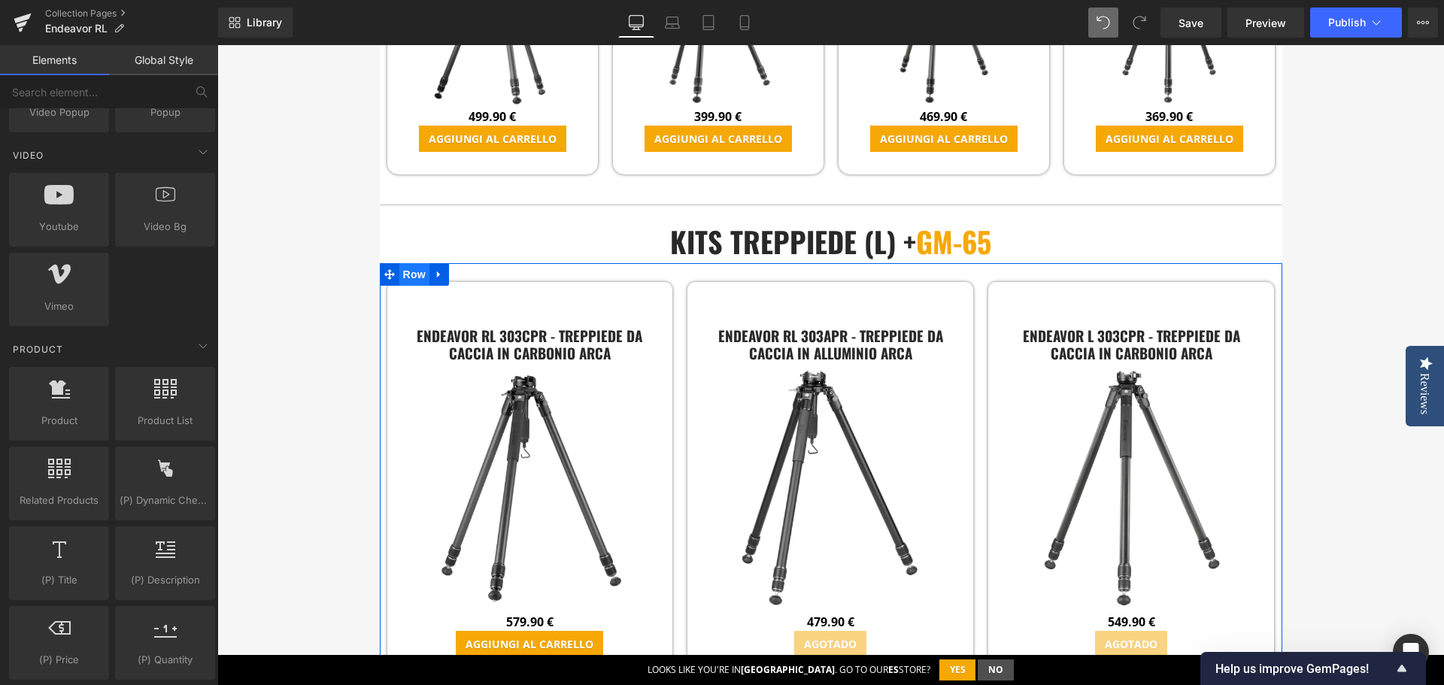
click at [417, 263] on span "Row" at bounding box center [414, 274] width 30 height 23
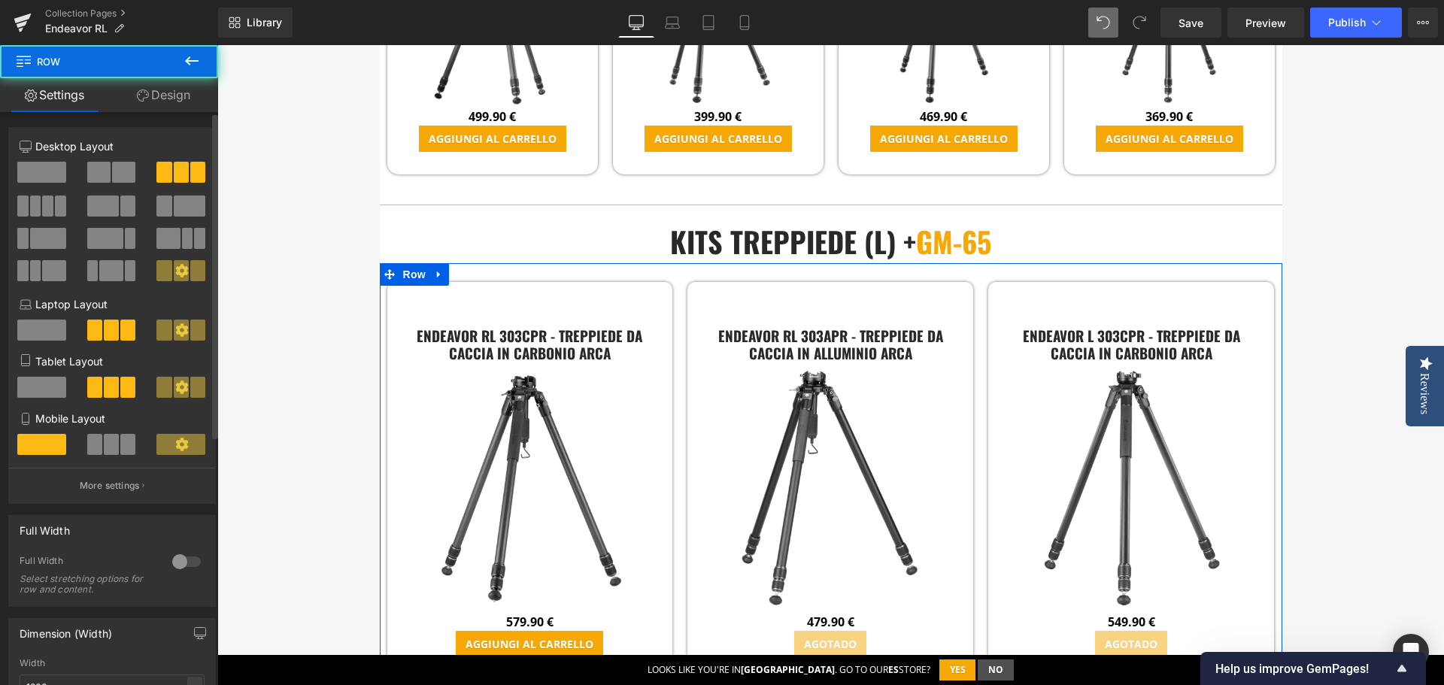
click at [42, 210] on span at bounding box center [47, 206] width 11 height 21
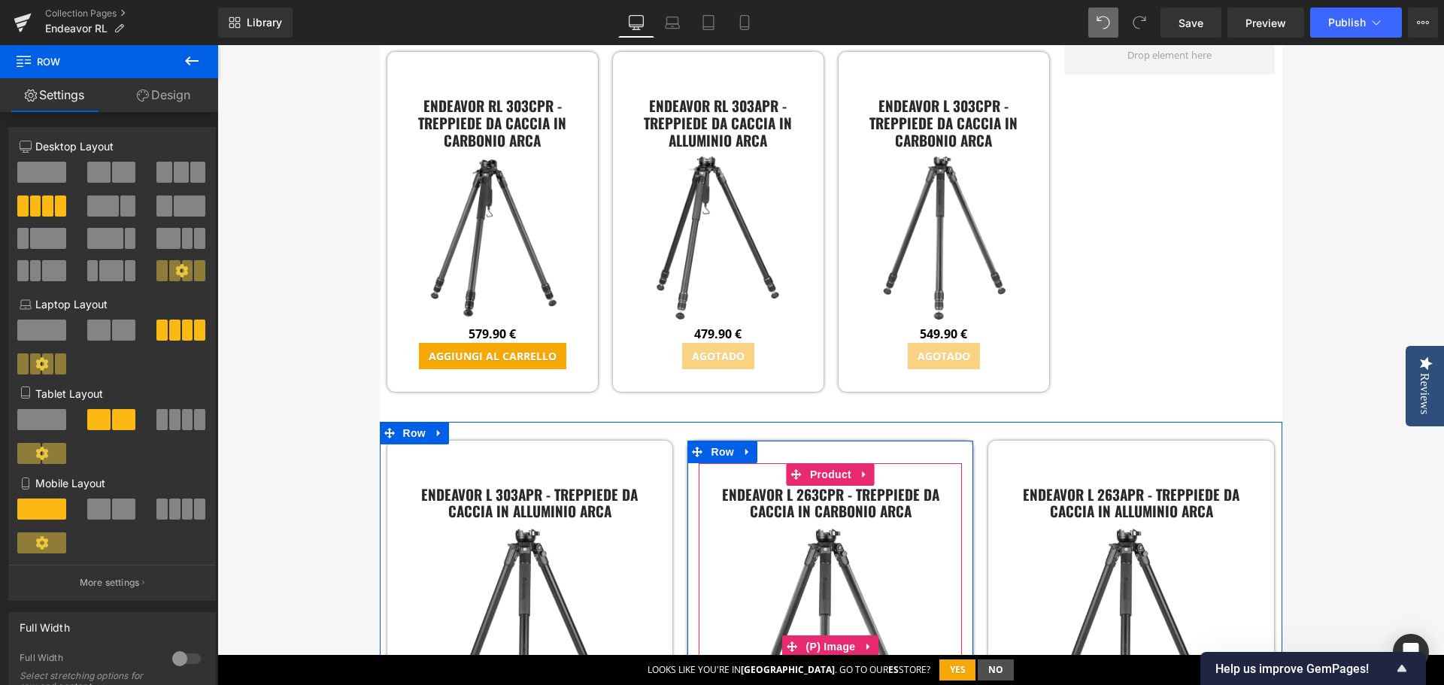
scroll to position [3699, 0]
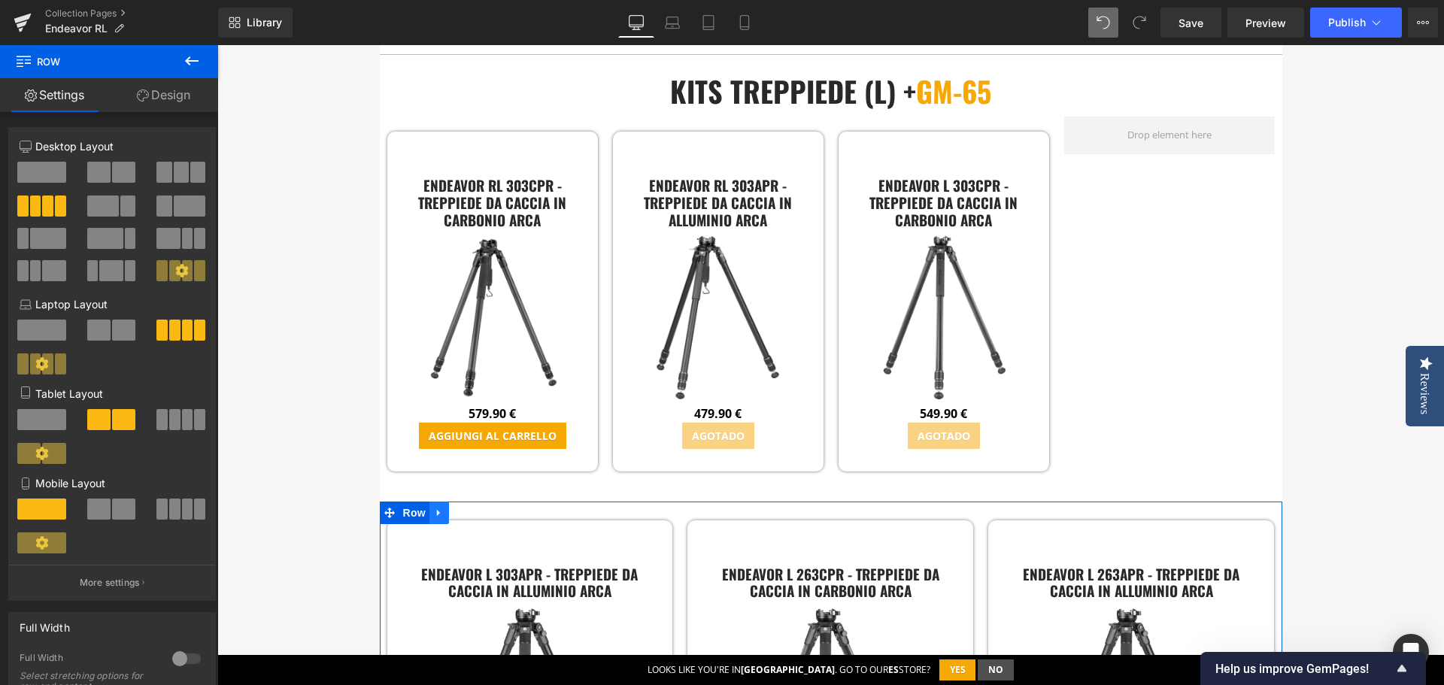
click at [437, 509] on icon at bounding box center [438, 512] width 3 height 7
click at [473, 508] on icon at bounding box center [478, 513] width 11 height 11
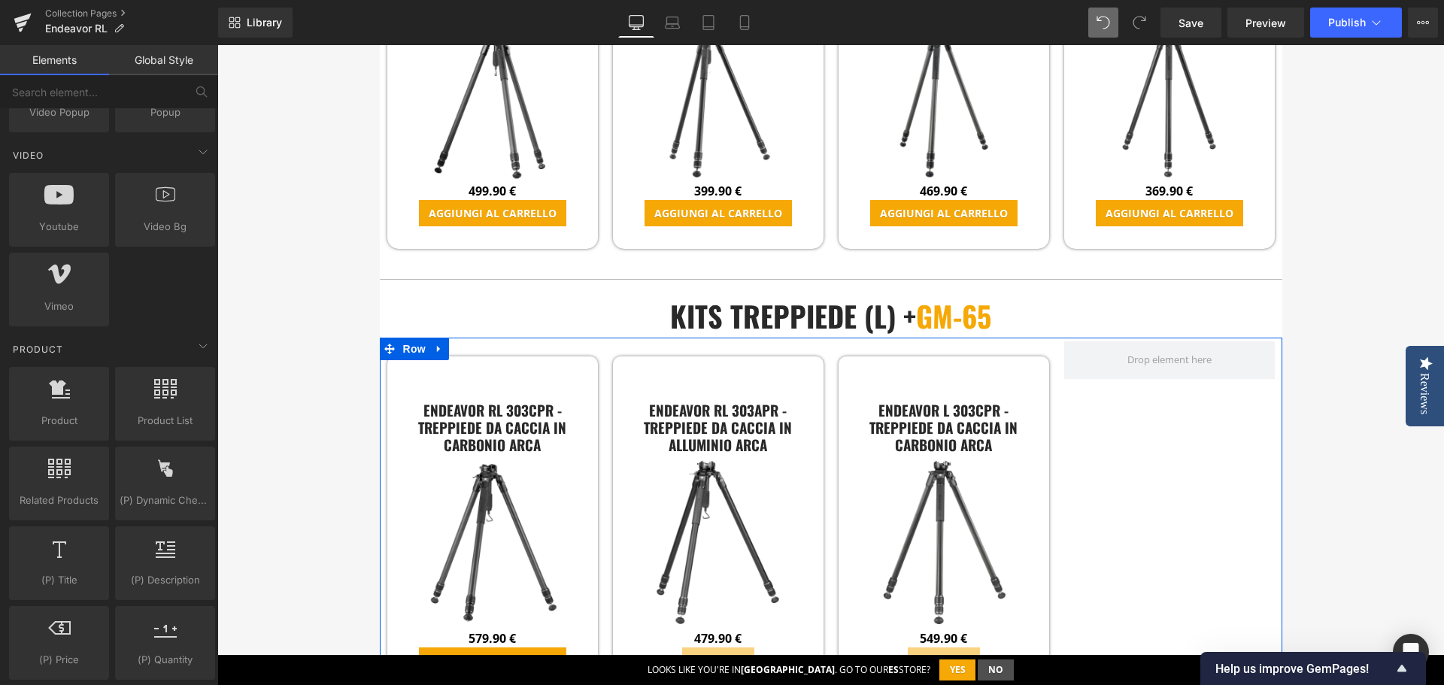
scroll to position [3473, 0]
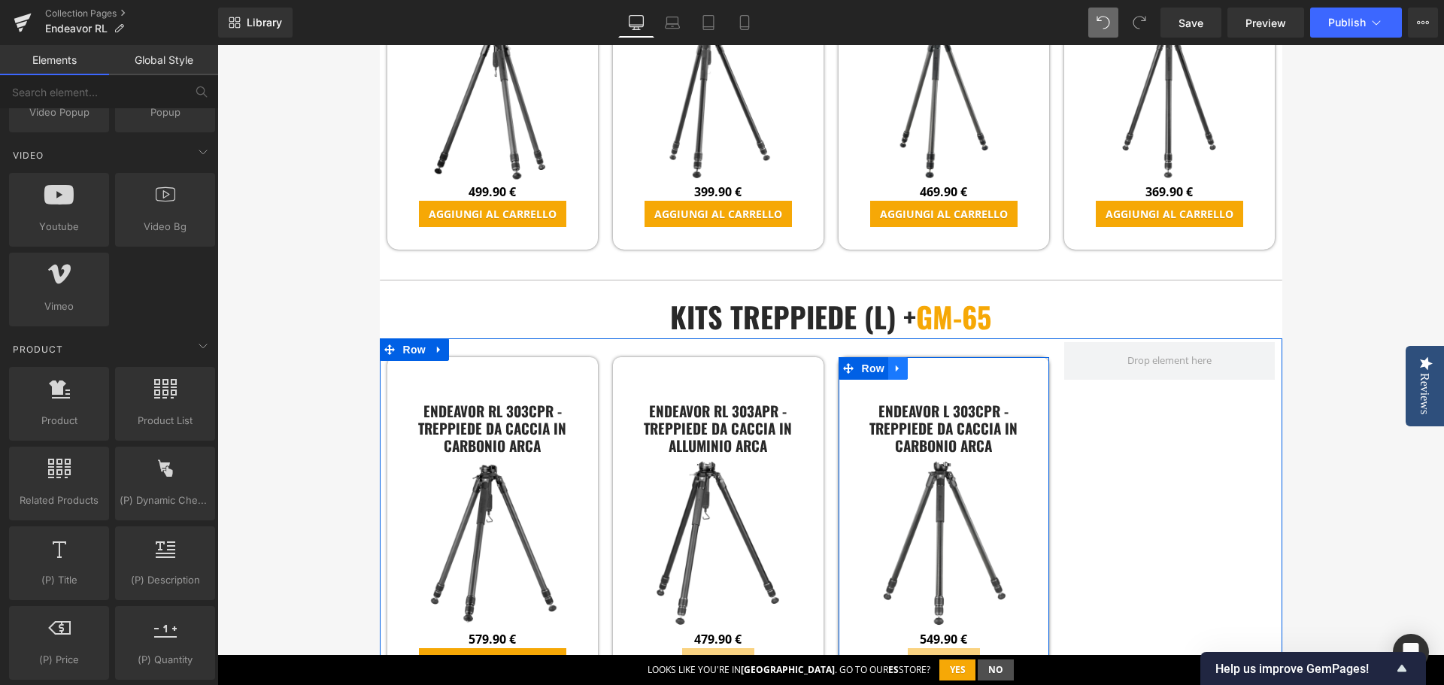
click at [896, 363] on icon at bounding box center [898, 368] width 11 height 11
click at [912, 363] on icon at bounding box center [917, 368] width 11 height 11
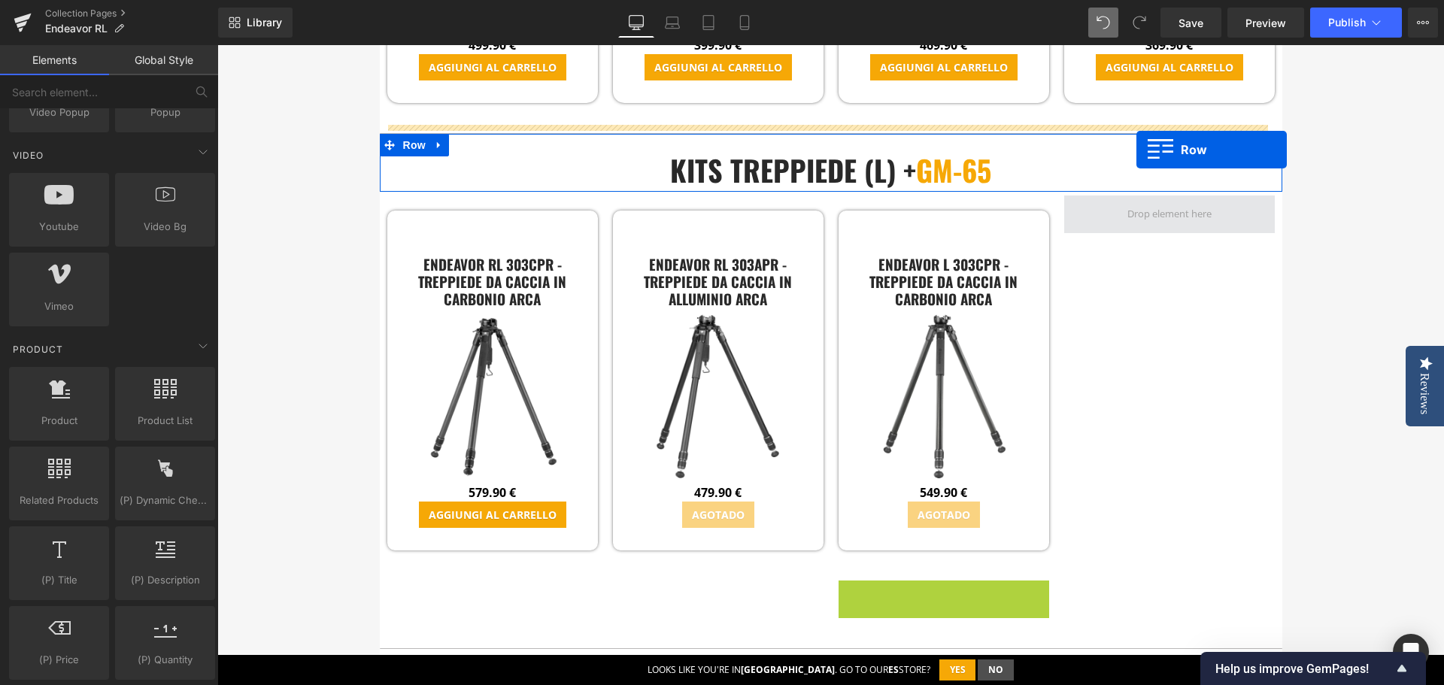
scroll to position [3605, 0]
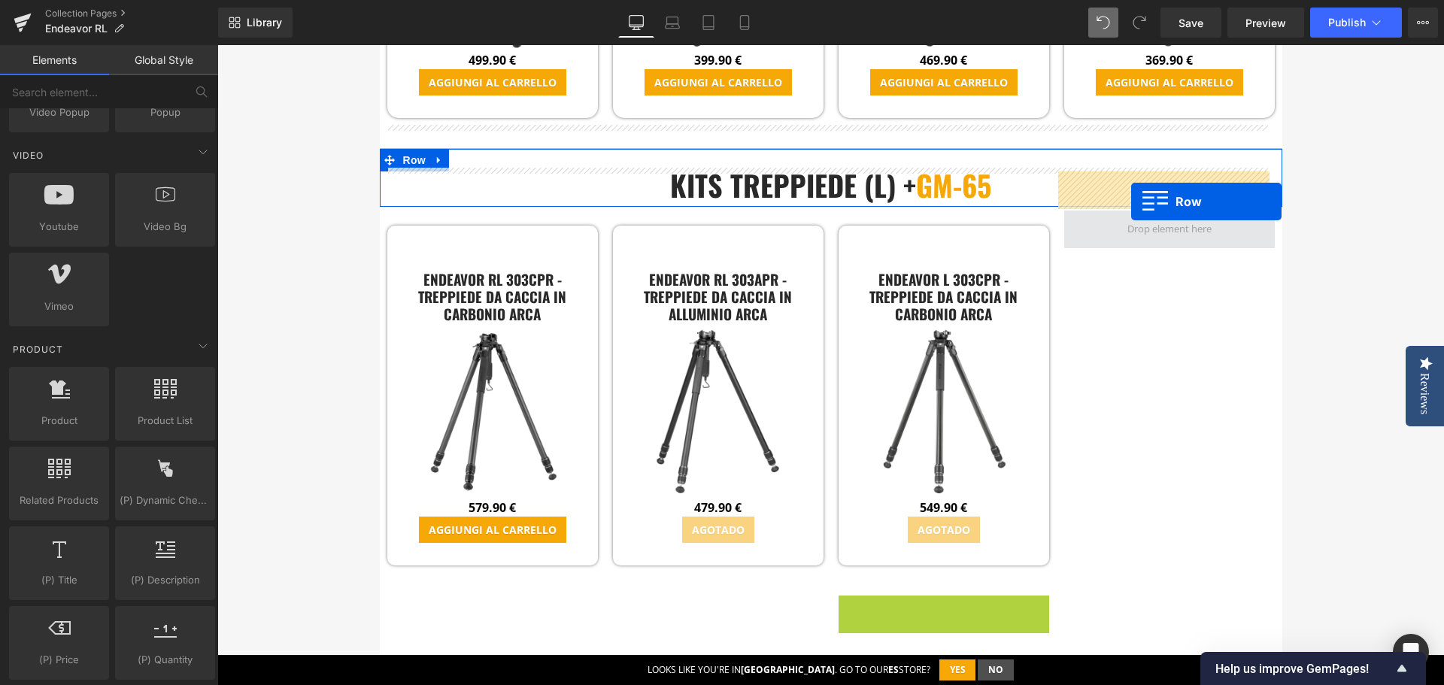
drag, startPoint x: 848, startPoint y: 193, endPoint x: 1131, endPoint y: 202, distance: 283.7
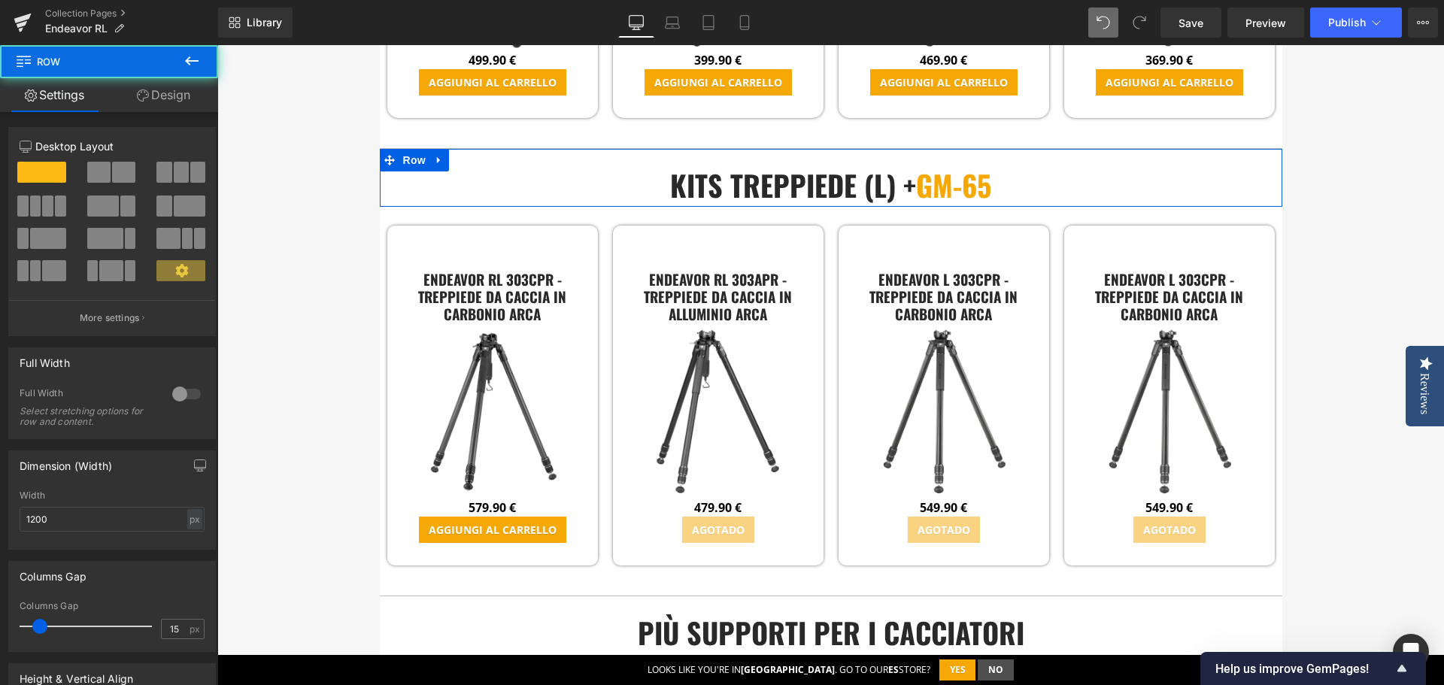
click at [1327, 272] on div "eNDEAVOR RL & L Heading Il treppiede perfetto per i cacciatori Gli attacchi per…" at bounding box center [830, 236] width 1227 height 7402
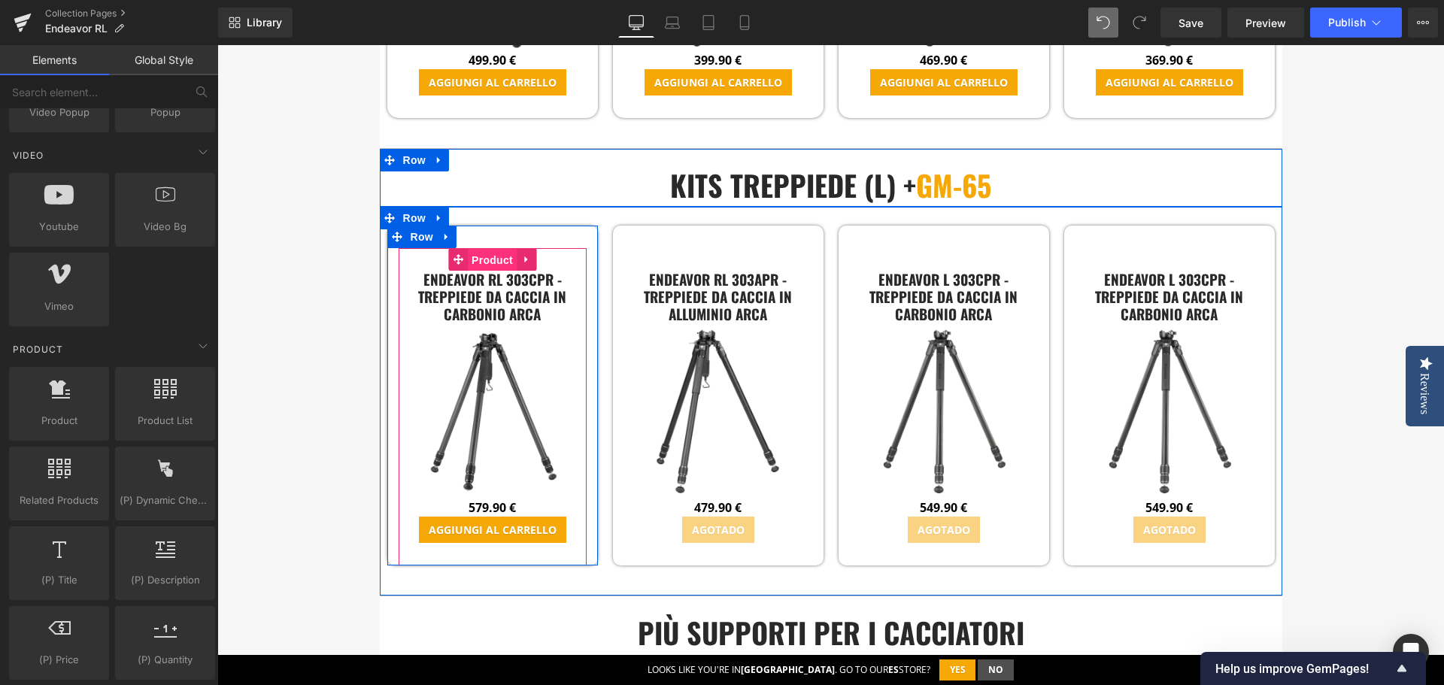
click at [479, 249] on span "Product" at bounding box center [492, 260] width 49 height 23
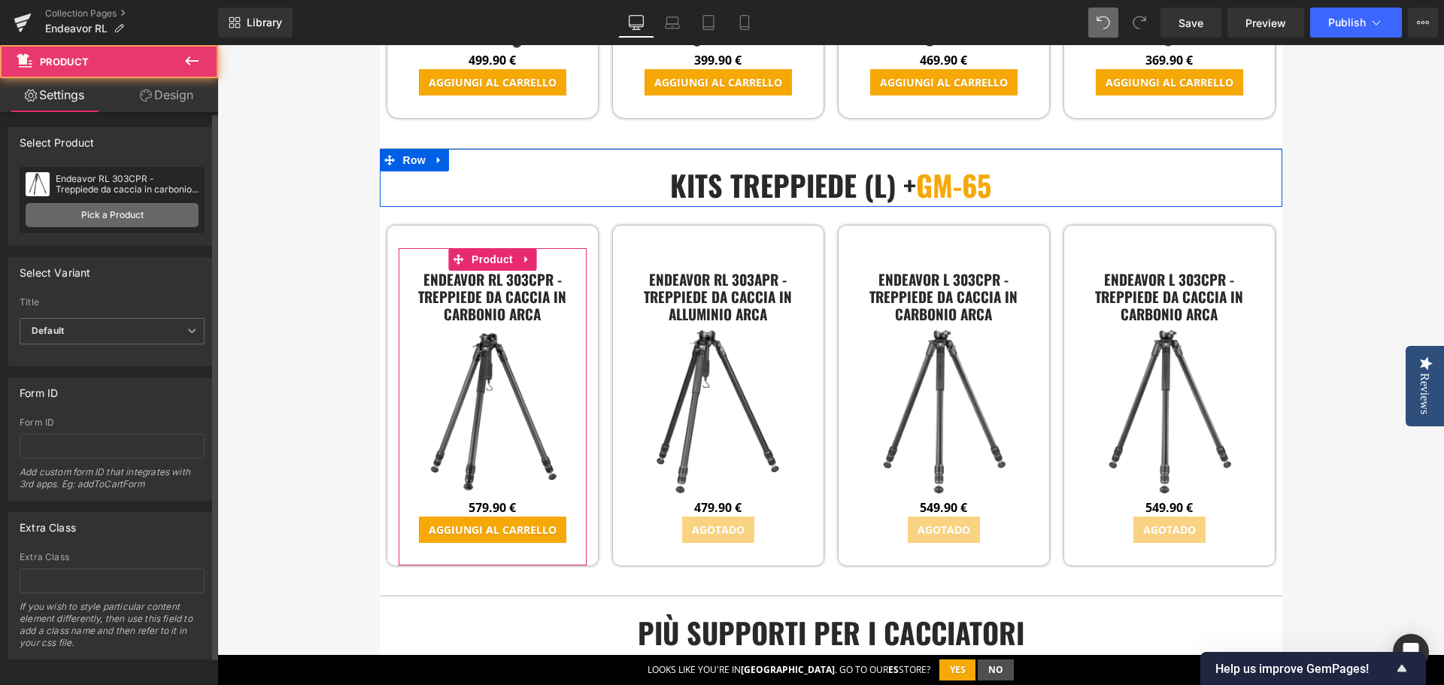
click at [95, 216] on link "Pick a Product" at bounding box center [112, 215] width 173 height 24
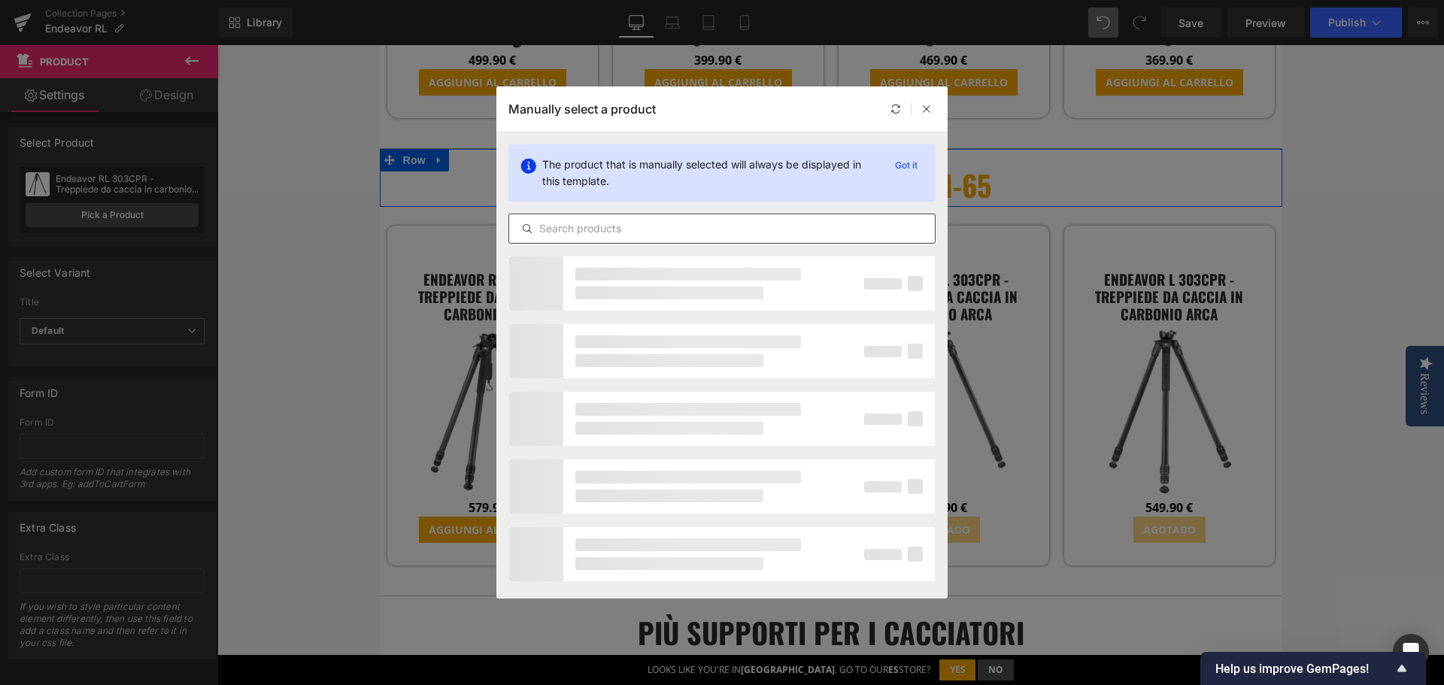
click at [797, 235] on input "text" at bounding box center [722, 229] width 426 height 18
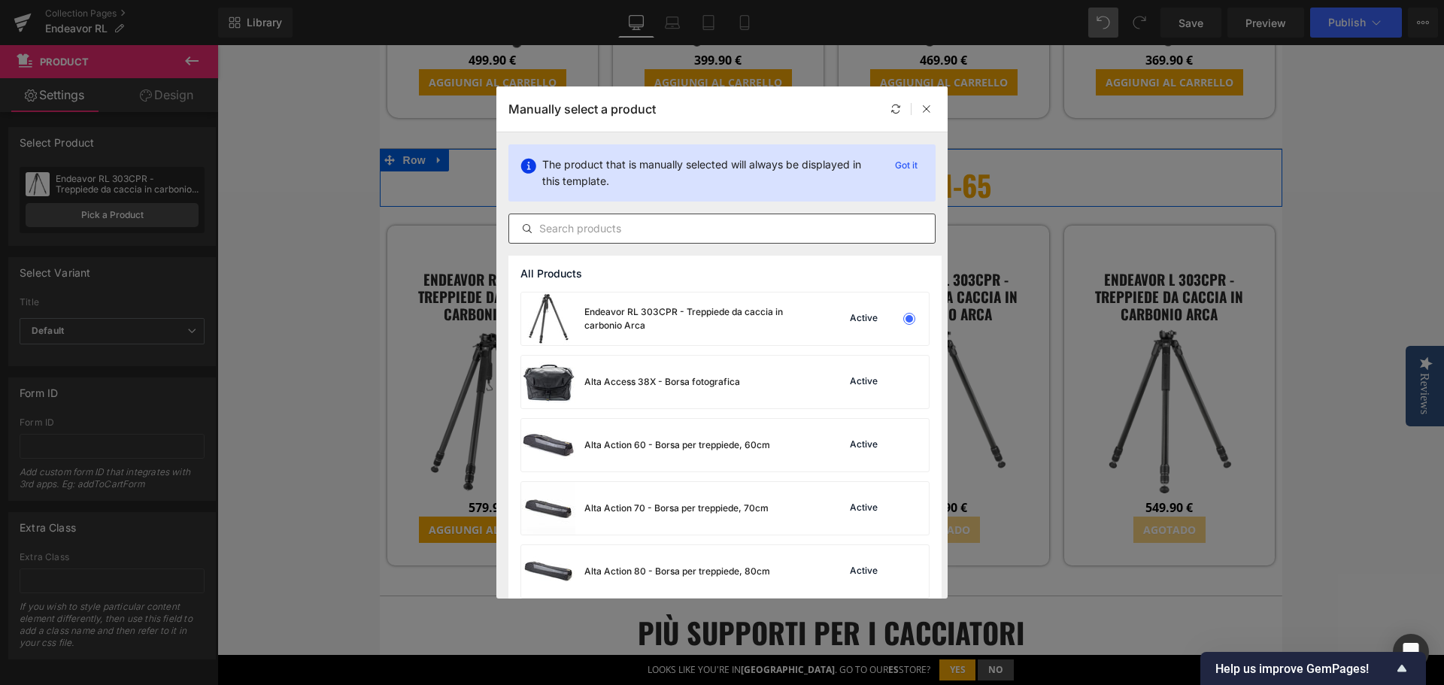
click at [668, 238] on div at bounding box center [722, 229] width 427 height 30
paste input "Endeavor L 263AGM65"
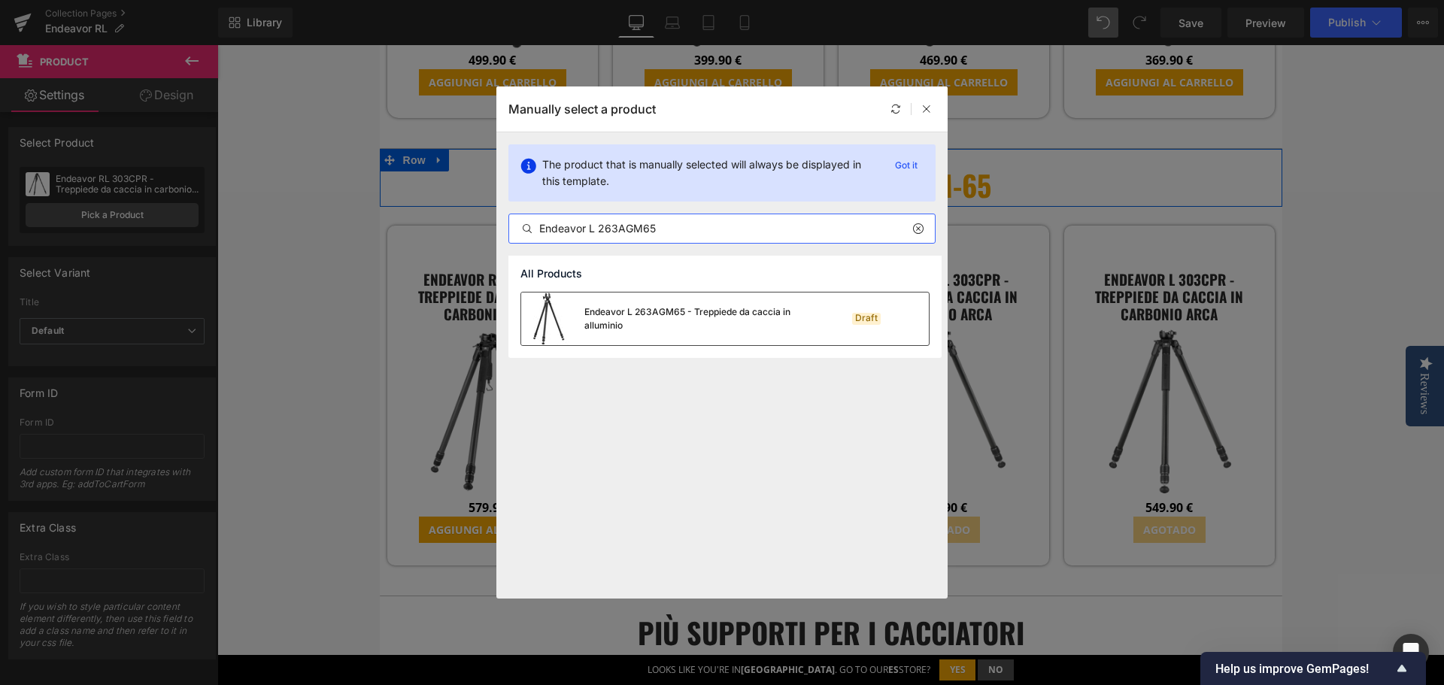
type input "Endeavor L 263AGM65"
click at [656, 320] on div "Endeavor L 263AGM65 - Treppiede da caccia in alluminio" at bounding box center [698, 318] width 226 height 27
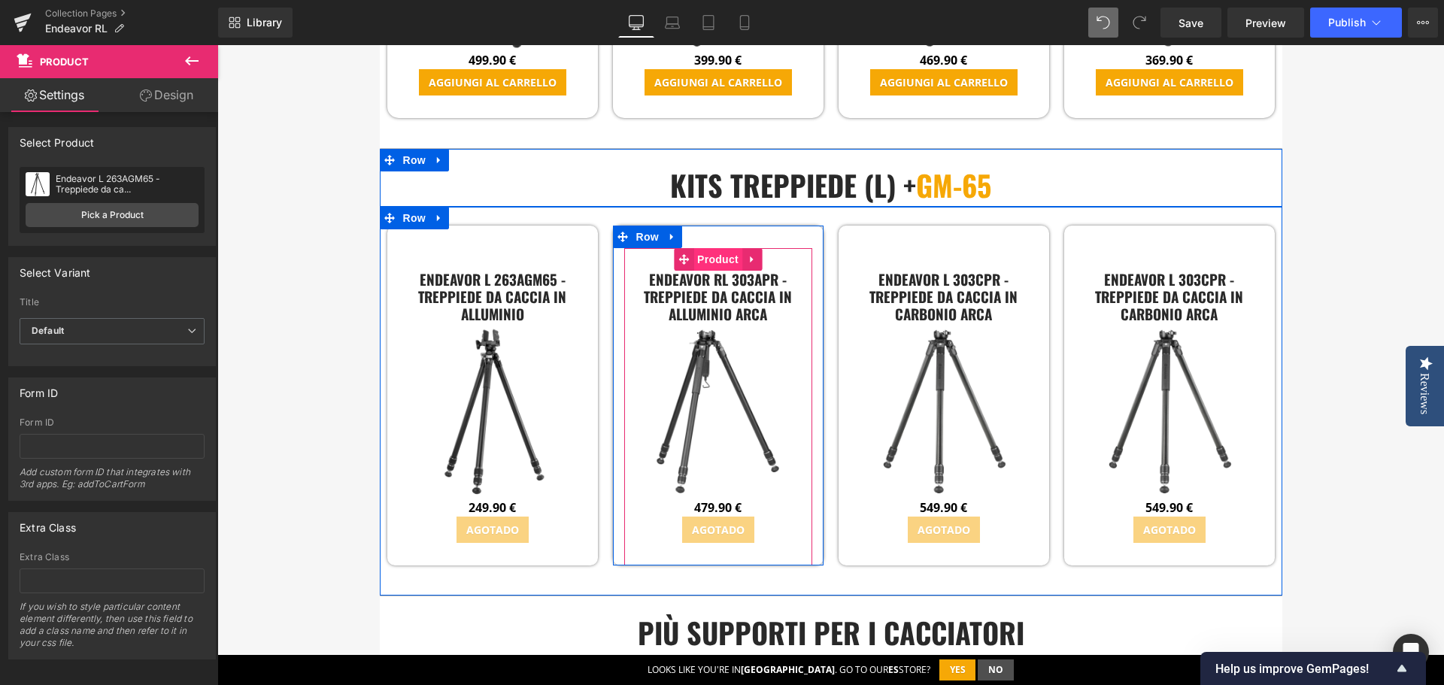
click at [715, 248] on span "Product" at bounding box center [718, 259] width 49 height 23
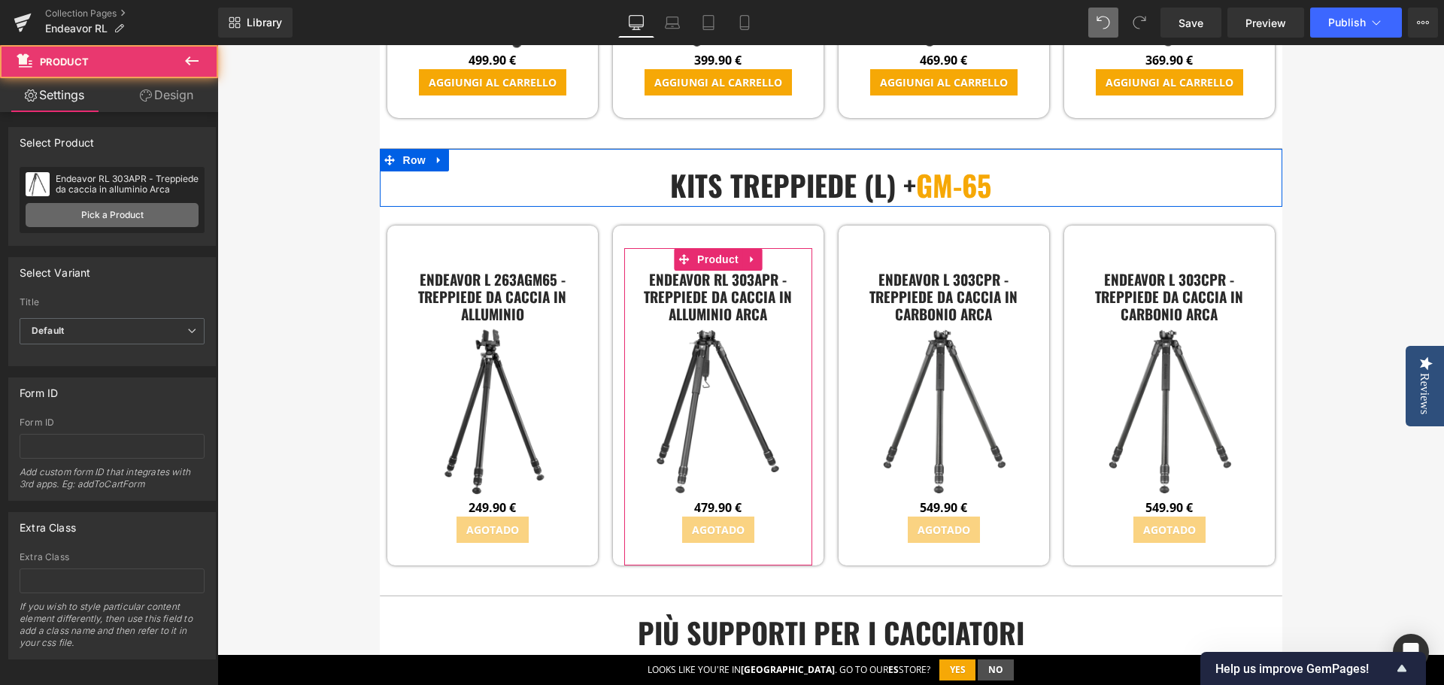
click at [172, 216] on link "Pick a Product" at bounding box center [112, 215] width 173 height 24
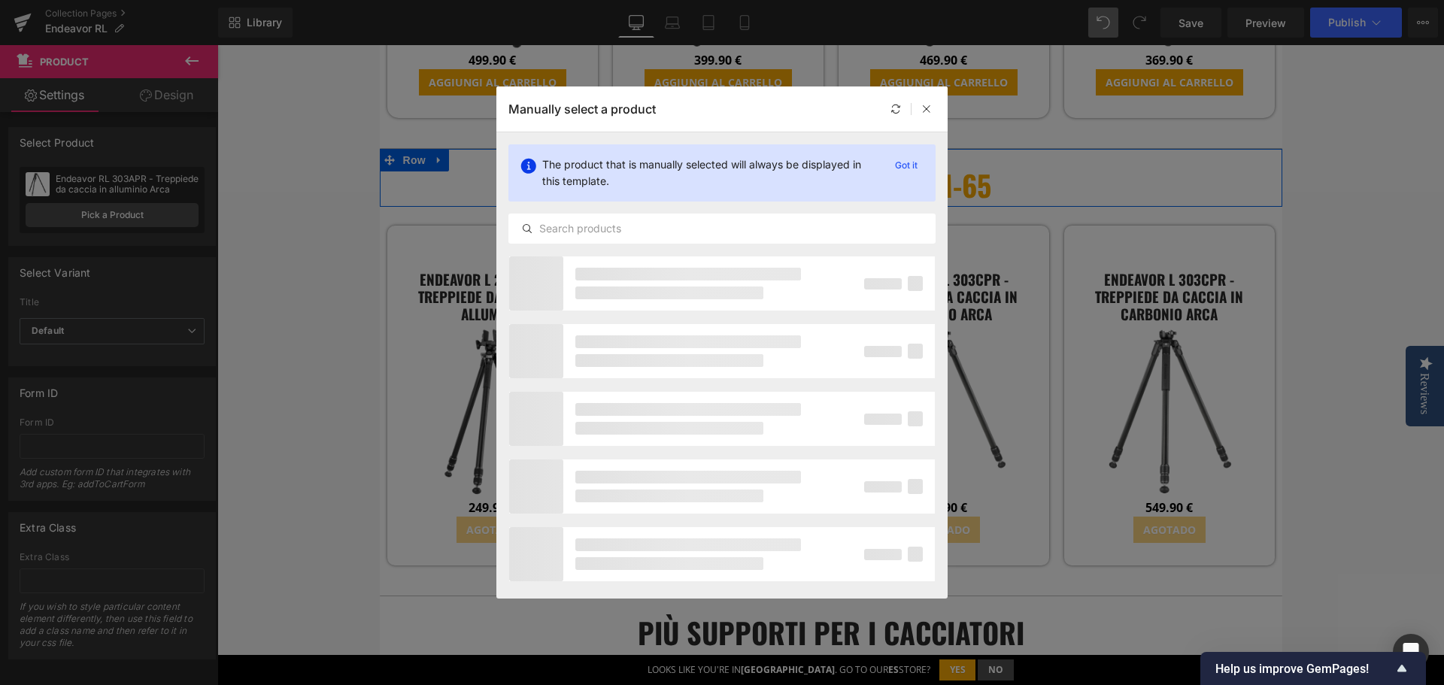
click at [606, 249] on div "The product that is manually selected will always be displayed in this template…" at bounding box center [721, 193] width 451 height 123
click at [608, 235] on input "text" at bounding box center [722, 229] width 426 height 18
paste input "Endeavor L 263CGM65"
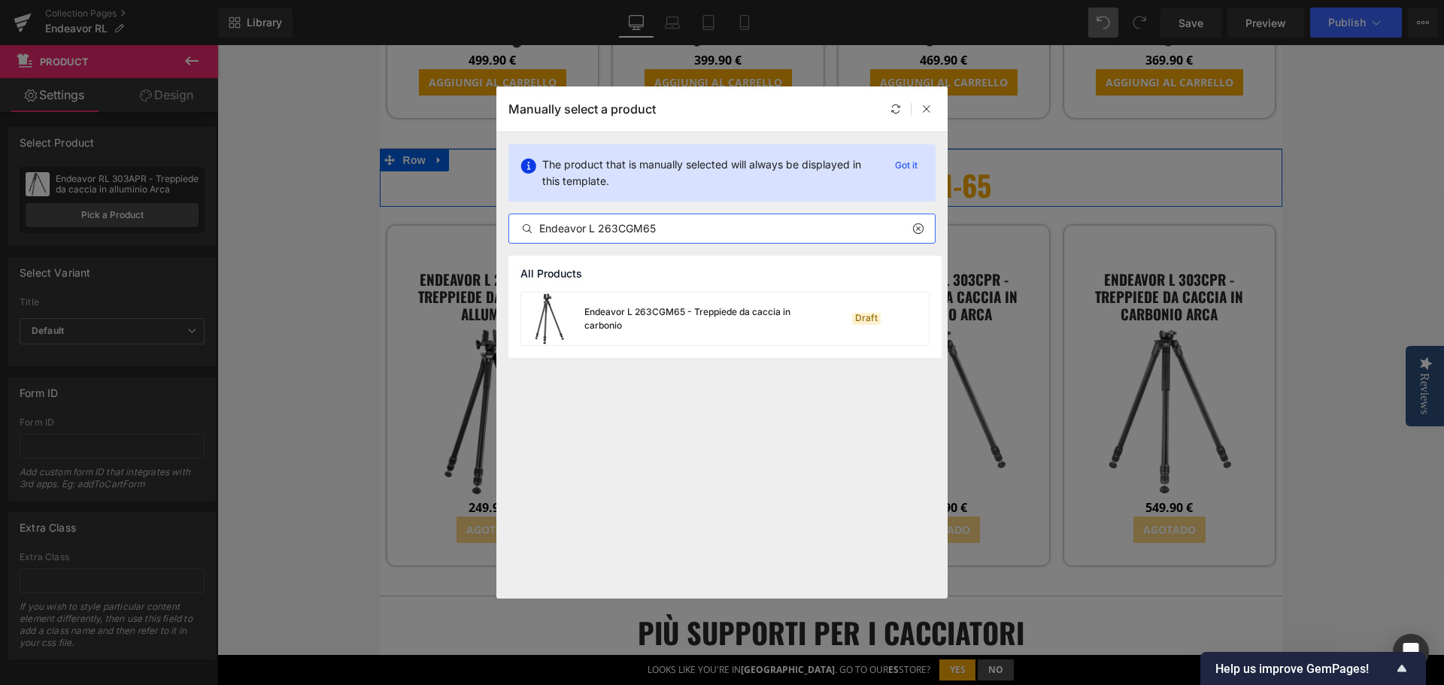
type input "Endeavor L 263CGM65"
click at [641, 314] on div "Endeavor L 263CGM65 - Treppiede da caccia in carbonio" at bounding box center [698, 318] width 226 height 27
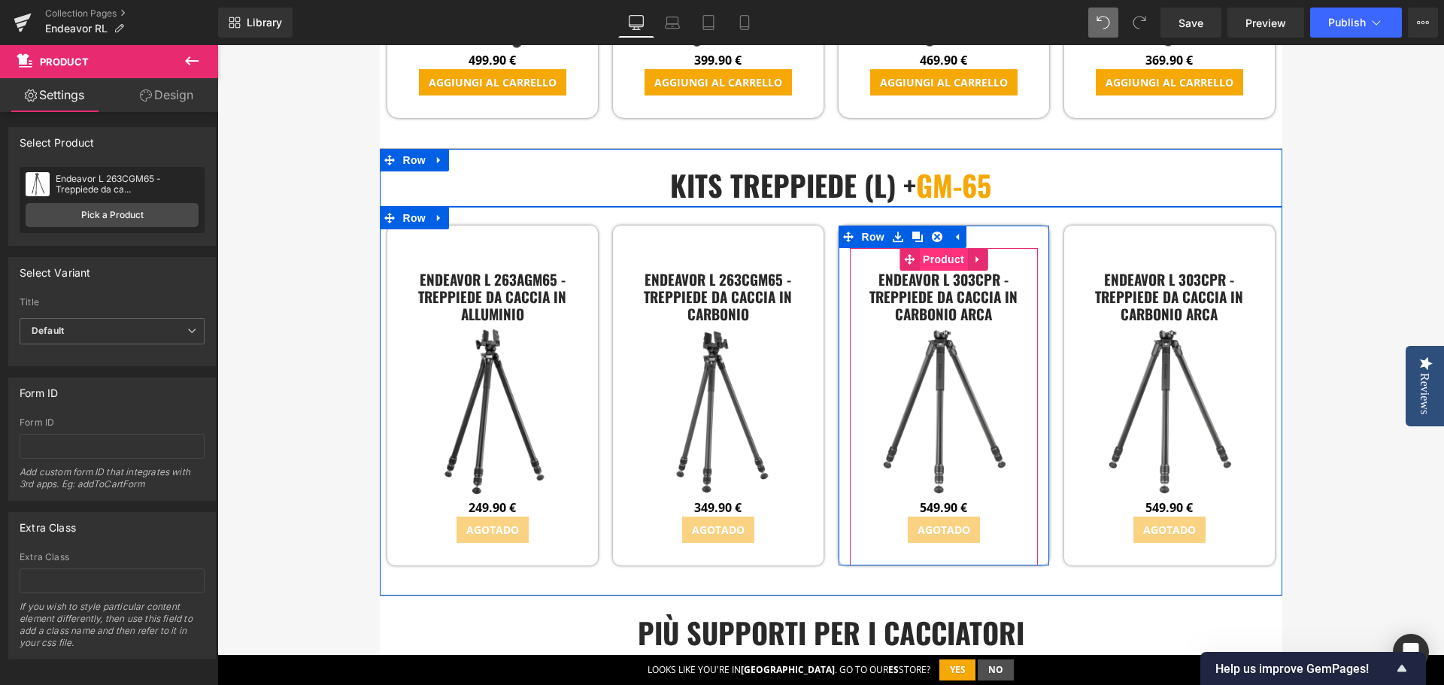
click at [933, 248] on span "Product" at bounding box center [943, 259] width 49 height 23
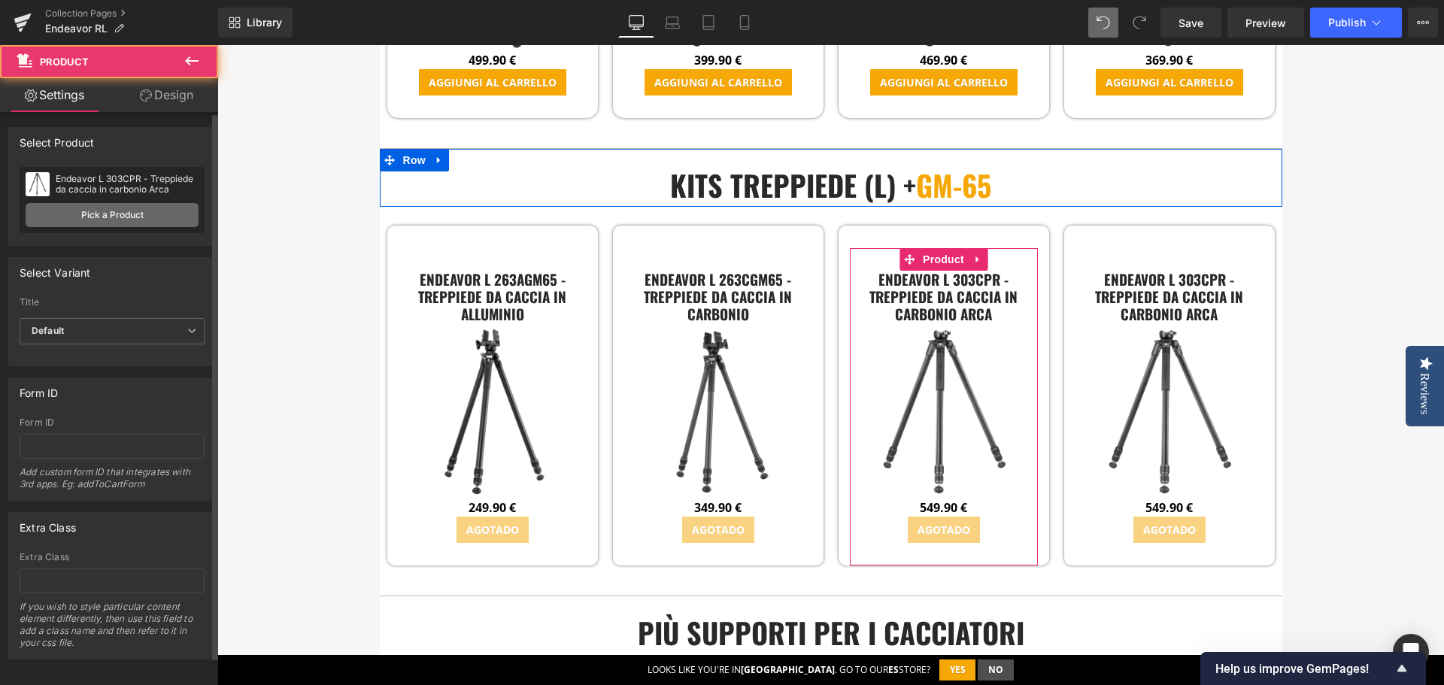
click at [128, 220] on link "Pick a Product" at bounding box center [112, 215] width 173 height 24
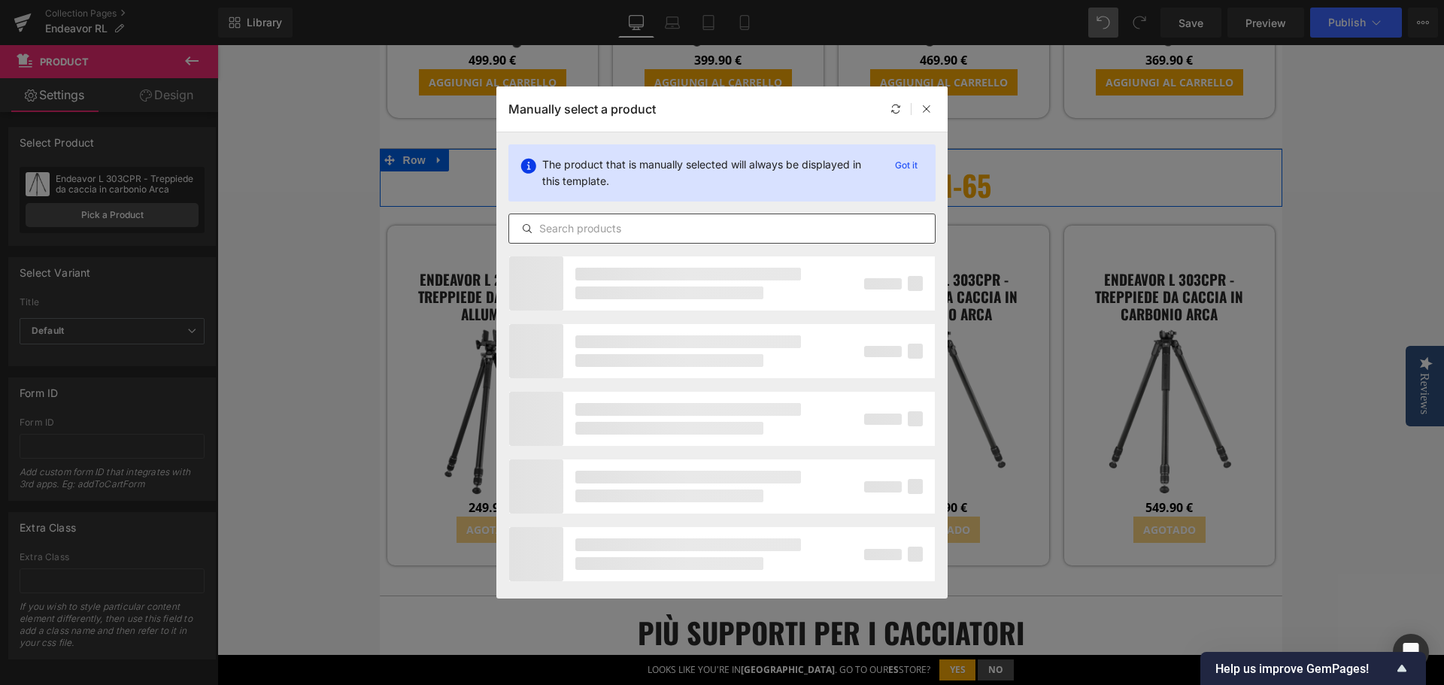
click at [648, 232] on input "text" at bounding box center [722, 229] width 426 height 18
paste input "Endeavor L 303AGM65"
type input "Endeavor L 303AGM65"
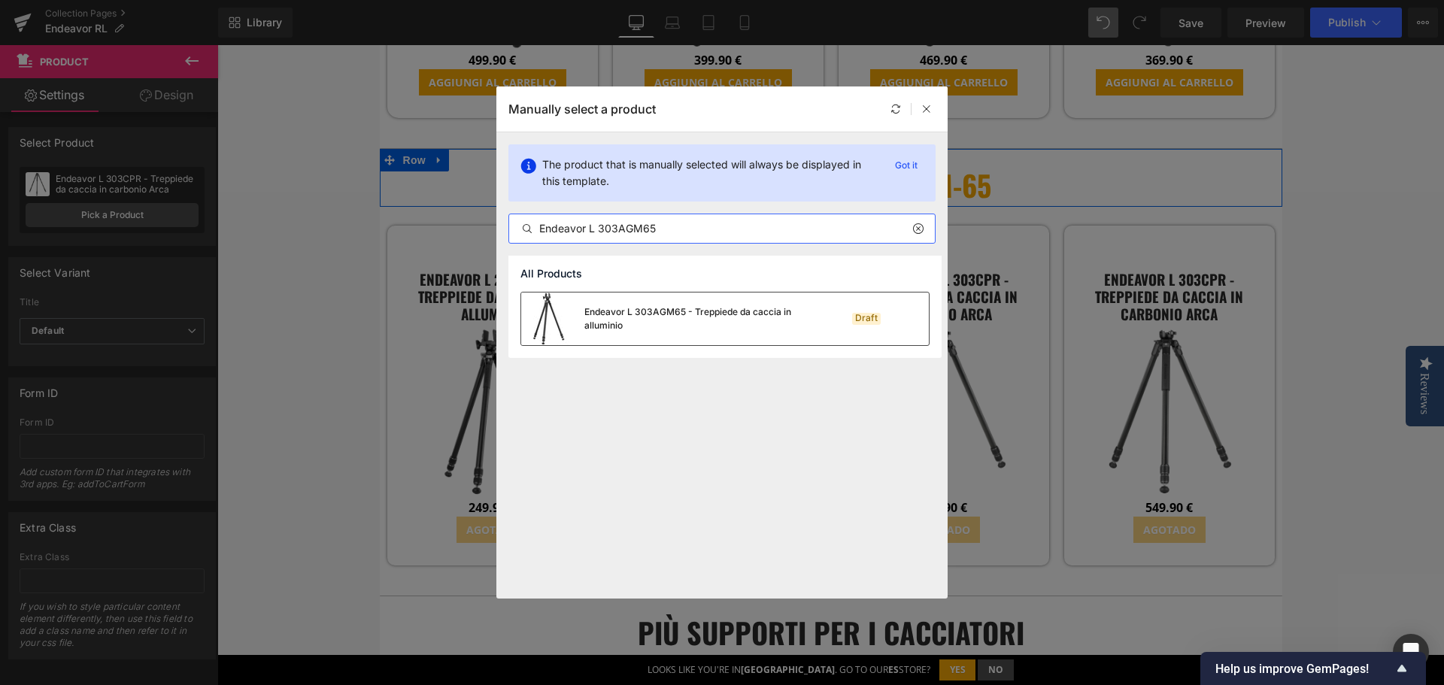
click at [683, 326] on div "Endeavor L 303AGM65 - Treppiede da caccia in alluminio" at bounding box center [698, 318] width 226 height 27
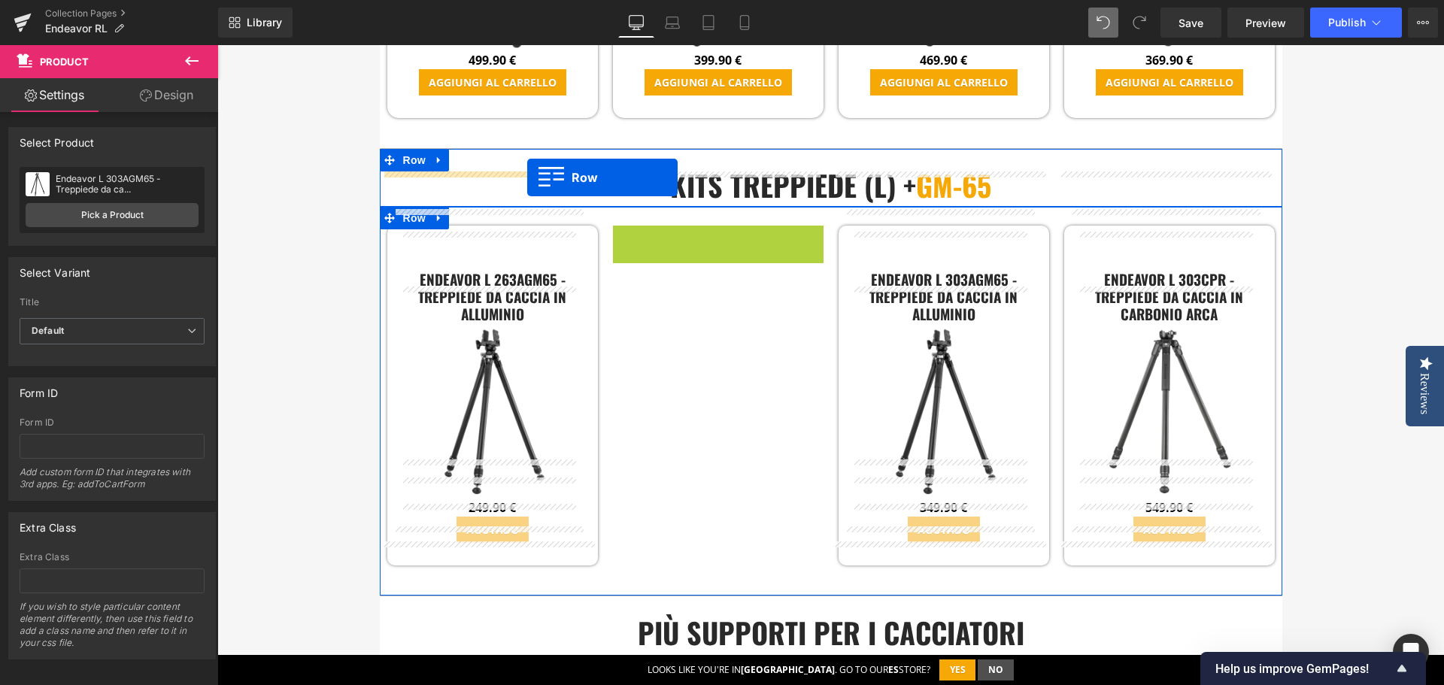
drag, startPoint x: 619, startPoint y: 196, endPoint x: 527, endPoint y: 178, distance: 93.5
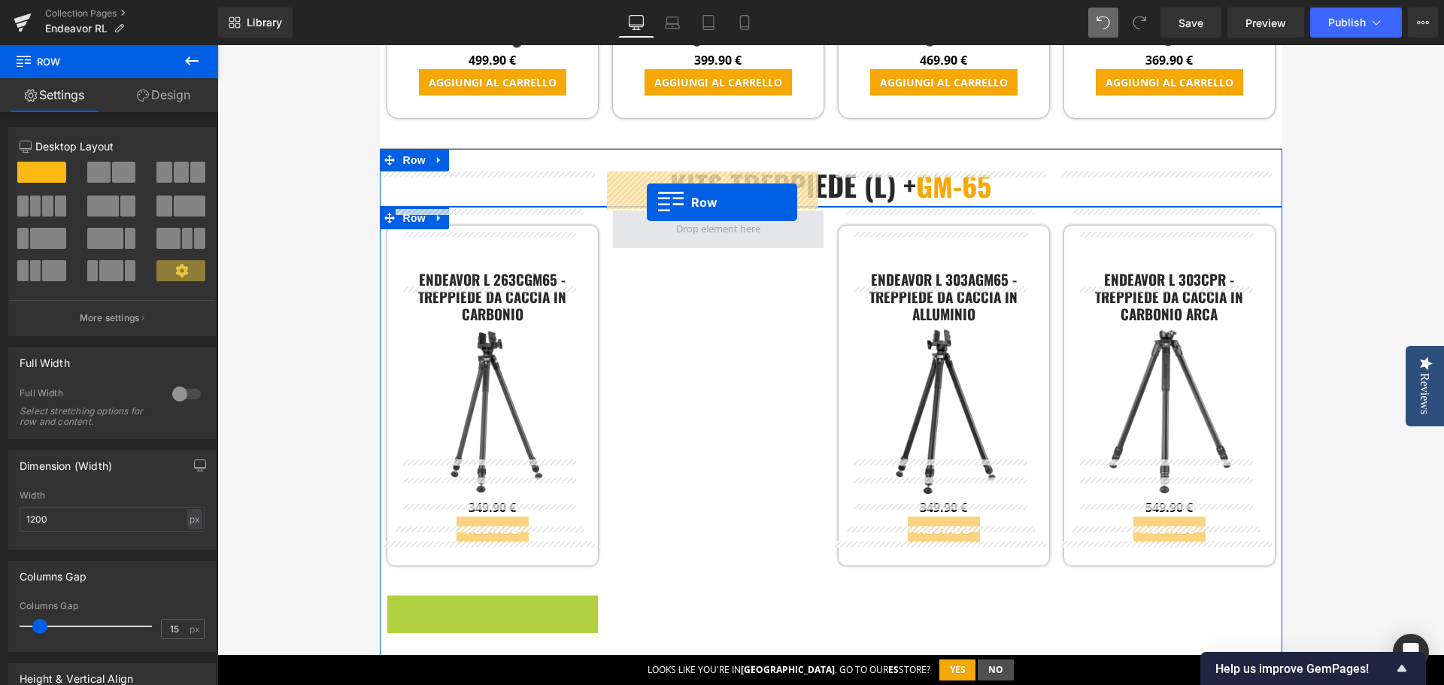
drag, startPoint x: 392, startPoint y: 567, endPoint x: 647, endPoint y: 202, distance: 445.1
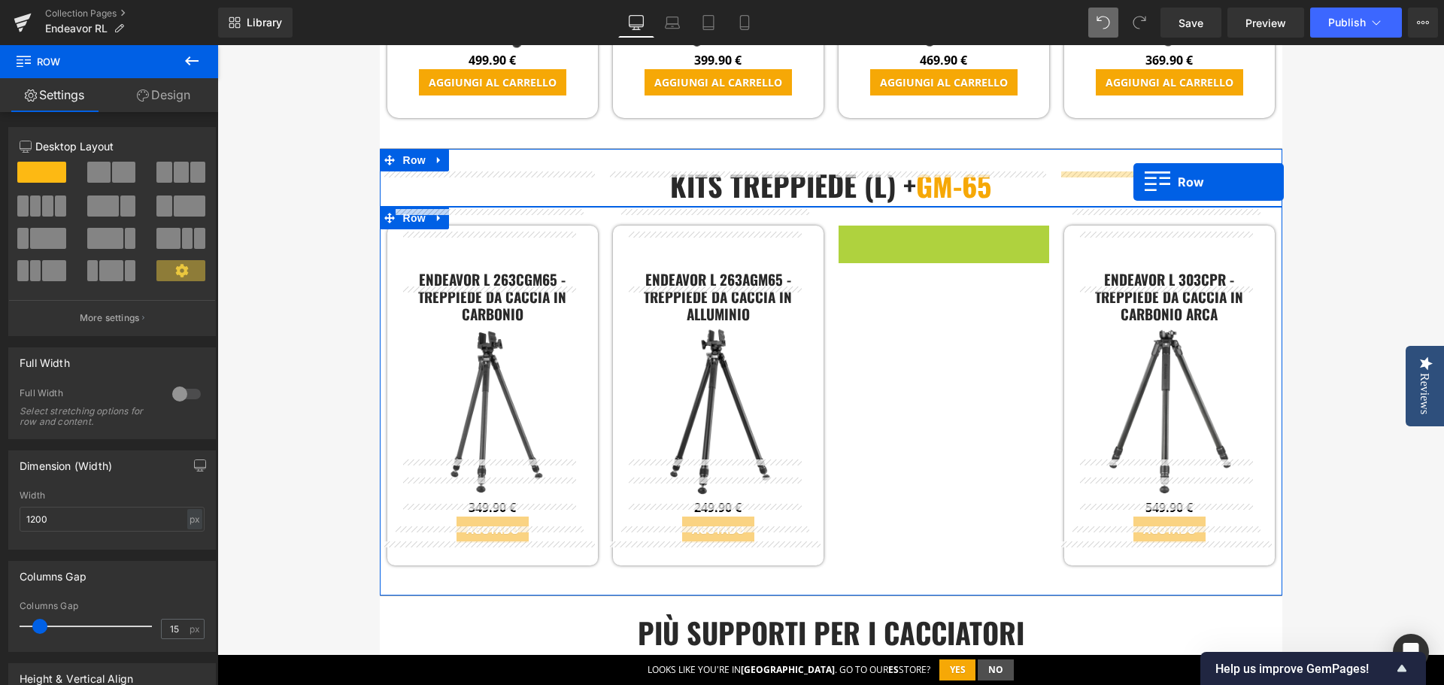
drag, startPoint x: 845, startPoint y: 196, endPoint x: 1134, endPoint y: 182, distance: 289.2
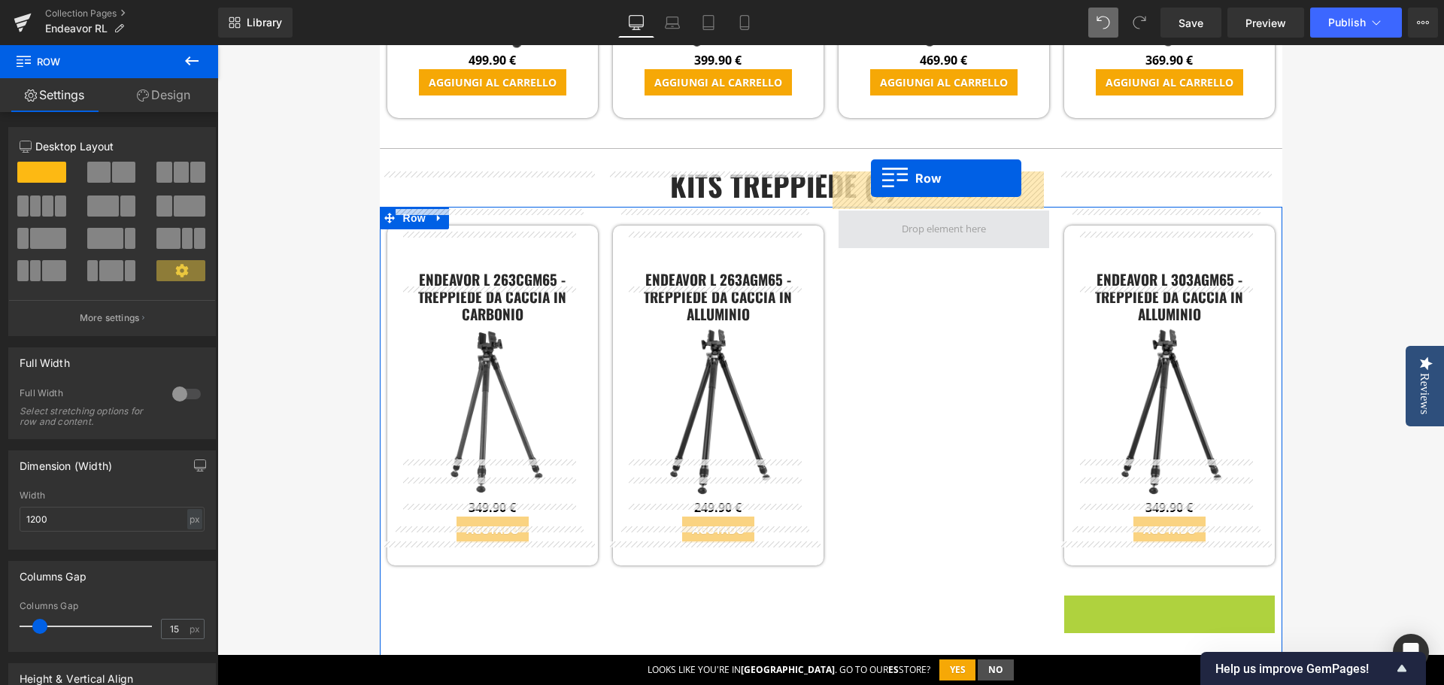
drag, startPoint x: 1068, startPoint y: 570, endPoint x: 871, endPoint y: 178, distance: 438.7
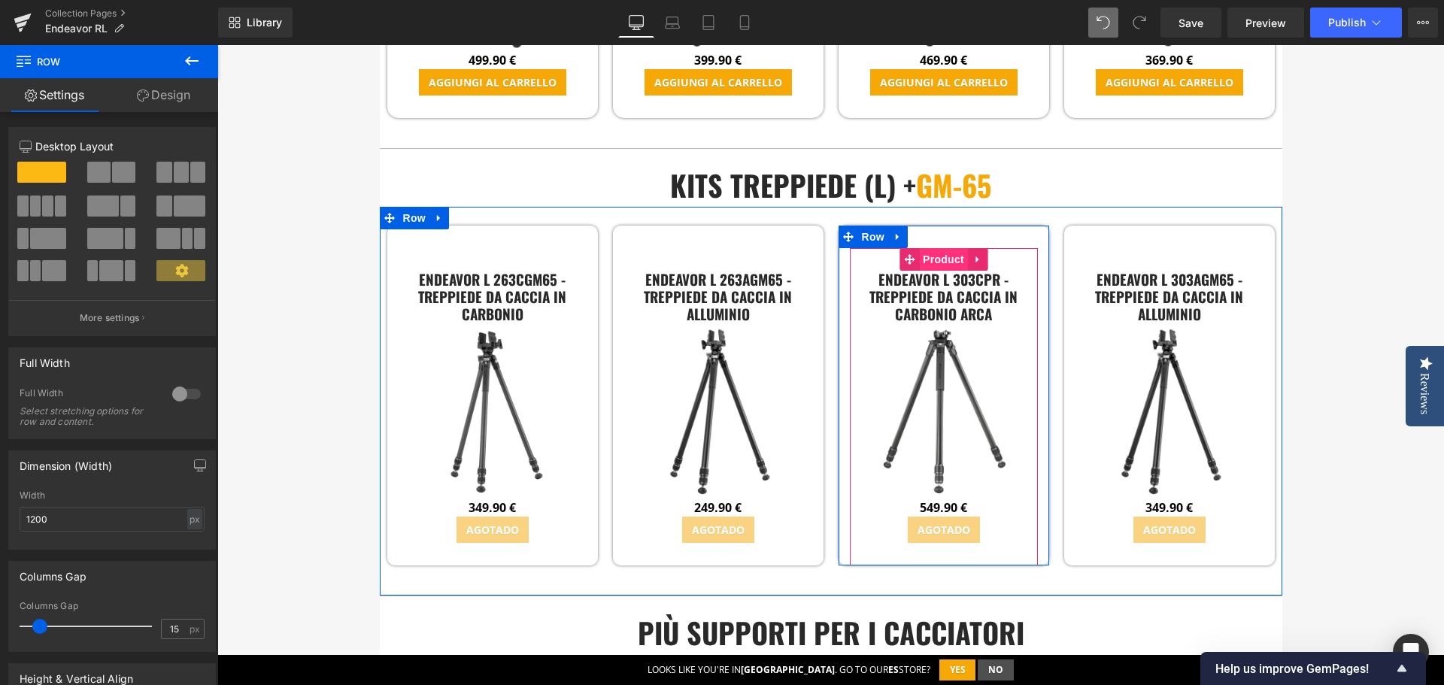
click at [945, 248] on span "Product" at bounding box center [943, 259] width 49 height 23
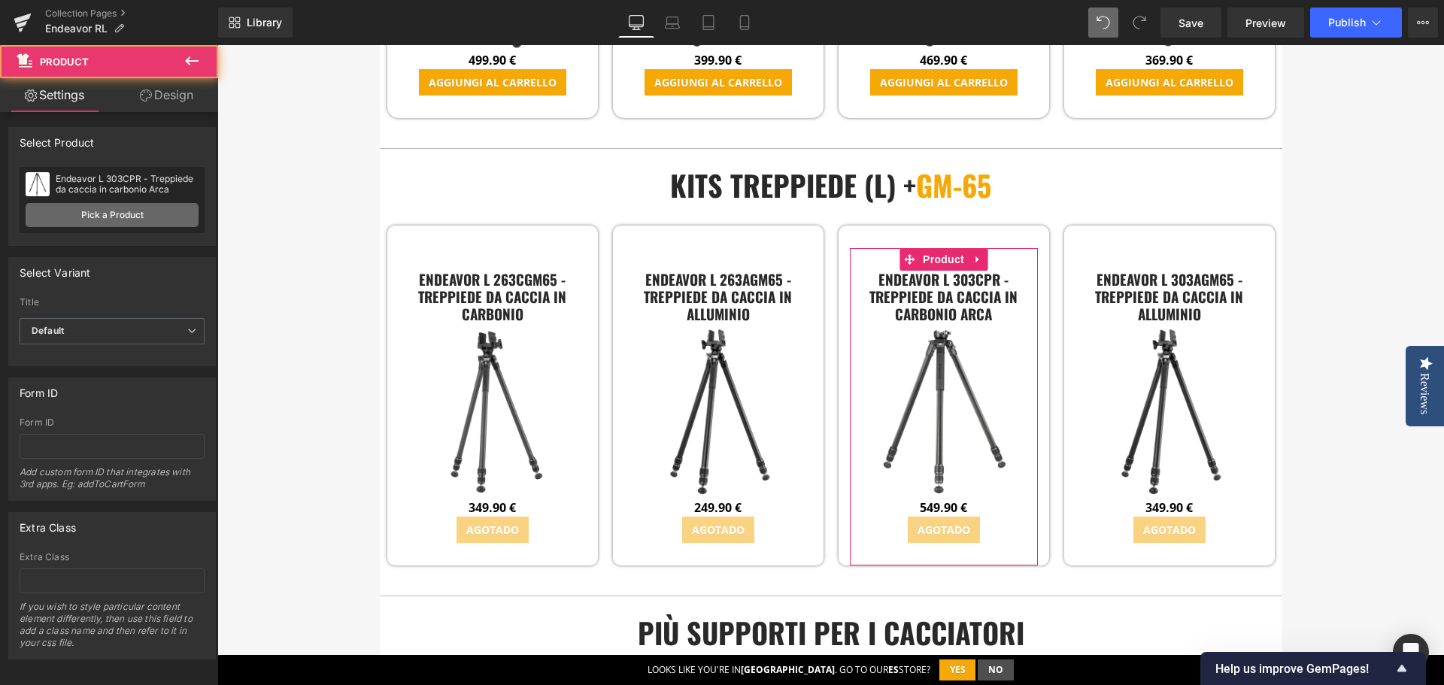
click at [141, 217] on link "Pick a Product" at bounding box center [112, 215] width 173 height 24
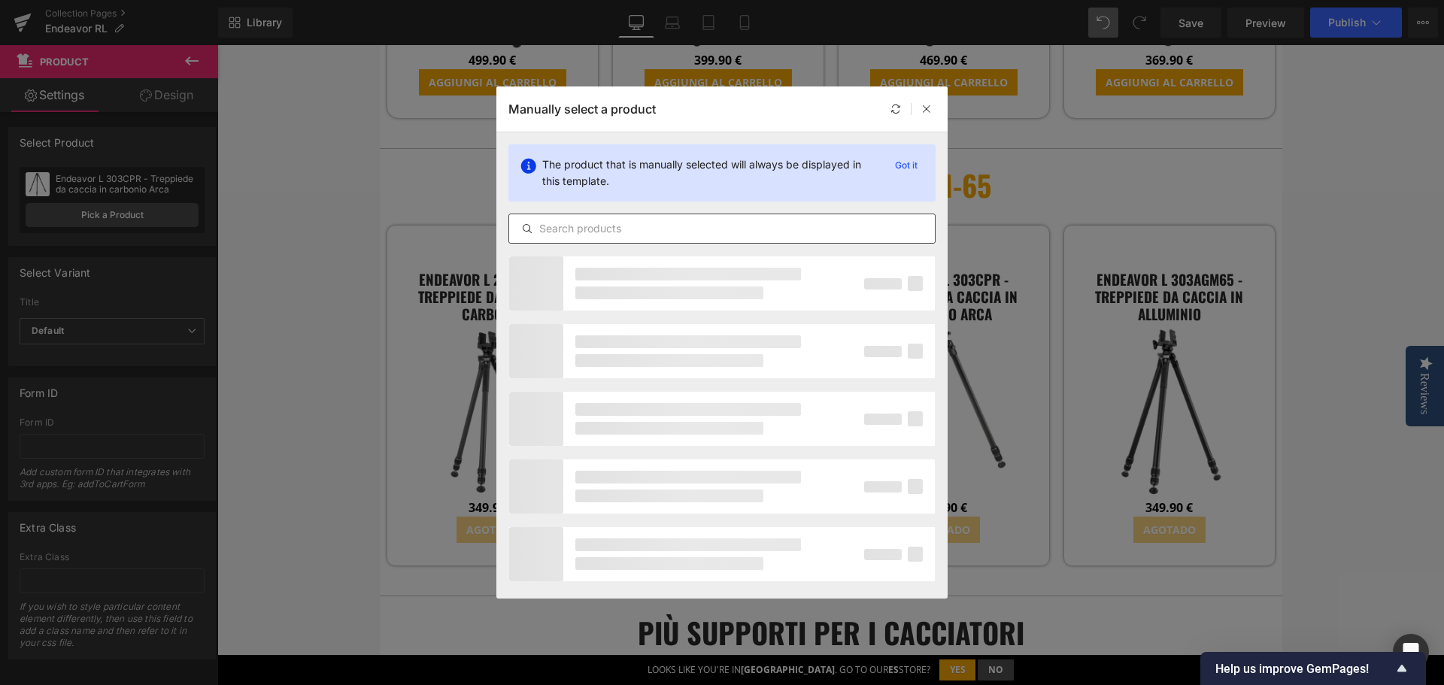
click at [590, 238] on div at bounding box center [722, 229] width 427 height 30
click at [590, 233] on input "text" at bounding box center [722, 229] width 426 height 18
paste input "Endeavor L 303CGM65"
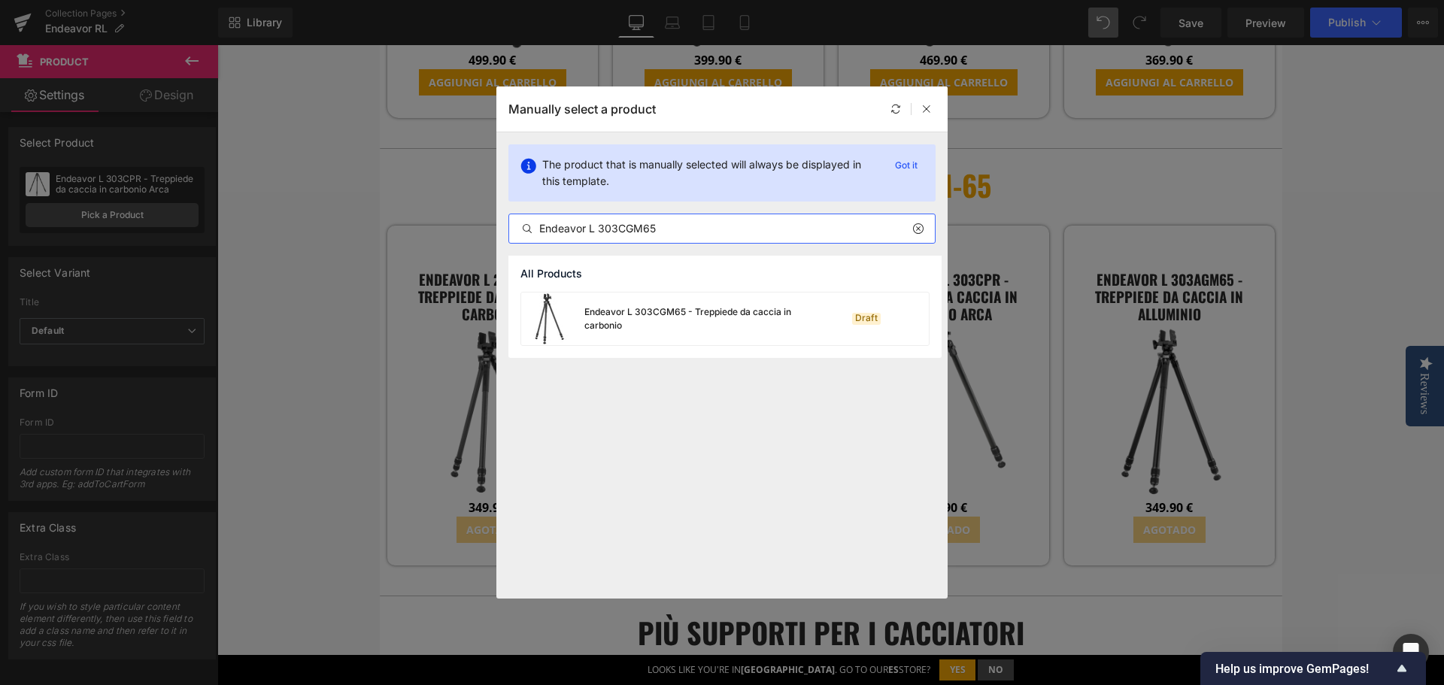
type input "Endeavor L 303CGM65"
click at [647, 323] on div "Endeavor L 303CGM65 - Treppiede da caccia in carbonio" at bounding box center [698, 318] width 226 height 27
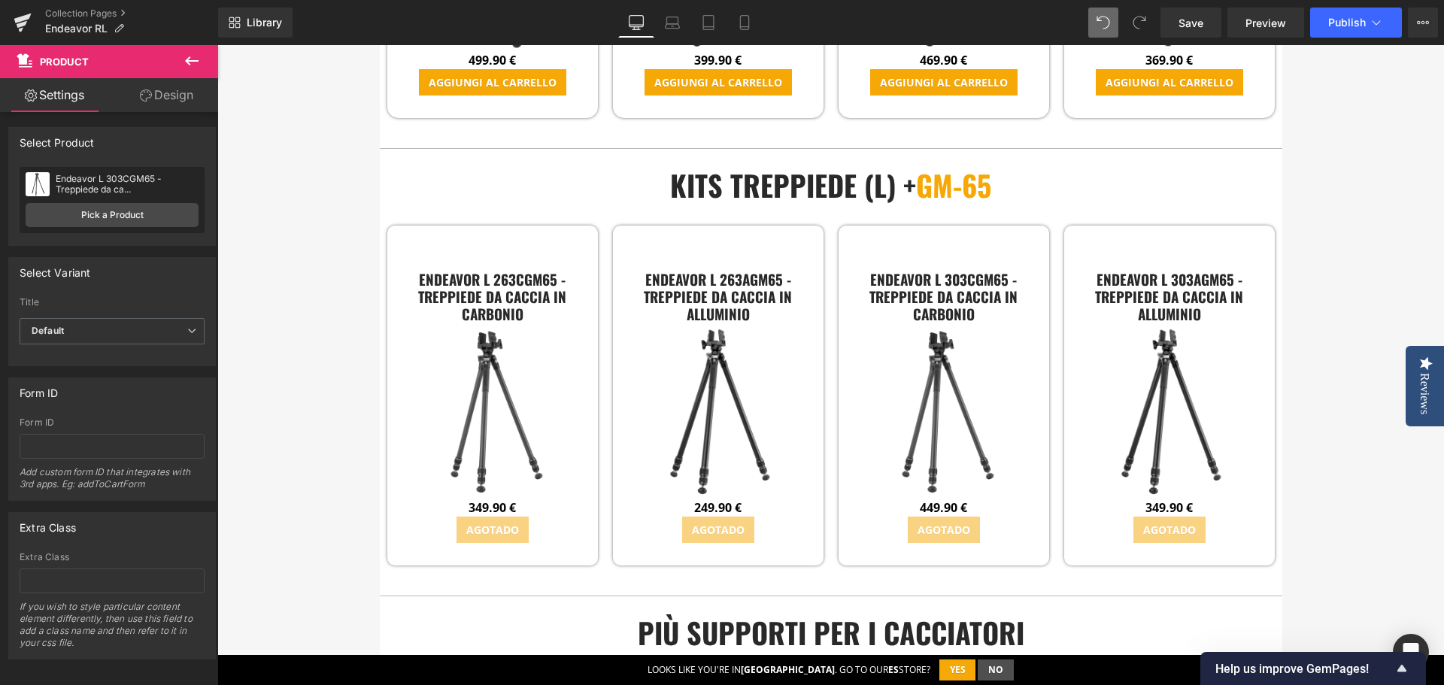
click at [1335, 327] on div "eNDEAVOR RL & L Heading Il treppiede perfetto per i cacciatori Gli attacchi per…" at bounding box center [830, 236] width 1227 height 7402
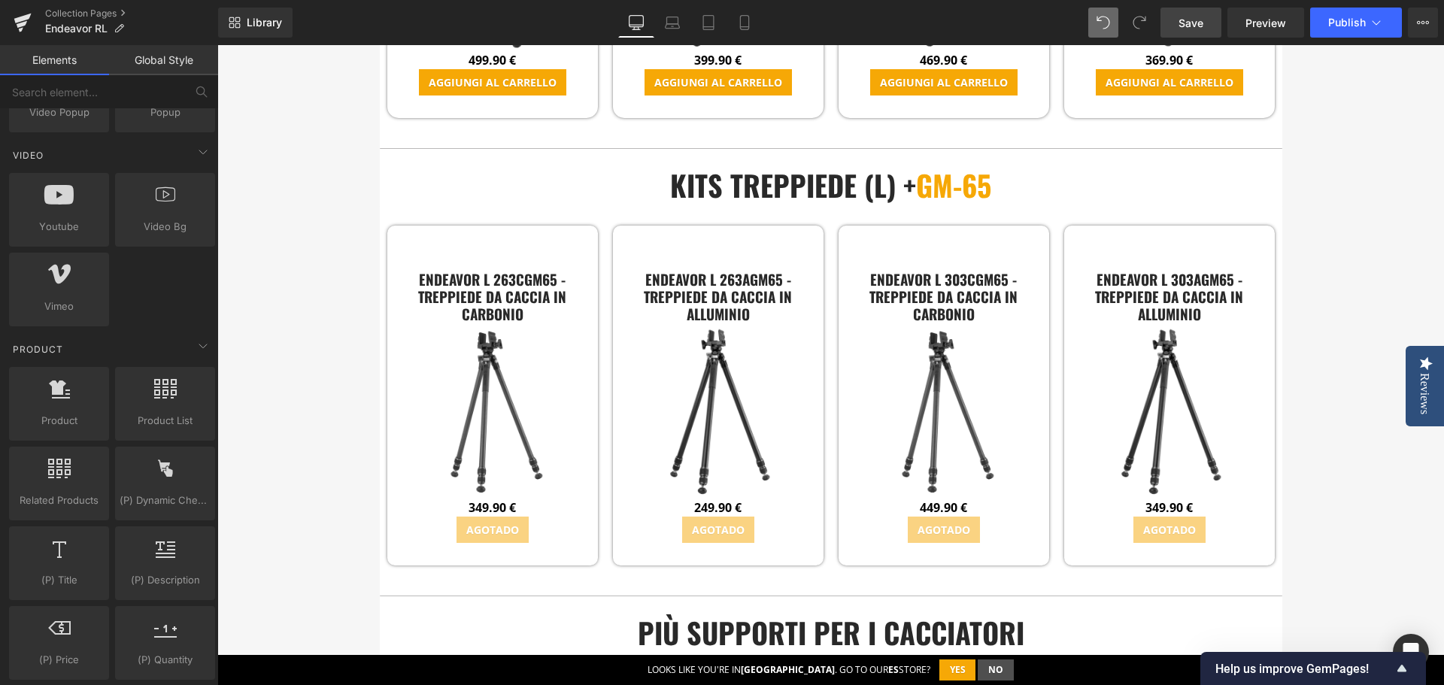
click at [1170, 20] on link "Save" at bounding box center [1191, 23] width 61 height 30
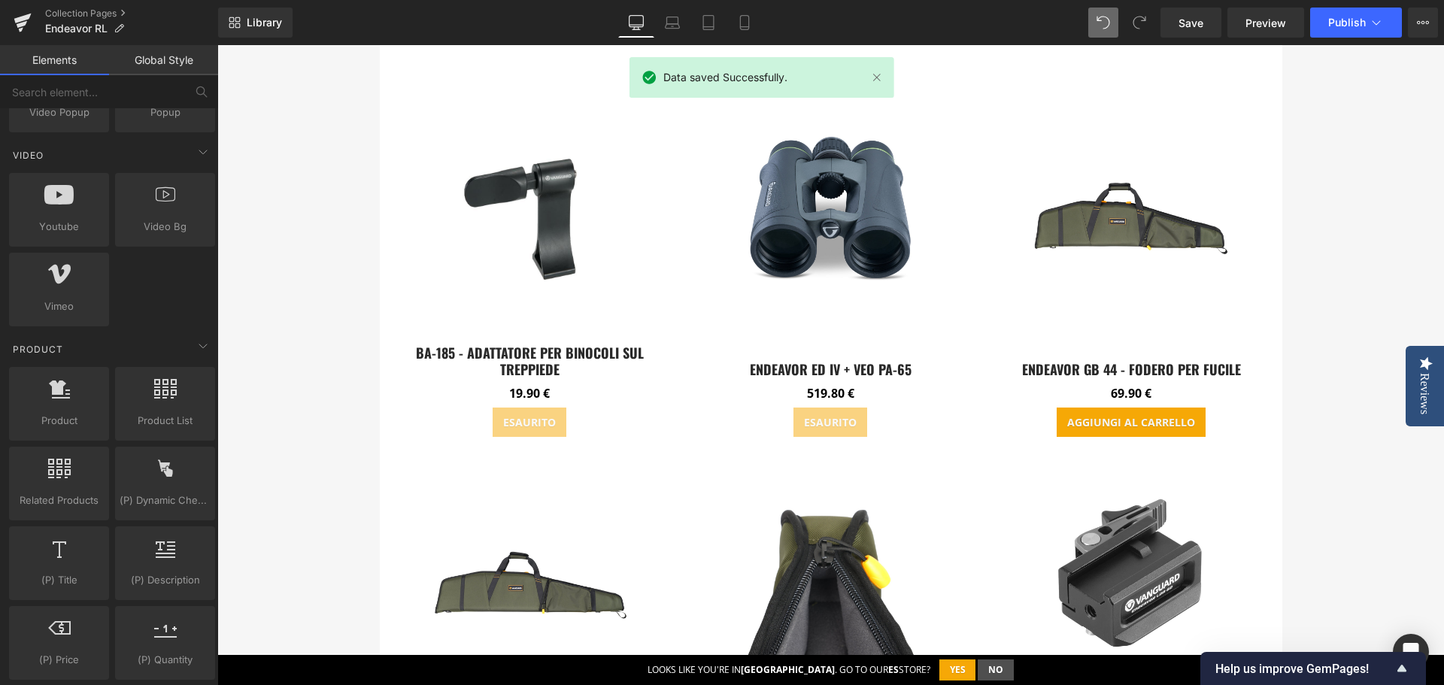
scroll to position [4056, 0]
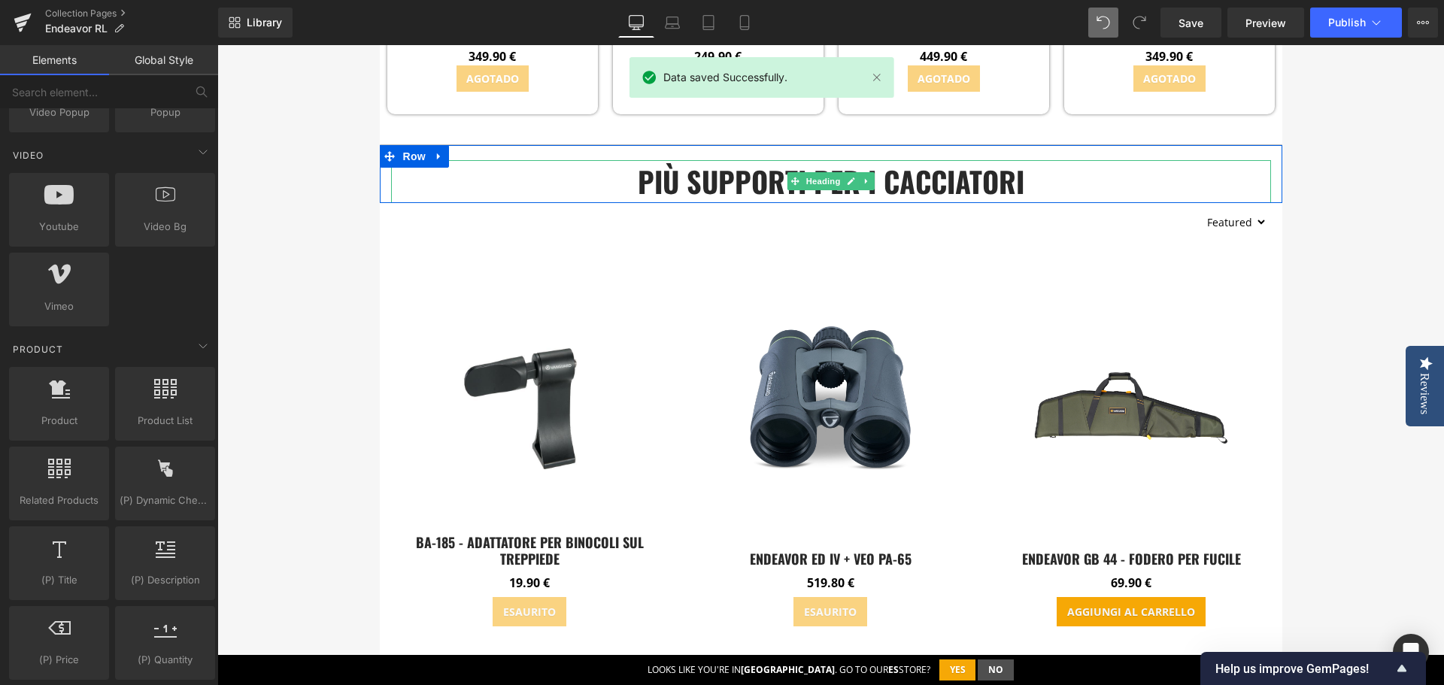
click at [732, 160] on h2 "PIÙ SUPPORTI PER I CACCIATORI" at bounding box center [831, 181] width 880 height 43
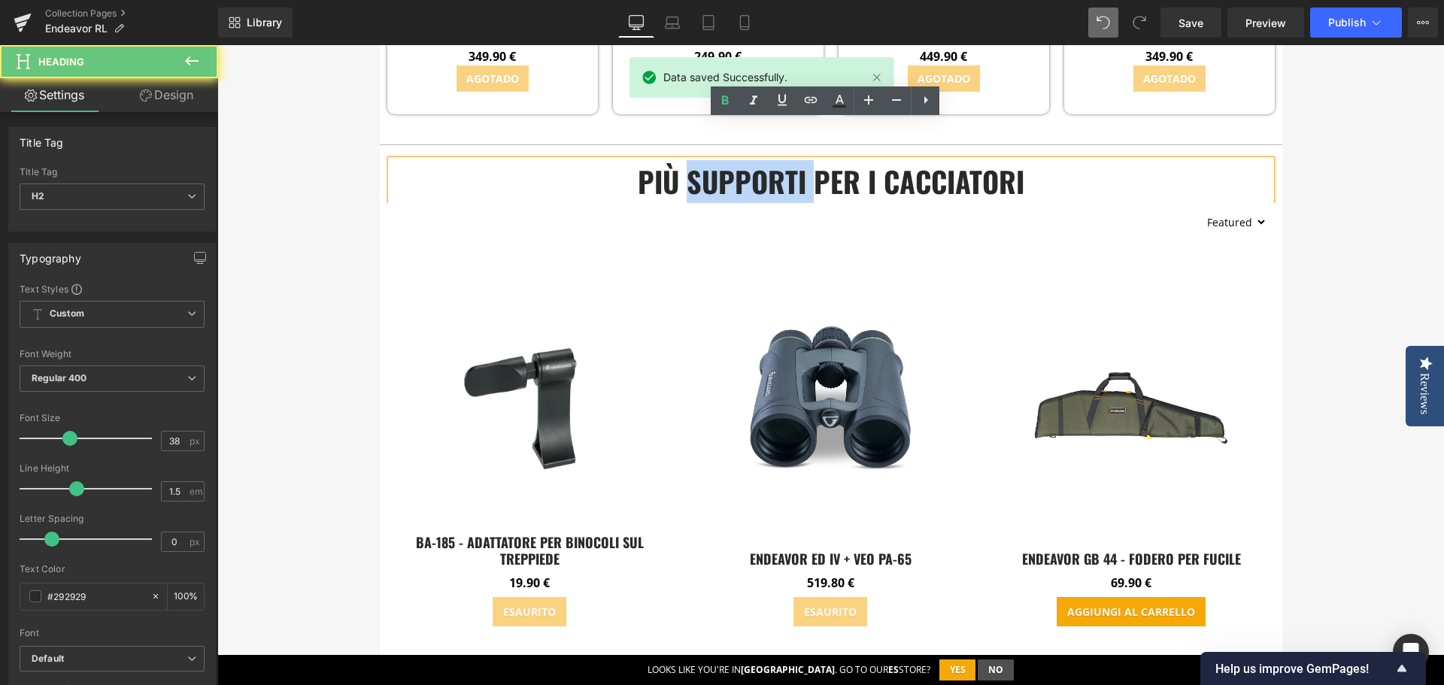
click at [732, 160] on h2 "PIÙ SUPPORTI PER I CACCIATORI" at bounding box center [831, 181] width 880 height 43
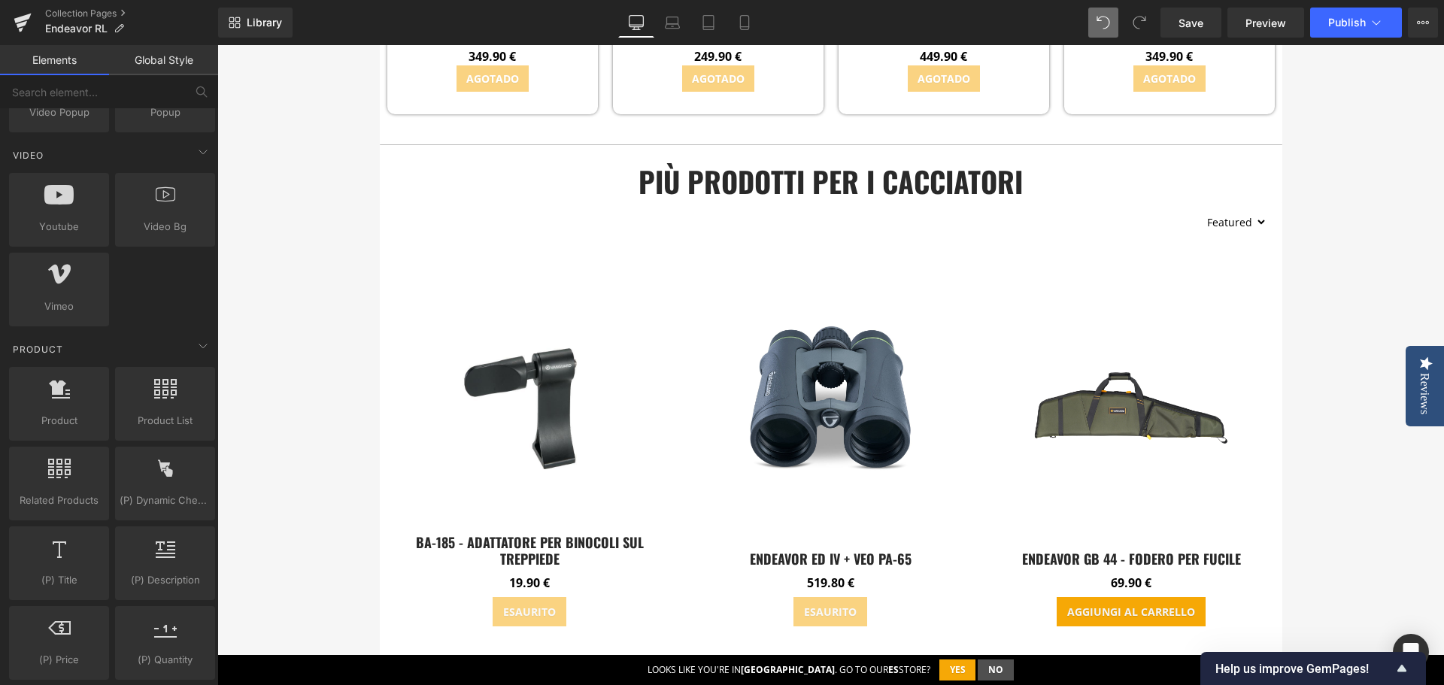
click at [711, 160] on h2 "PIÙ PRODOTTI PER I CACCIATORI" at bounding box center [831, 181] width 880 height 43
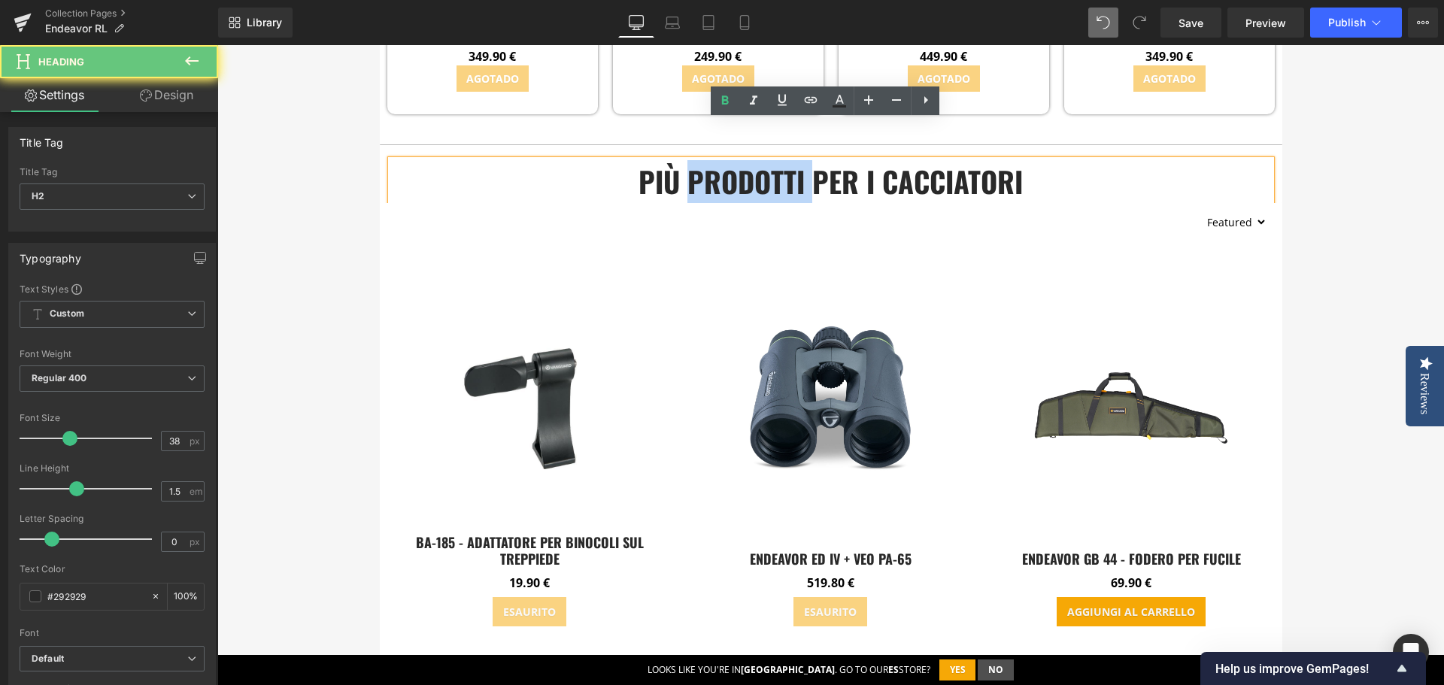
click at [711, 160] on h2 "PIÙ PRODOTTI PER I CACCIATORI" at bounding box center [831, 181] width 880 height 43
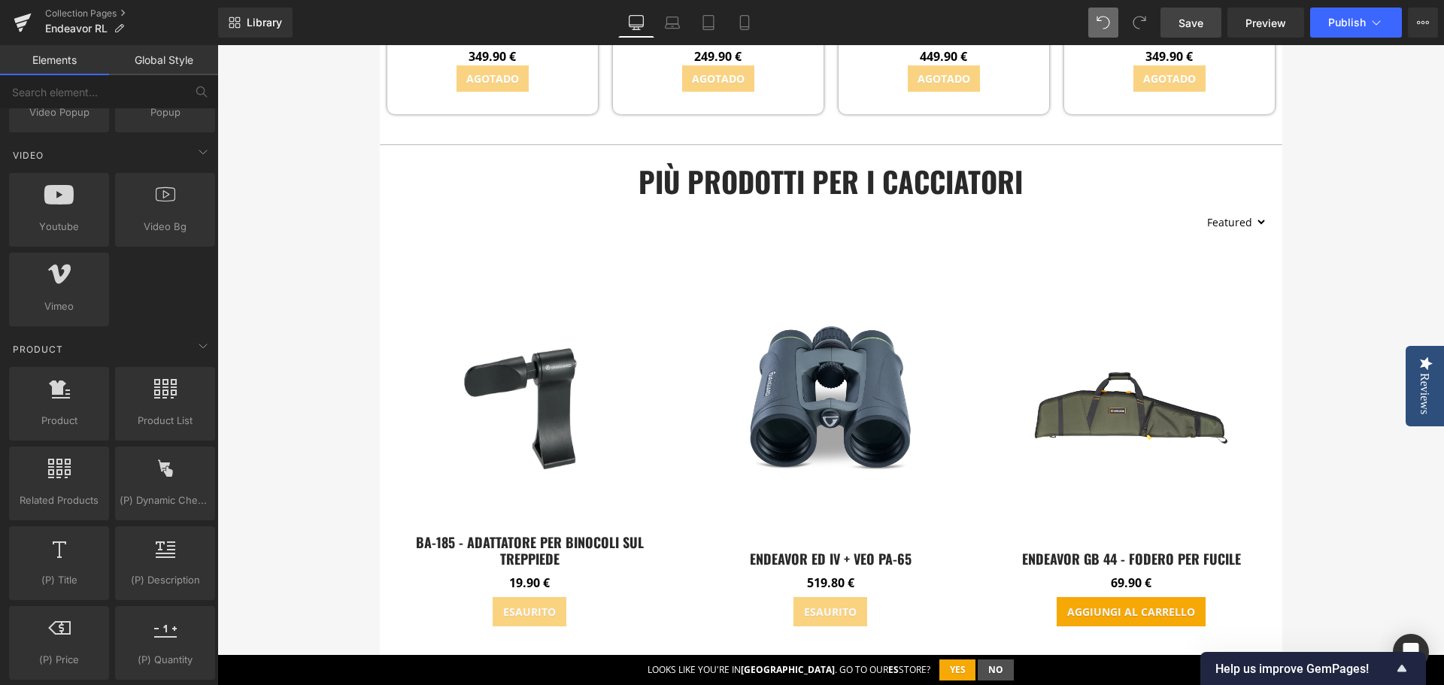
drag, startPoint x: 1178, startPoint y: 22, endPoint x: 1059, endPoint y: 220, distance: 231.4
click at [1178, 22] on link "Save" at bounding box center [1191, 23] width 61 height 30
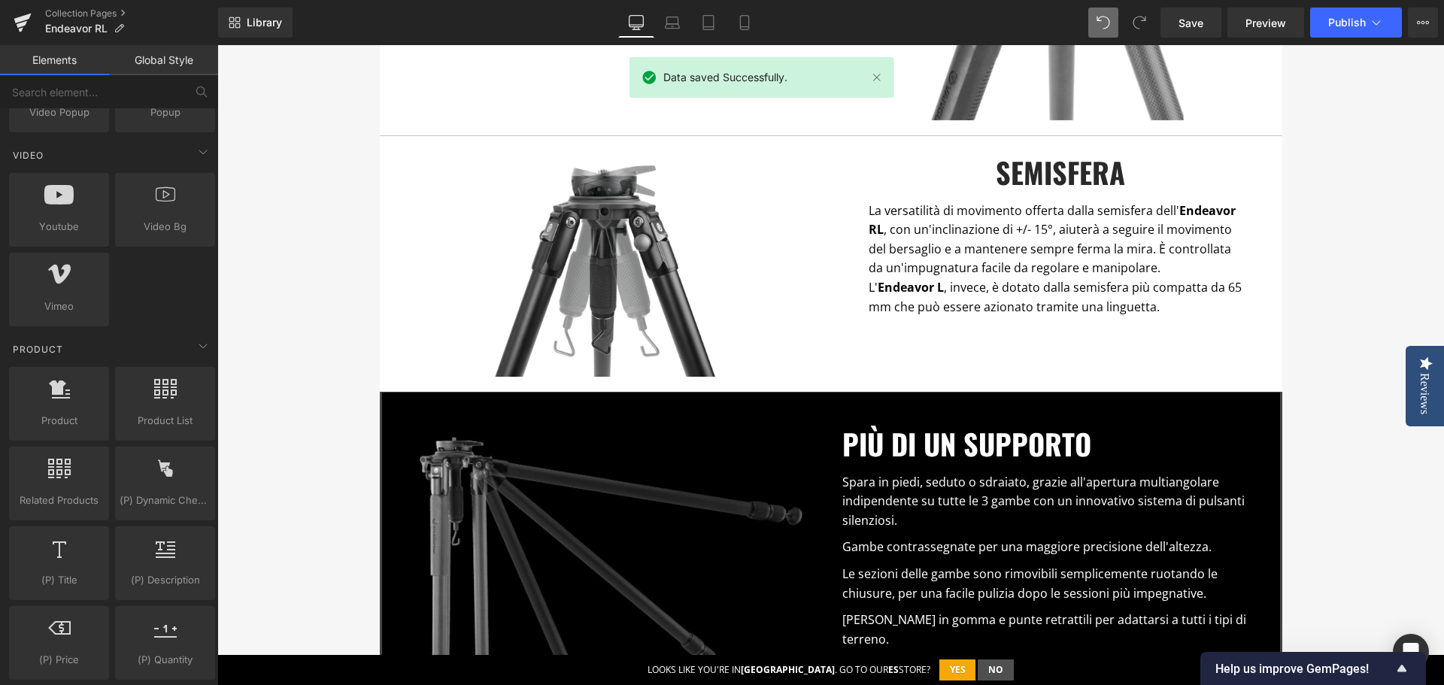
scroll to position [929, 0]
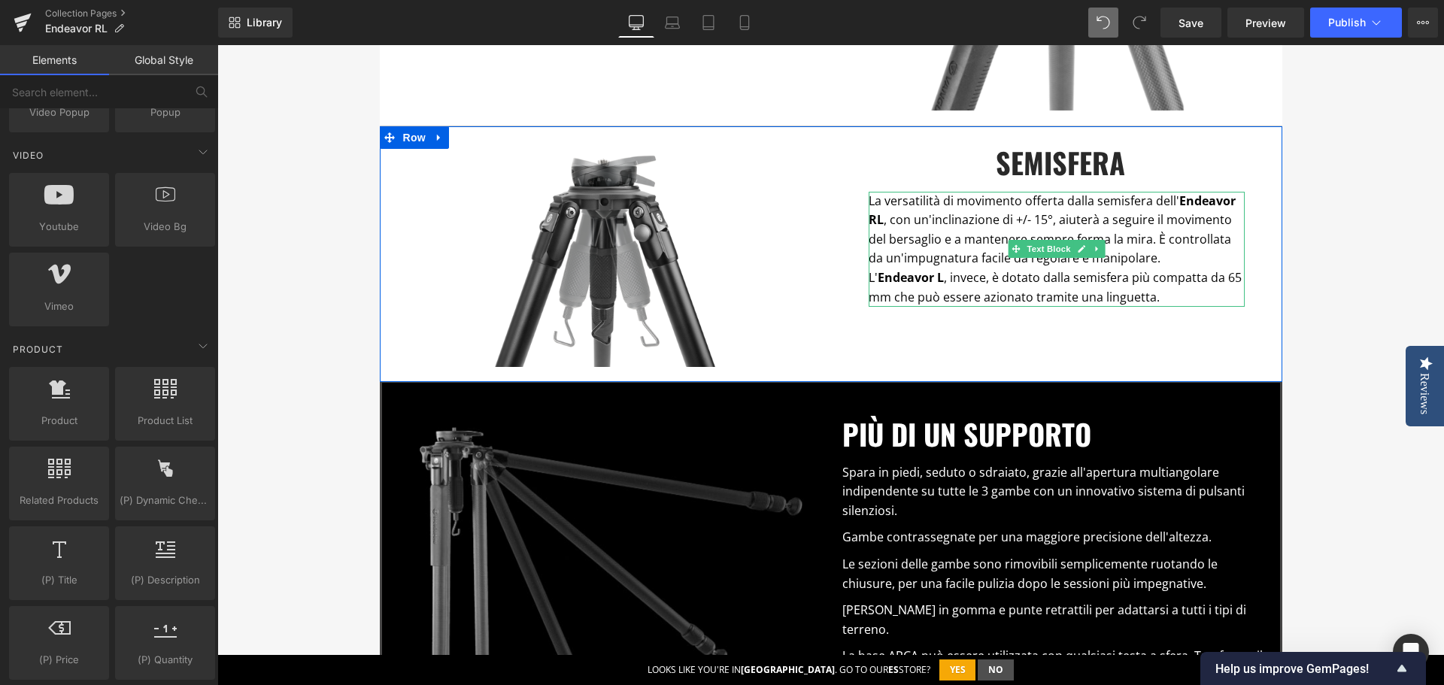
click at [1146, 211] on p "La versatilità di movimento offerta dalla semisfera dell' Endeavor RL , con un'…" at bounding box center [1057, 230] width 376 height 77
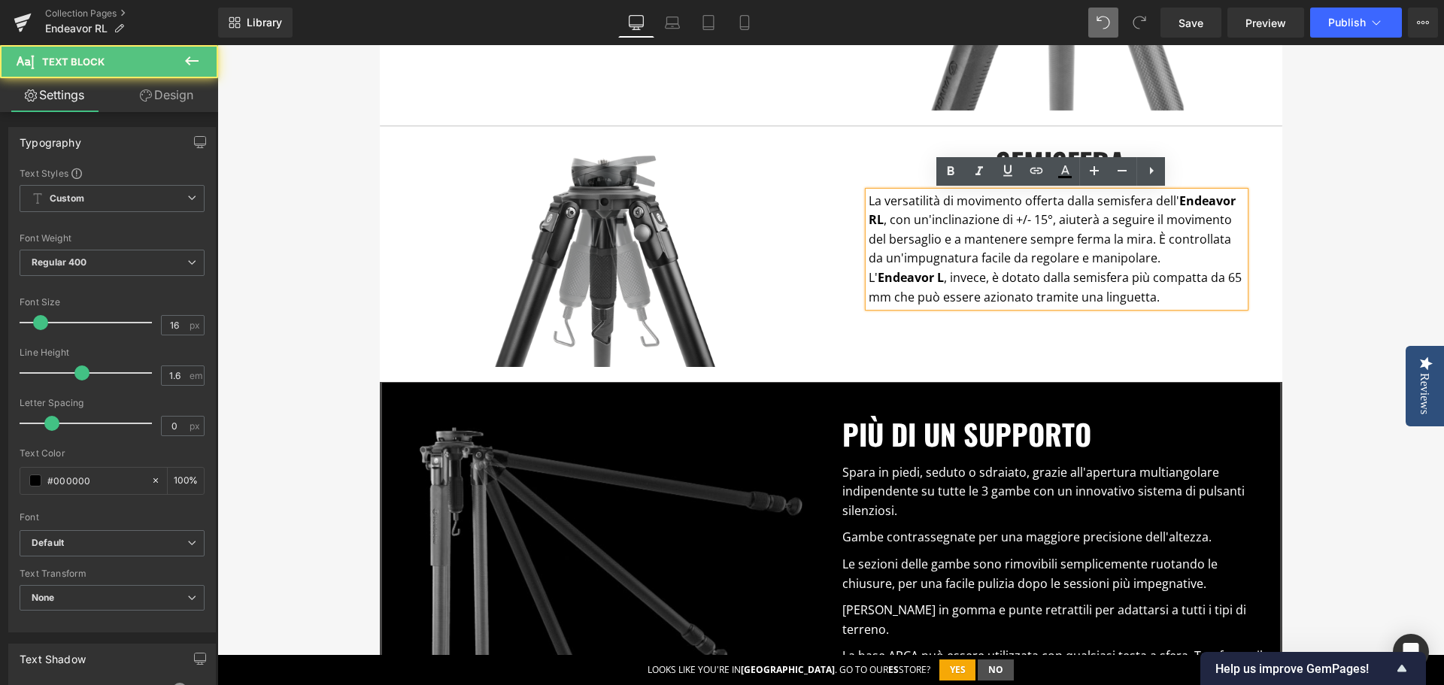
click at [1145, 200] on p "La versatilità di movimento offerta dalla semisfera dell' Endeavor RL , con un'…" at bounding box center [1057, 230] width 376 height 77
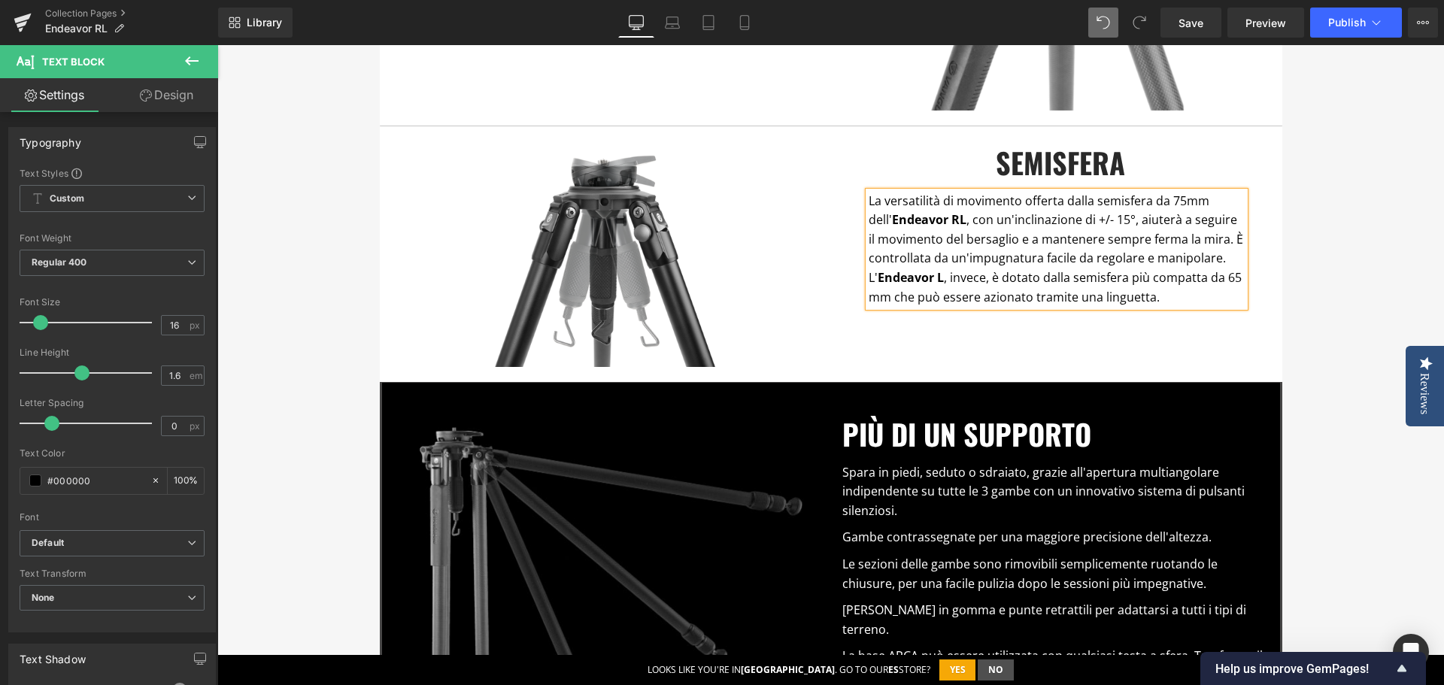
click at [1231, 281] on p "L' Endeavor L , invece, è dotato dalla semisfera più compatta da 65 mm che può …" at bounding box center [1057, 288] width 376 height 38
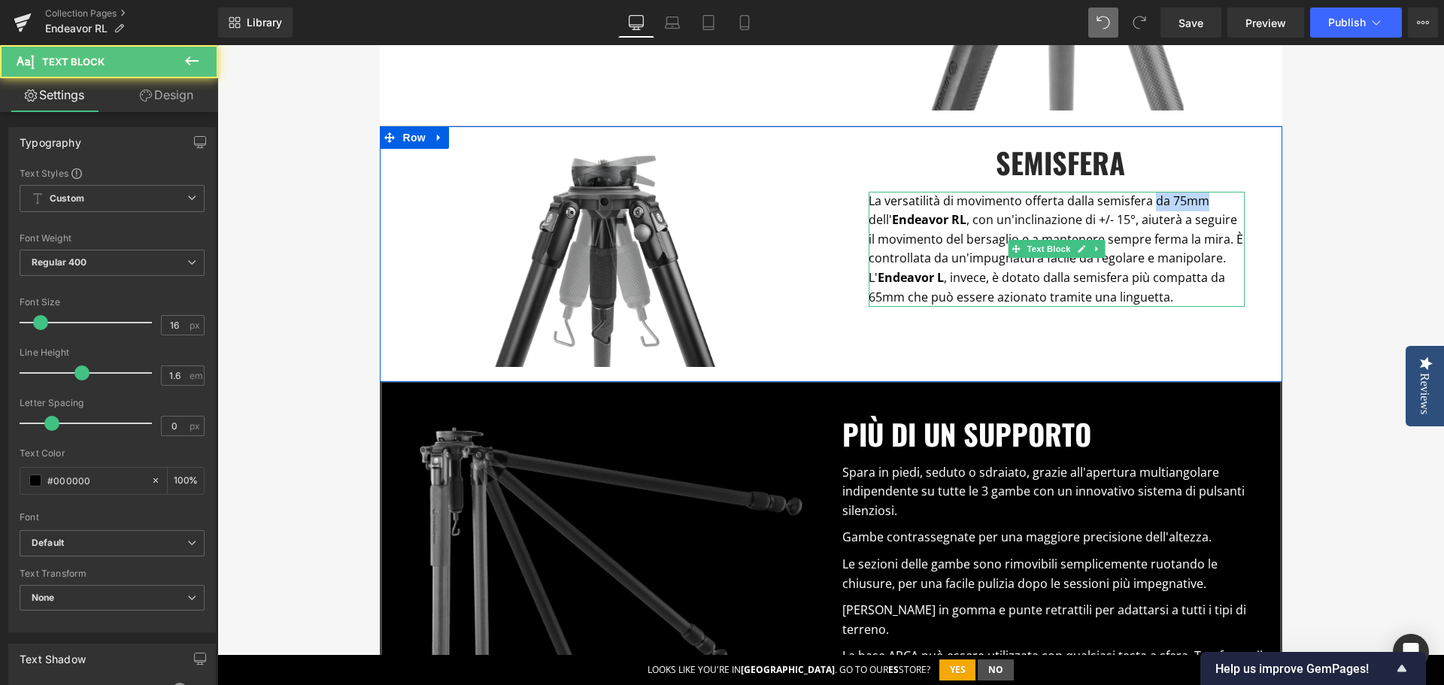
drag, startPoint x: 1148, startPoint y: 201, endPoint x: 1201, endPoint y: 199, distance: 52.7
click at [1201, 199] on p "La versatilità di movimento offerta dalla semisfera da 75mm dell' Endeavor RL ,…" at bounding box center [1057, 230] width 376 height 77
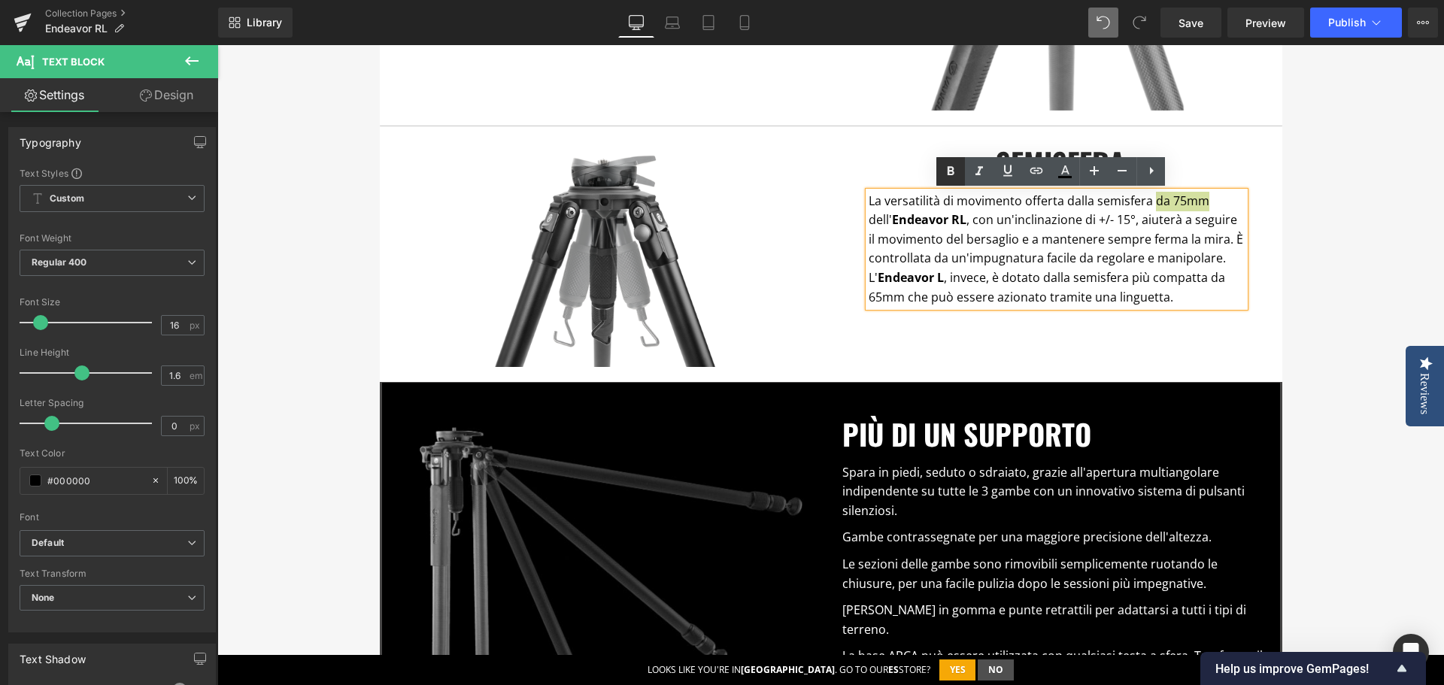
click at [950, 173] on icon at bounding box center [951, 171] width 18 height 18
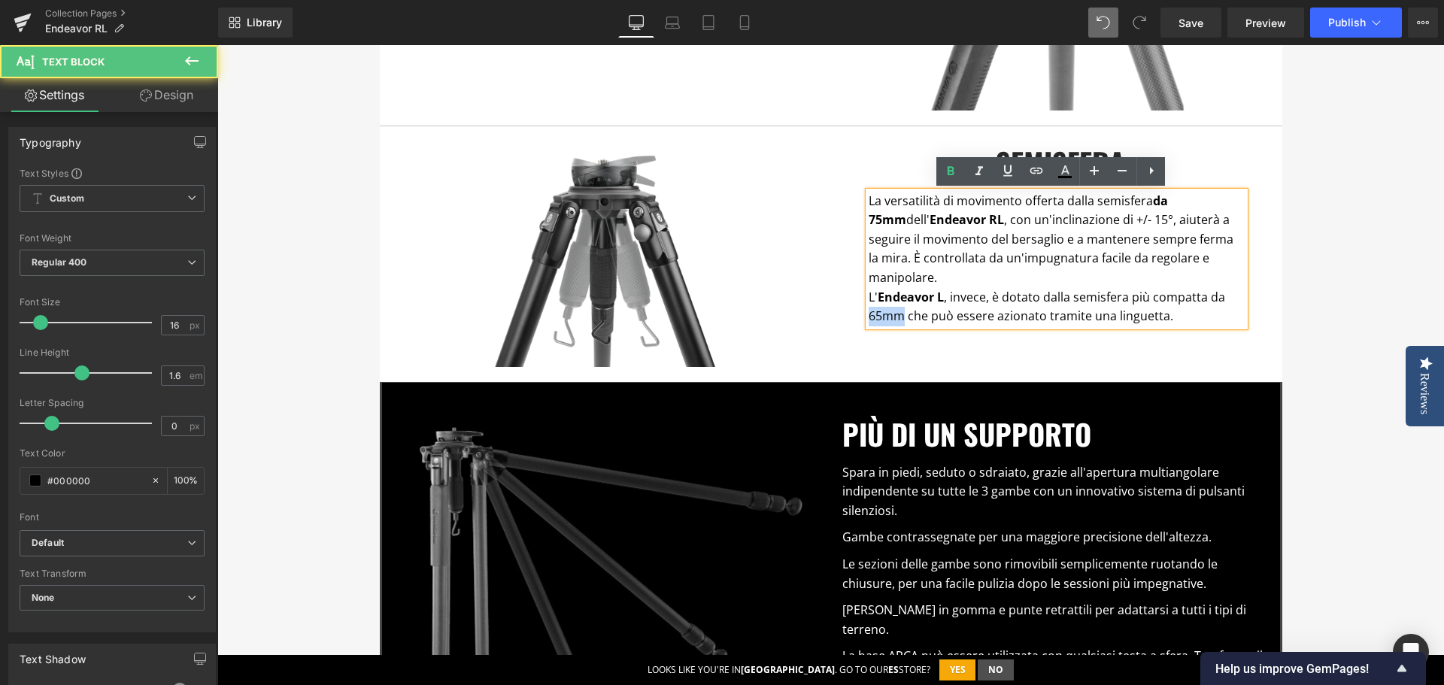
drag, startPoint x: 899, startPoint y: 299, endPoint x: 831, endPoint y: 290, distance: 69.0
click at [831, 290] on div "semisfera Heading La versatilità di movimento offerta dalla semisfera da 75mm d…" at bounding box center [1056, 233] width 451 height 185
click at [943, 165] on icon at bounding box center [951, 171] width 18 height 18
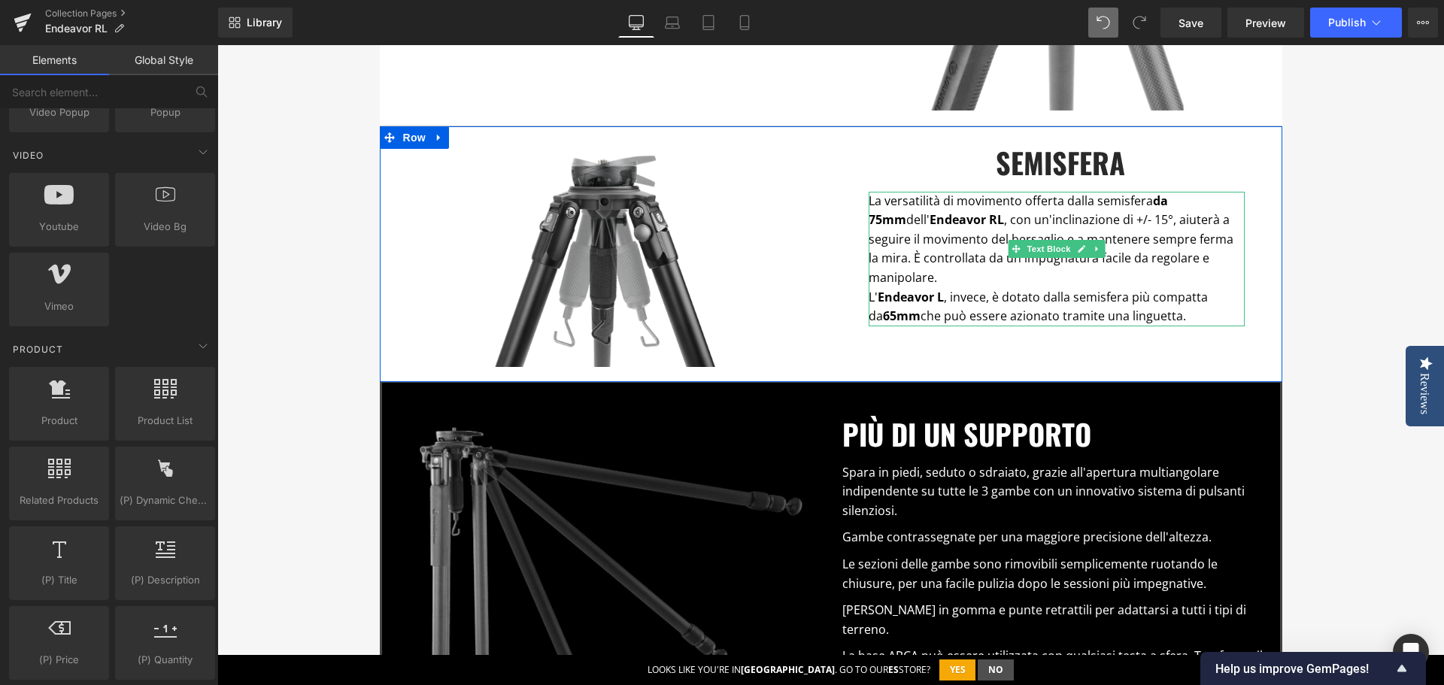
click at [1222, 256] on p "La versatilità di movimento offerta dalla semisfera da 75mm dell' Endeavor RL ,…" at bounding box center [1057, 240] width 376 height 96
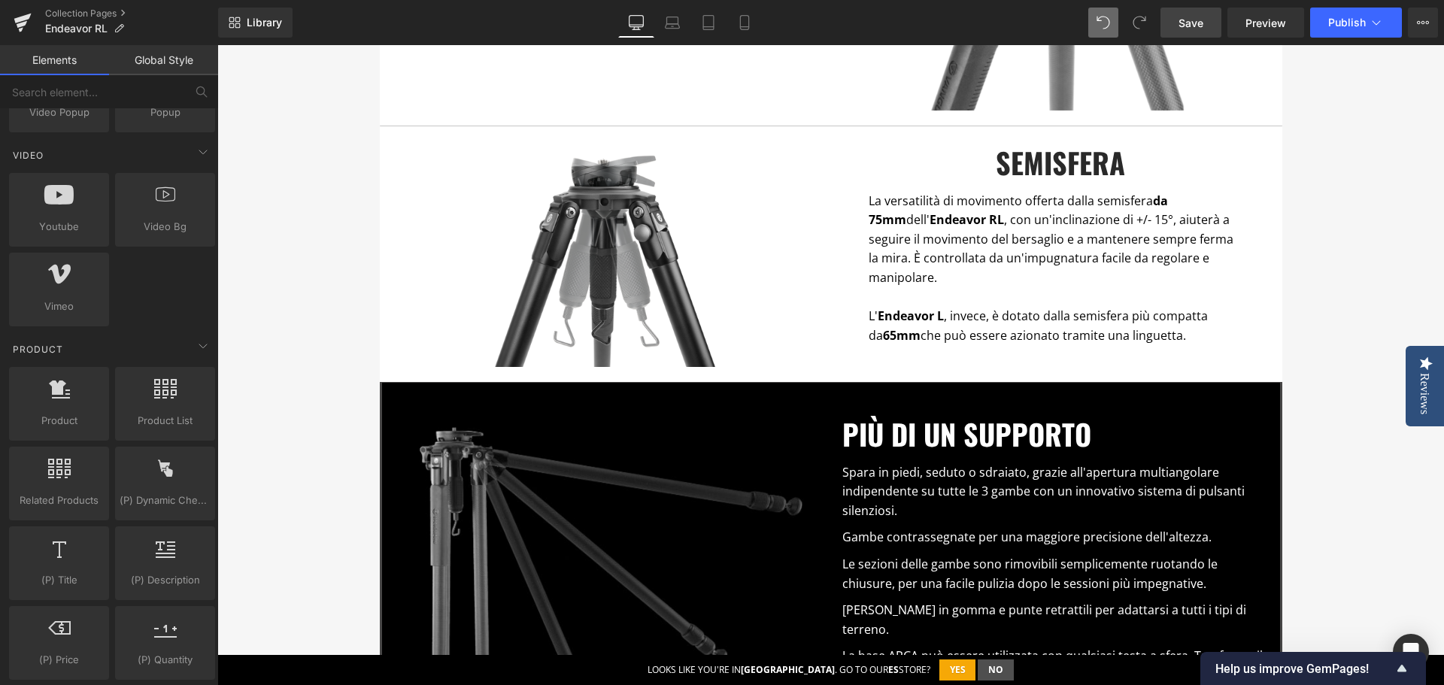
click at [1206, 23] on link "Save" at bounding box center [1191, 23] width 61 height 30
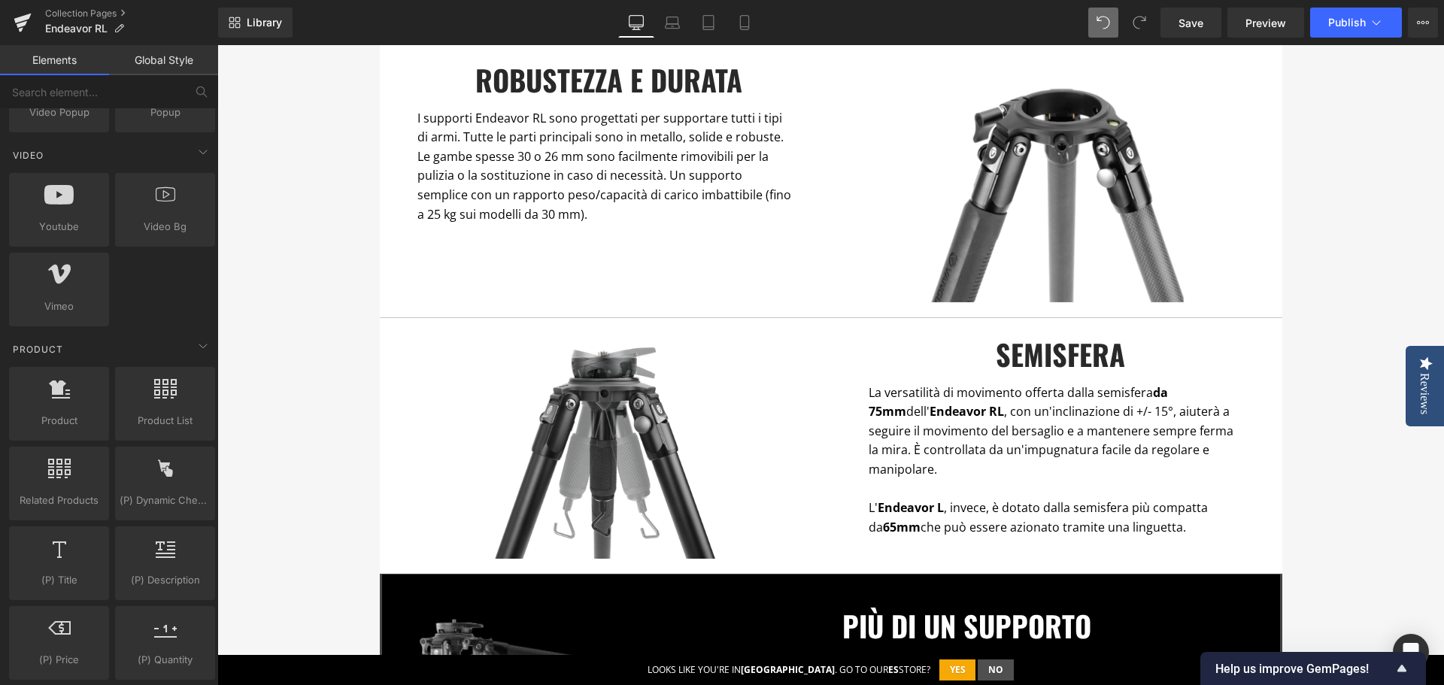
scroll to position [0, 0]
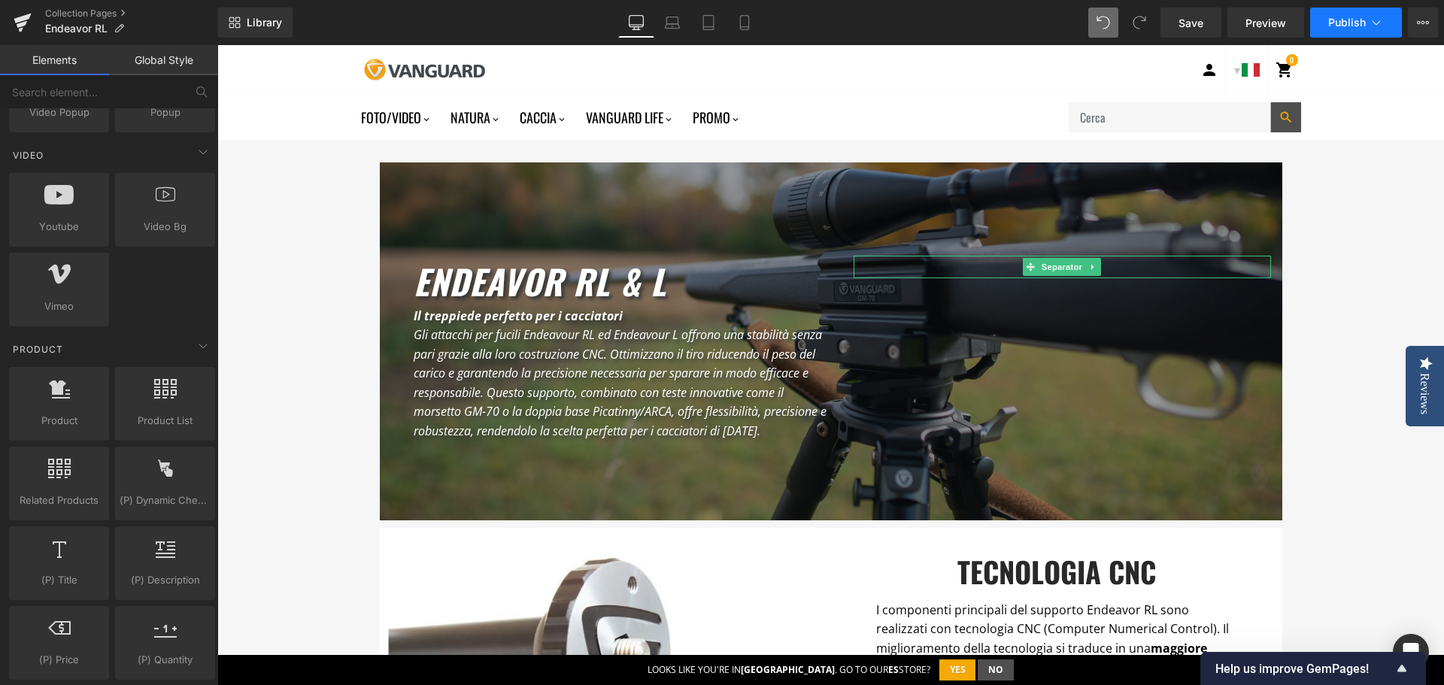
click at [1344, 20] on span "Publish" at bounding box center [1348, 23] width 38 height 12
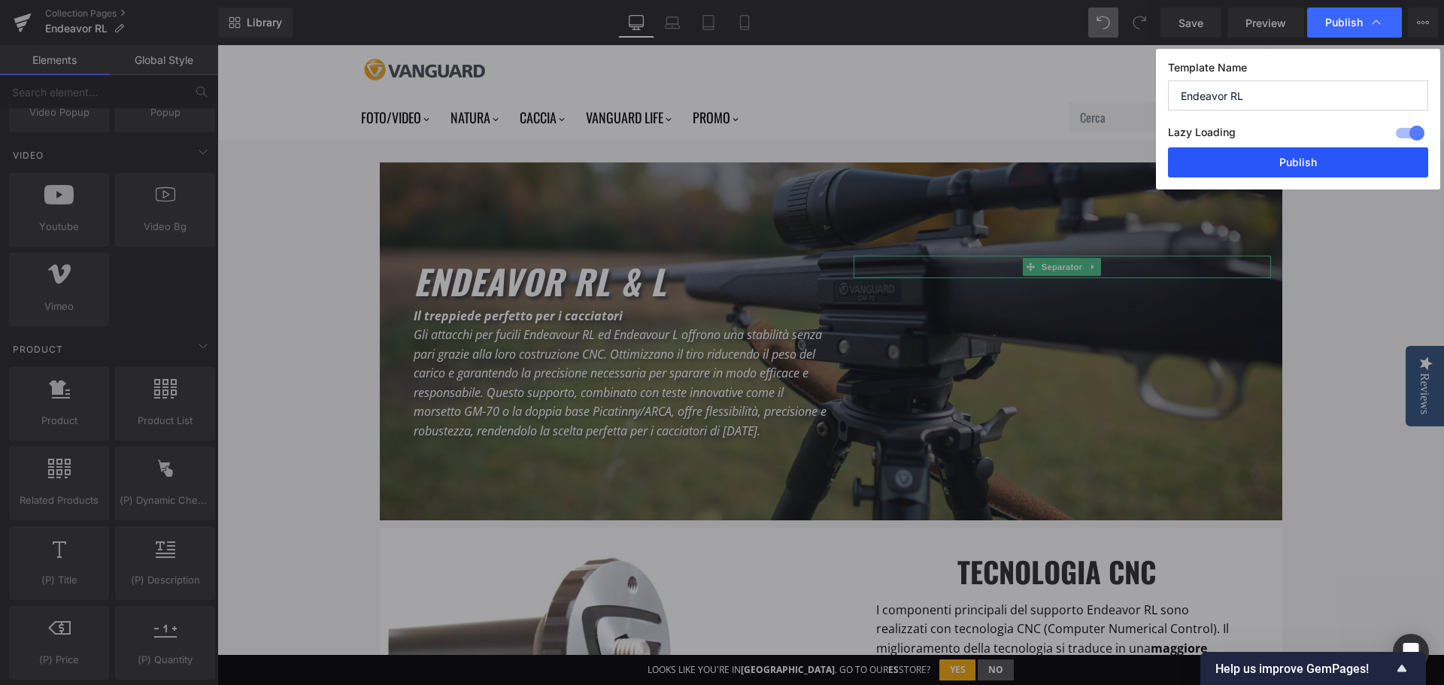
click at [1319, 168] on button "Publish" at bounding box center [1298, 162] width 260 height 30
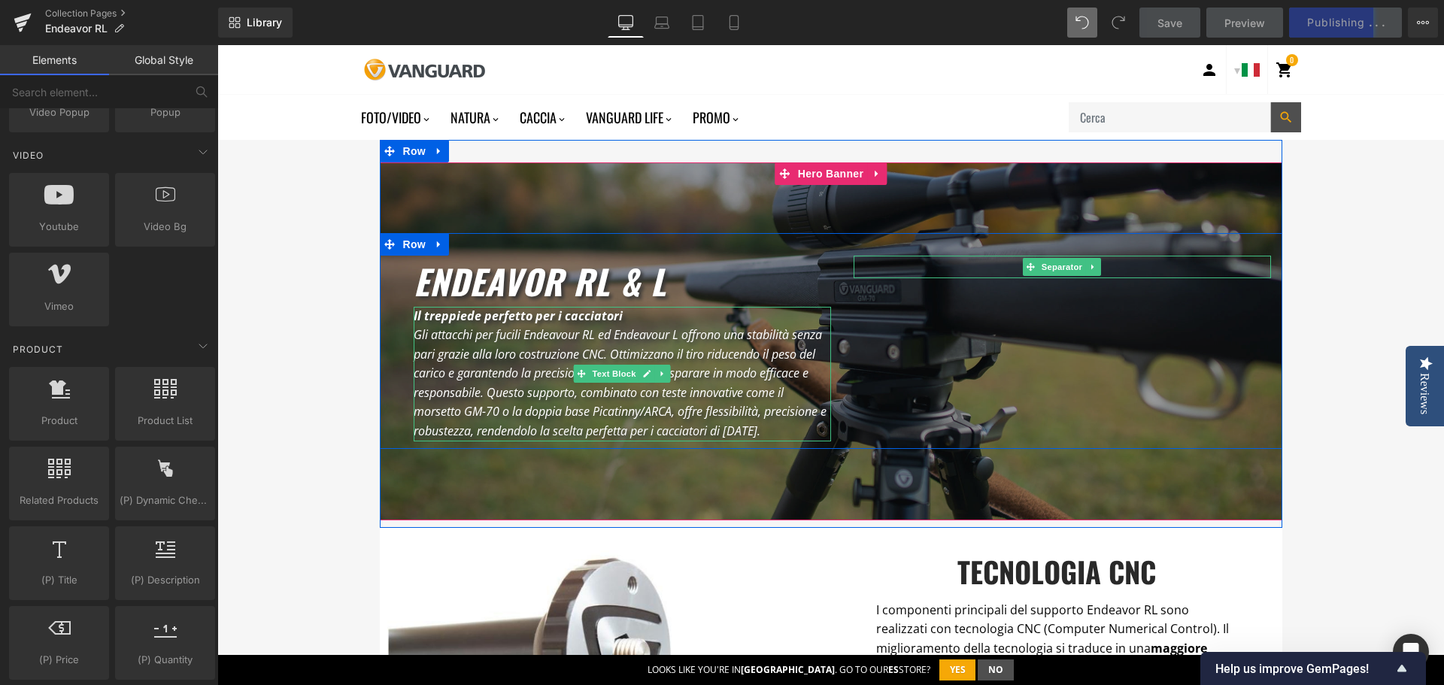
click at [715, 405] on icon "Gli attacchi per fucili Endeavour RL ed Endeavour L offrono una stabilità senza…" at bounding box center [620, 382] width 413 height 113
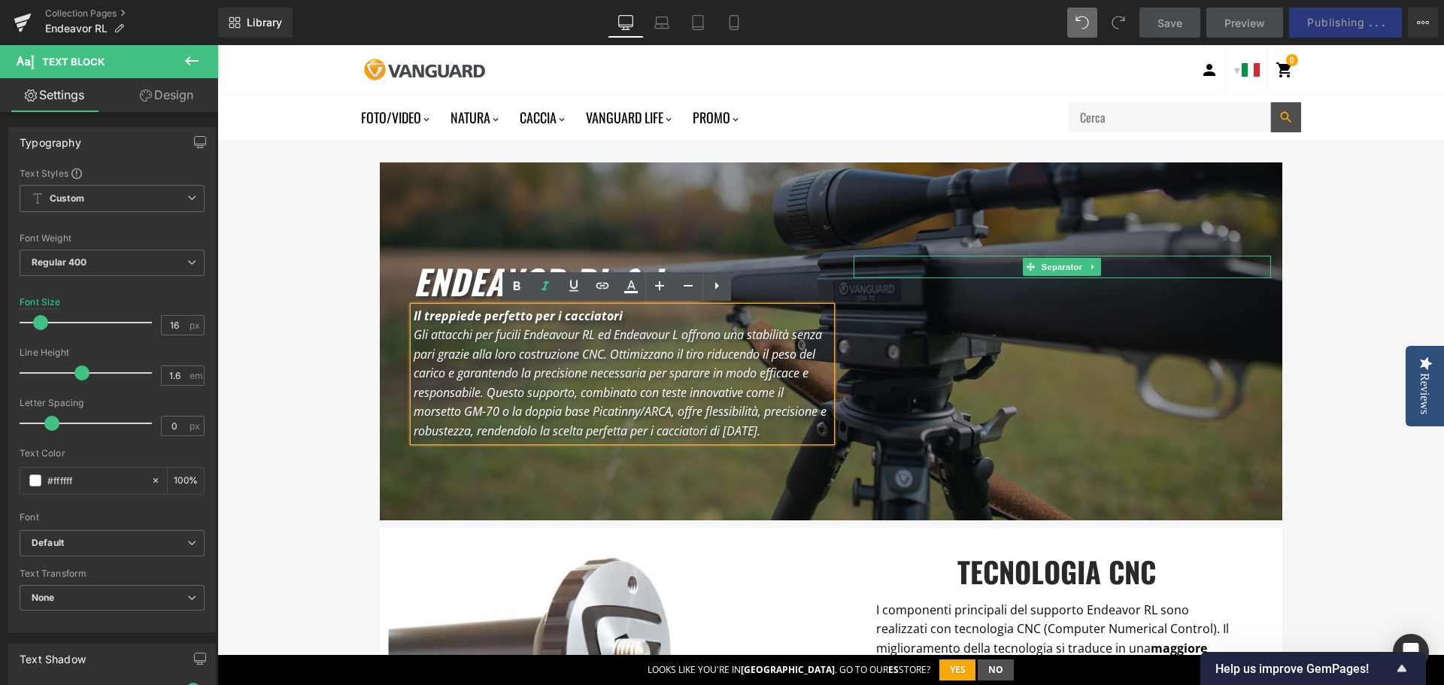
click at [478, 390] on icon "Gli attacchi per fucili Endeavour RL ed Endeavour L offrono una stabilità senza…" at bounding box center [620, 382] width 413 height 113
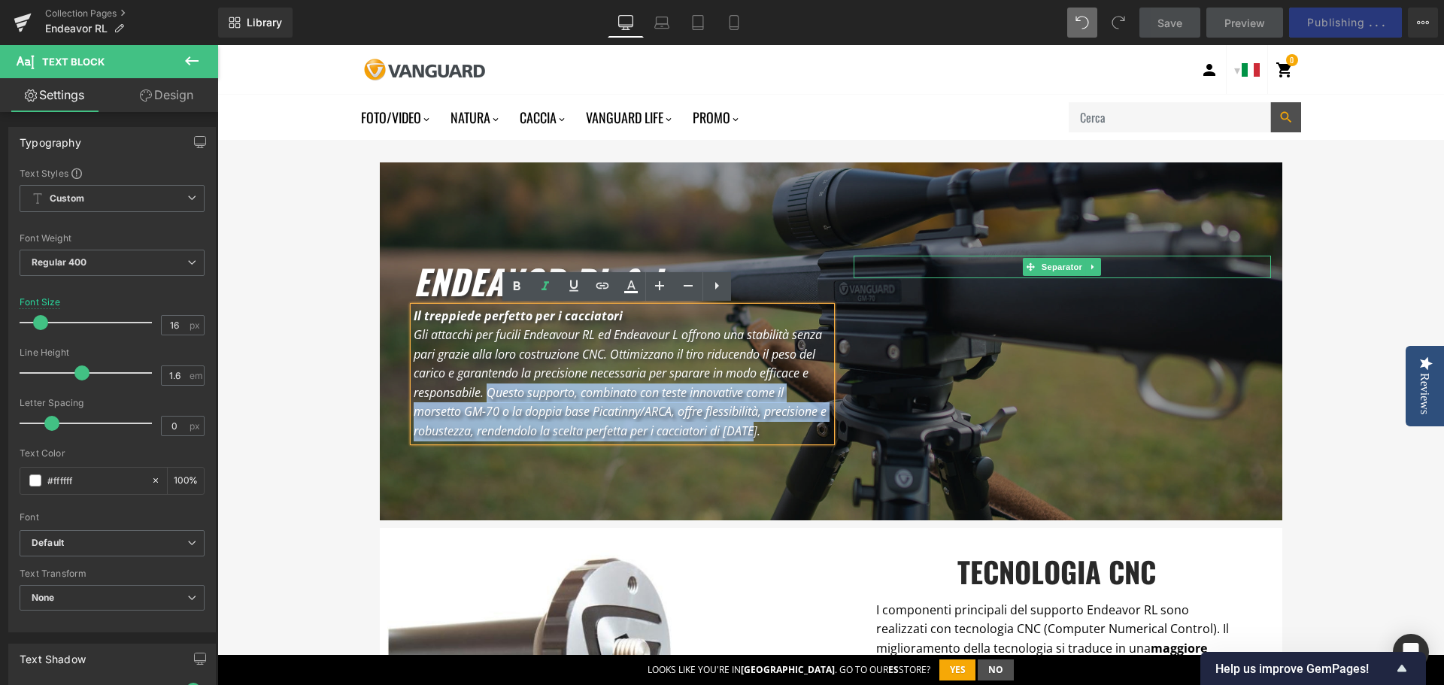
drag, startPoint x: 484, startPoint y: 391, endPoint x: 780, endPoint y: 435, distance: 298.8
click at [780, 435] on p "Gli attacchi per fucili Endeavour RL ed Endeavour L offrono una stabilità senza…" at bounding box center [623, 384] width 418 height 116
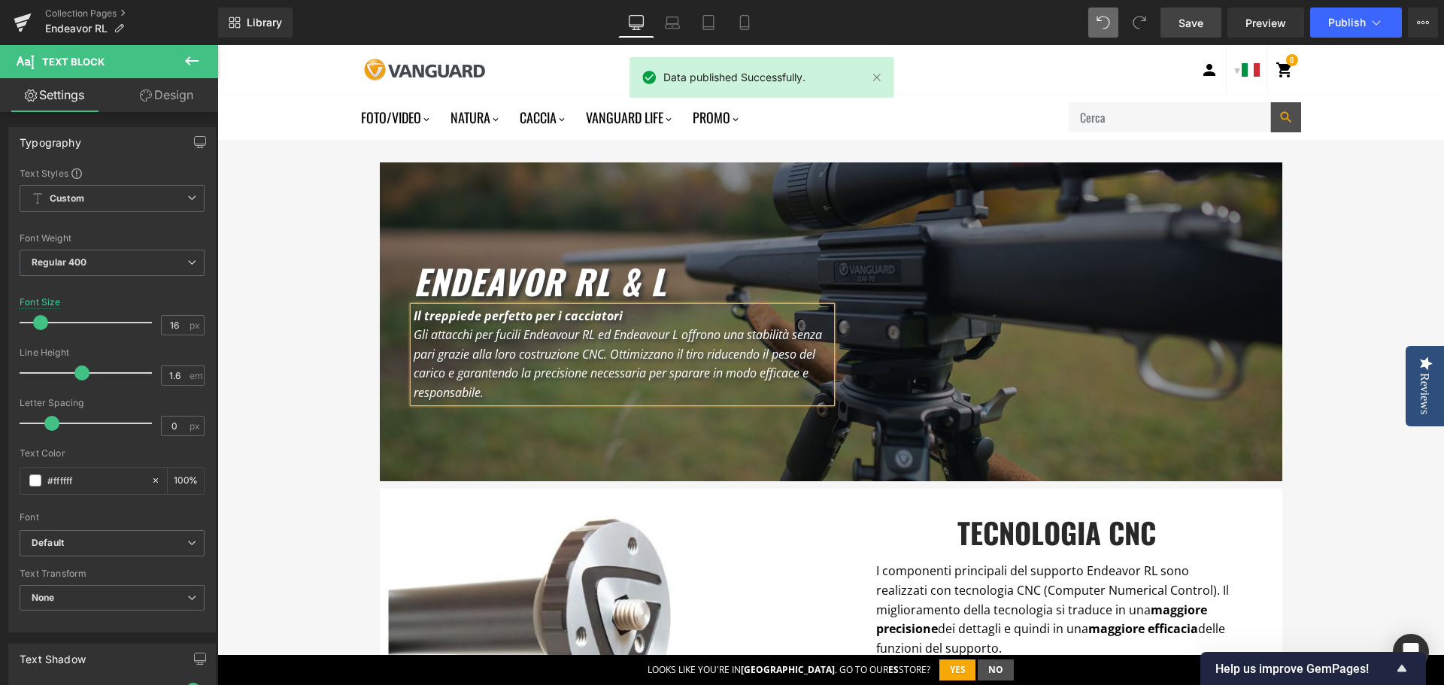
click at [1209, 15] on link "Save" at bounding box center [1191, 23] width 61 height 30
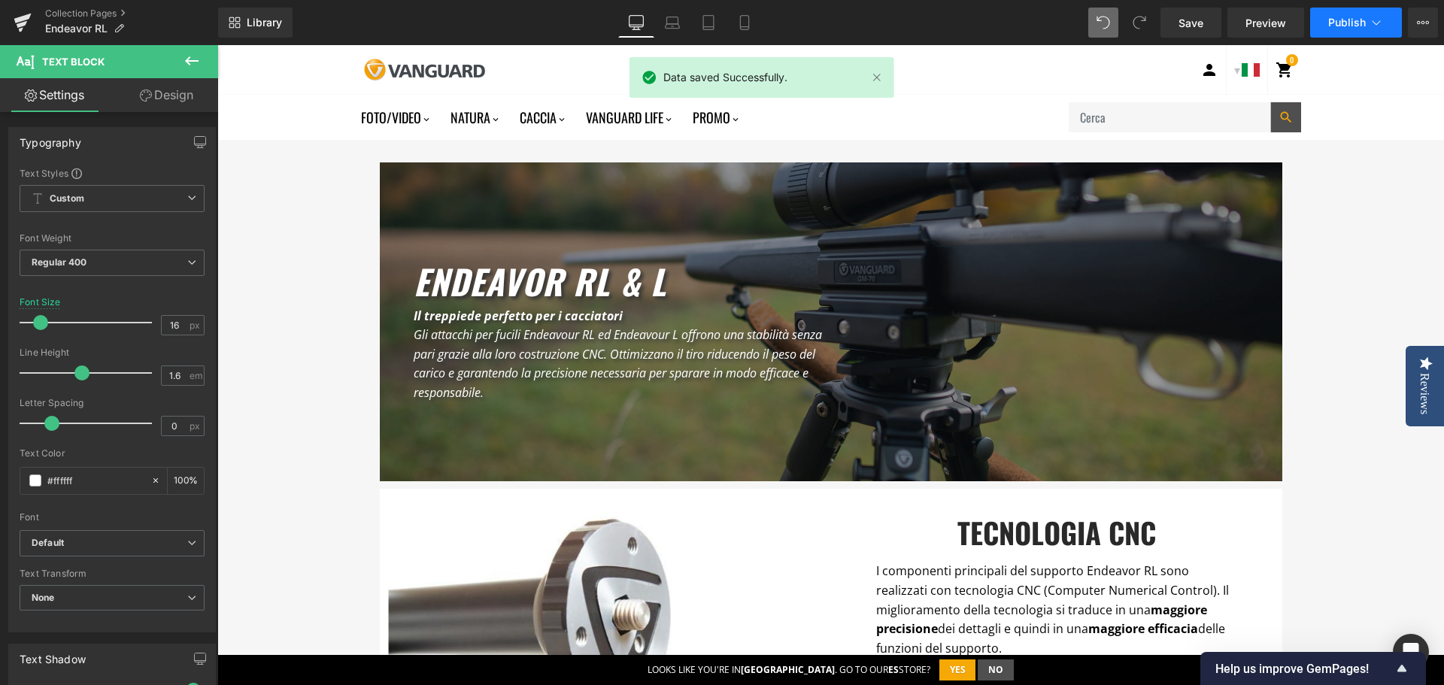
click at [1367, 23] on button "Publish" at bounding box center [1356, 23] width 92 height 30
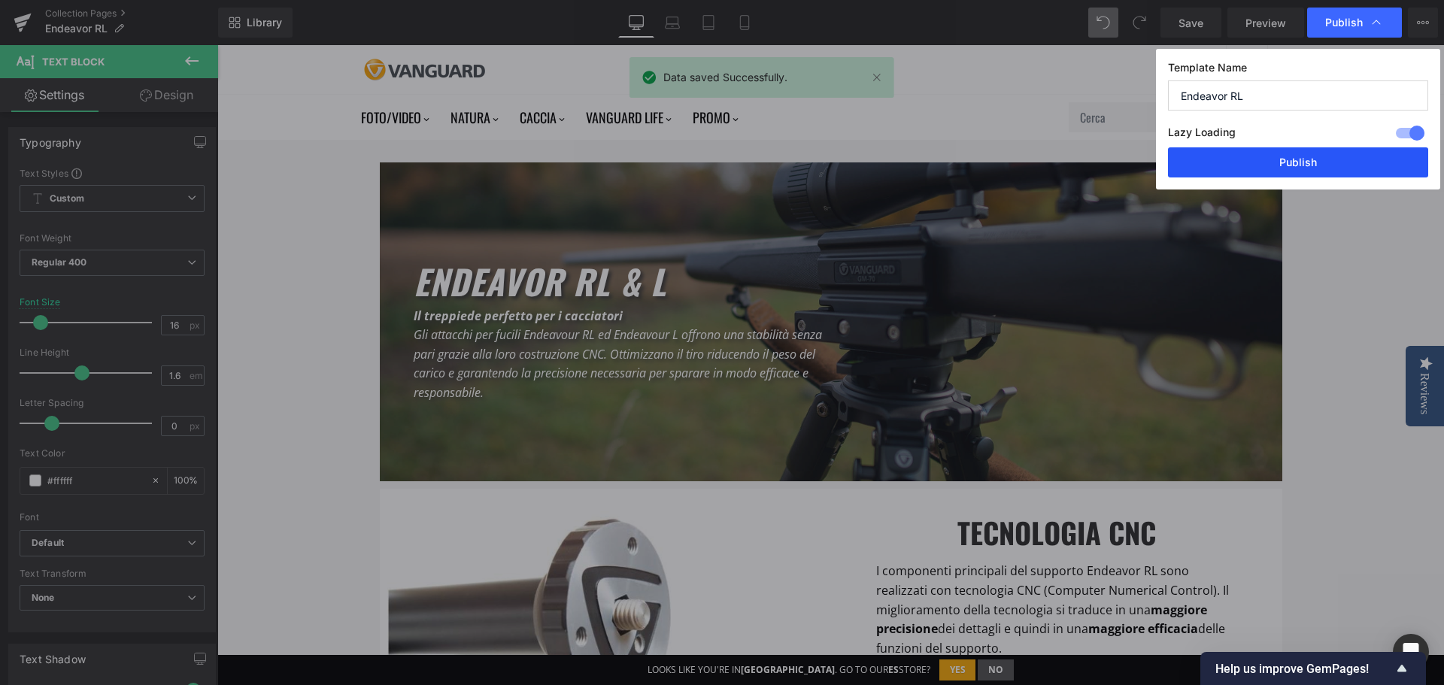
click at [1359, 165] on button "Publish" at bounding box center [1298, 162] width 260 height 30
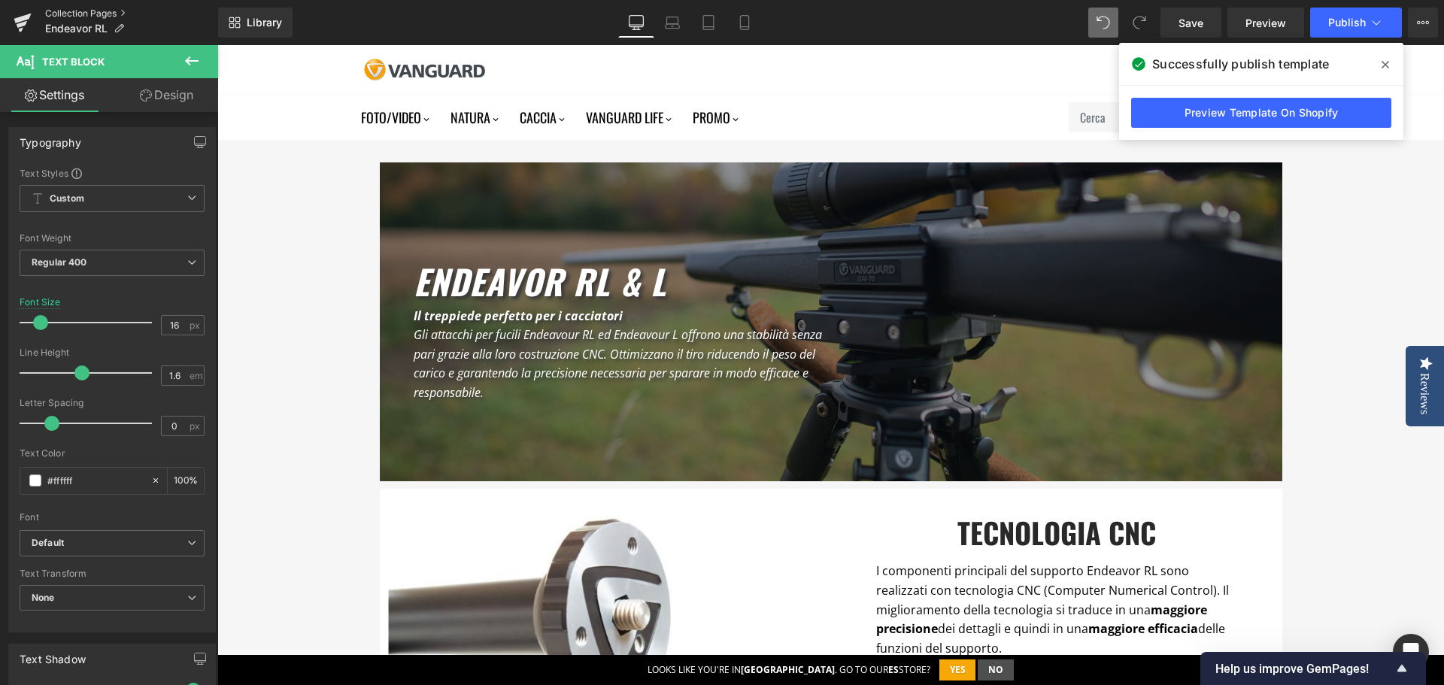
click at [53, 11] on link "Collection Pages" at bounding box center [131, 14] width 173 height 12
